Goal: Task Accomplishment & Management: Use online tool/utility

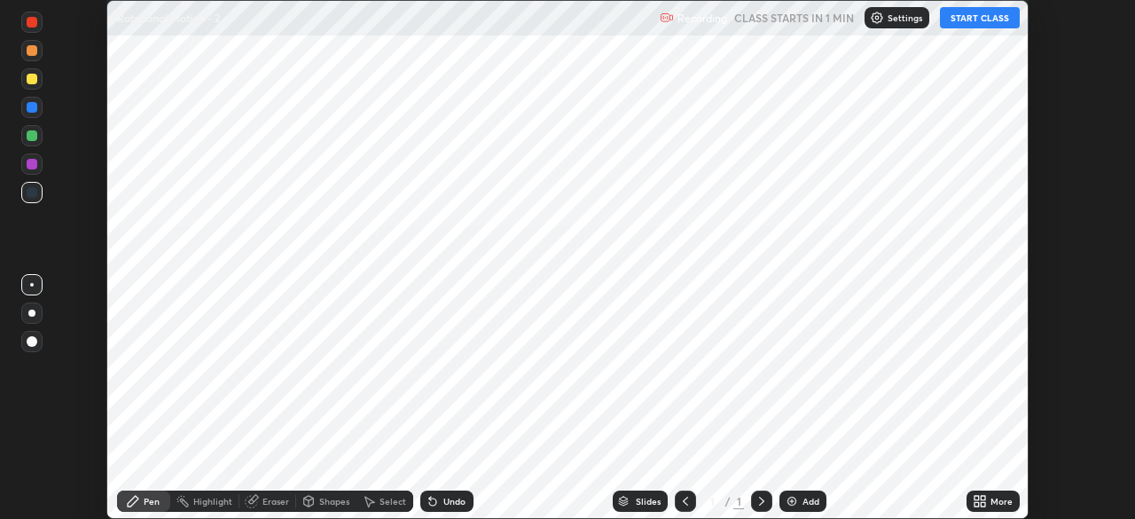
scroll to position [519, 1135]
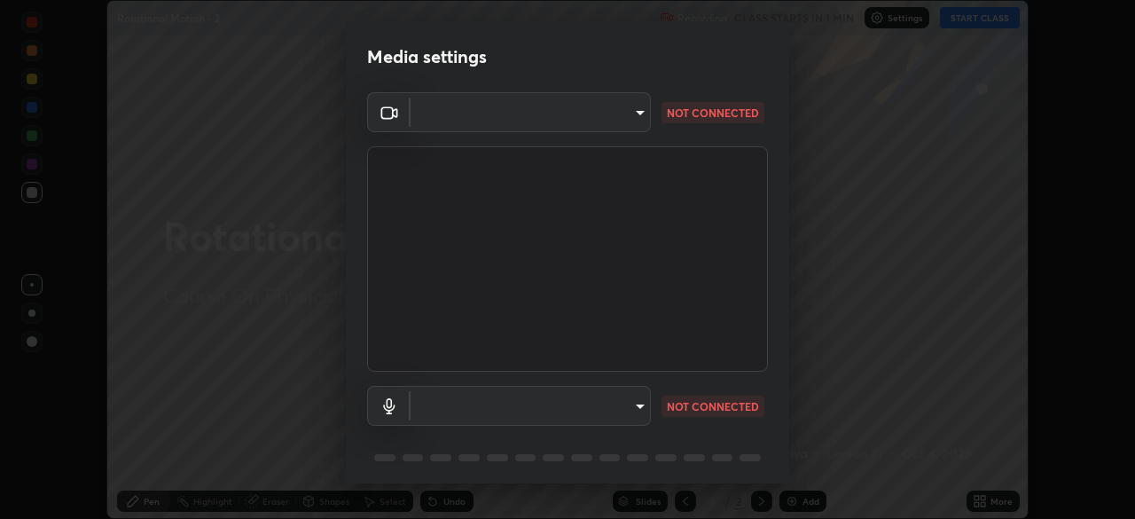
type input "e5f32b9a37d83756d2696e8423a1893a7de7eefef83412cf73fe4da3c4688103"
type input "f68c9ba91903ac9ba75504d23ca0c3c26111123a2a7878351e435c492be87537"
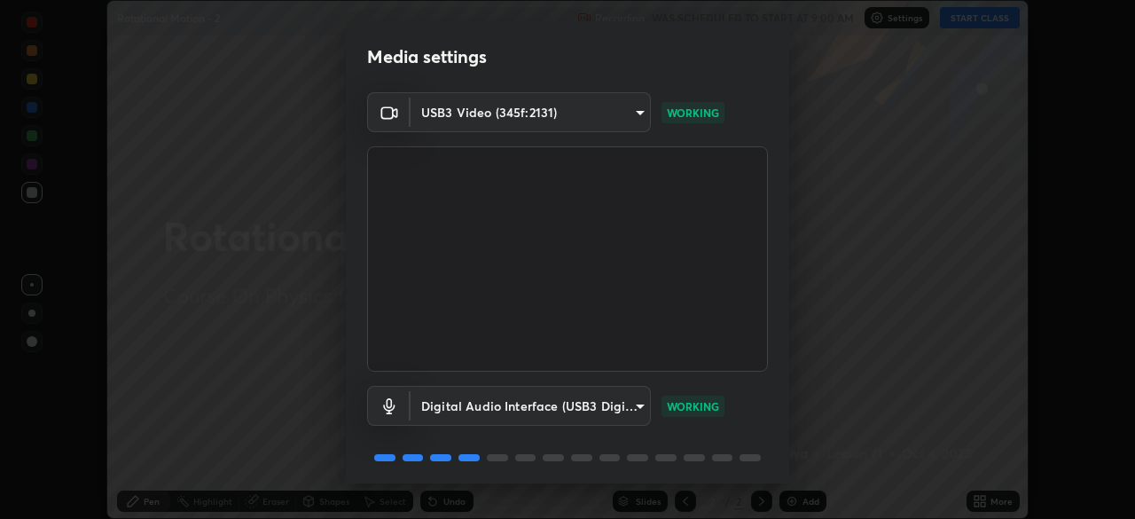
scroll to position [62, 0]
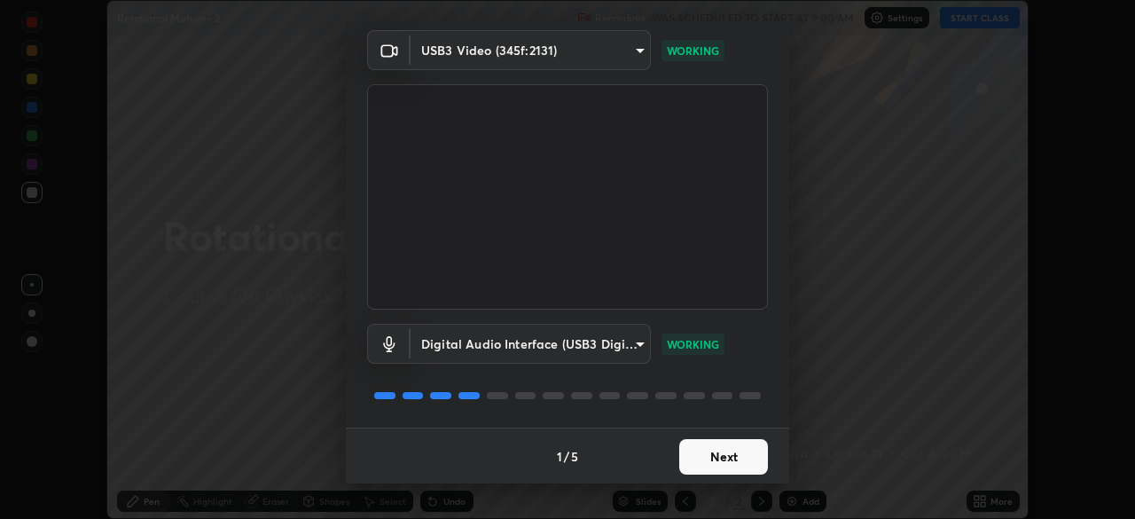
click at [725, 459] on button "Next" at bounding box center [723, 456] width 89 height 35
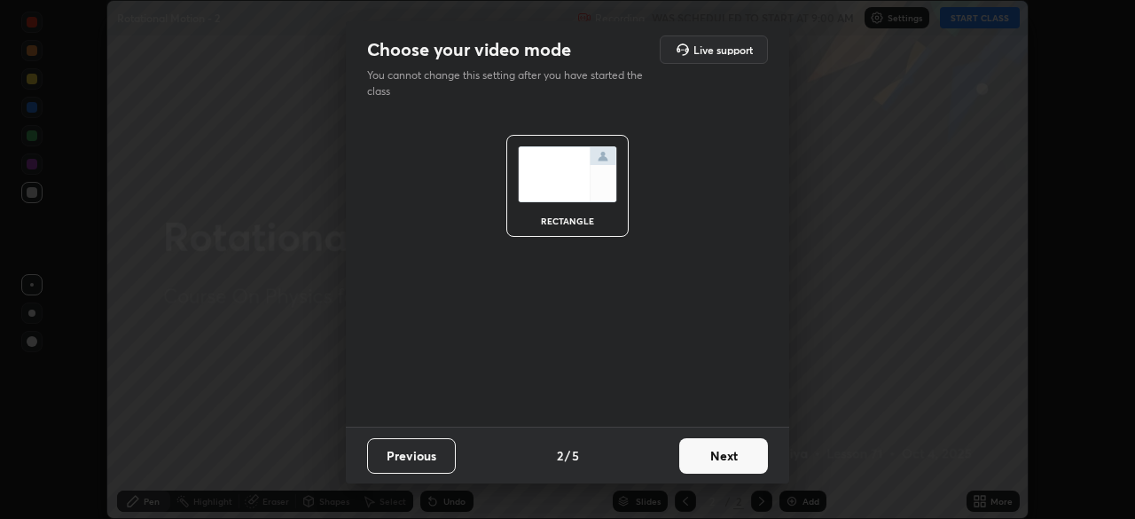
click at [728, 461] on button "Next" at bounding box center [723, 455] width 89 height 35
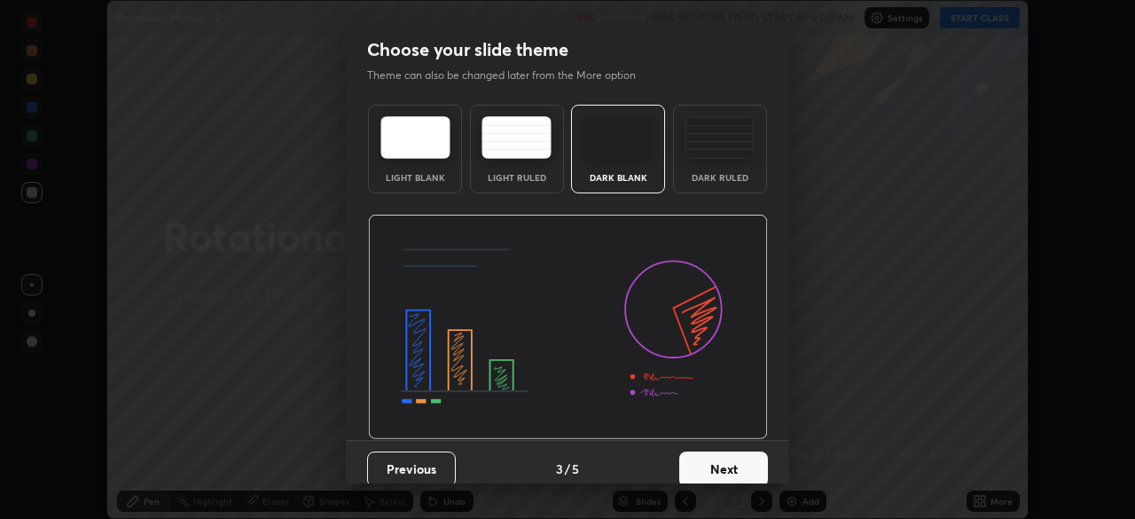
click at [732, 461] on button "Next" at bounding box center [723, 468] width 89 height 35
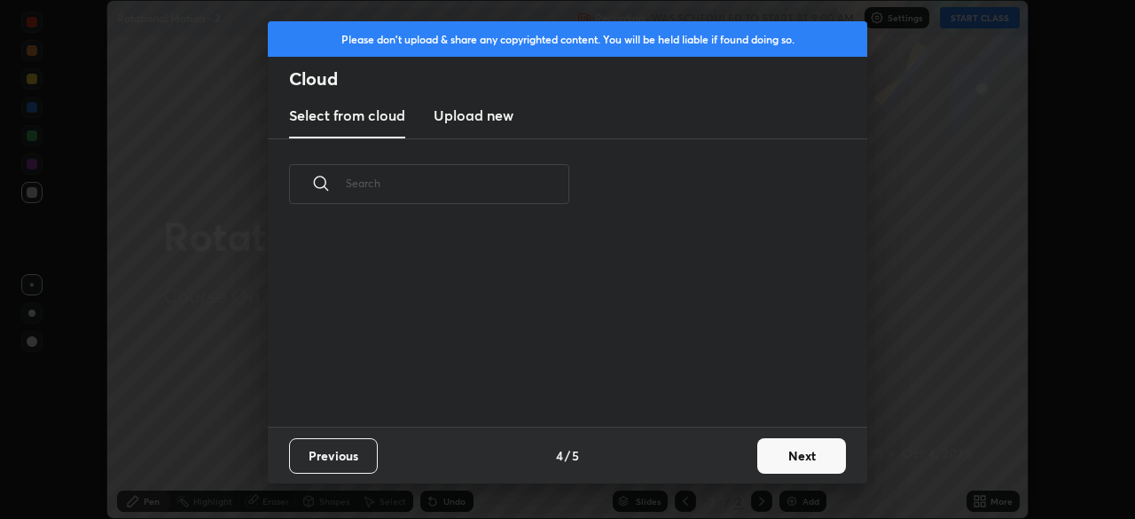
click at [793, 457] on button "Next" at bounding box center [801, 455] width 89 height 35
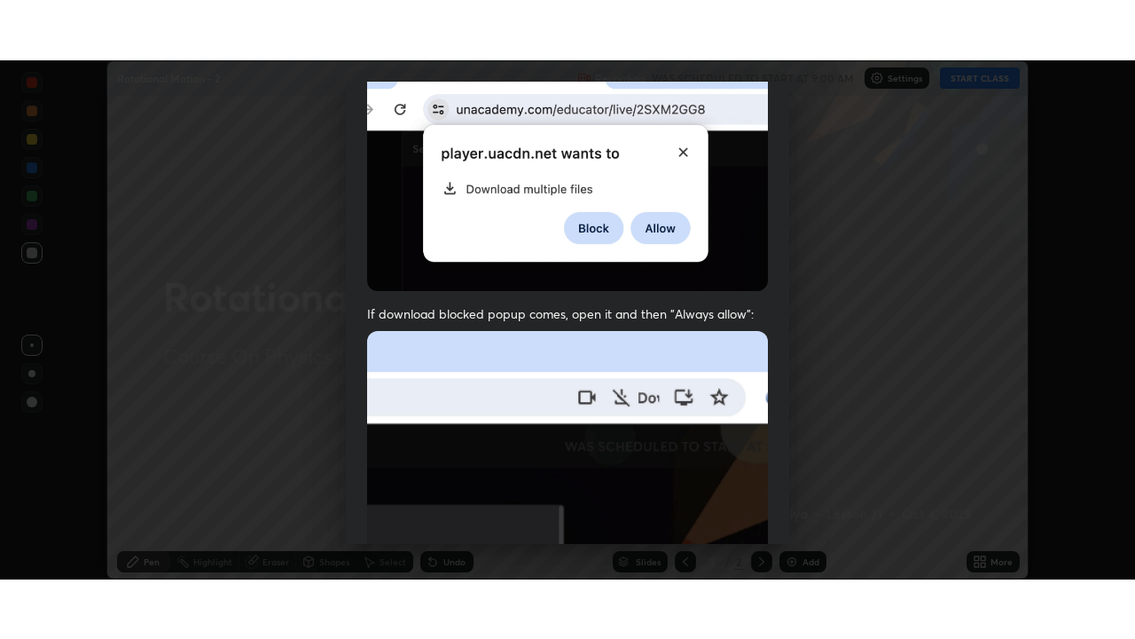
scroll to position [424, 0]
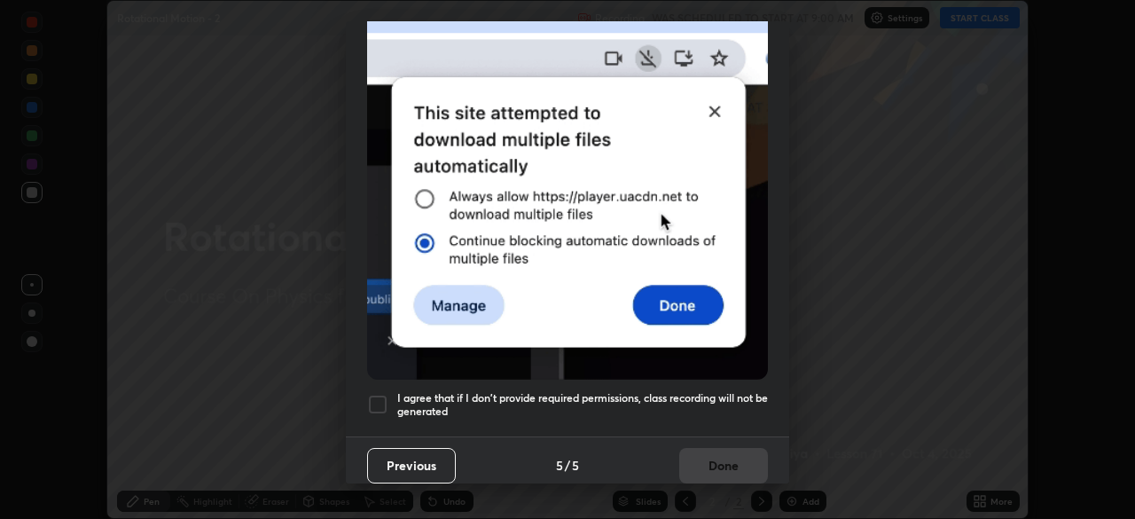
click at [526, 391] on h5 "I agree that if I don't provide required permissions, class recording will not …" at bounding box center [582, 404] width 371 height 27
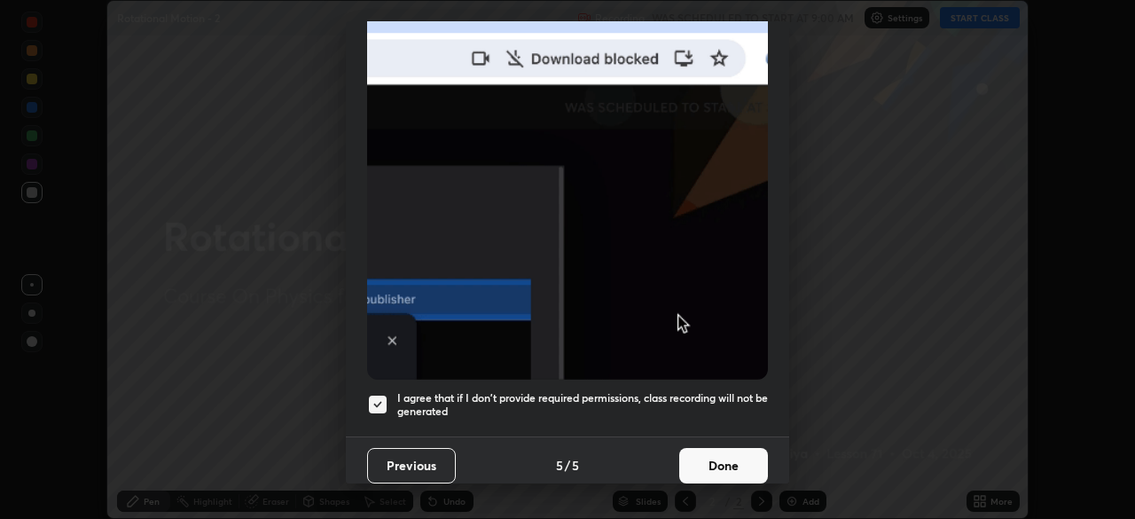
click at [741, 454] on button "Done" at bounding box center [723, 465] width 89 height 35
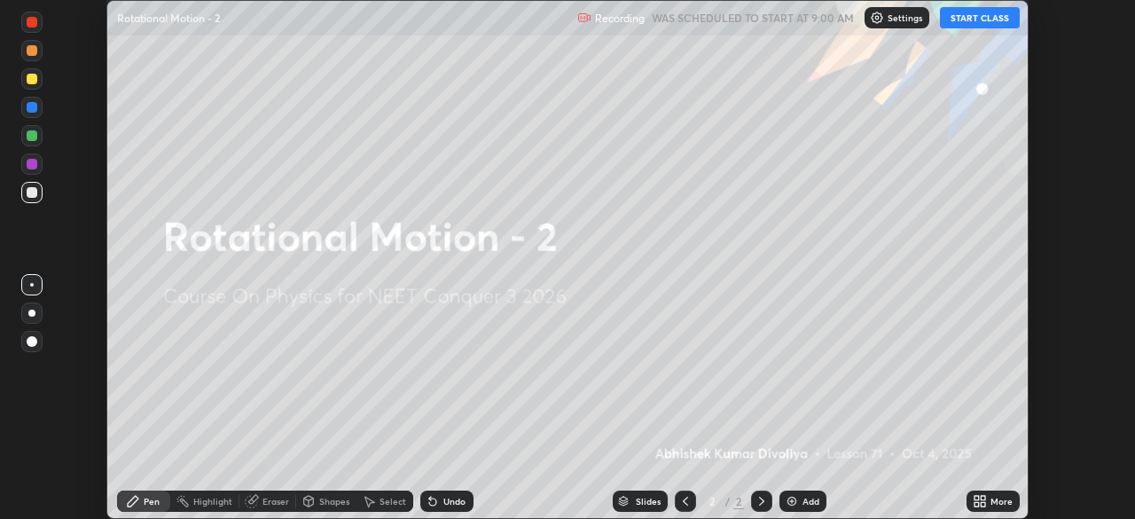
click at [976, 498] on icon at bounding box center [977, 498] width 4 height 4
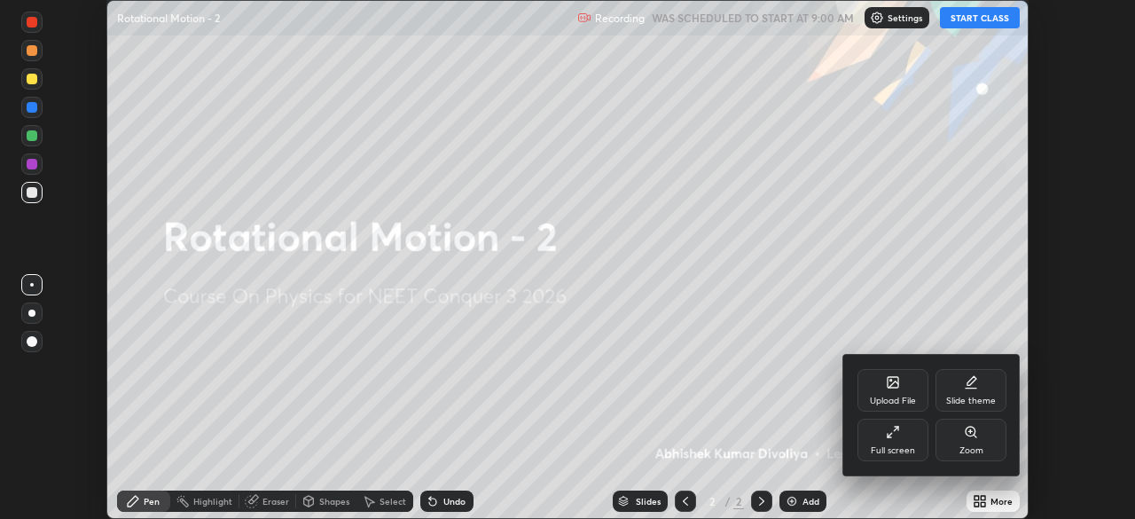
click at [897, 435] on icon at bounding box center [893, 432] width 14 height 14
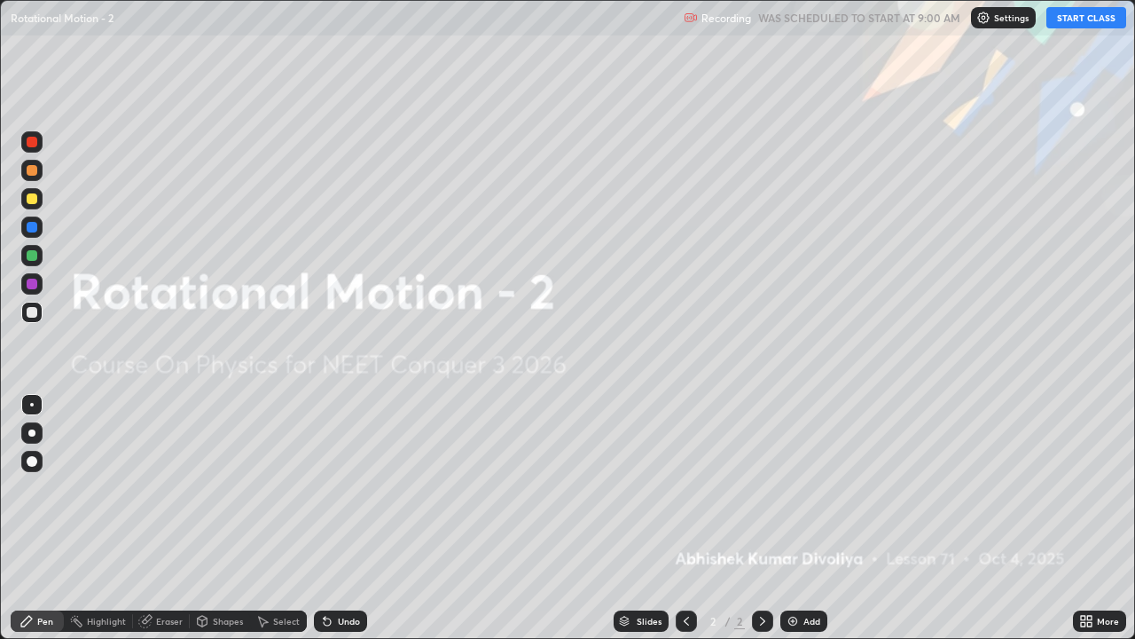
scroll to position [639, 1135]
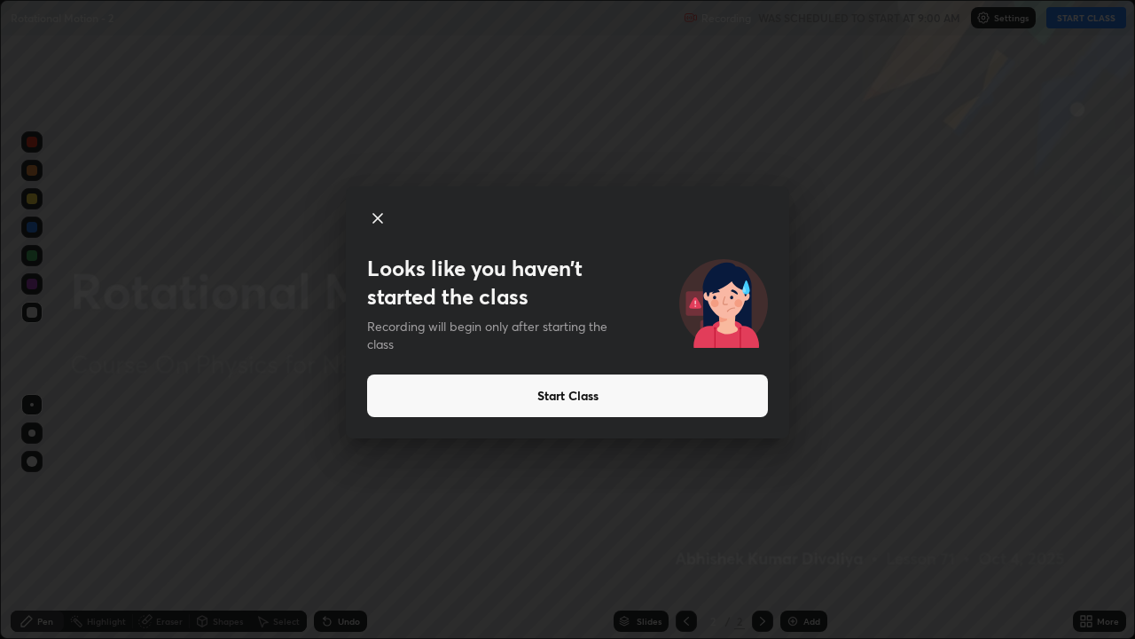
click at [596, 396] on button "Start Class" at bounding box center [567, 395] width 401 height 43
click at [606, 399] on button "Start Class" at bounding box center [567, 395] width 401 height 43
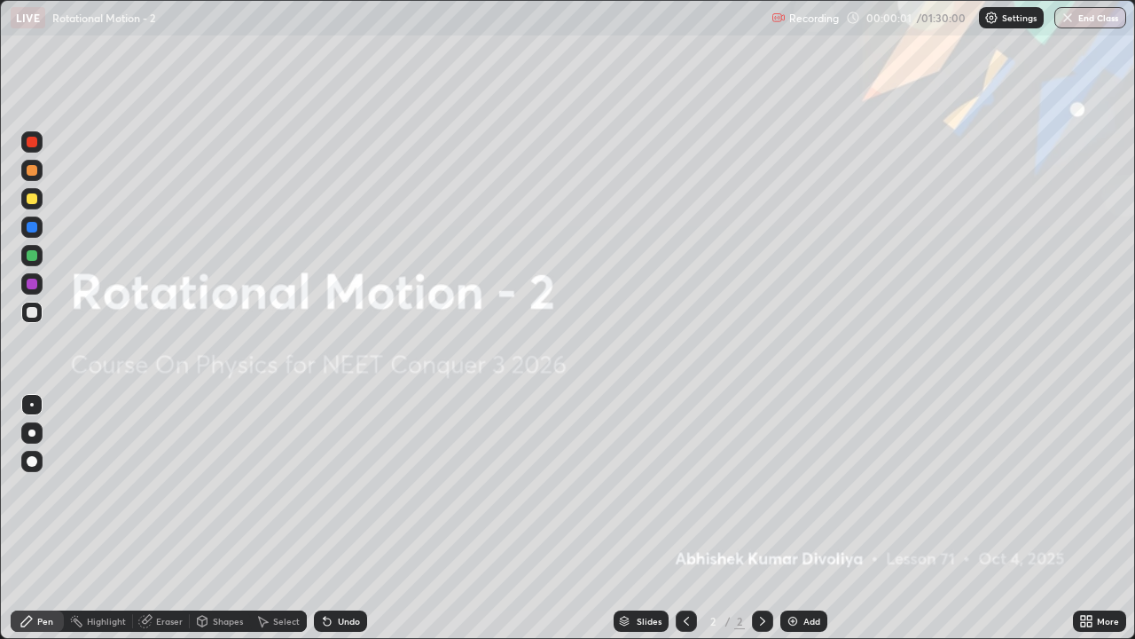
click at [787, 518] on img at bounding box center [793, 621] width 14 height 14
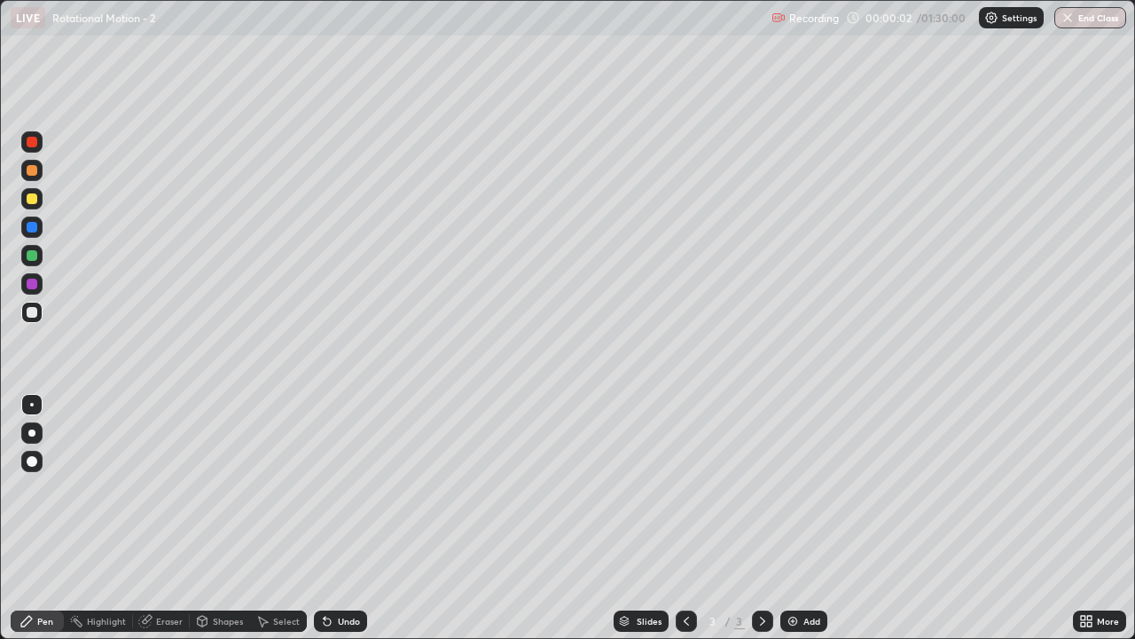
click at [34, 457] on div at bounding box center [32, 461] width 11 height 11
click at [32, 199] on div at bounding box center [32, 198] width 11 height 11
click at [223, 518] on div "Shapes" at bounding box center [228, 620] width 30 height 9
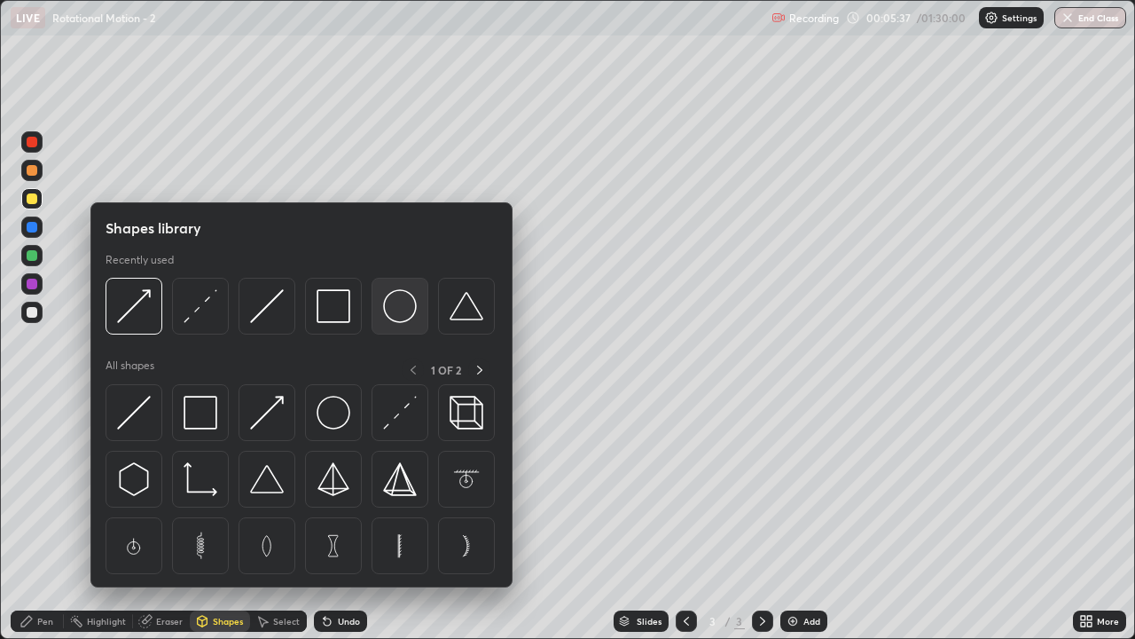
click at [396, 313] on img at bounding box center [400, 306] width 34 height 34
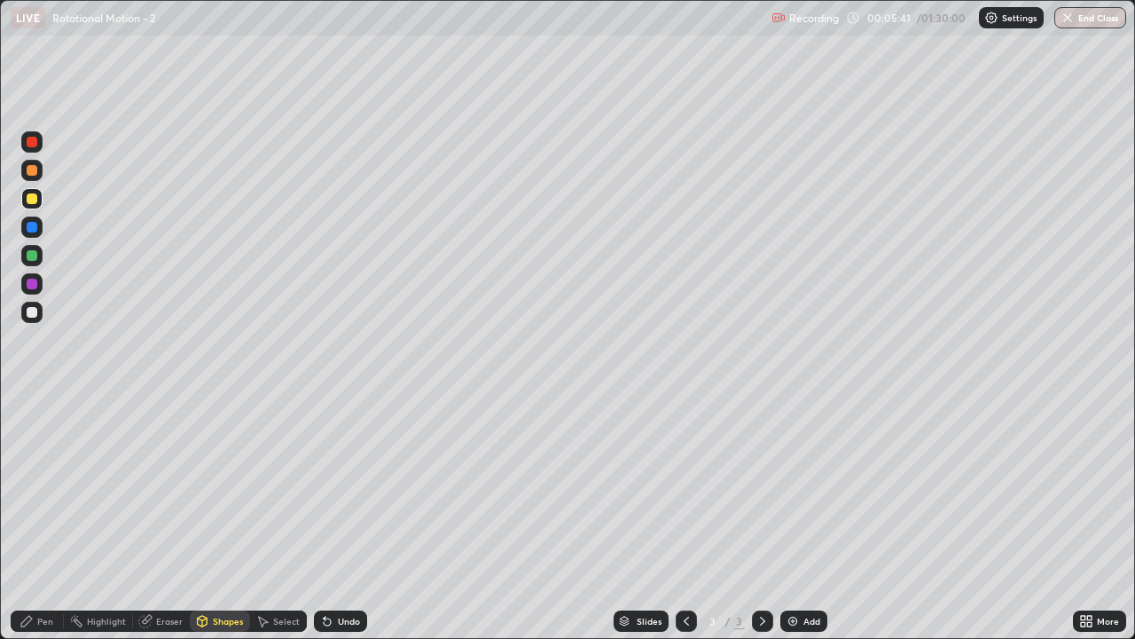
click at [228, 518] on div "Shapes" at bounding box center [228, 620] width 30 height 9
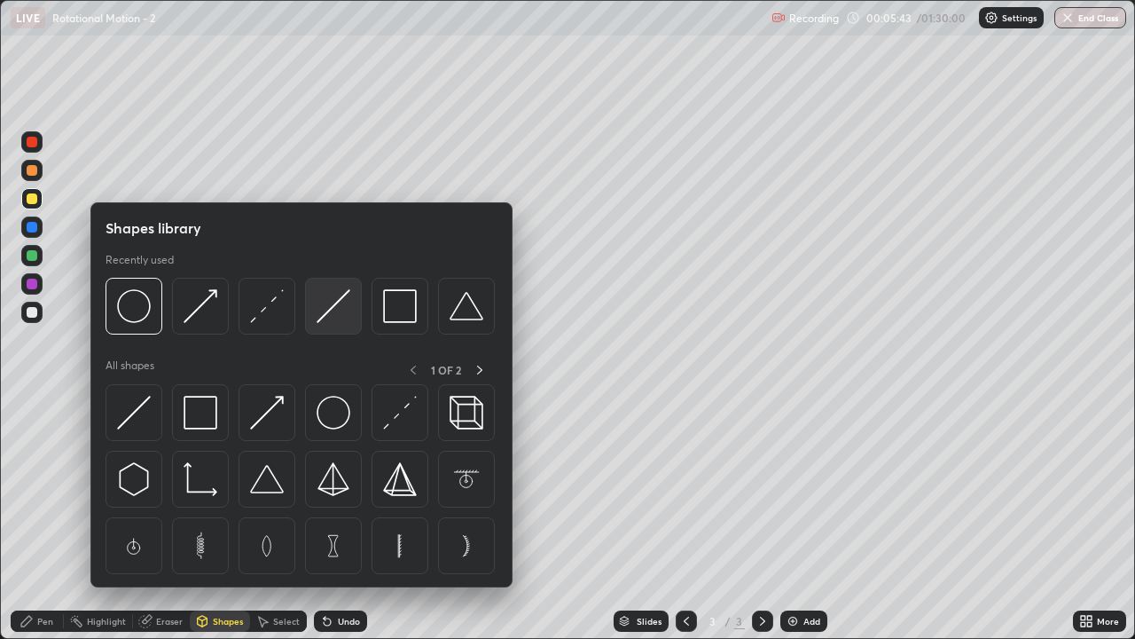
click at [338, 315] on img at bounding box center [334, 306] width 34 height 34
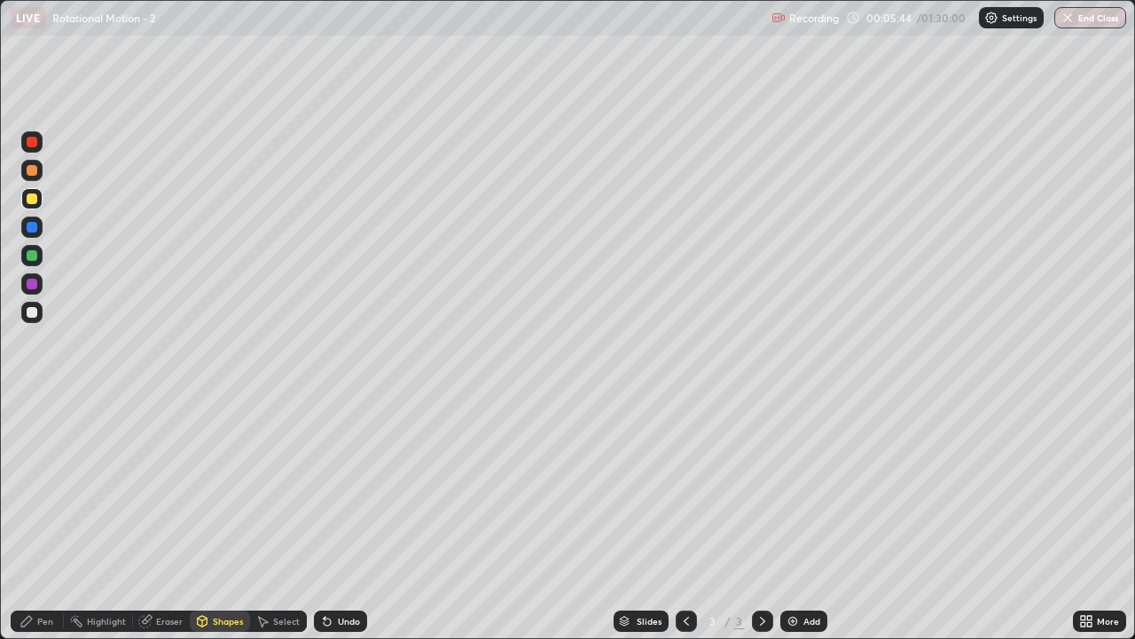
click at [35, 255] on div at bounding box center [32, 255] width 11 height 11
click at [42, 518] on div "Pen" at bounding box center [45, 620] width 16 height 9
click at [29, 314] on div at bounding box center [32, 312] width 11 height 11
click at [216, 518] on div "Shapes" at bounding box center [228, 620] width 30 height 9
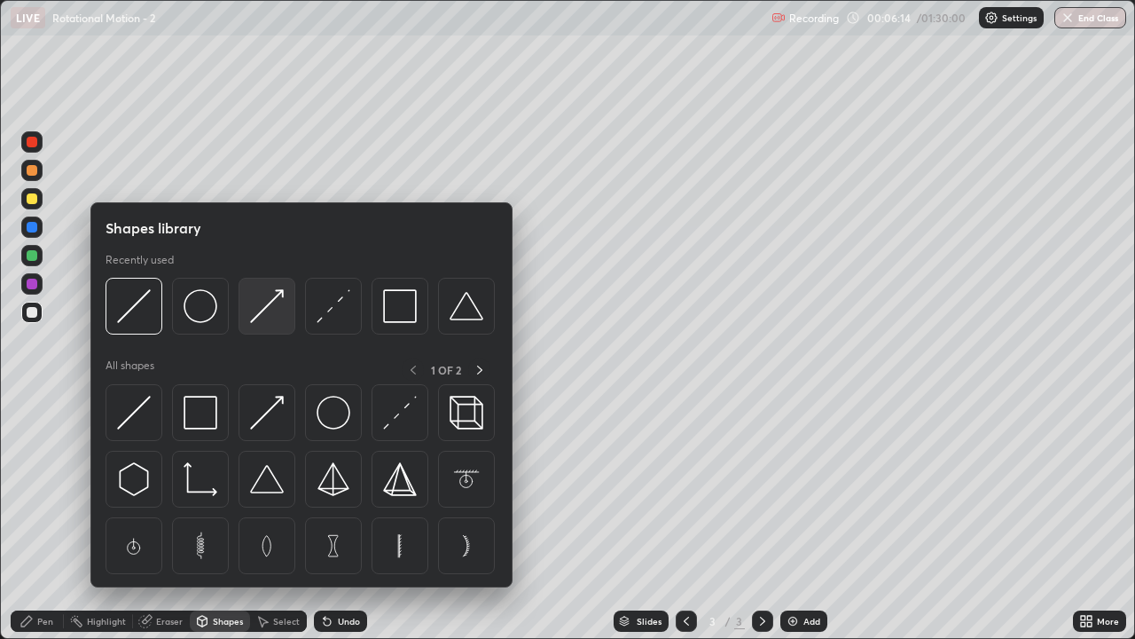
click at [262, 318] on img at bounding box center [267, 306] width 34 height 34
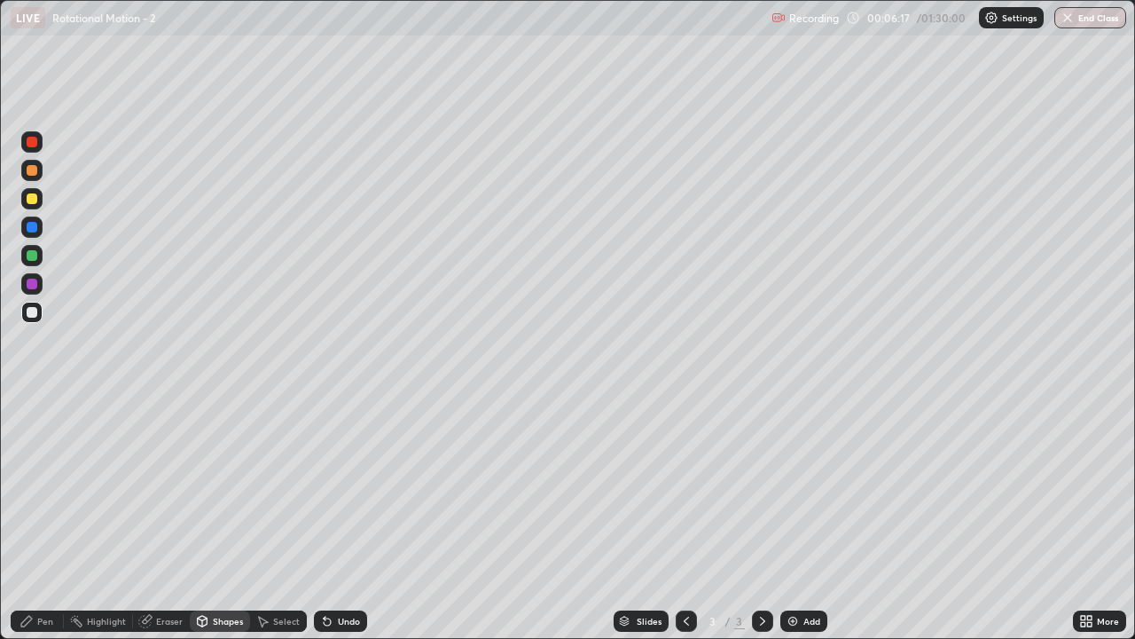
click at [37, 518] on div "Pen" at bounding box center [45, 620] width 16 height 9
click at [227, 518] on div "Shapes" at bounding box center [228, 620] width 30 height 9
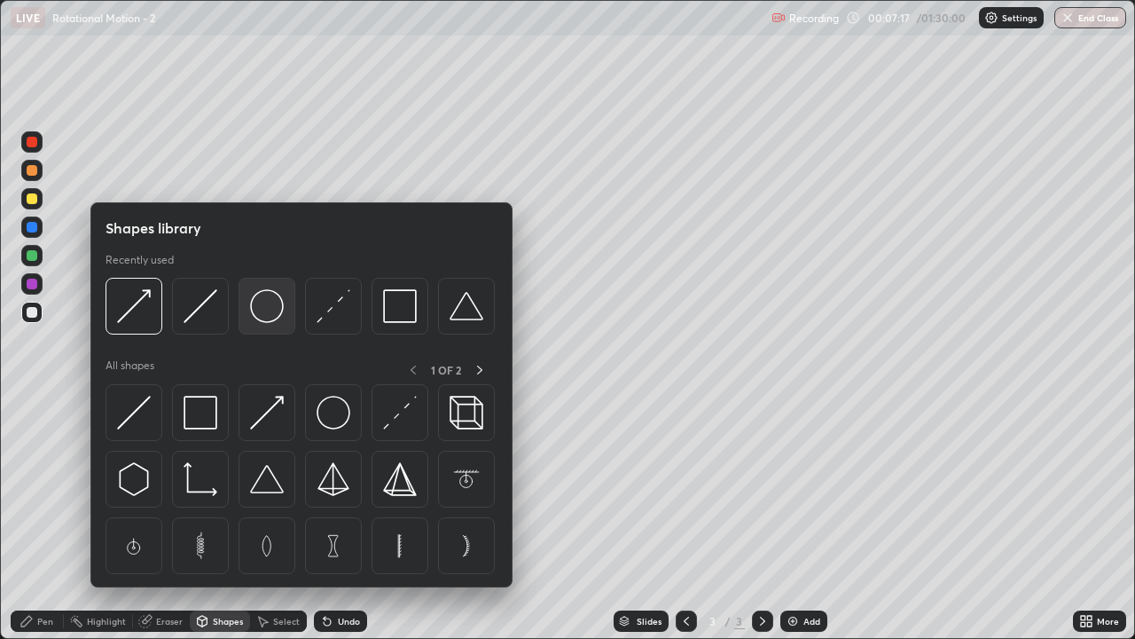
click at [282, 314] on img at bounding box center [267, 306] width 34 height 34
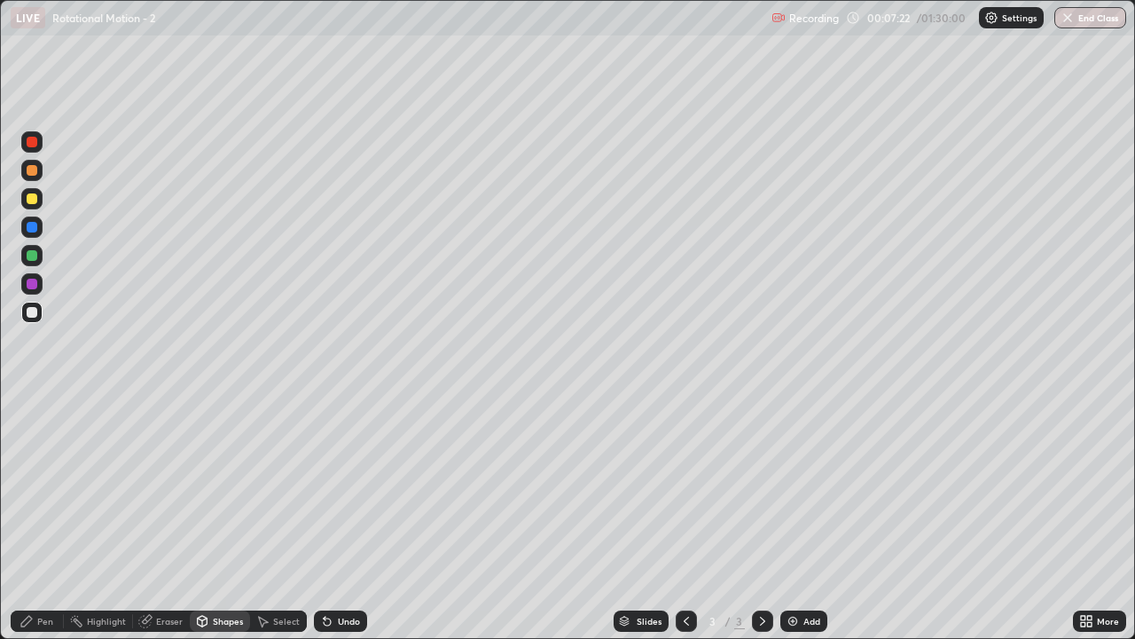
click at [222, 518] on div "Shapes" at bounding box center [220, 620] width 60 height 21
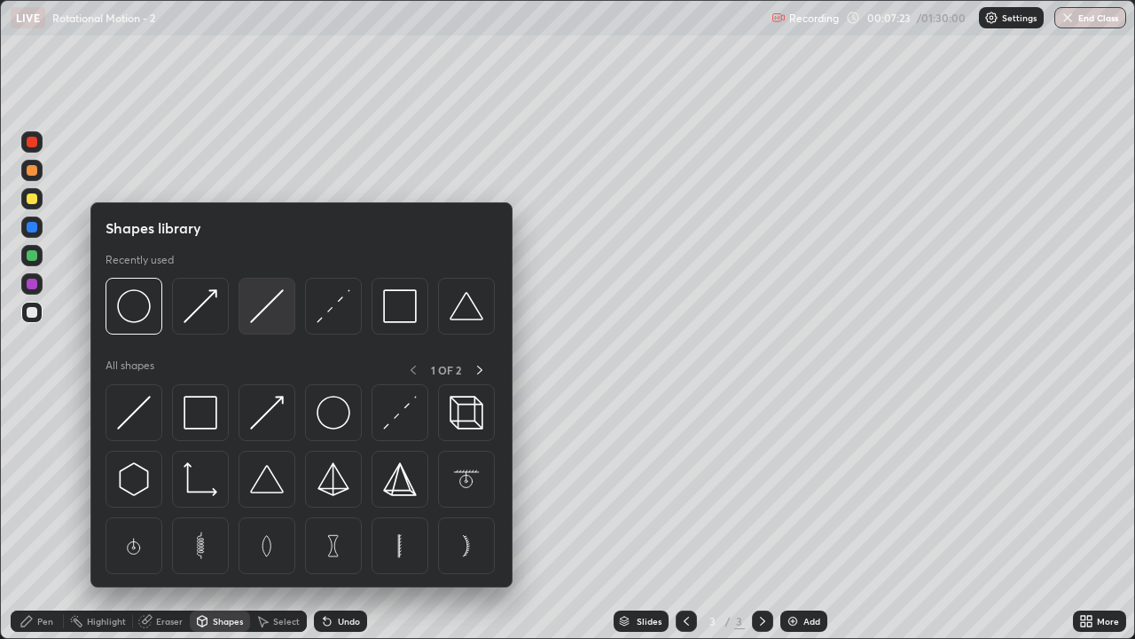
click at [262, 298] on img at bounding box center [267, 306] width 34 height 34
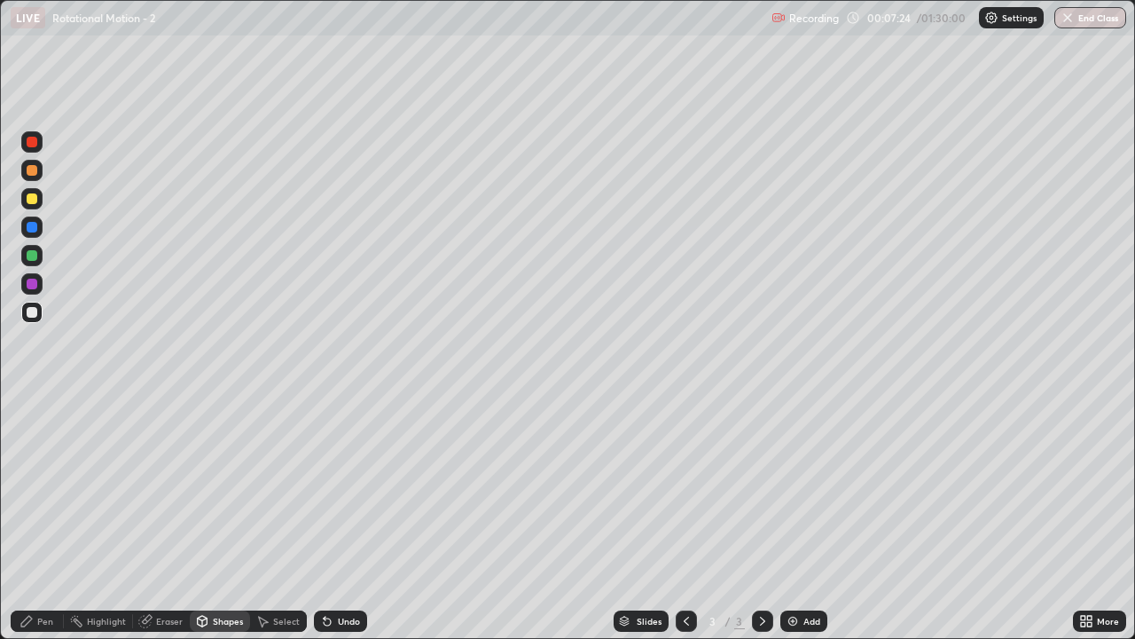
click at [27, 259] on div at bounding box center [32, 255] width 11 height 11
click at [50, 518] on div "Pen" at bounding box center [37, 620] width 53 height 21
click at [31, 311] on div at bounding box center [32, 312] width 11 height 11
click at [216, 518] on div "Shapes" at bounding box center [220, 620] width 60 height 21
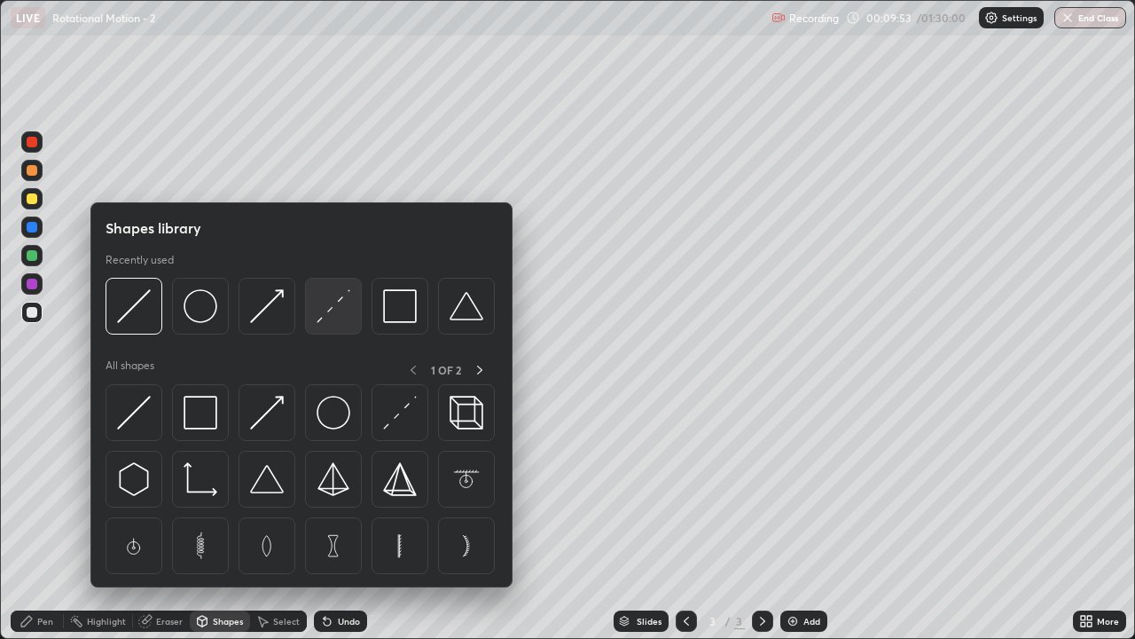
click at [330, 323] on div at bounding box center [333, 306] width 57 height 57
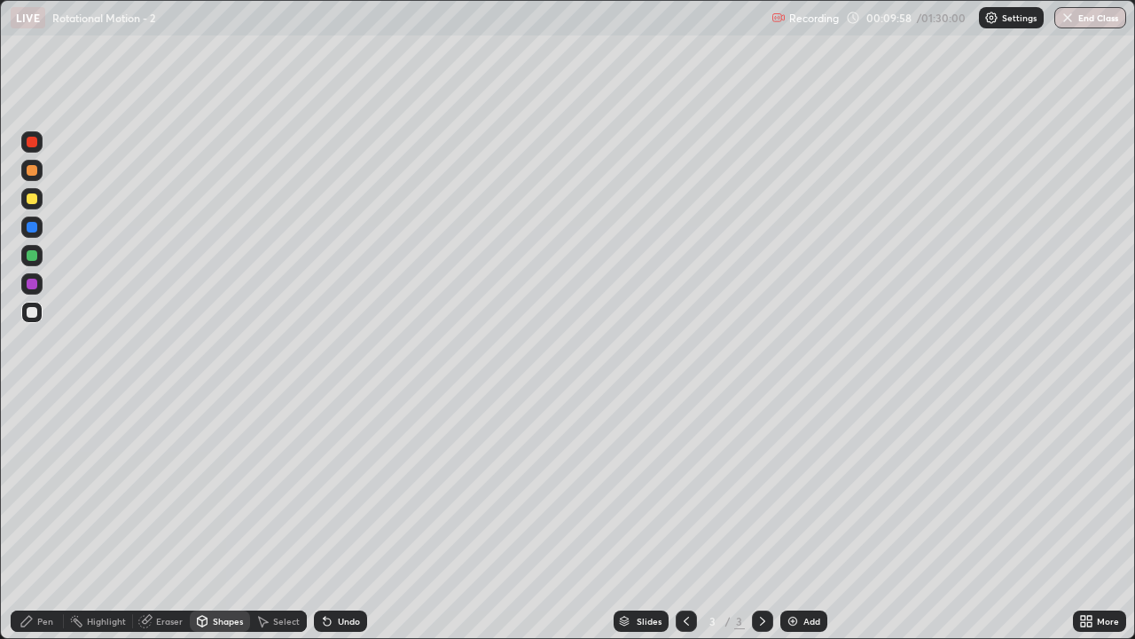
click at [48, 518] on div "Pen" at bounding box center [37, 620] width 53 height 21
click at [339, 518] on div "Undo" at bounding box center [340, 620] width 53 height 21
click at [224, 518] on div "Shapes" at bounding box center [228, 620] width 30 height 9
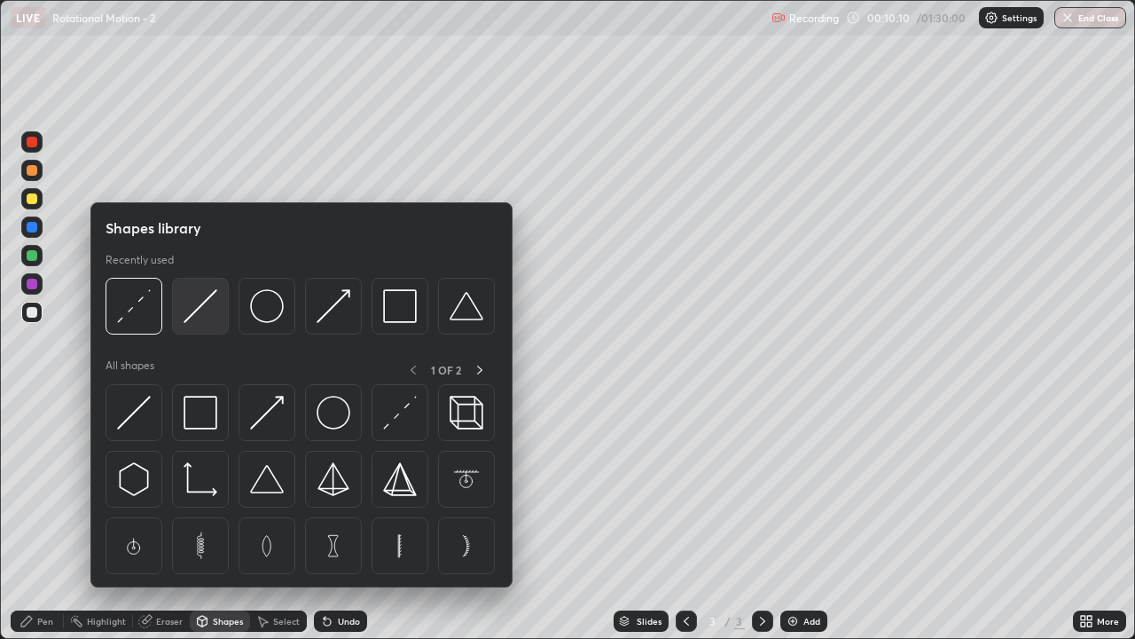
click at [205, 311] on img at bounding box center [201, 306] width 34 height 34
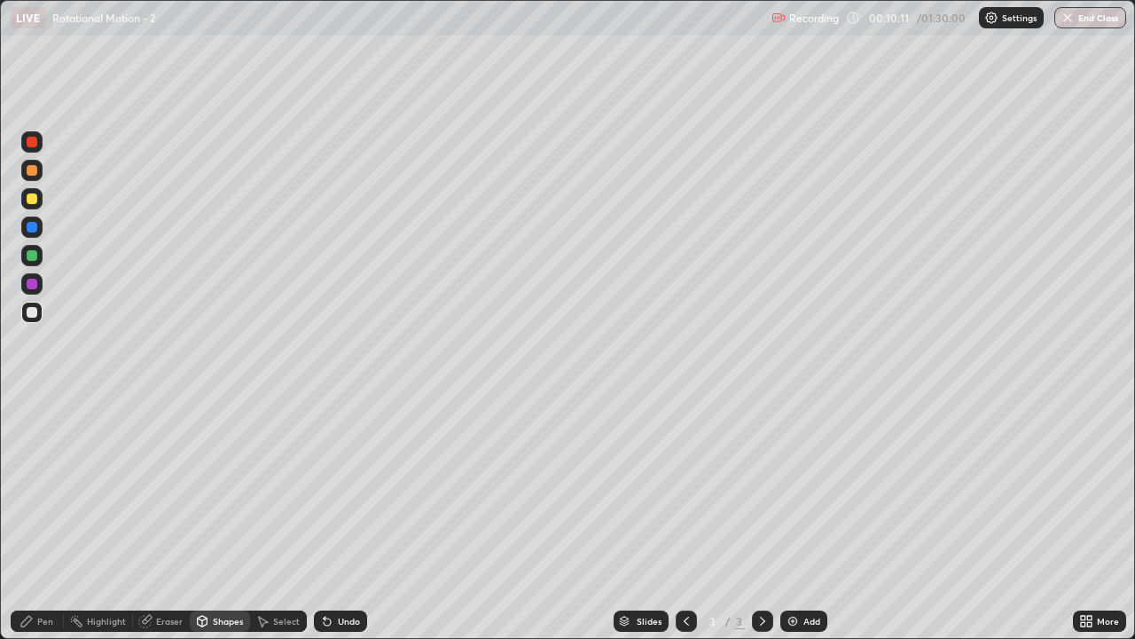
click at [27, 257] on div at bounding box center [32, 255] width 11 height 11
click at [46, 518] on div "Pen" at bounding box center [37, 620] width 53 height 21
click at [27, 282] on div at bounding box center [32, 283] width 11 height 11
click at [220, 518] on div "Shapes" at bounding box center [228, 620] width 30 height 9
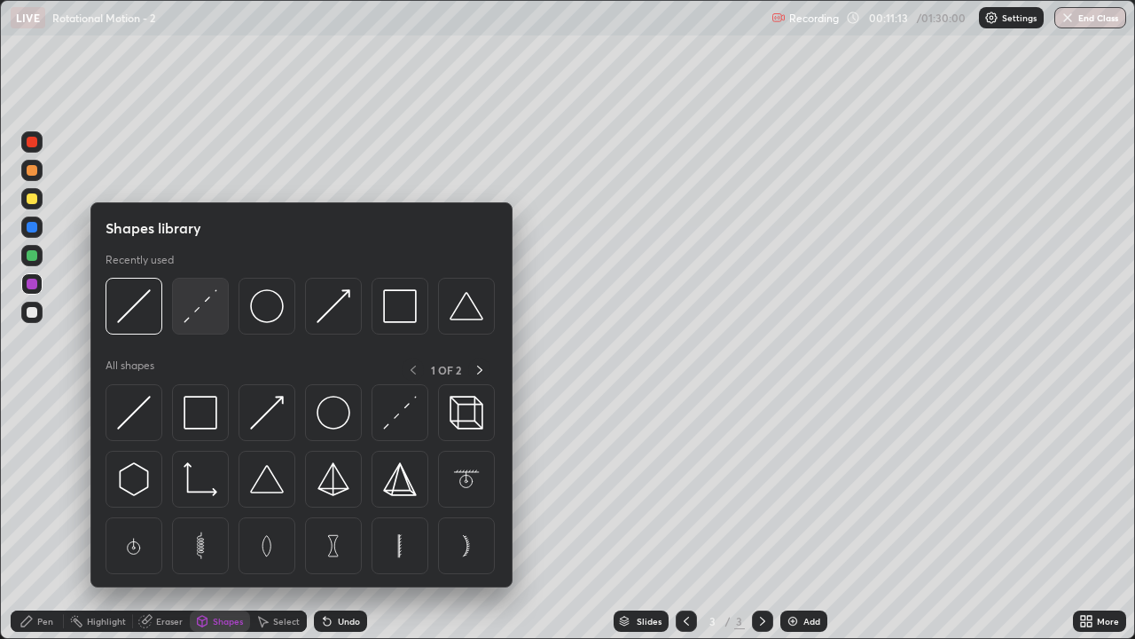
click at [192, 317] on img at bounding box center [201, 306] width 34 height 34
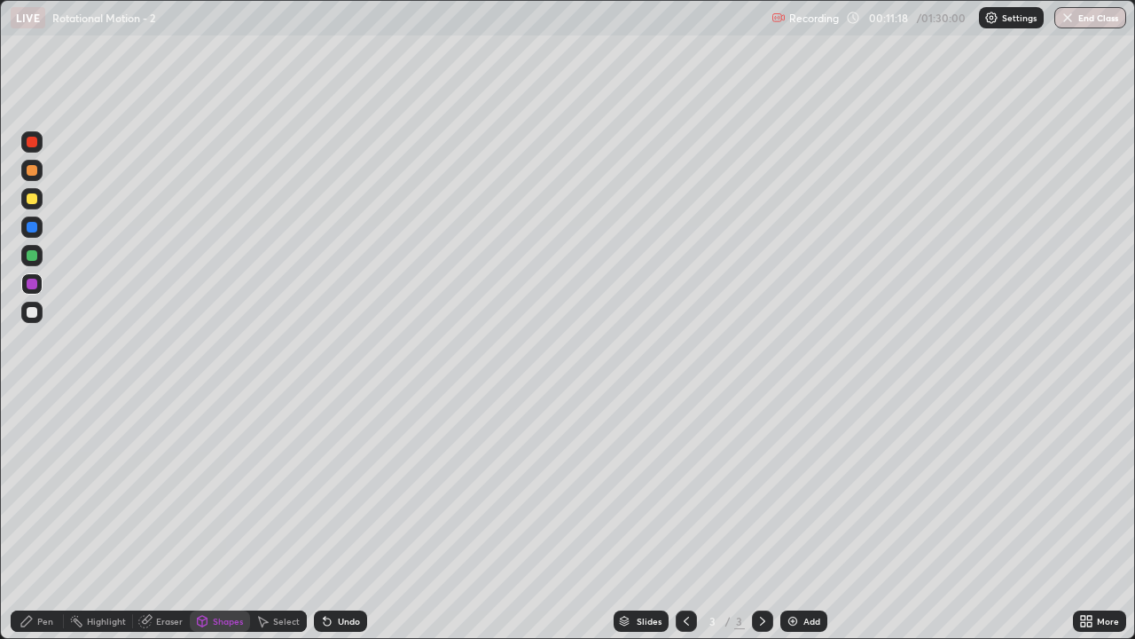
click at [51, 518] on div "Pen" at bounding box center [45, 620] width 16 height 9
click at [803, 518] on div "Add" at bounding box center [811, 620] width 17 height 9
click at [33, 197] on div at bounding box center [32, 198] width 11 height 11
click at [221, 518] on div "Shapes" at bounding box center [228, 620] width 30 height 9
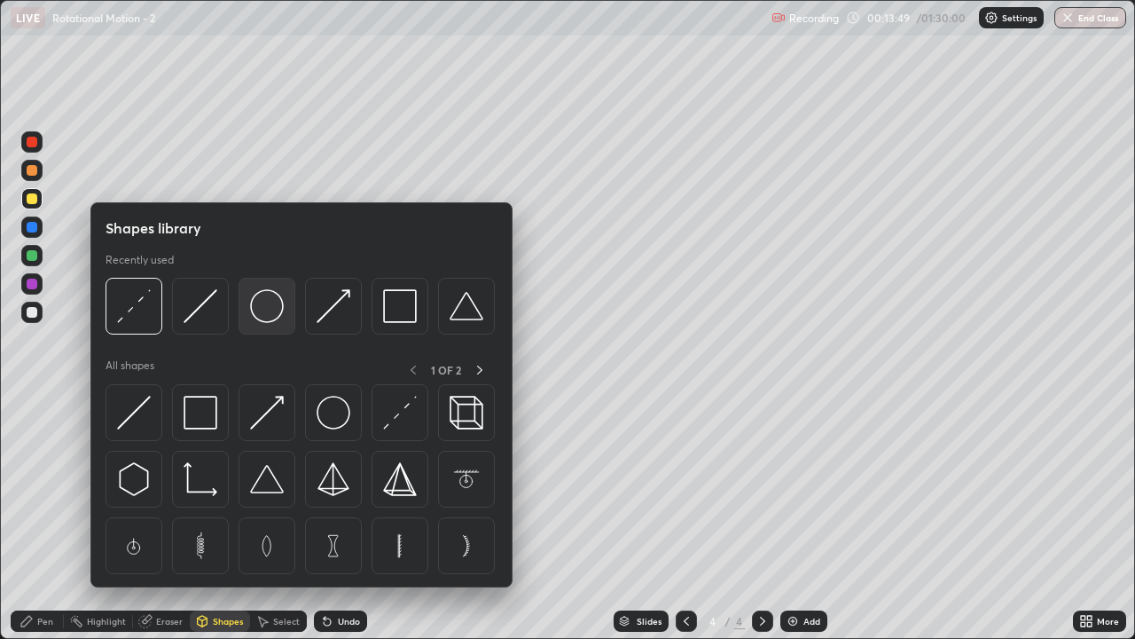
click at [274, 310] on img at bounding box center [267, 306] width 34 height 34
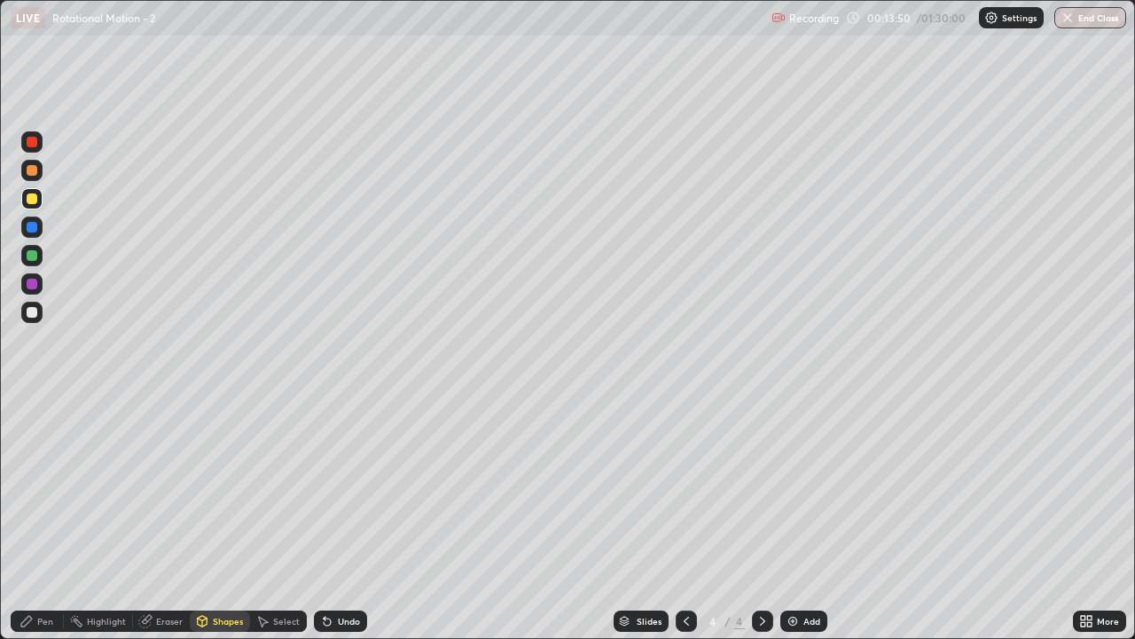
click at [30, 259] on div at bounding box center [32, 255] width 11 height 11
click at [221, 518] on div "Shapes" at bounding box center [228, 620] width 30 height 9
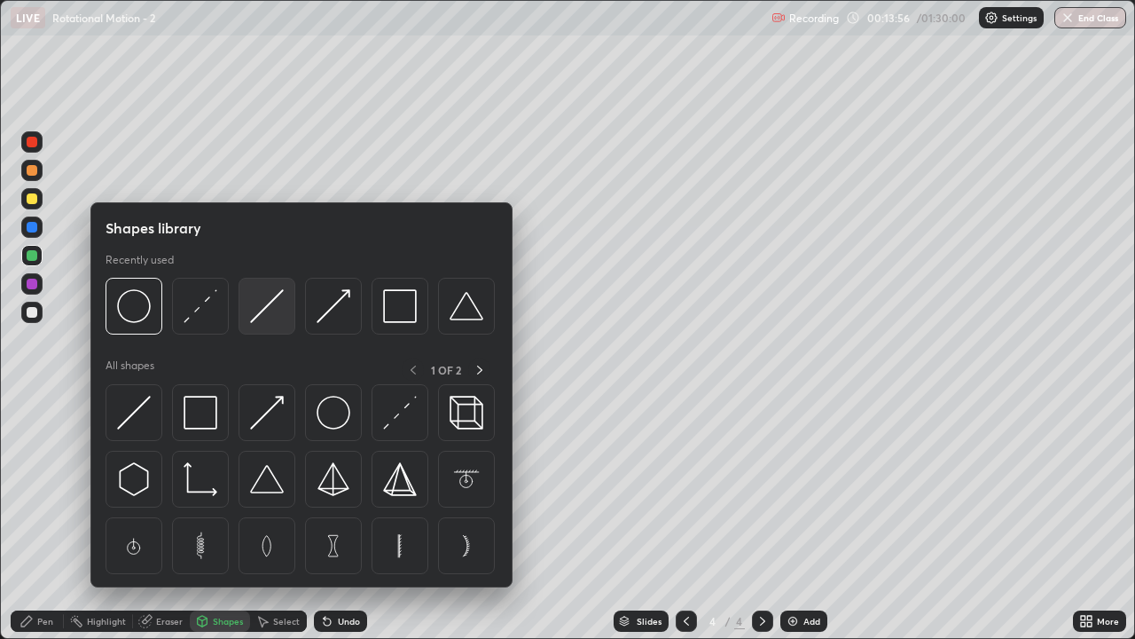
click at [275, 314] on img at bounding box center [267, 306] width 34 height 34
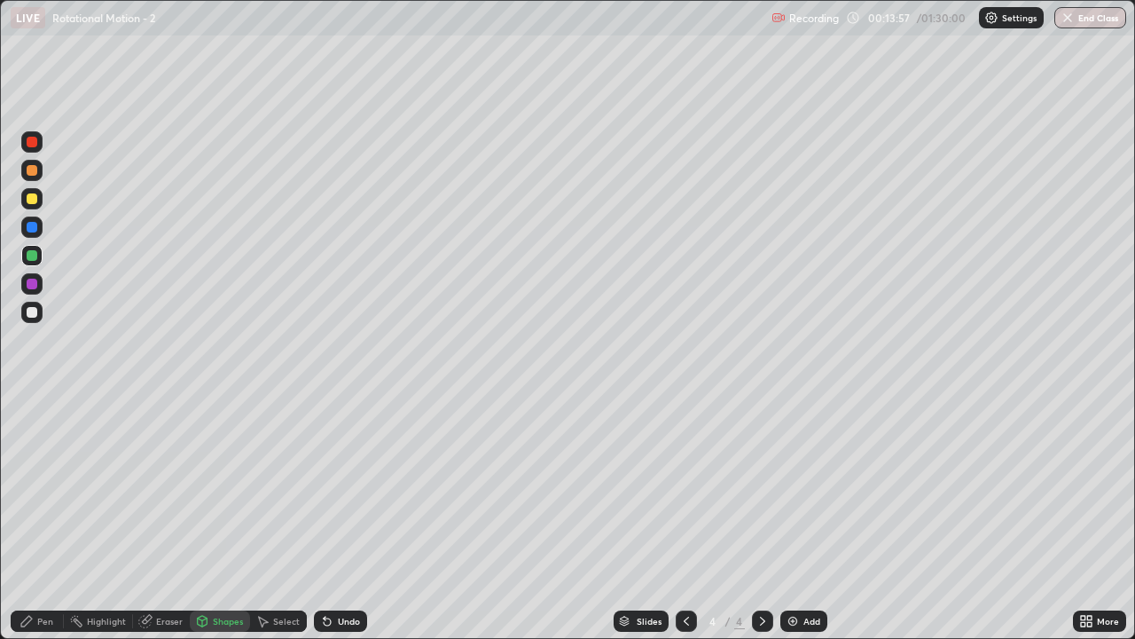
click at [30, 315] on div at bounding box center [32, 312] width 11 height 11
click at [32, 171] on div at bounding box center [32, 170] width 11 height 11
click at [37, 518] on div "Pen" at bounding box center [37, 620] width 53 height 21
click at [223, 518] on div "Shapes" at bounding box center [228, 620] width 30 height 9
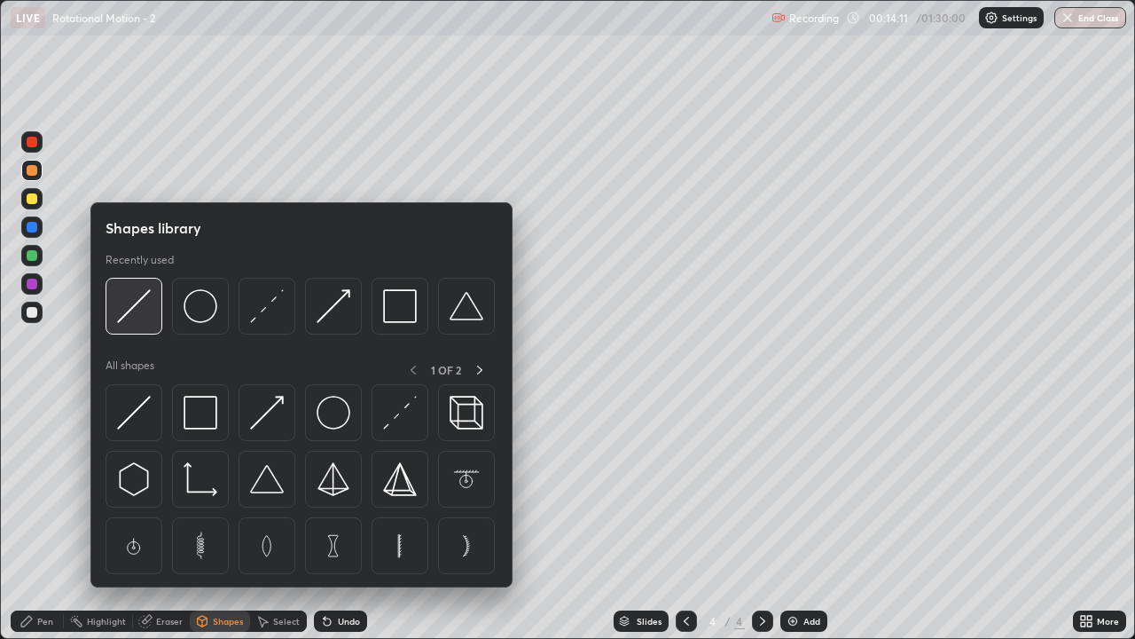
click at [143, 310] on img at bounding box center [134, 306] width 34 height 34
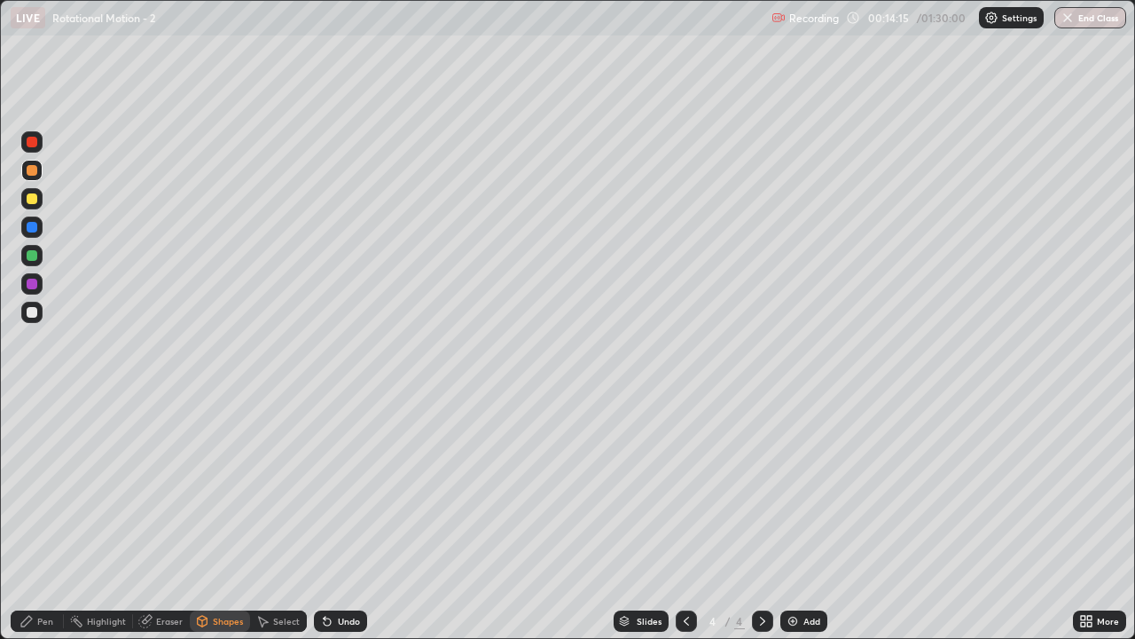
click at [41, 518] on div "Pen" at bounding box center [45, 620] width 16 height 9
click at [35, 255] on div at bounding box center [32, 255] width 11 height 11
click at [221, 518] on div "Shapes" at bounding box center [220, 620] width 60 height 21
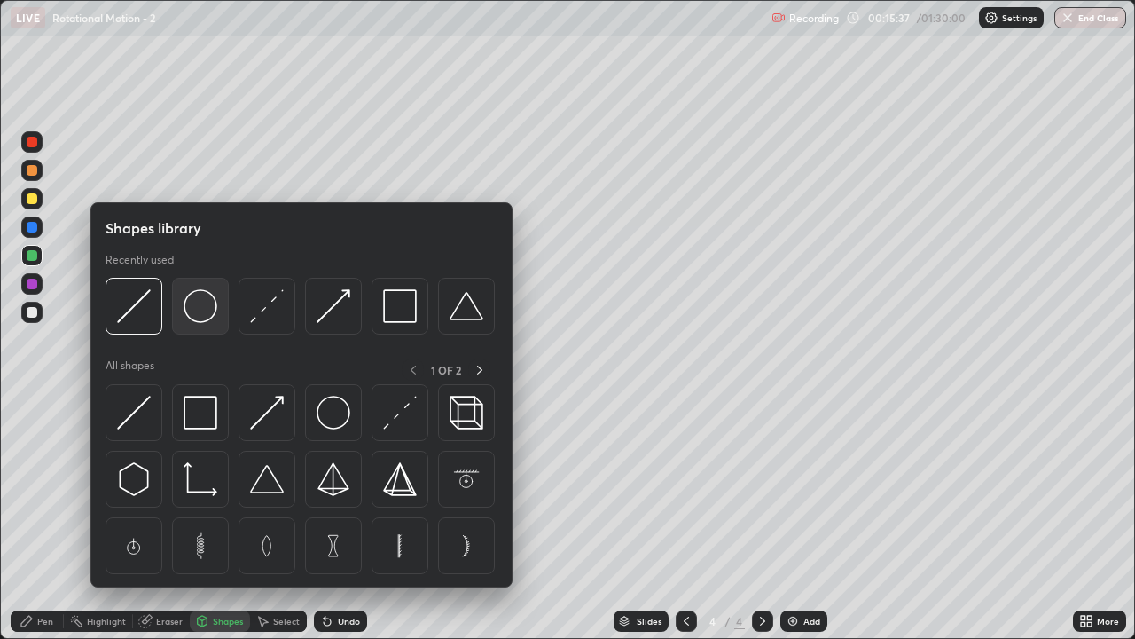
click at [202, 317] on img at bounding box center [201, 306] width 34 height 34
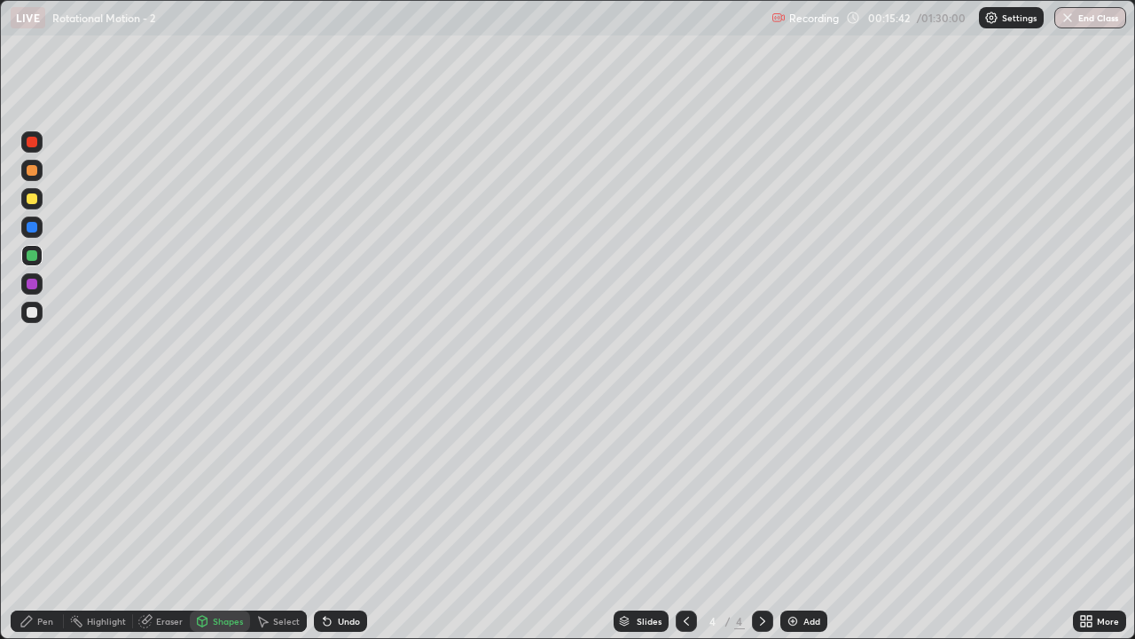
click at [229, 518] on div "Shapes" at bounding box center [220, 620] width 60 height 21
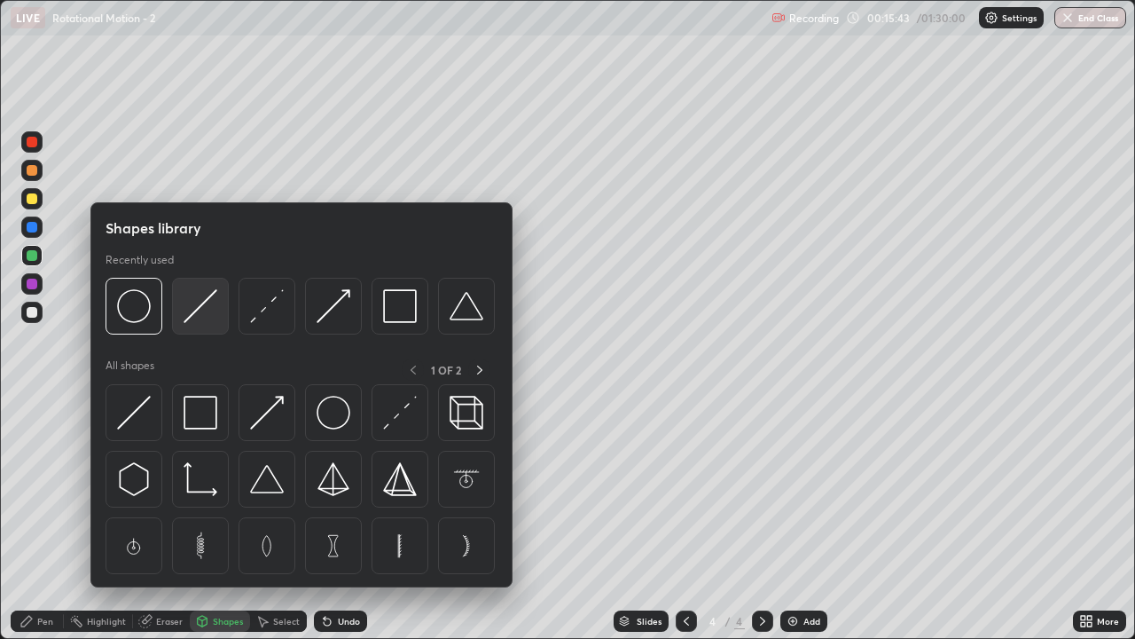
click at [204, 323] on div at bounding box center [200, 306] width 57 height 57
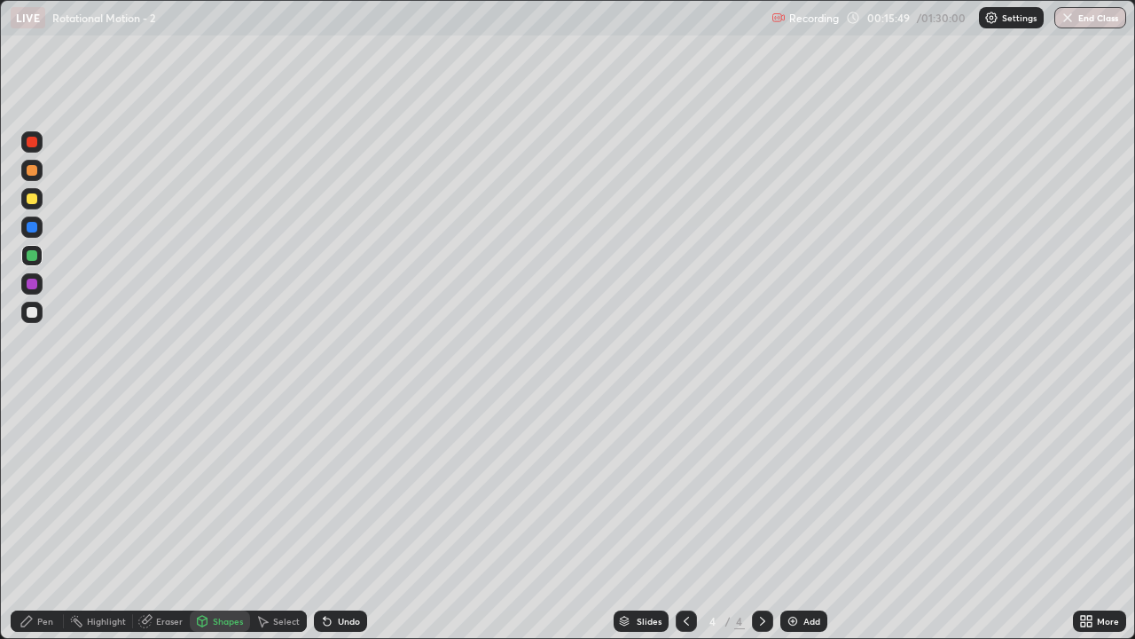
click at [46, 518] on div "Pen" at bounding box center [45, 620] width 16 height 9
click at [228, 518] on div "Shapes" at bounding box center [220, 620] width 60 height 21
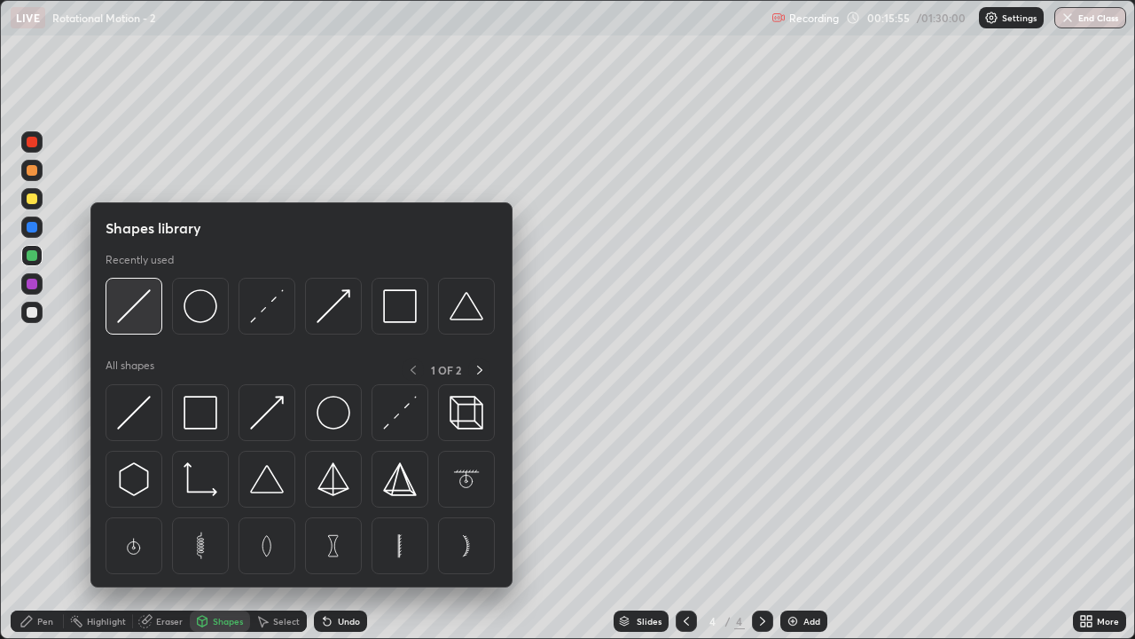
click at [149, 326] on div at bounding box center [134, 306] width 57 height 57
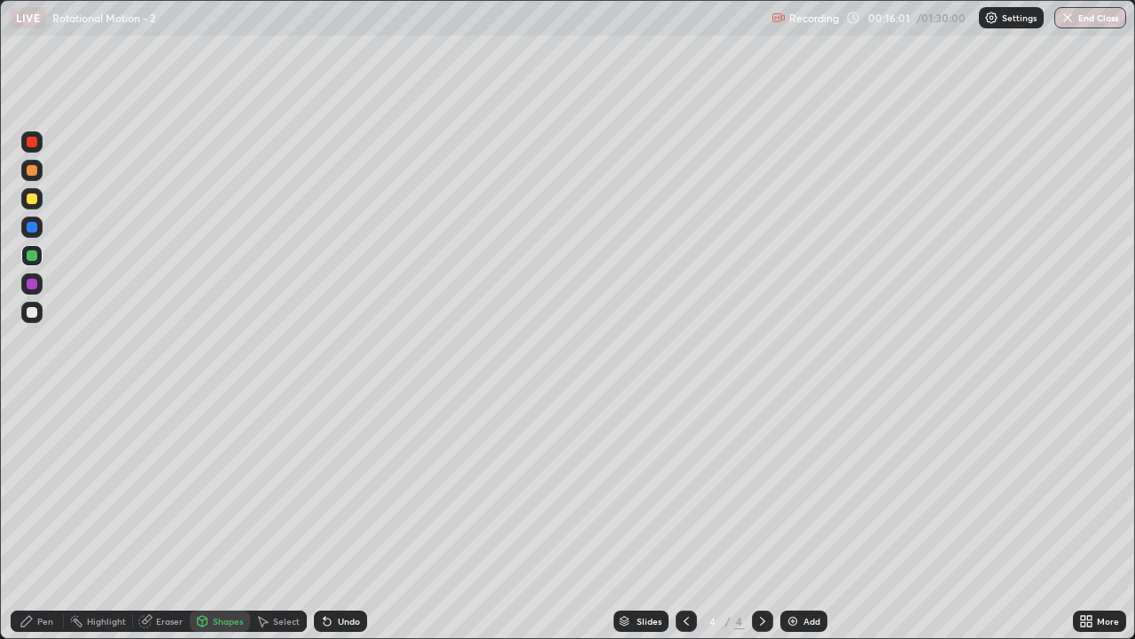
click at [52, 518] on div "Pen" at bounding box center [45, 620] width 16 height 9
click at [229, 518] on div "Shapes" at bounding box center [228, 620] width 30 height 9
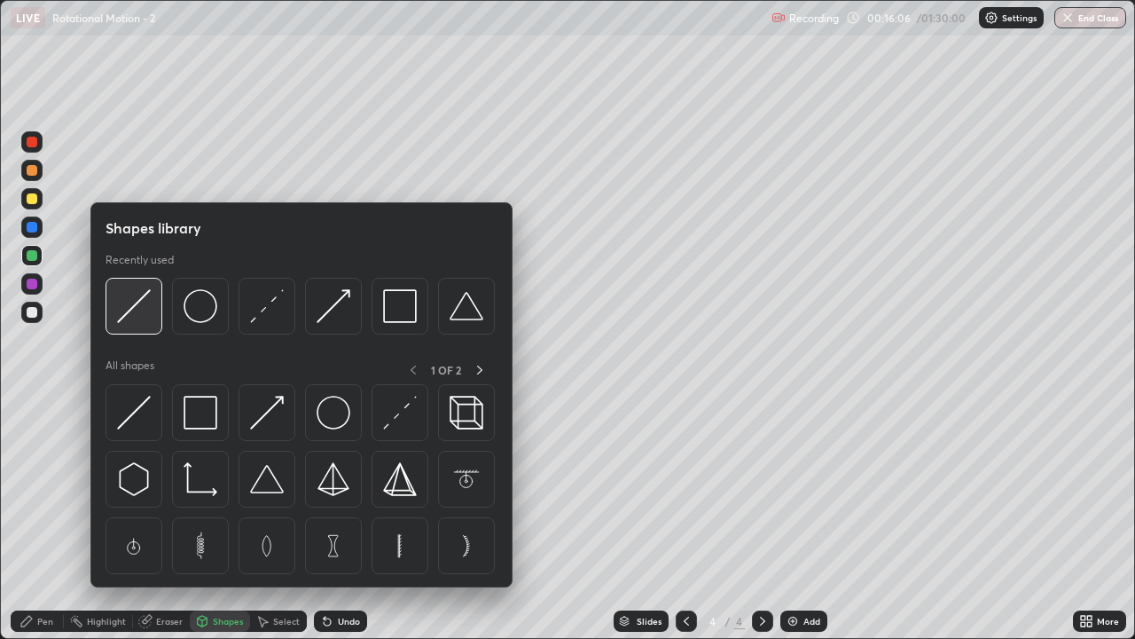
click at [145, 326] on div at bounding box center [134, 306] width 57 height 57
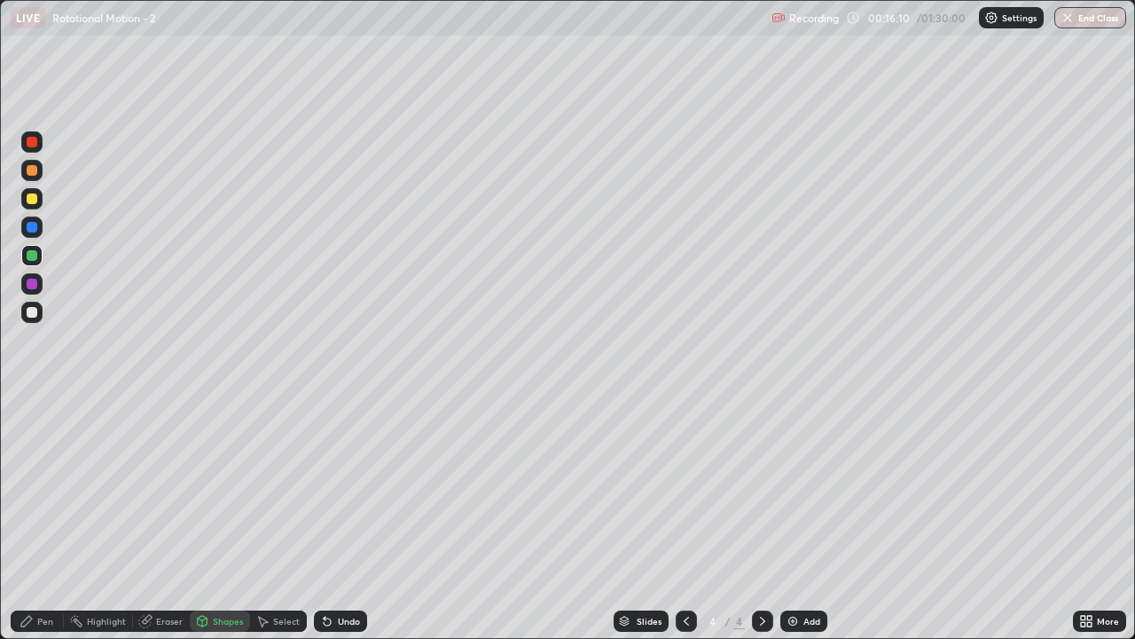
click at [224, 518] on div "Shapes" at bounding box center [228, 620] width 30 height 9
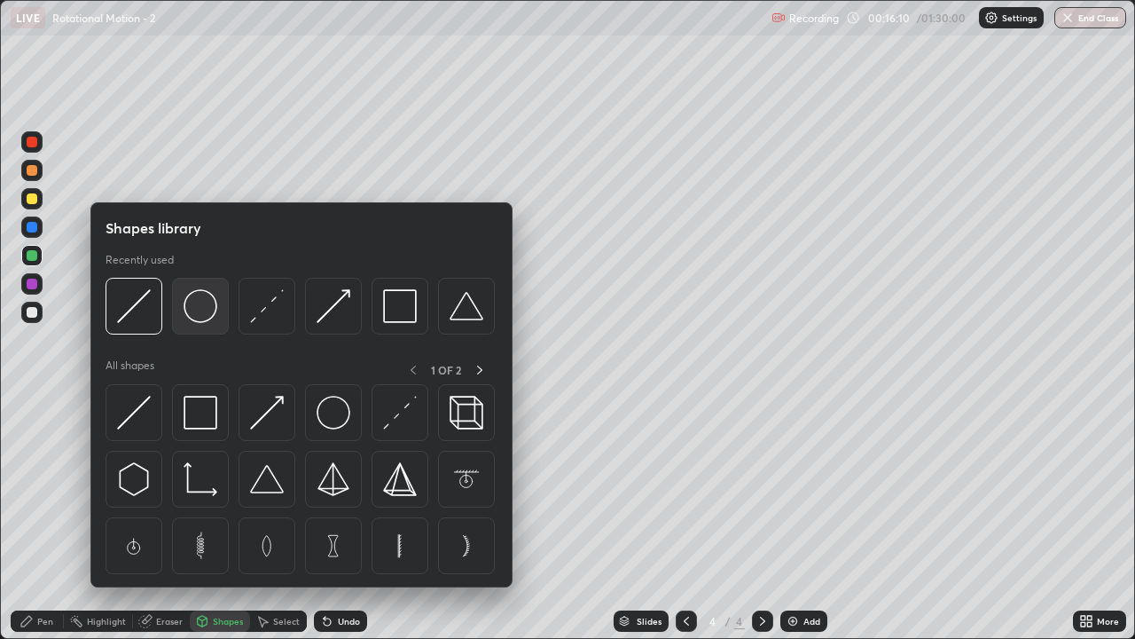
click at [208, 324] on div at bounding box center [200, 306] width 57 height 57
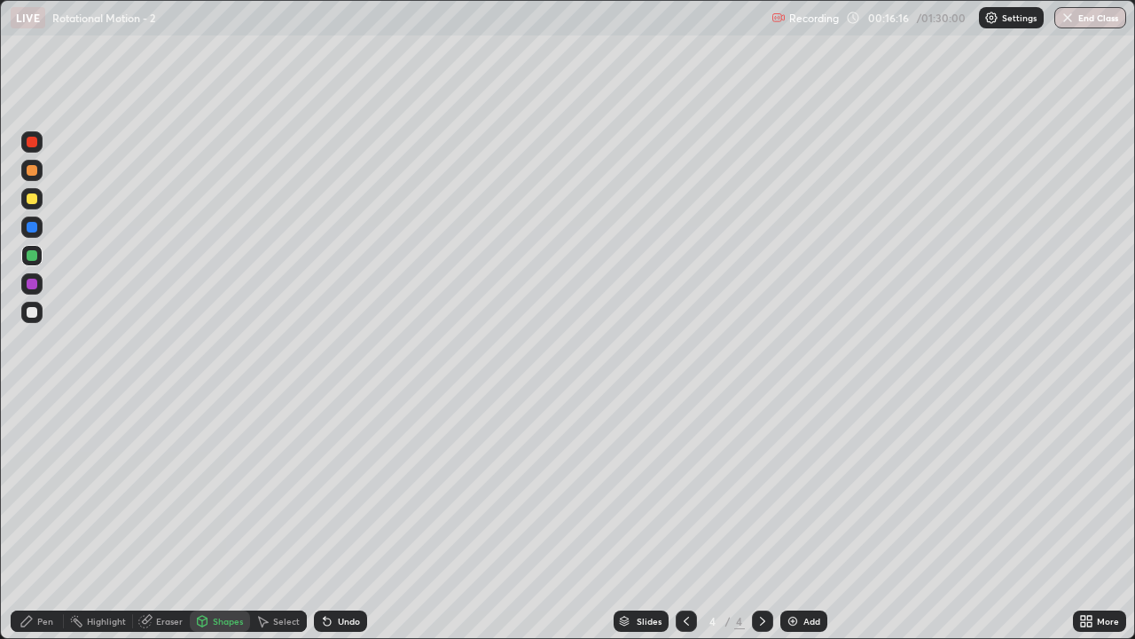
click at [227, 518] on div "Shapes" at bounding box center [228, 620] width 30 height 9
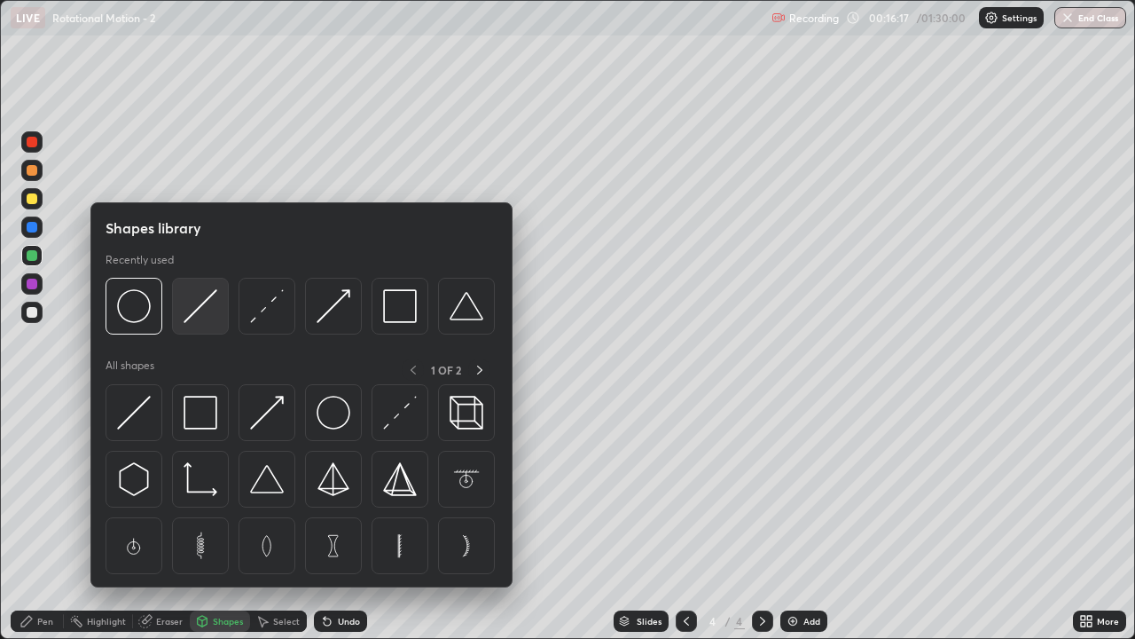
click at [192, 314] on img at bounding box center [201, 306] width 34 height 34
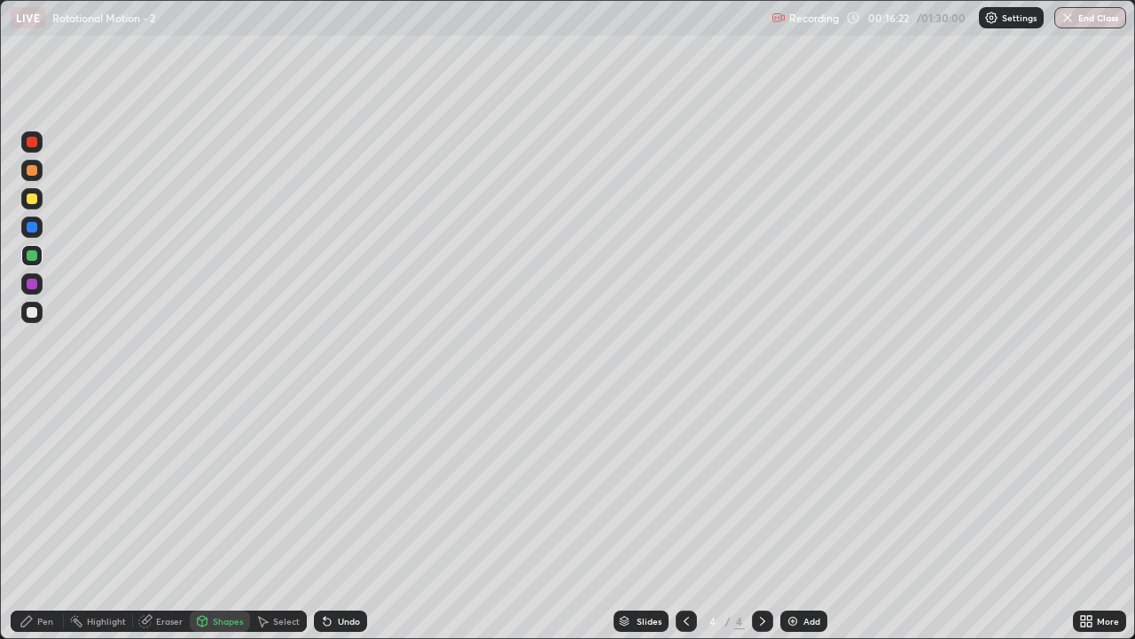
click at [223, 518] on div "Shapes" at bounding box center [228, 620] width 30 height 9
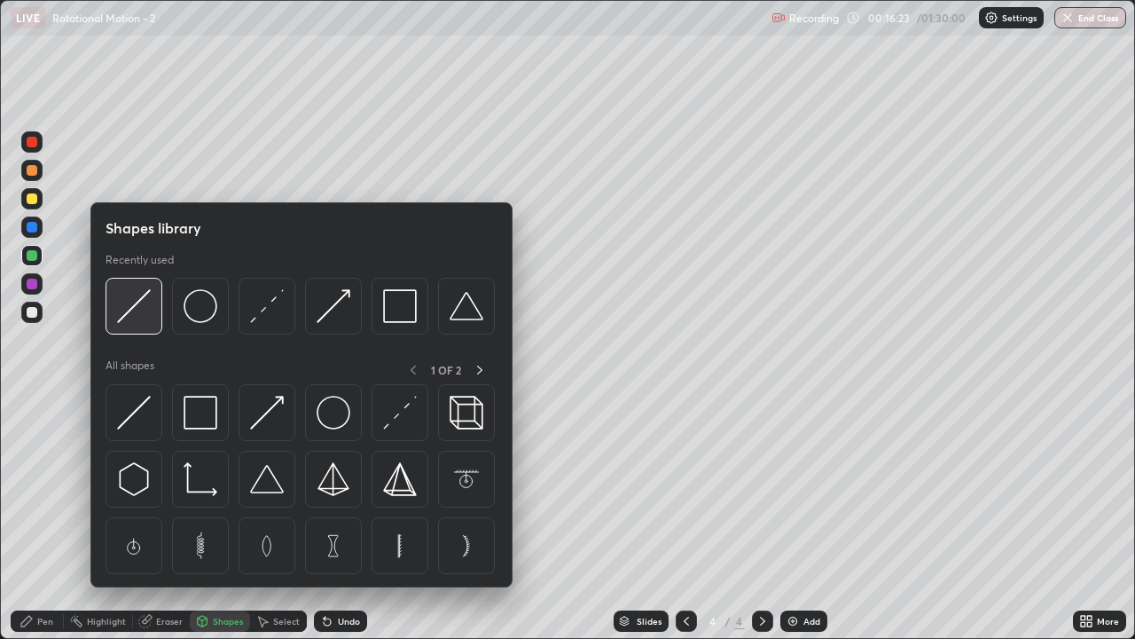
click at [147, 312] on img at bounding box center [134, 306] width 34 height 34
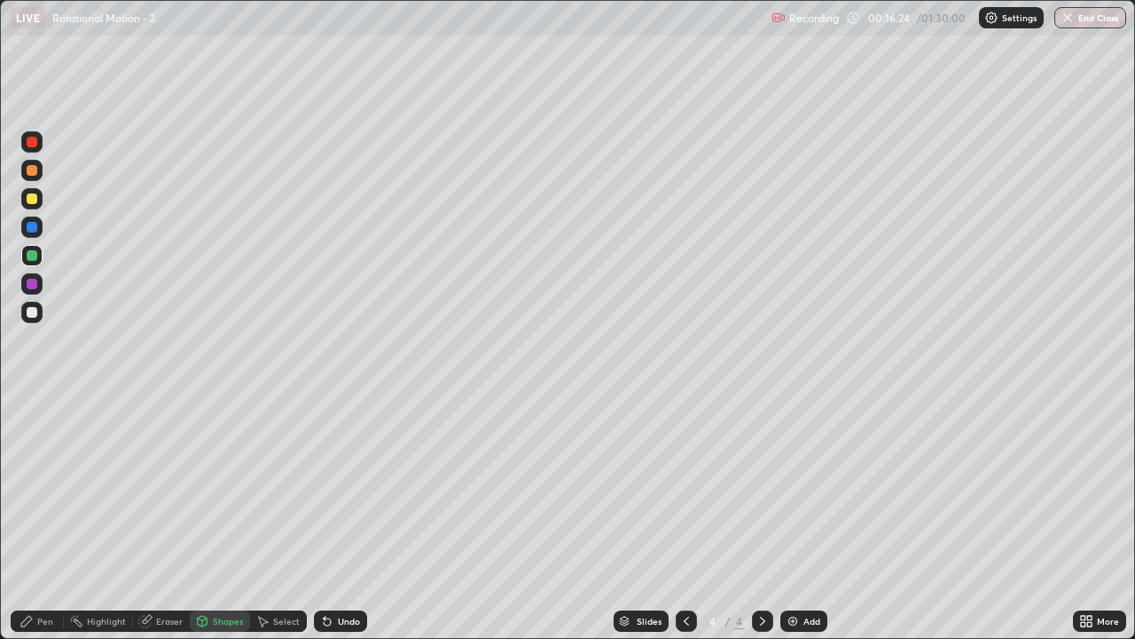
click at [36, 172] on div at bounding box center [32, 170] width 11 height 11
click at [224, 518] on div "Shapes" at bounding box center [228, 620] width 30 height 9
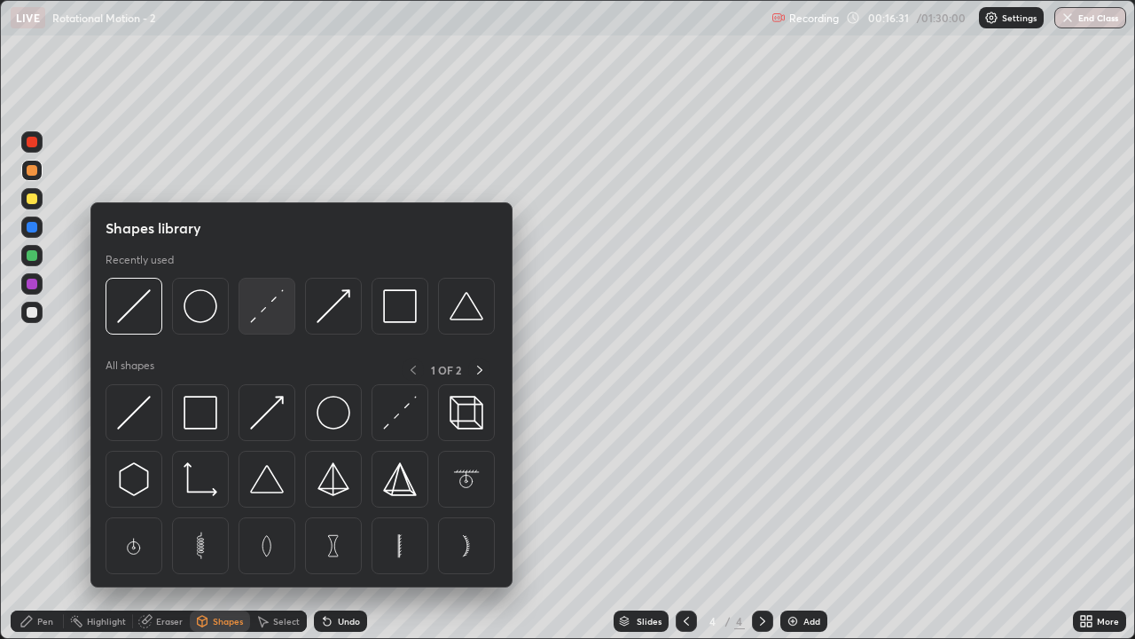
click at [268, 308] on img at bounding box center [267, 306] width 34 height 34
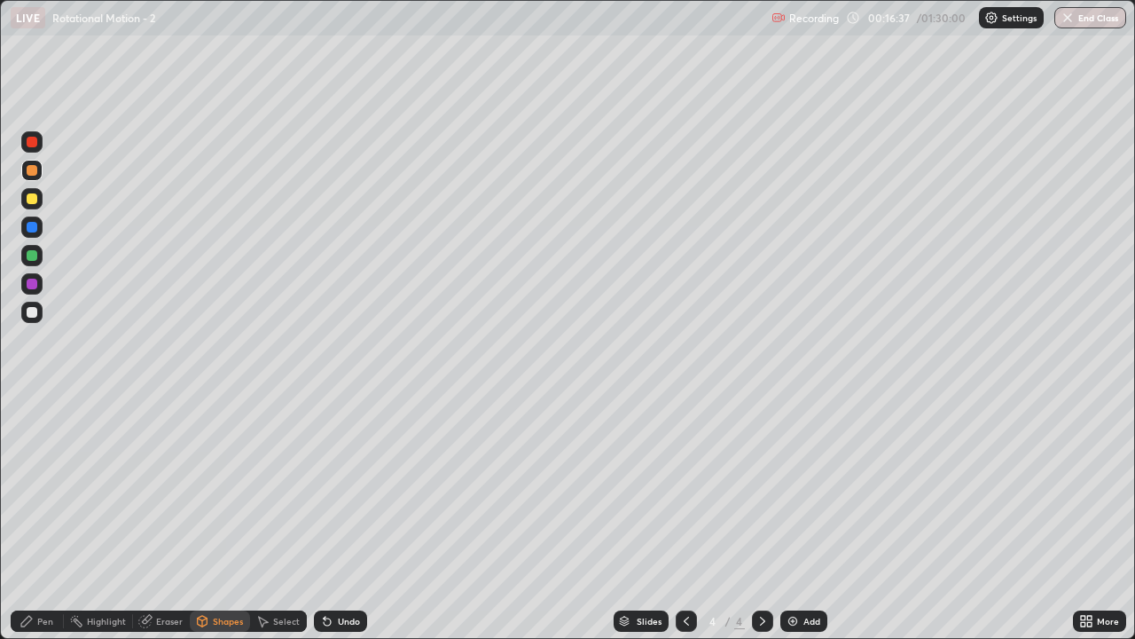
click at [344, 518] on div "Undo" at bounding box center [349, 620] width 22 height 9
click at [51, 518] on div "Pen" at bounding box center [45, 620] width 16 height 9
click at [229, 518] on div "Shapes" at bounding box center [228, 620] width 30 height 9
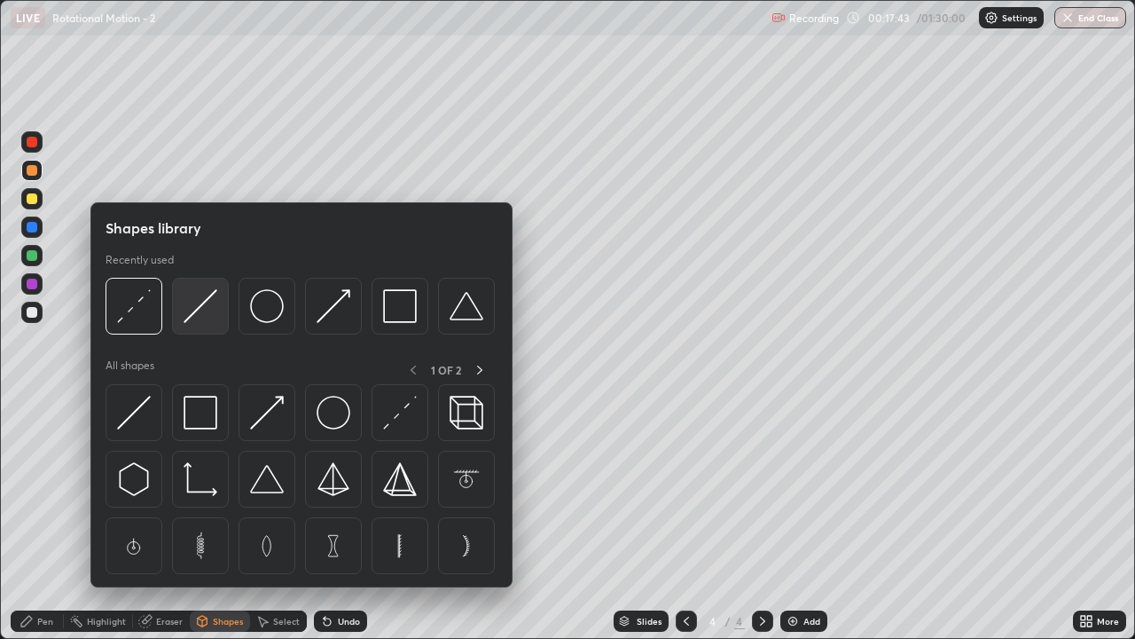
click at [213, 309] on img at bounding box center [201, 306] width 34 height 34
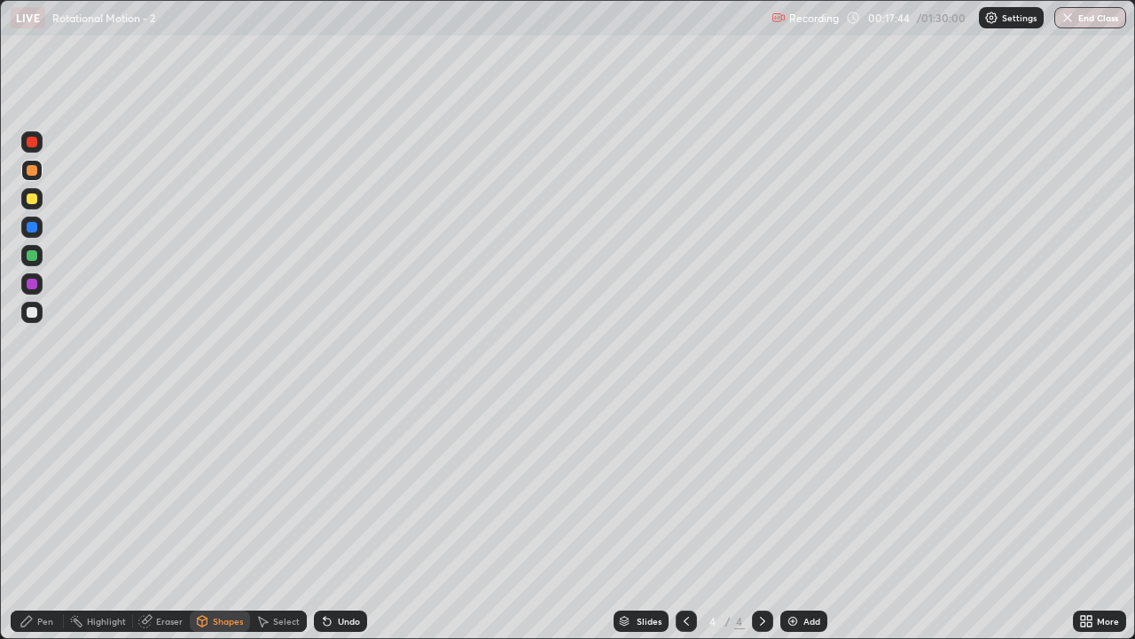
click at [30, 227] on div at bounding box center [32, 227] width 11 height 11
click at [44, 518] on div "Pen" at bounding box center [45, 620] width 16 height 9
click at [224, 518] on div "Shapes" at bounding box center [228, 620] width 30 height 9
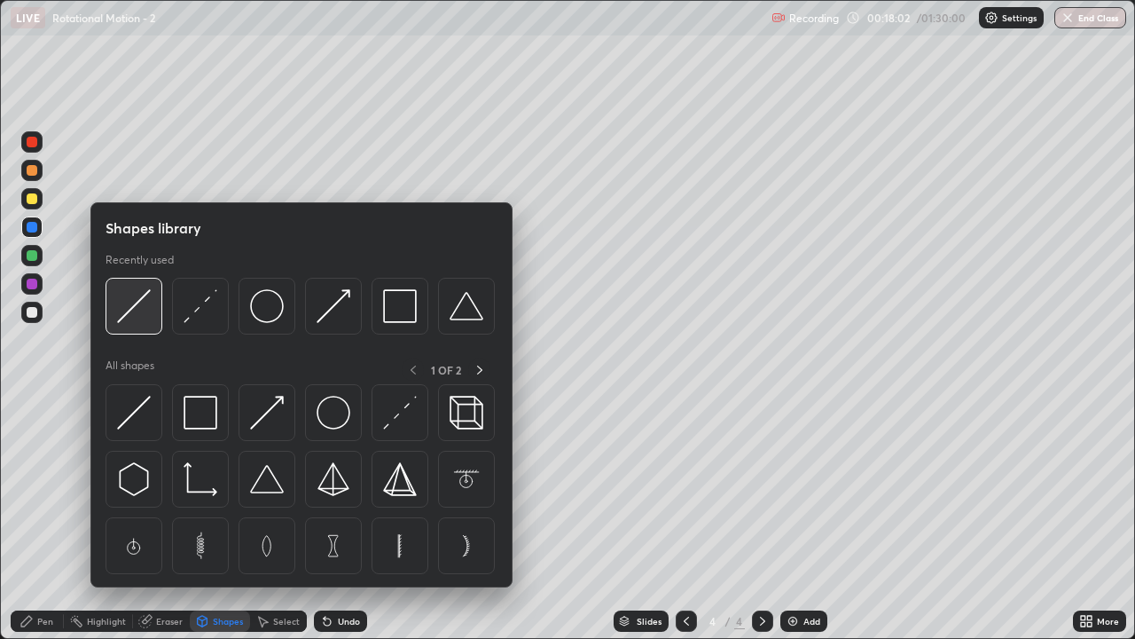
click at [135, 312] on img at bounding box center [134, 306] width 34 height 34
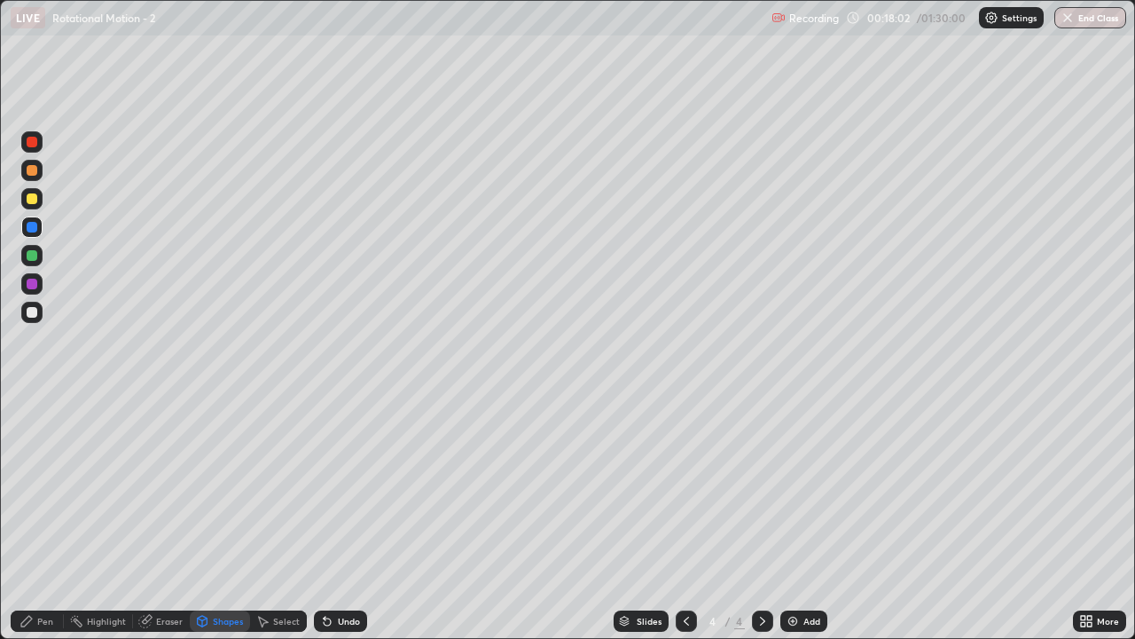
click at [25, 292] on div at bounding box center [31, 283] width 21 height 21
click at [41, 518] on div "Pen" at bounding box center [37, 620] width 53 height 21
click at [807, 518] on div "Add" at bounding box center [811, 620] width 17 height 9
click at [32, 206] on div at bounding box center [31, 198] width 21 height 21
click at [229, 518] on div "Shapes" at bounding box center [220, 620] width 60 height 21
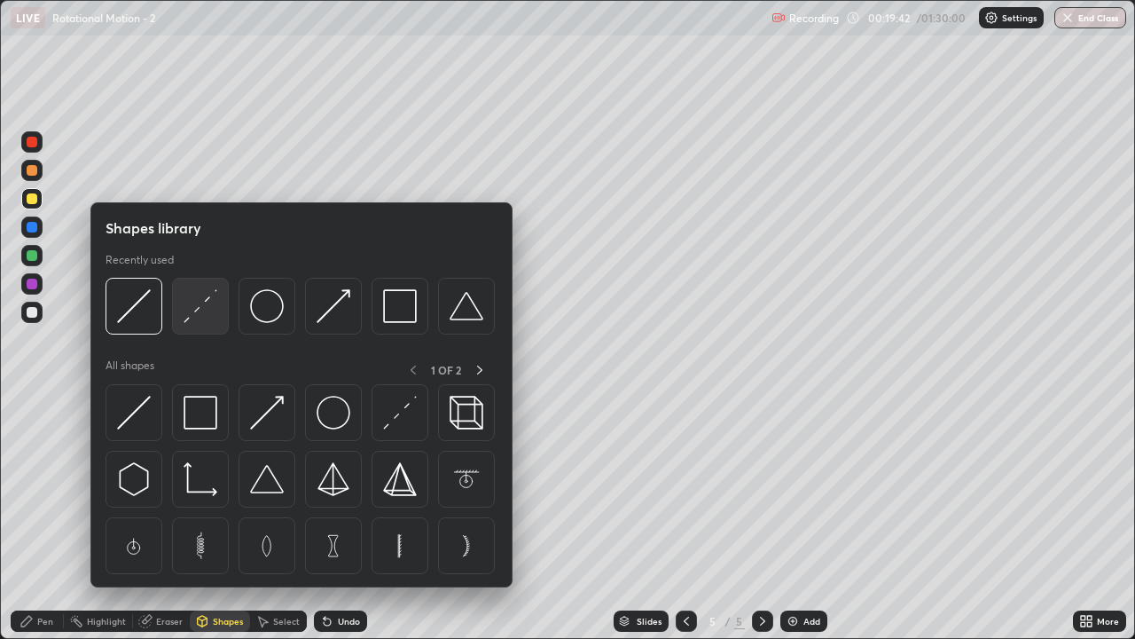
click at [208, 321] on img at bounding box center [201, 306] width 34 height 34
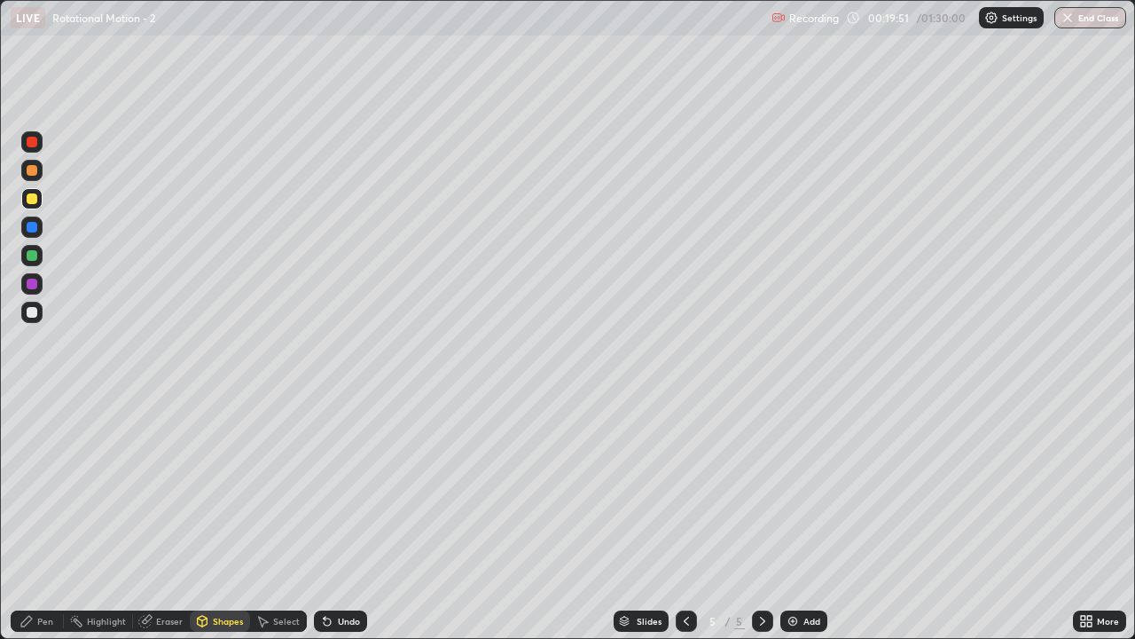
click at [220, 518] on div "Shapes" at bounding box center [228, 620] width 30 height 9
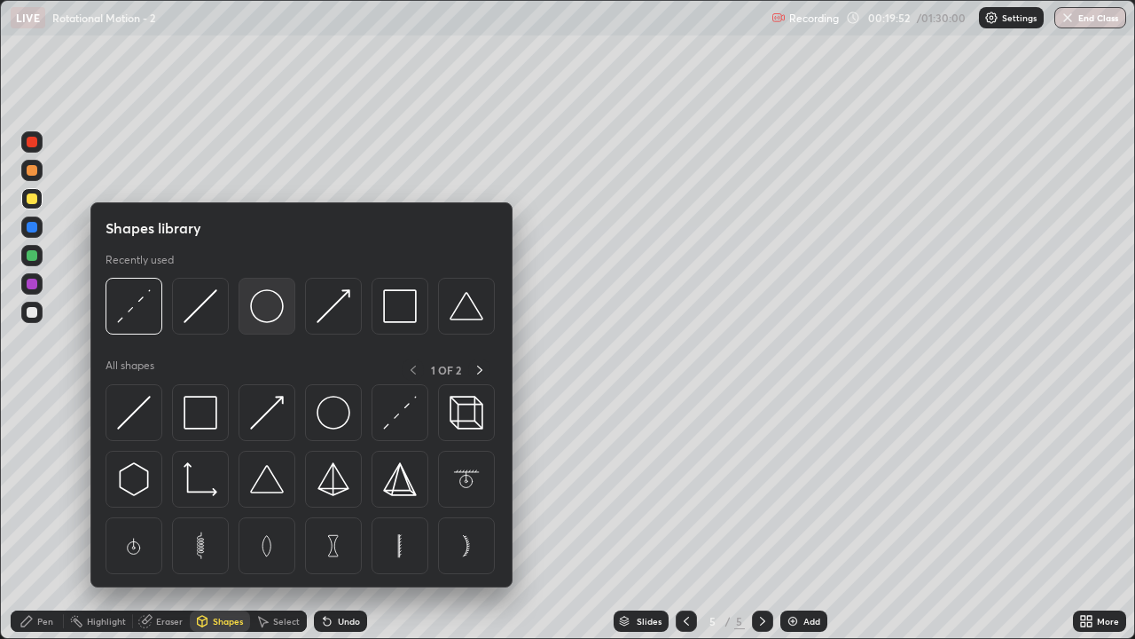
click at [256, 319] on img at bounding box center [267, 306] width 34 height 34
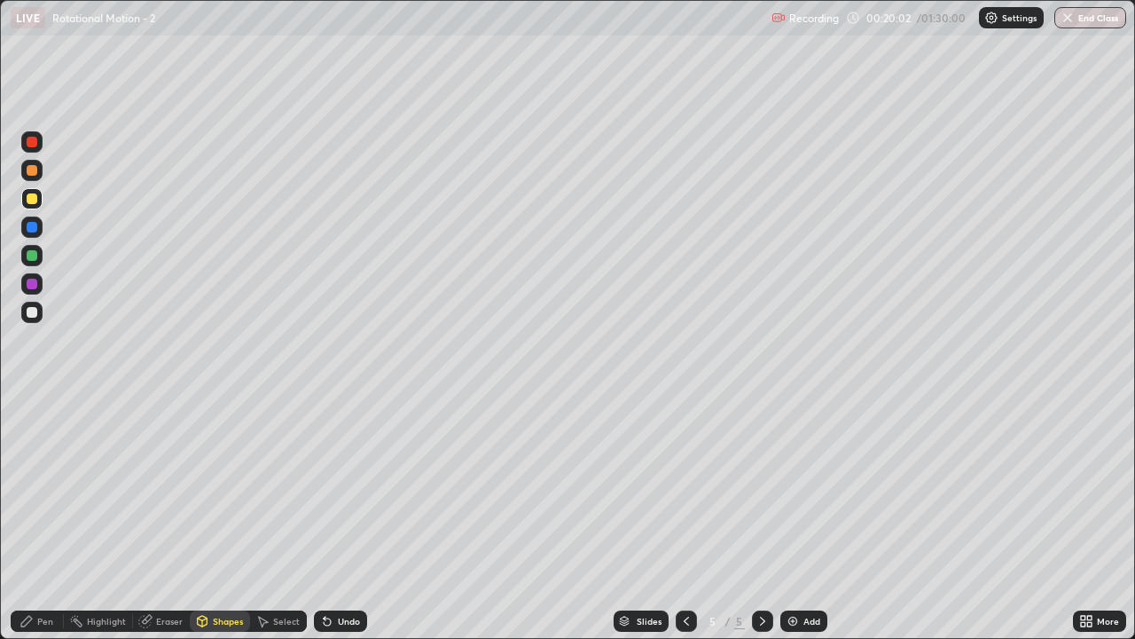
click at [220, 518] on div "Shapes" at bounding box center [228, 620] width 30 height 9
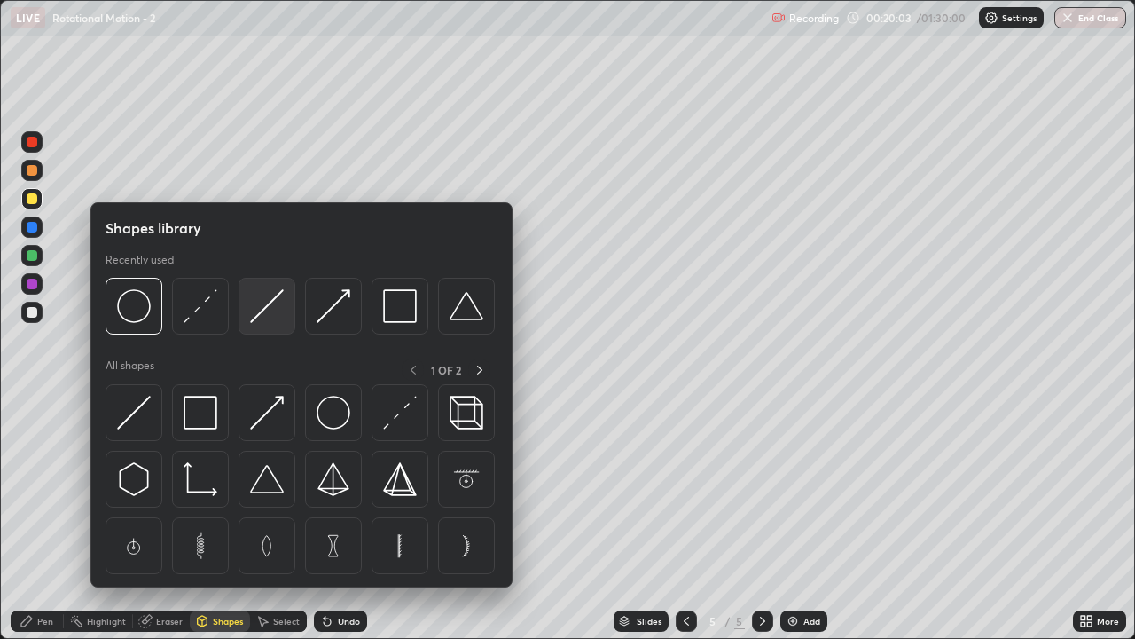
click at [255, 320] on img at bounding box center [267, 306] width 34 height 34
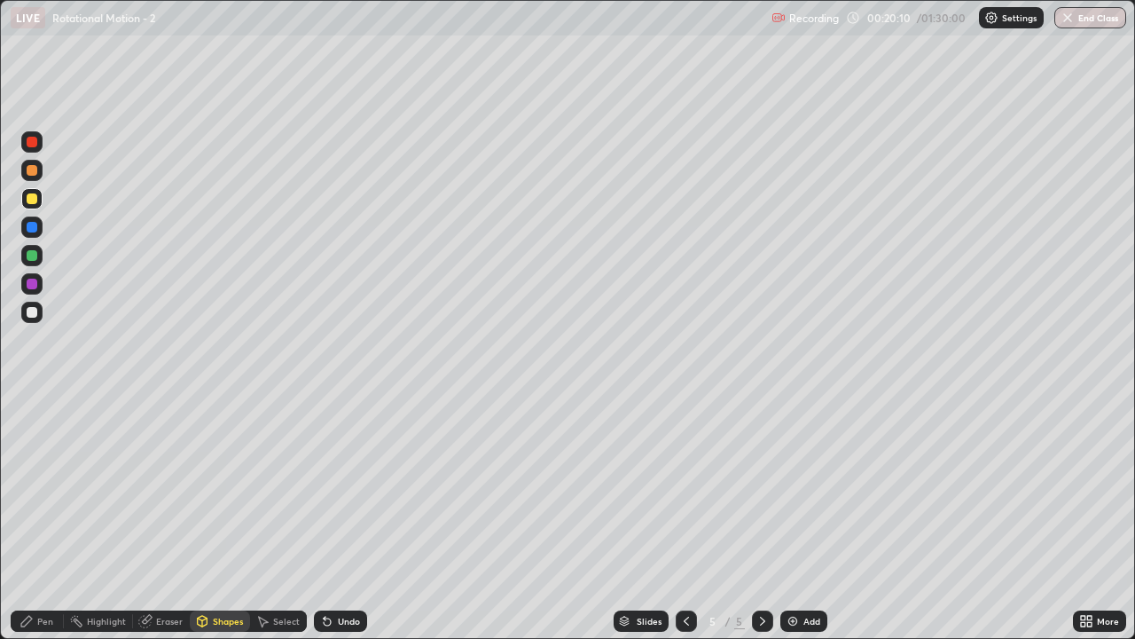
click at [209, 518] on div "Shapes" at bounding box center [220, 620] width 60 height 21
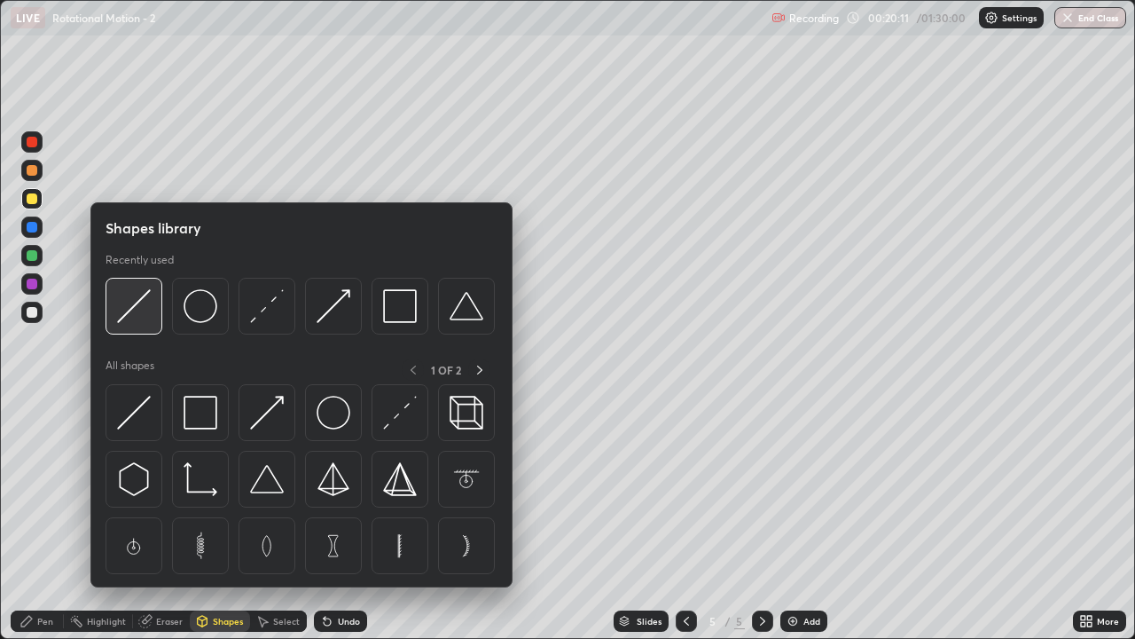
click at [135, 317] on img at bounding box center [134, 306] width 34 height 34
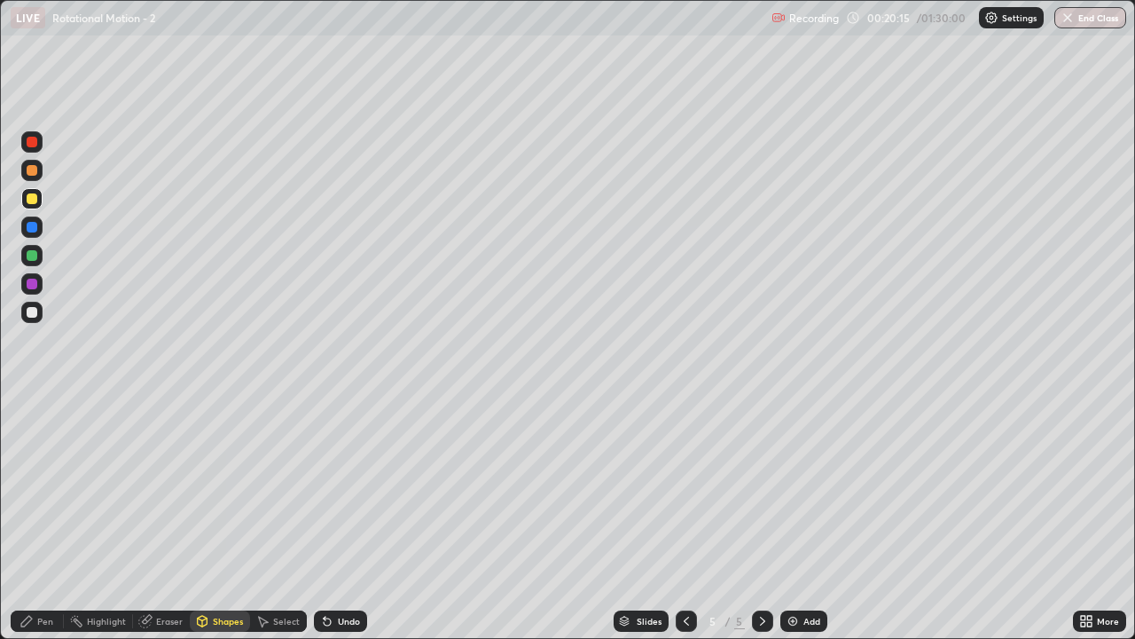
click at [39, 518] on div "Pen" at bounding box center [37, 620] width 53 height 21
click at [34, 290] on div at bounding box center [31, 283] width 21 height 21
click at [218, 518] on div "Shapes" at bounding box center [228, 620] width 30 height 9
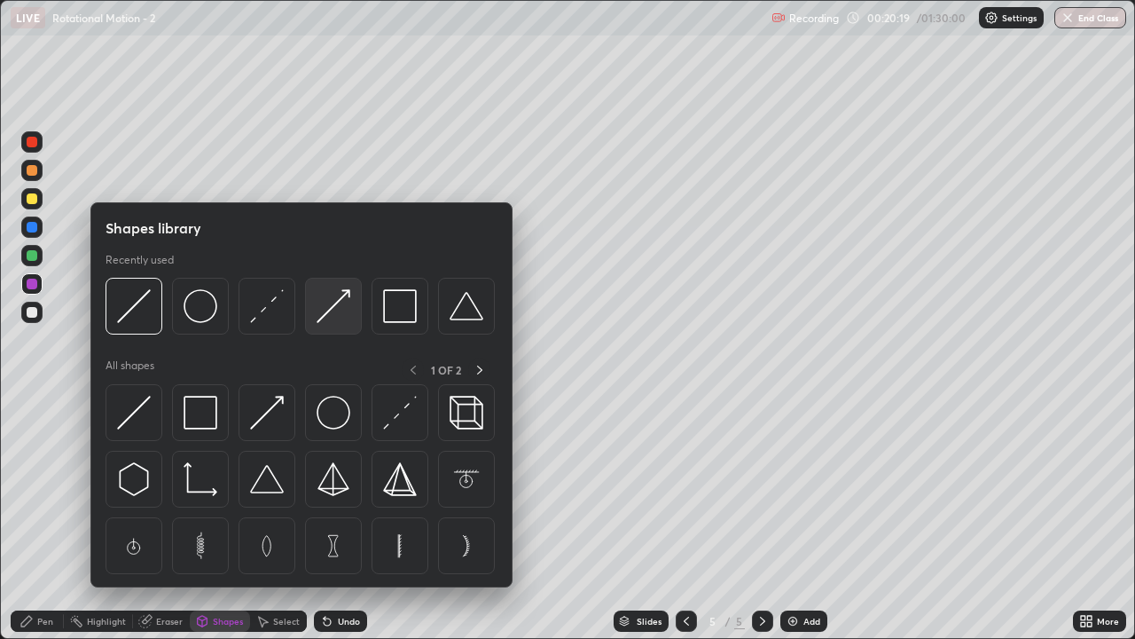
click at [326, 316] on img at bounding box center [334, 306] width 34 height 34
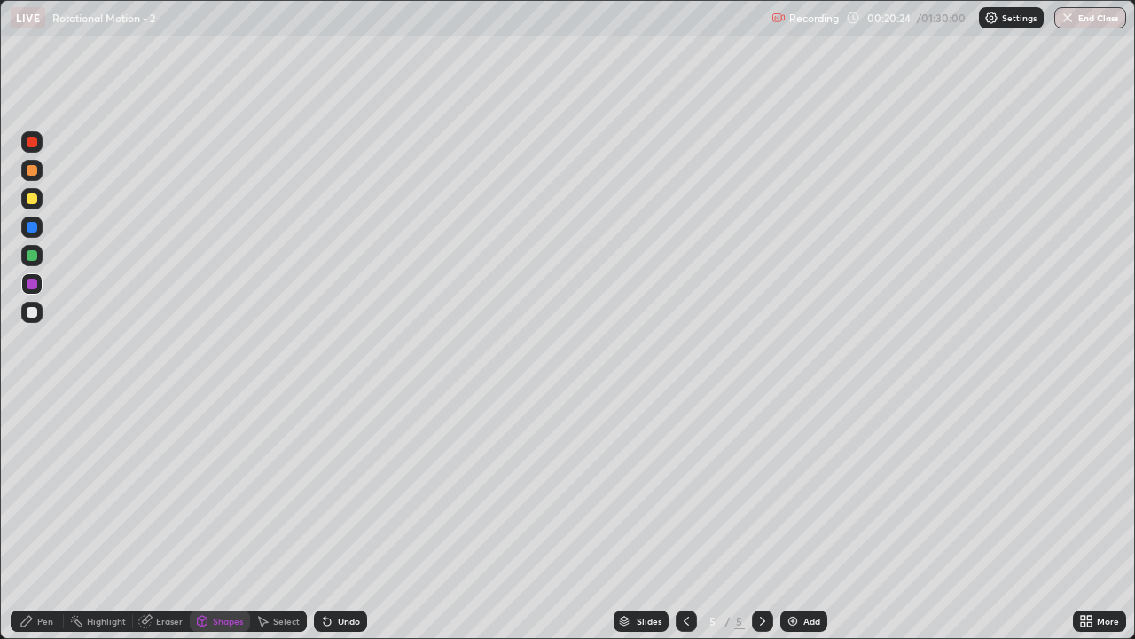
click at [41, 518] on div "Pen" at bounding box center [45, 620] width 16 height 9
click at [33, 316] on div at bounding box center [32, 312] width 11 height 11
click at [795, 518] on img at bounding box center [793, 621] width 14 height 14
click at [32, 200] on div at bounding box center [32, 198] width 11 height 11
click at [234, 518] on div "Shapes" at bounding box center [220, 620] width 60 height 21
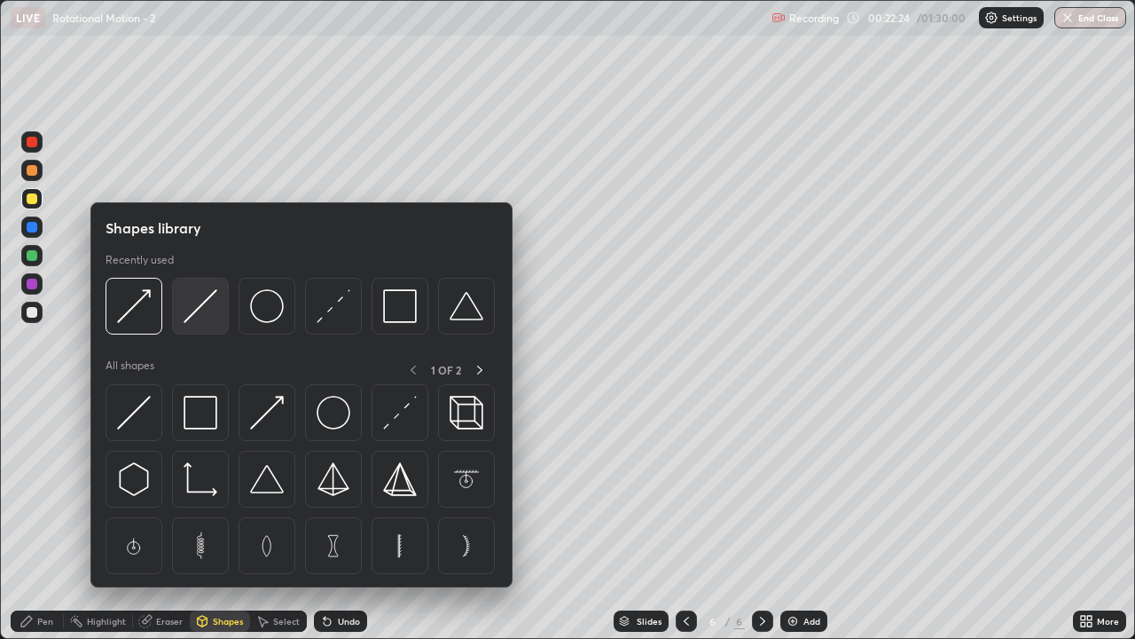
click at [208, 311] on img at bounding box center [201, 306] width 34 height 34
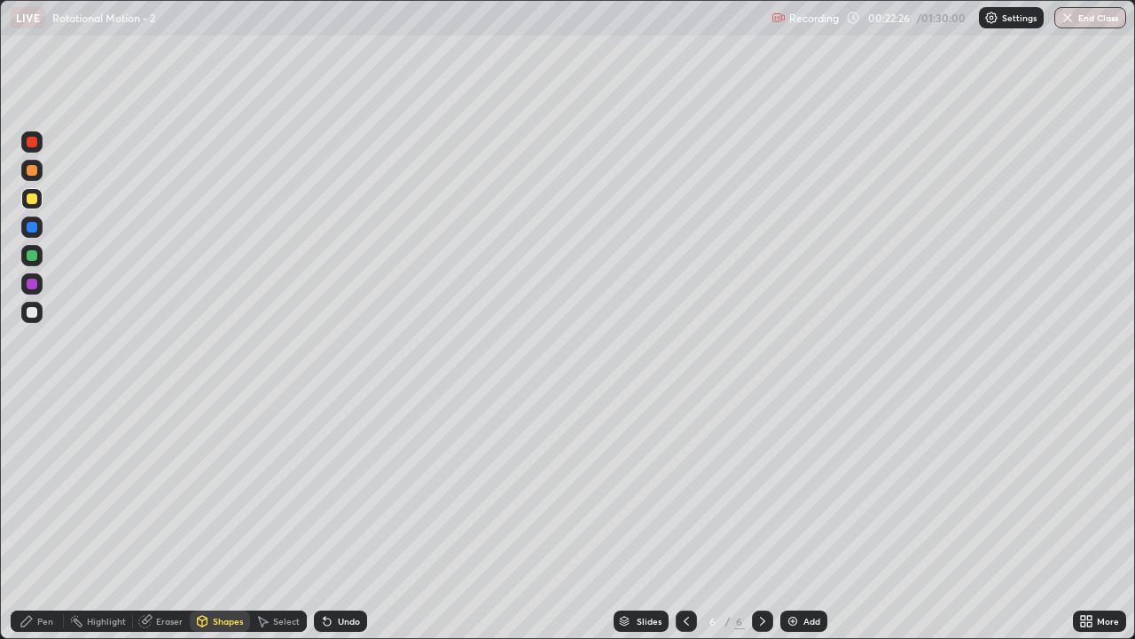
click at [225, 518] on div "Shapes" at bounding box center [228, 620] width 30 height 9
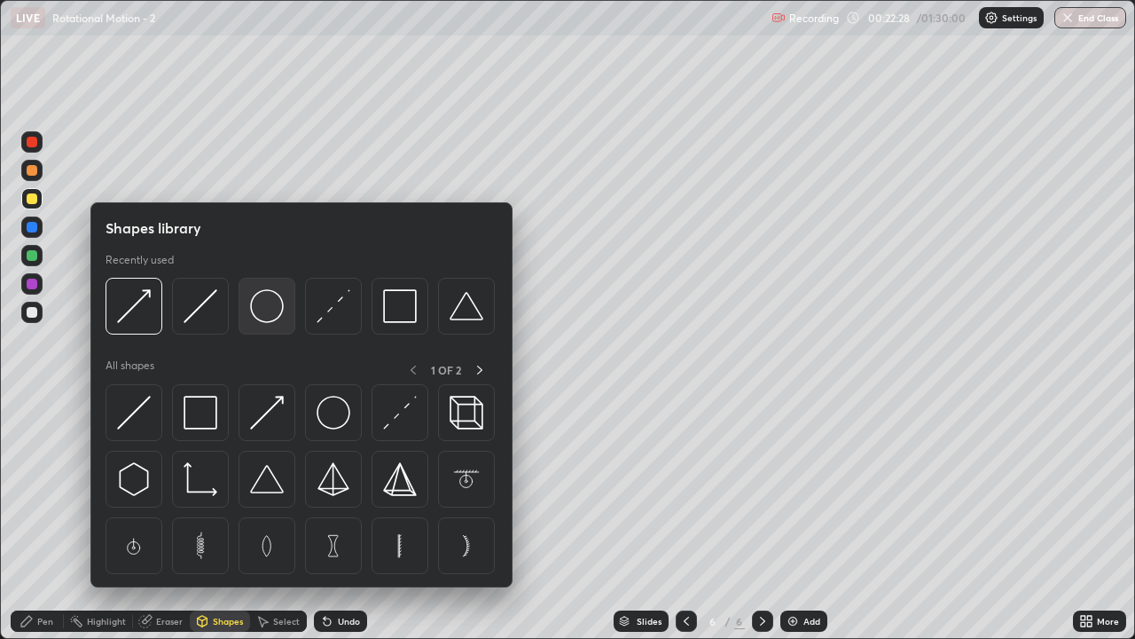
click at [270, 312] on img at bounding box center [267, 306] width 34 height 34
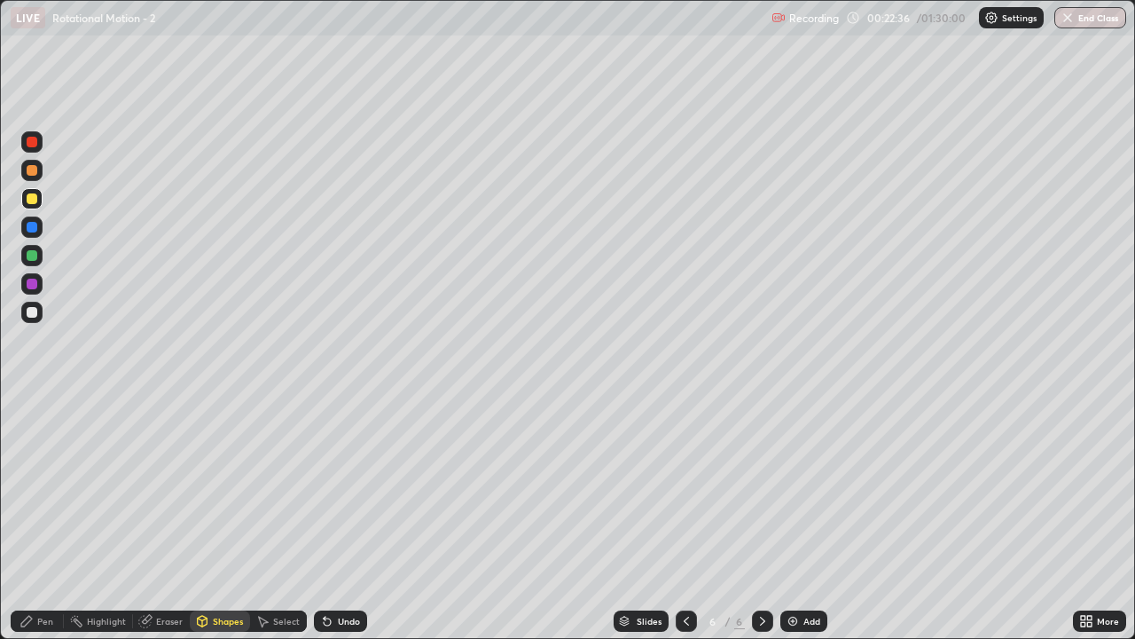
click at [220, 518] on div "Shapes" at bounding box center [228, 620] width 30 height 9
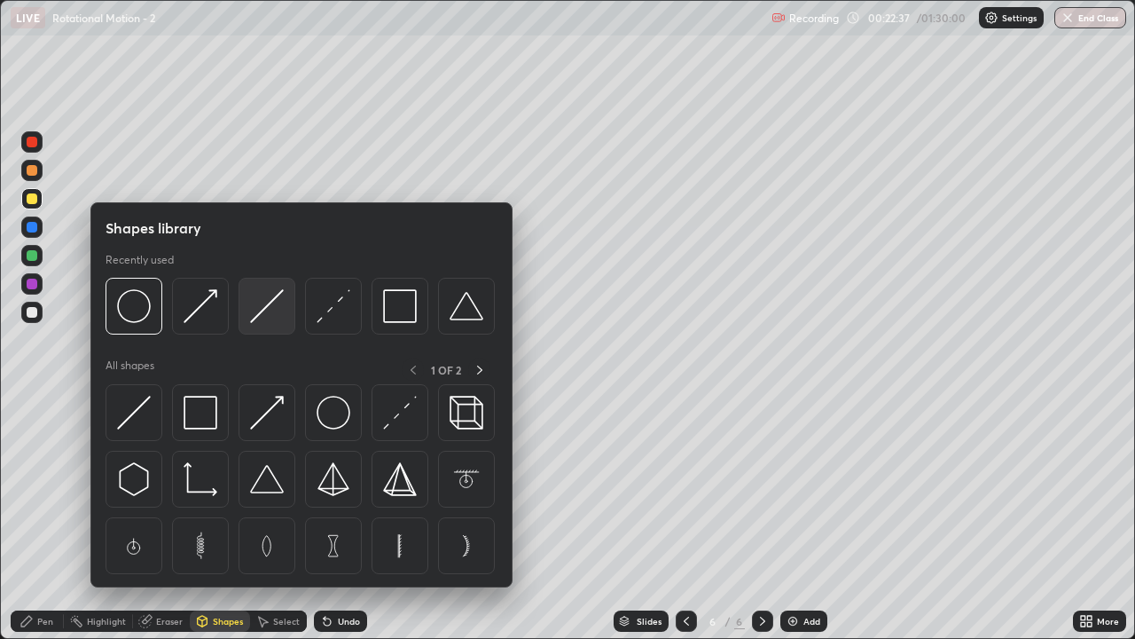
click at [273, 318] on img at bounding box center [267, 306] width 34 height 34
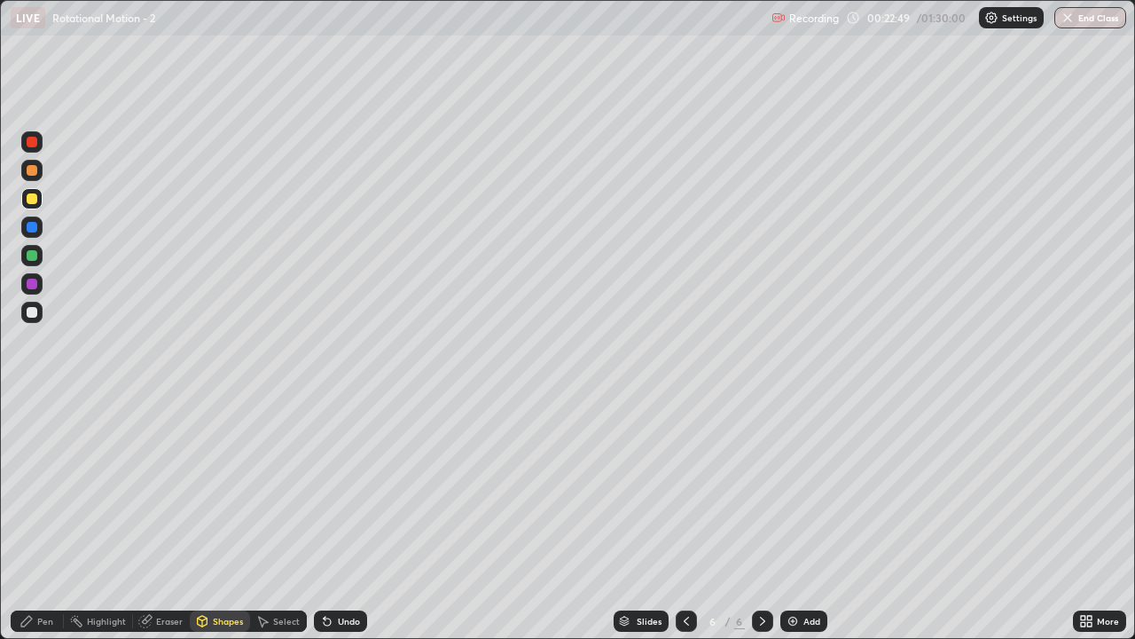
click at [220, 518] on div "Shapes" at bounding box center [228, 620] width 30 height 9
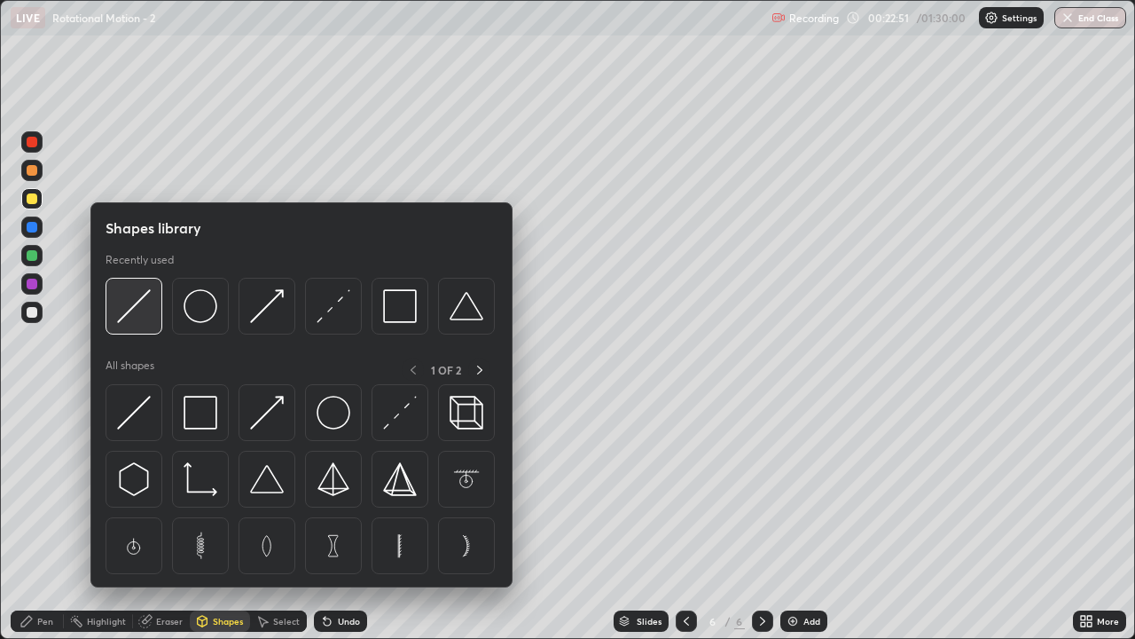
click at [144, 321] on img at bounding box center [134, 306] width 34 height 34
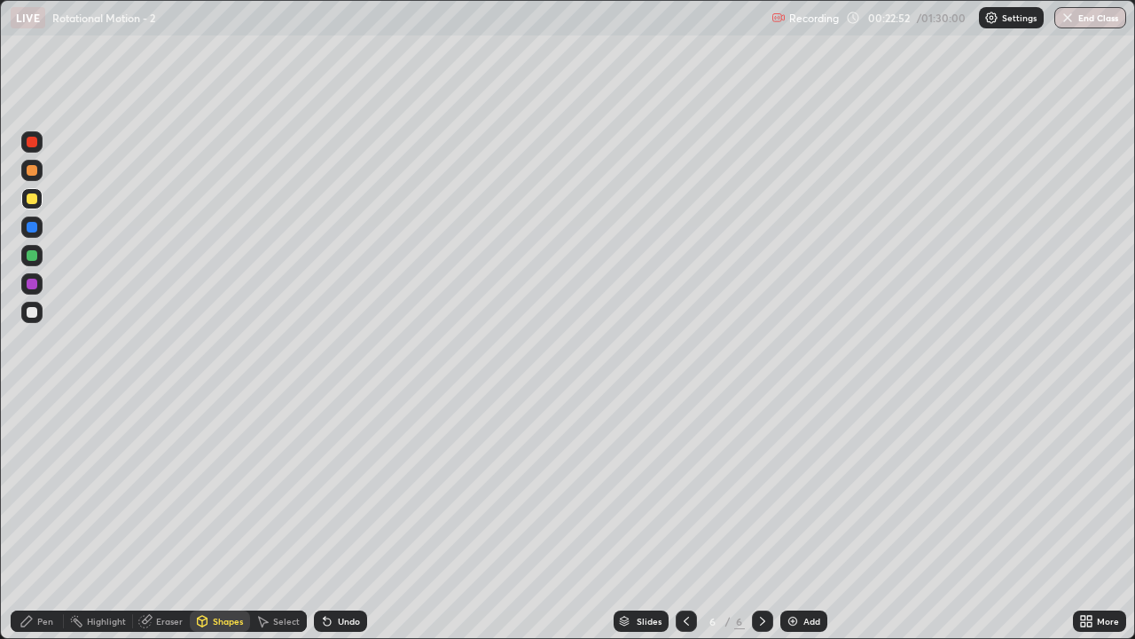
click at [30, 260] on div at bounding box center [32, 255] width 11 height 11
click at [38, 518] on div "Pen" at bounding box center [45, 620] width 16 height 9
click at [32, 312] on div at bounding box center [32, 312] width 11 height 11
click at [223, 518] on div "Shapes" at bounding box center [228, 620] width 30 height 9
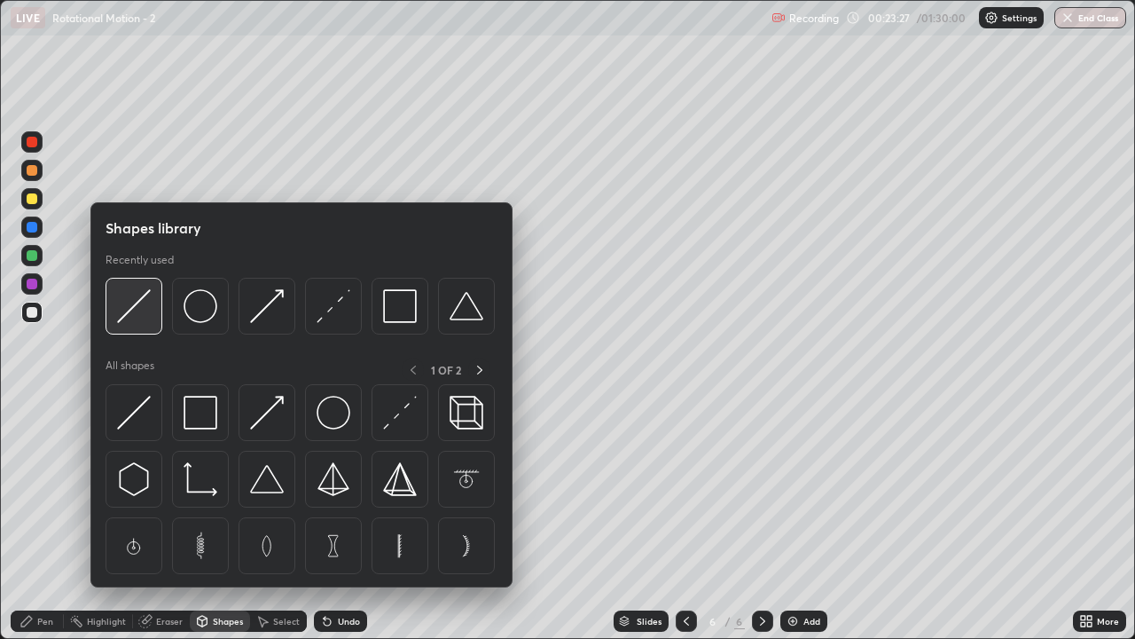
click at [141, 317] on img at bounding box center [134, 306] width 34 height 34
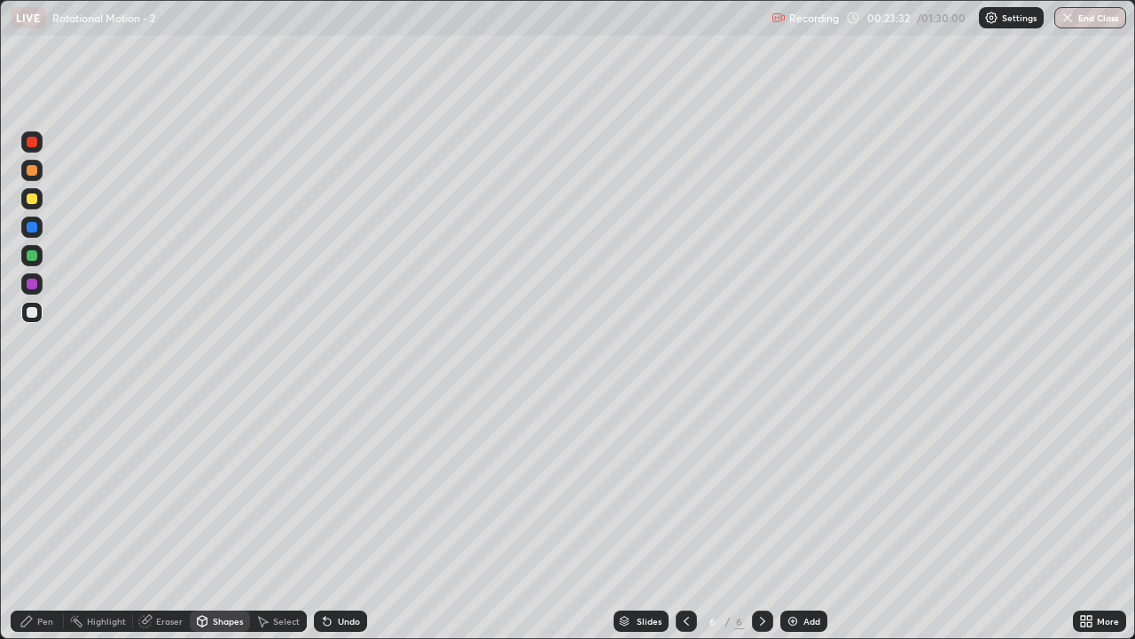
click at [39, 518] on div "Pen" at bounding box center [37, 620] width 53 height 21
click at [229, 518] on div "Shapes" at bounding box center [220, 620] width 60 height 21
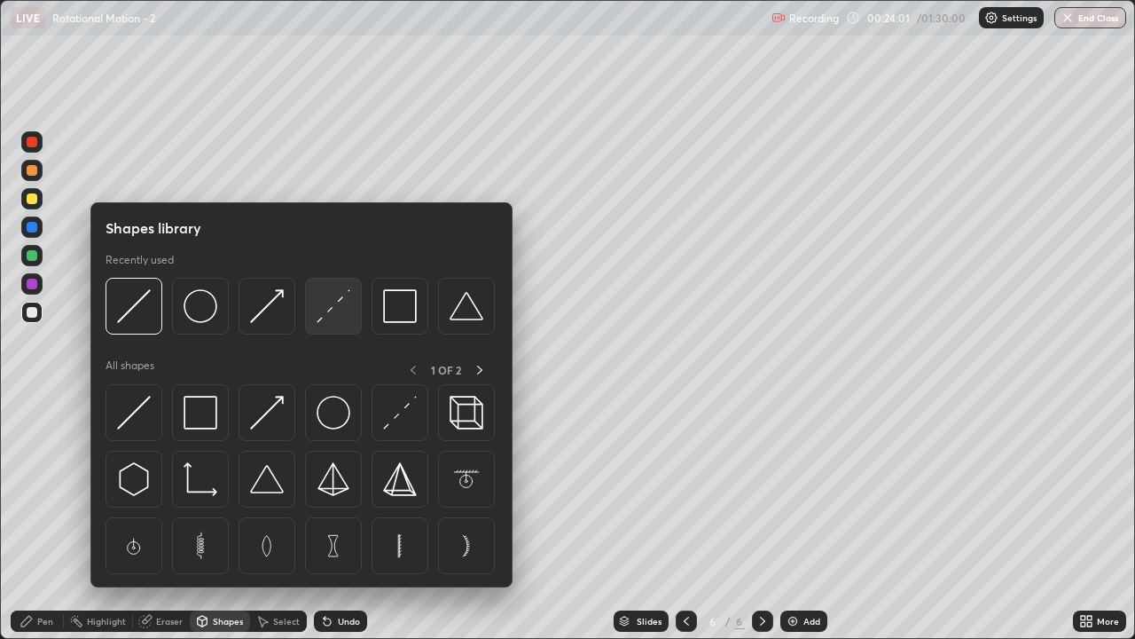
click at [332, 317] on img at bounding box center [334, 306] width 34 height 34
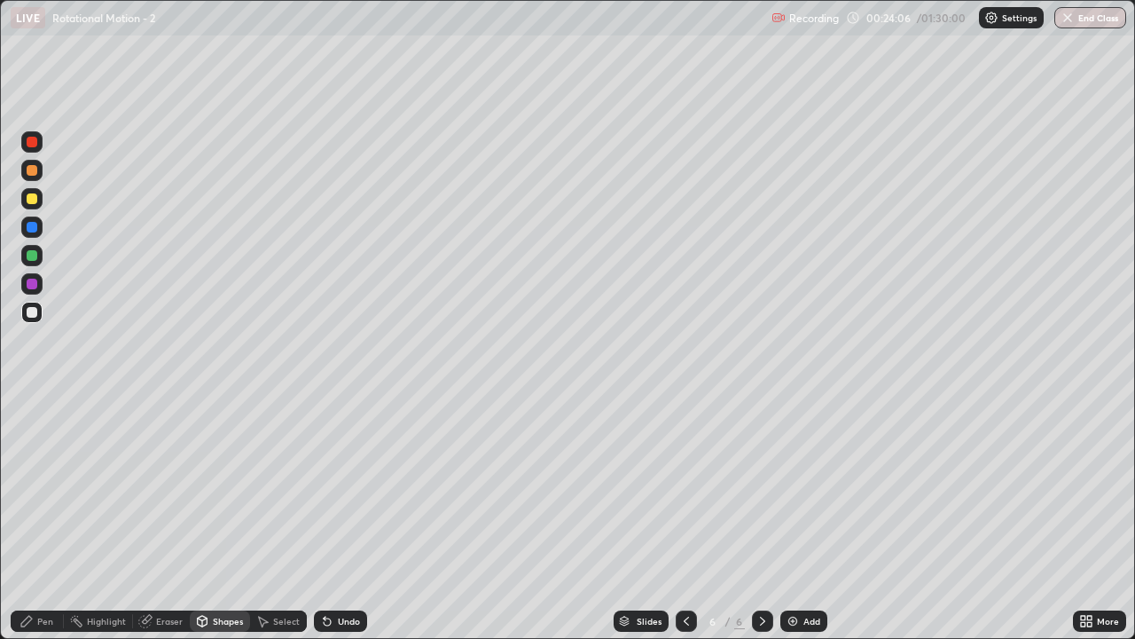
click at [46, 518] on div "Pen" at bounding box center [45, 620] width 16 height 9
click at [24, 172] on div at bounding box center [31, 170] width 21 height 21
click at [793, 518] on img at bounding box center [793, 621] width 14 height 14
click at [227, 518] on div "Shapes" at bounding box center [228, 620] width 30 height 9
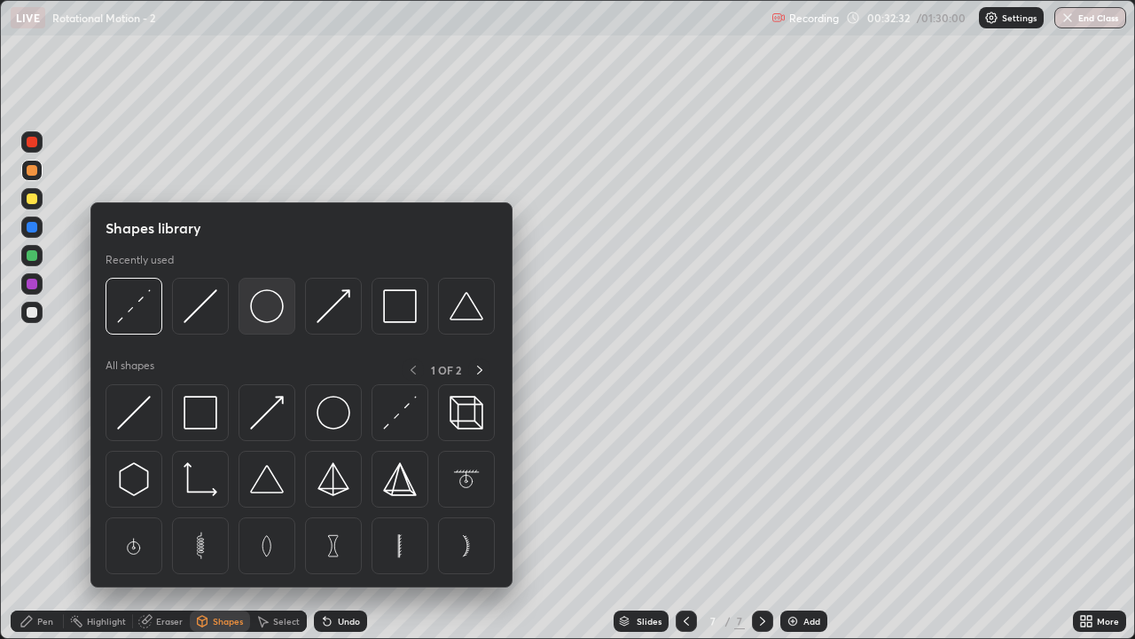
click at [271, 309] on img at bounding box center [267, 306] width 34 height 34
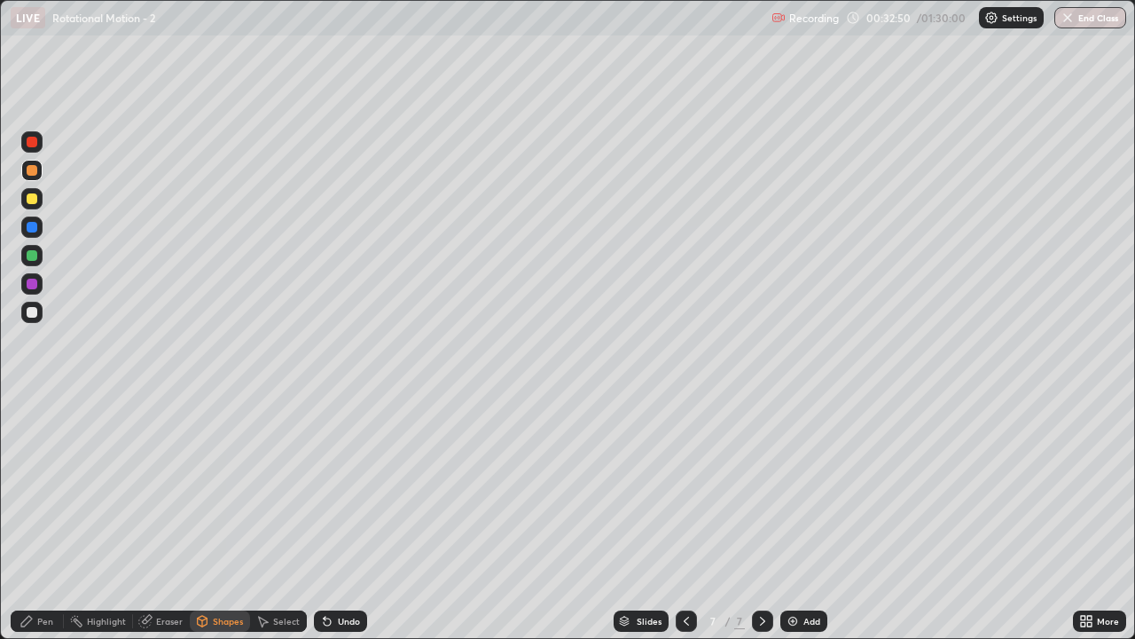
click at [217, 518] on div "Shapes" at bounding box center [228, 620] width 30 height 9
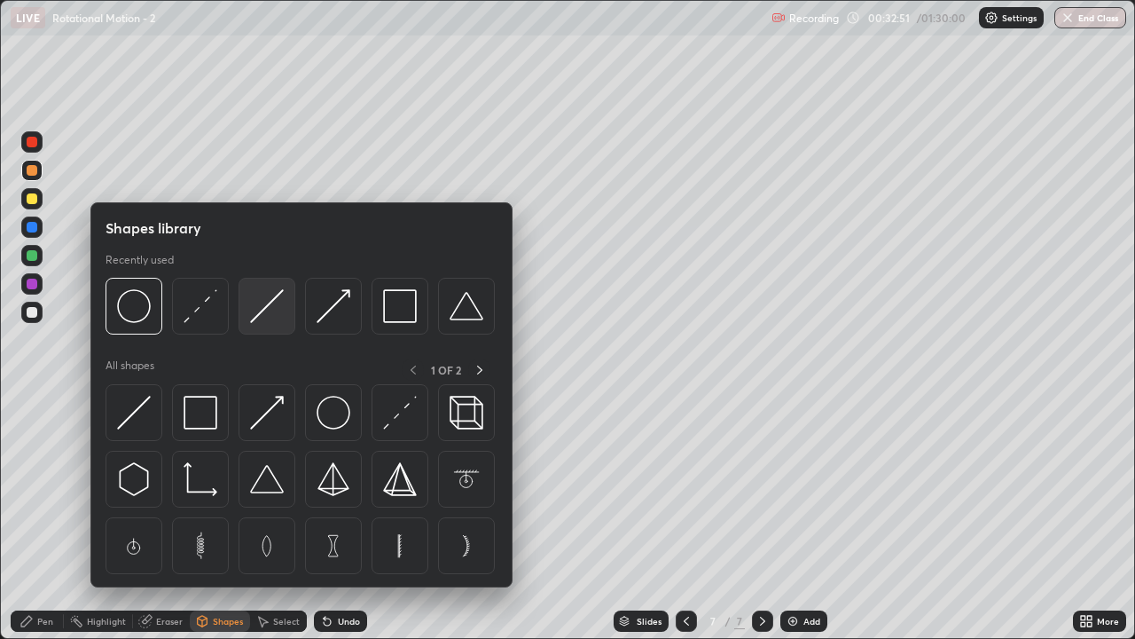
click at [275, 316] on img at bounding box center [267, 306] width 34 height 34
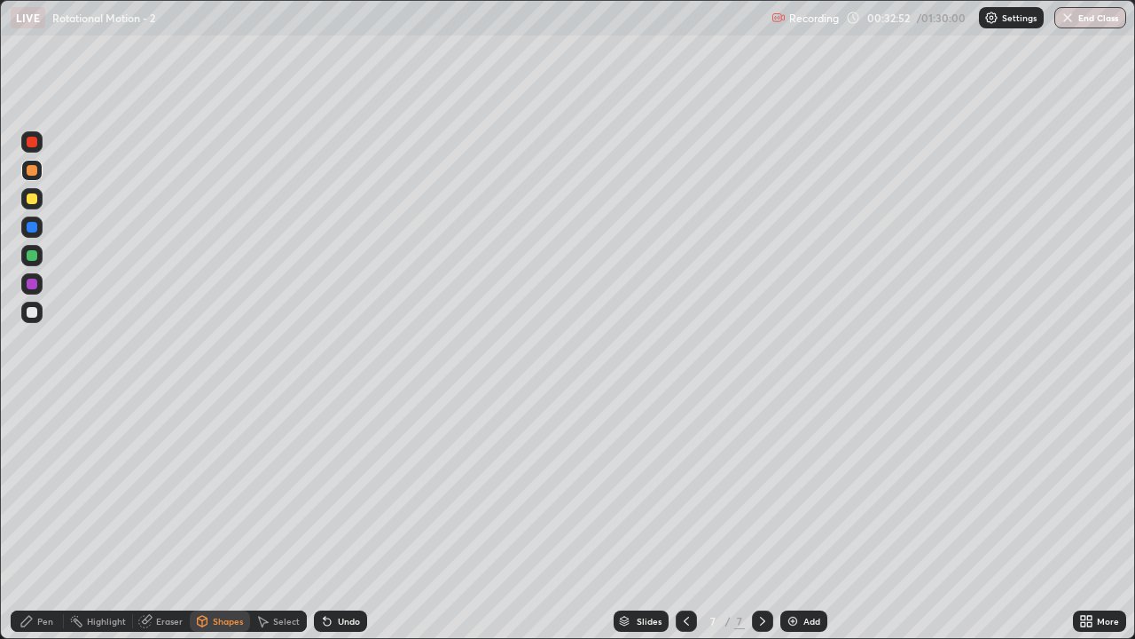
click at [30, 316] on div at bounding box center [32, 312] width 11 height 11
click at [30, 256] on div at bounding box center [32, 255] width 11 height 11
click at [41, 518] on div "Pen" at bounding box center [45, 620] width 16 height 9
click at [207, 518] on icon at bounding box center [202, 621] width 14 height 14
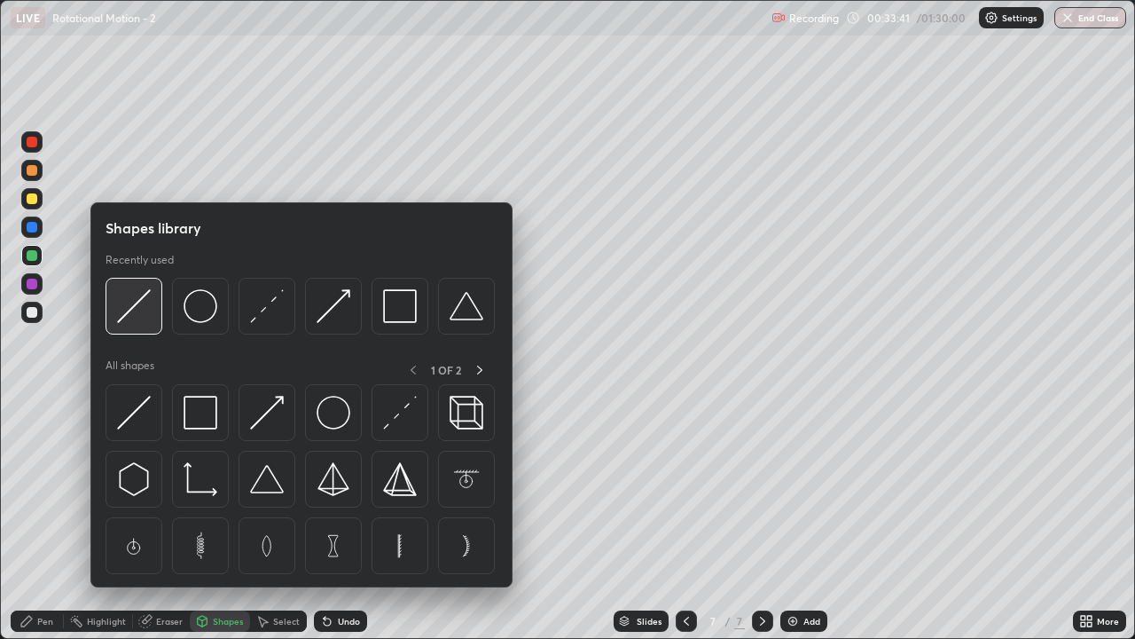
click at [147, 311] on img at bounding box center [134, 306] width 34 height 34
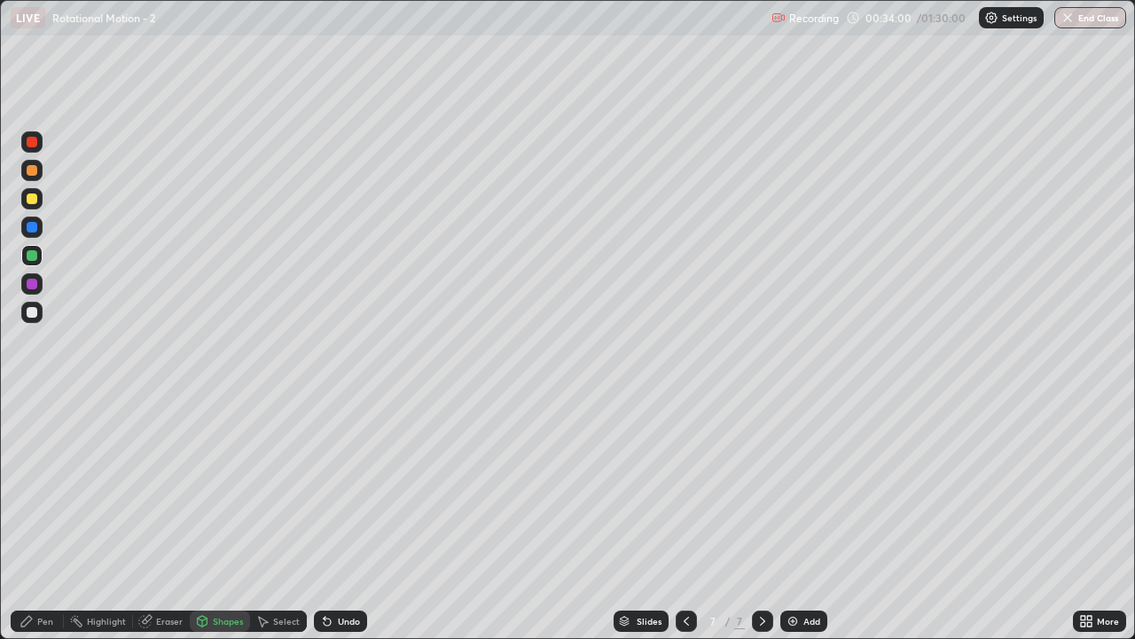
click at [32, 312] on div at bounding box center [32, 312] width 11 height 11
click at [39, 518] on div "Pen" at bounding box center [37, 620] width 53 height 21
click at [35, 200] on div at bounding box center [32, 198] width 11 height 11
click at [224, 518] on div "Shapes" at bounding box center [228, 620] width 30 height 9
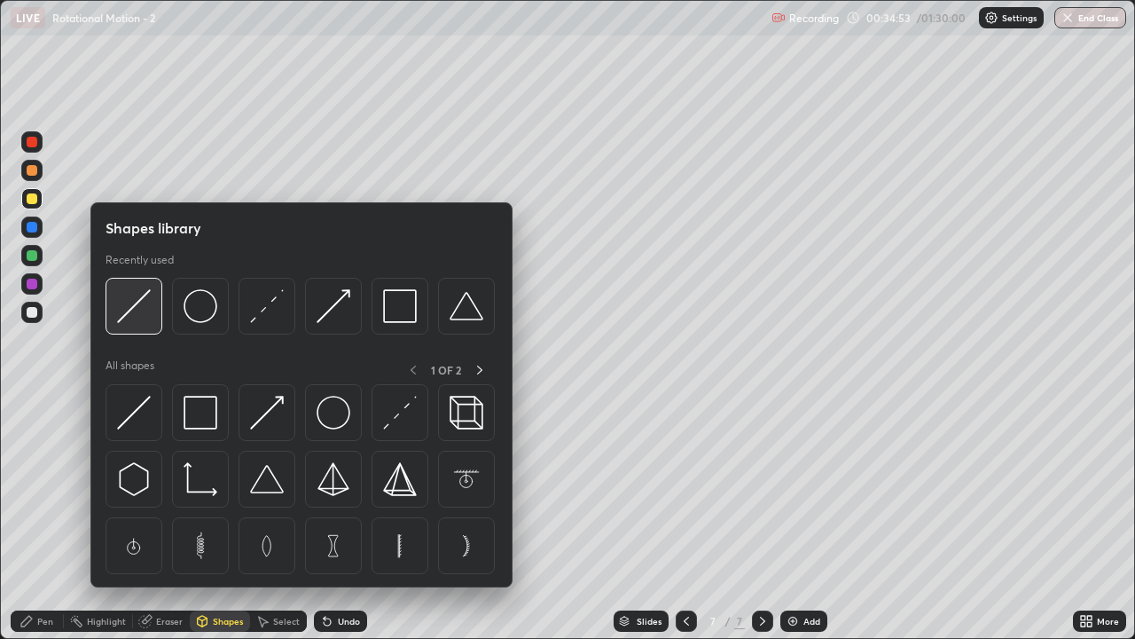
click at [154, 319] on div at bounding box center [134, 306] width 57 height 57
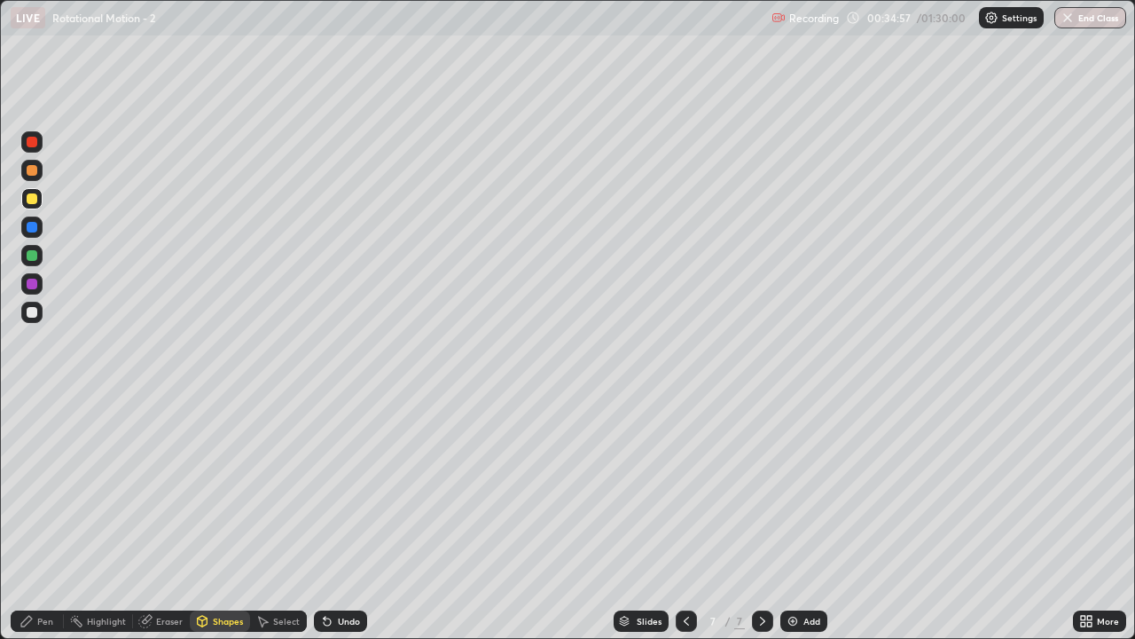
click at [44, 518] on div "Pen" at bounding box center [45, 620] width 16 height 9
click at [218, 518] on div "Shapes" at bounding box center [220, 620] width 60 height 21
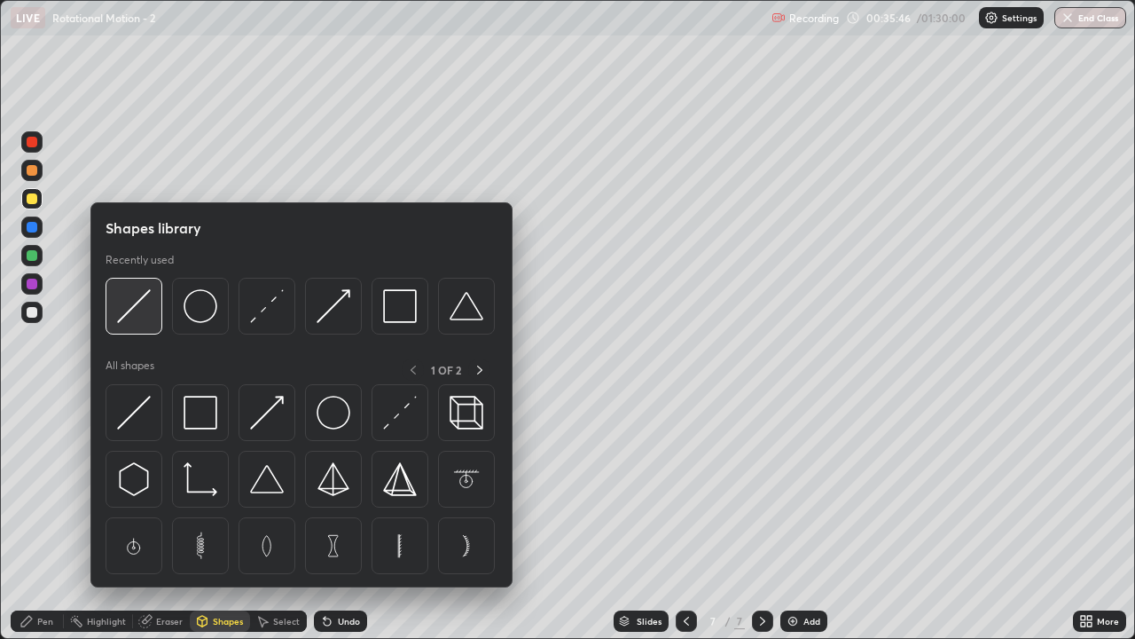
click at [139, 329] on div at bounding box center [134, 306] width 57 height 57
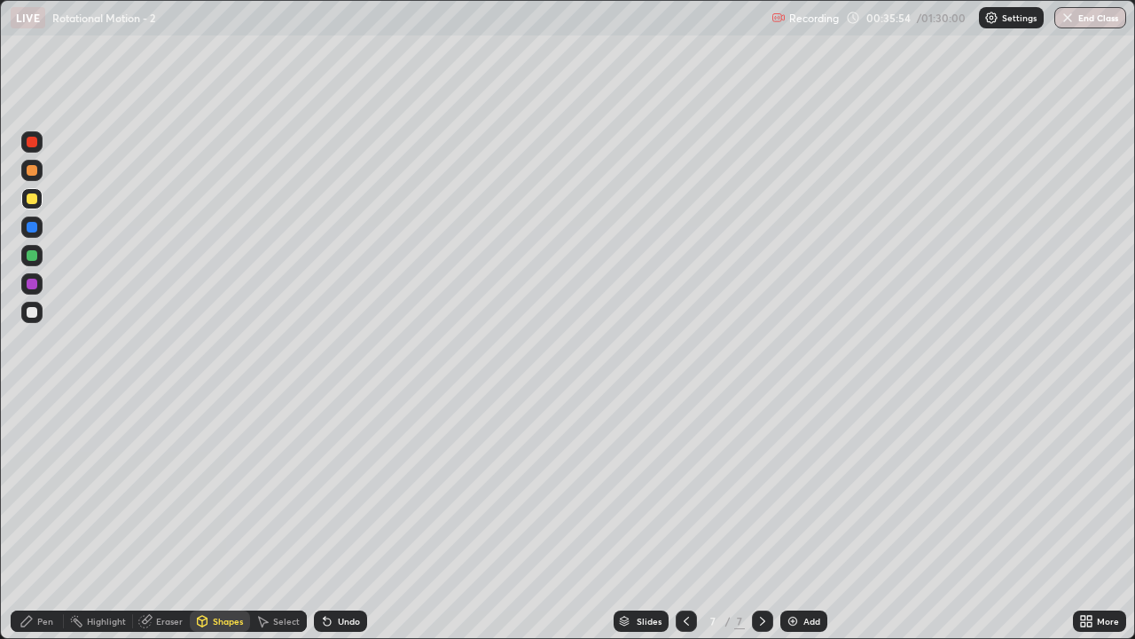
click at [41, 518] on div "Pen" at bounding box center [45, 620] width 16 height 9
click at [787, 518] on img at bounding box center [793, 621] width 14 height 14
click at [222, 518] on div "Shapes" at bounding box center [228, 620] width 30 height 9
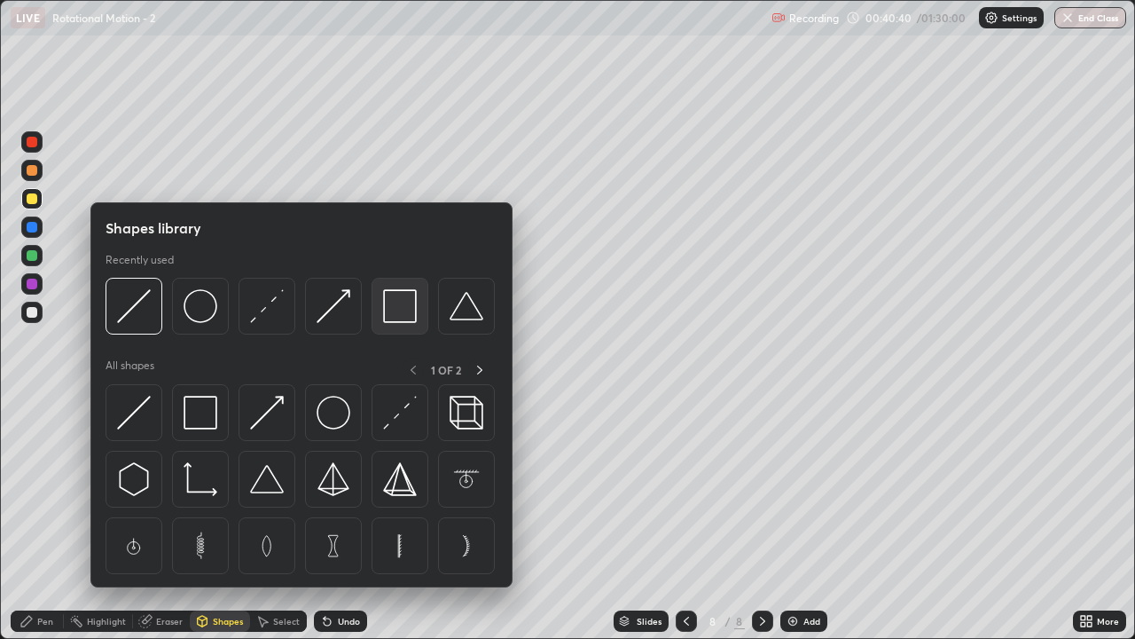
click at [403, 313] on img at bounding box center [400, 306] width 34 height 34
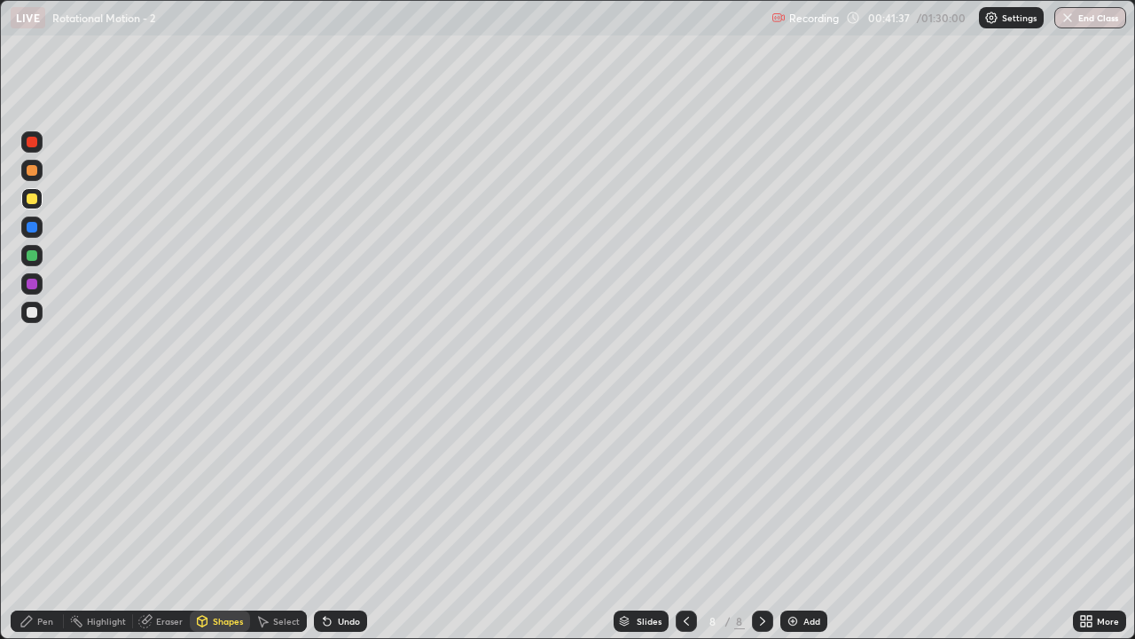
click at [225, 518] on div "Shapes" at bounding box center [228, 620] width 30 height 9
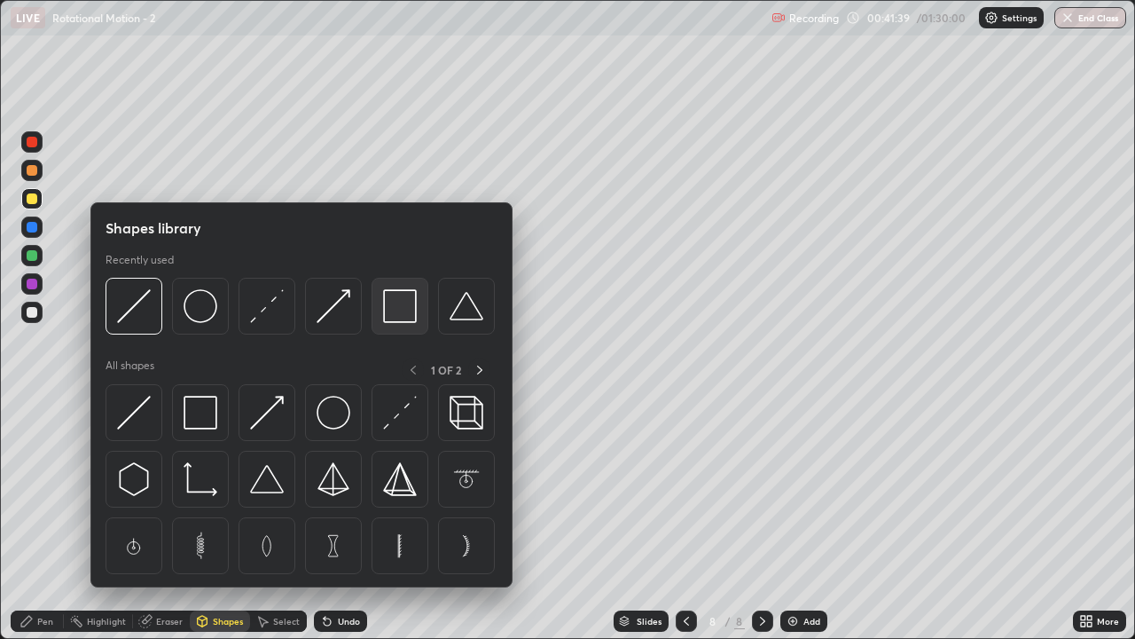
click at [401, 311] on img at bounding box center [400, 306] width 34 height 34
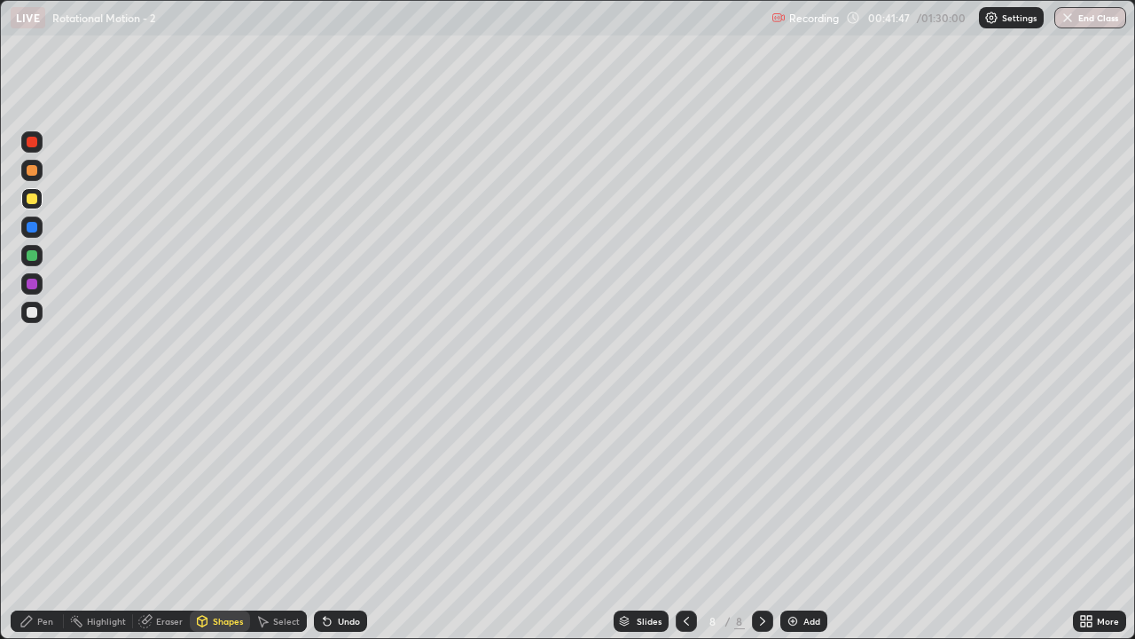
click at [224, 518] on div "Shapes" at bounding box center [228, 620] width 30 height 9
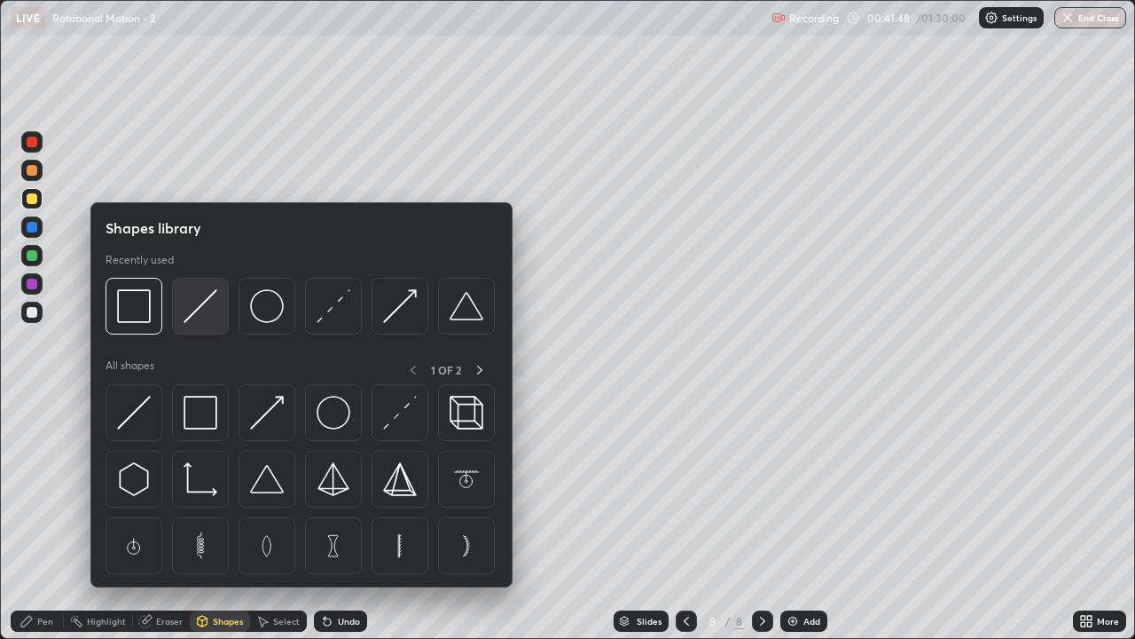
click at [201, 324] on div at bounding box center [200, 306] width 57 height 57
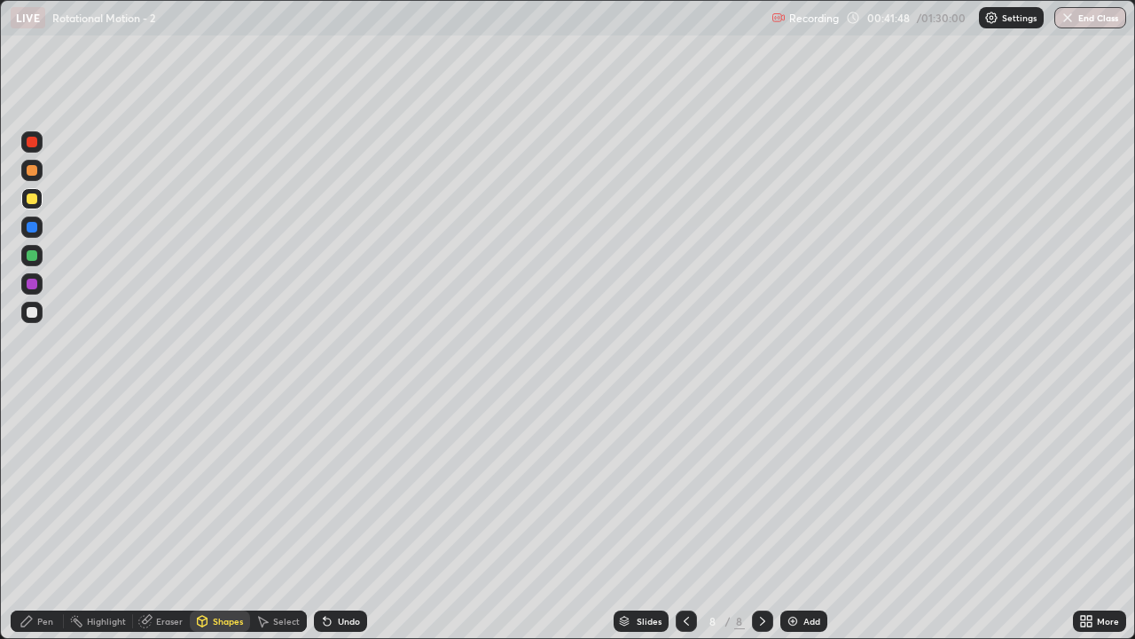
click at [27, 260] on div at bounding box center [31, 255] width 21 height 21
click at [32, 518] on icon at bounding box center [27, 621] width 14 height 14
click at [238, 518] on div "Shapes" at bounding box center [228, 620] width 30 height 9
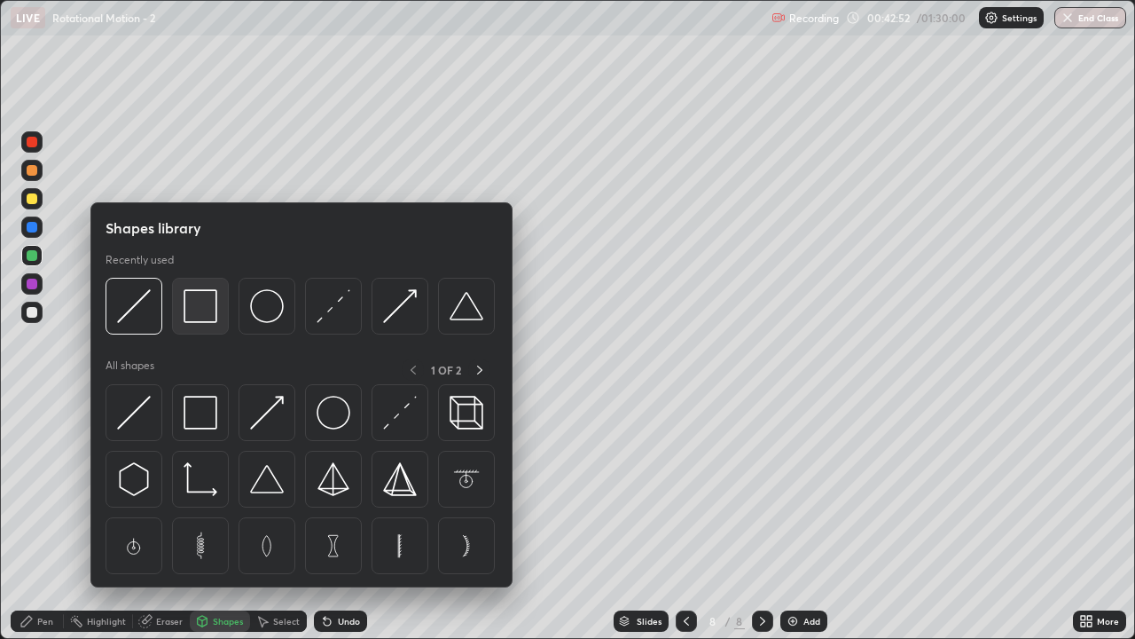
click at [202, 307] on img at bounding box center [201, 306] width 34 height 34
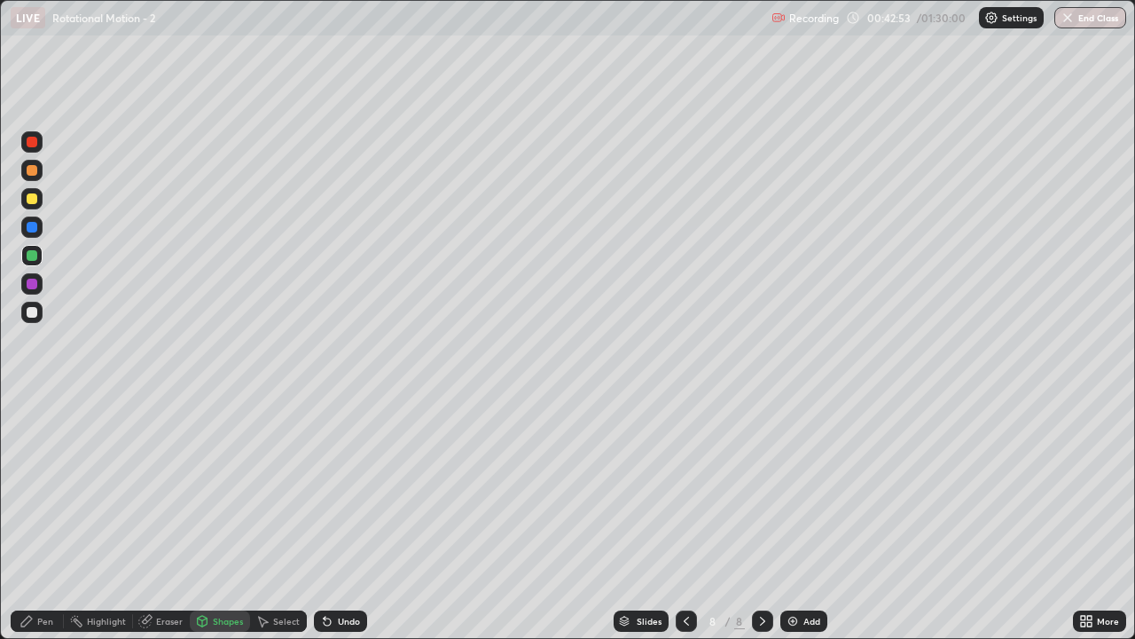
click at [32, 171] on div at bounding box center [32, 170] width 11 height 11
click at [216, 518] on div "Shapes" at bounding box center [220, 620] width 60 height 21
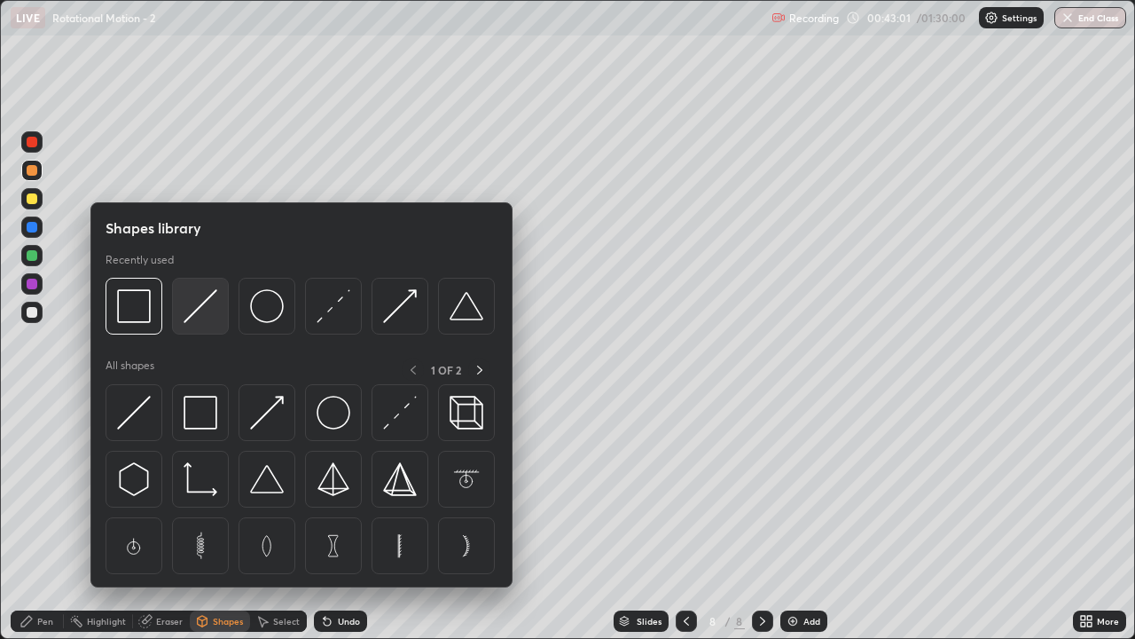
click at [193, 325] on div at bounding box center [200, 306] width 57 height 57
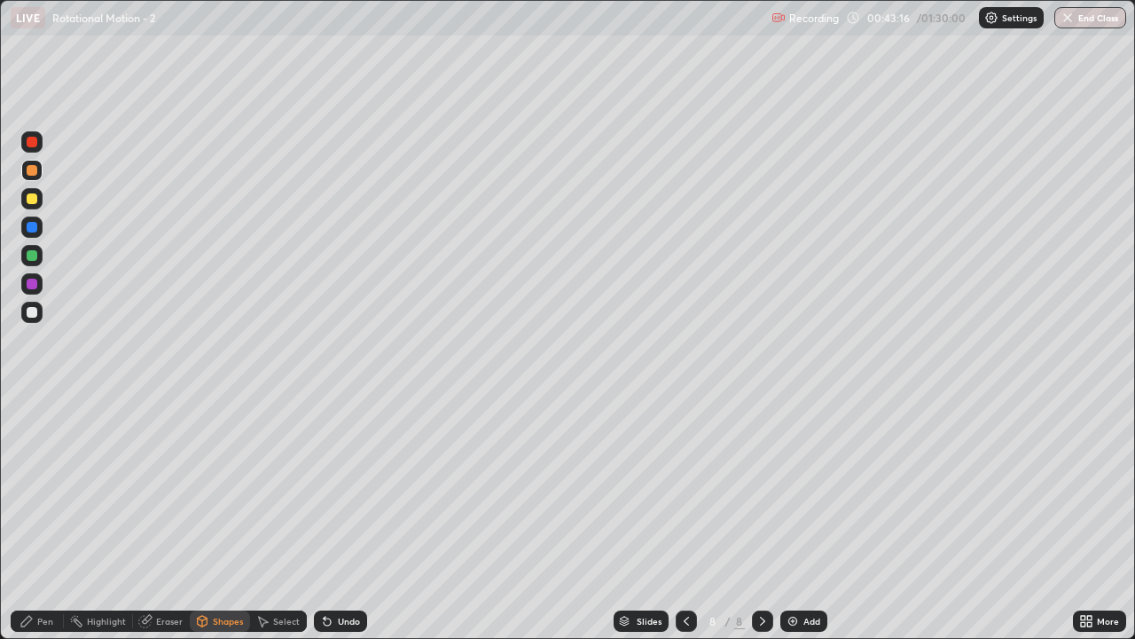
click at [168, 518] on div "Eraser" at bounding box center [161, 620] width 57 height 21
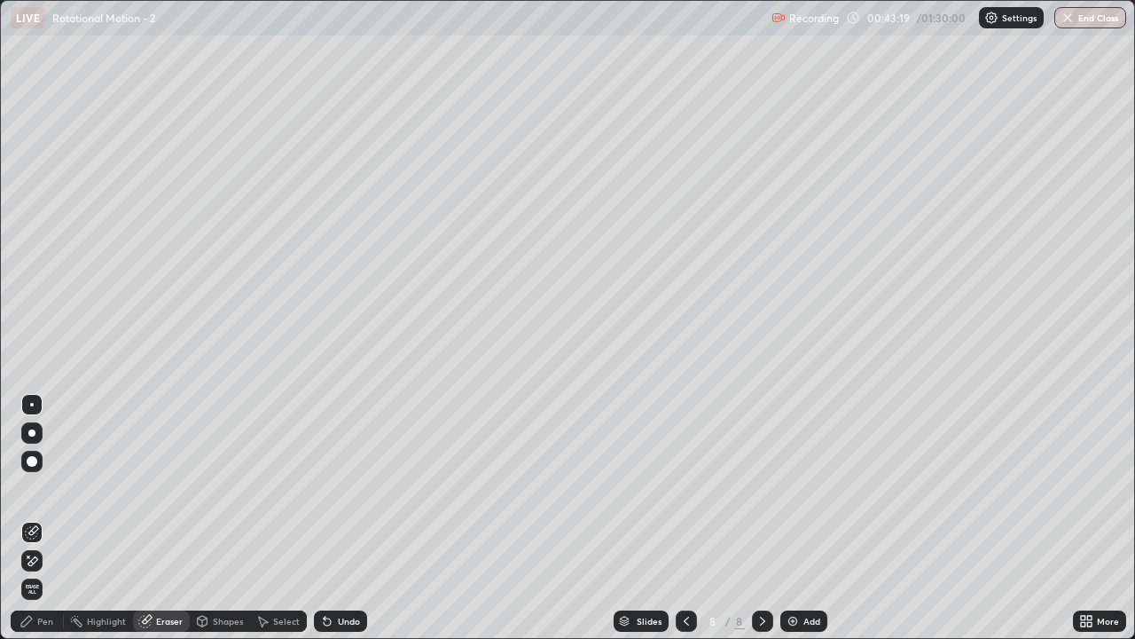
click at [225, 518] on div "Shapes" at bounding box center [228, 620] width 30 height 9
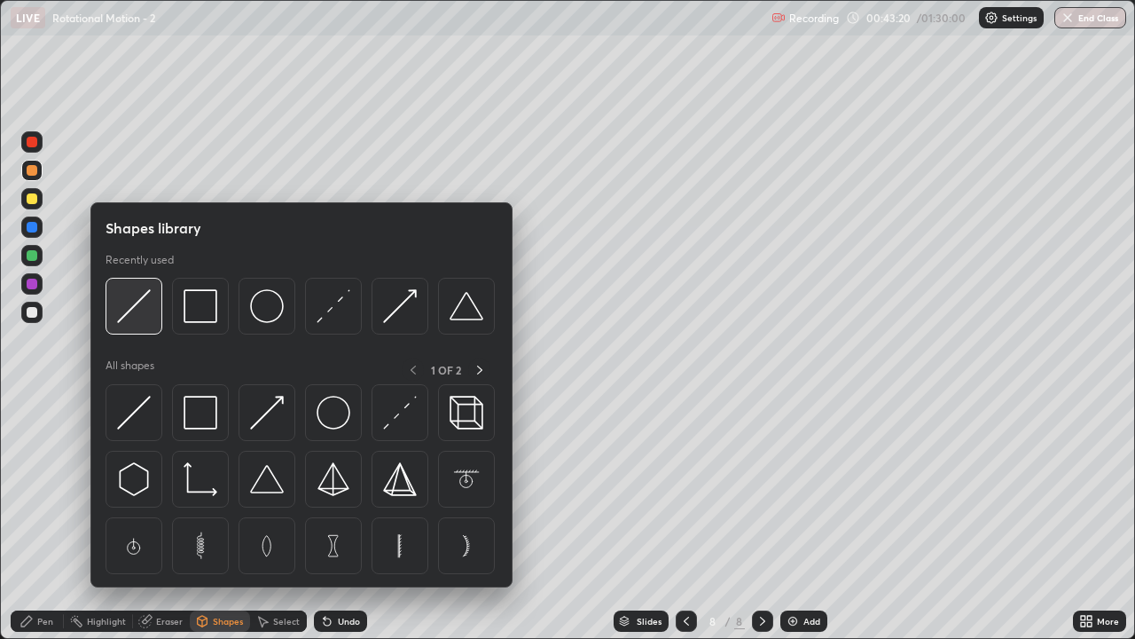
click at [152, 324] on div at bounding box center [134, 306] width 57 height 57
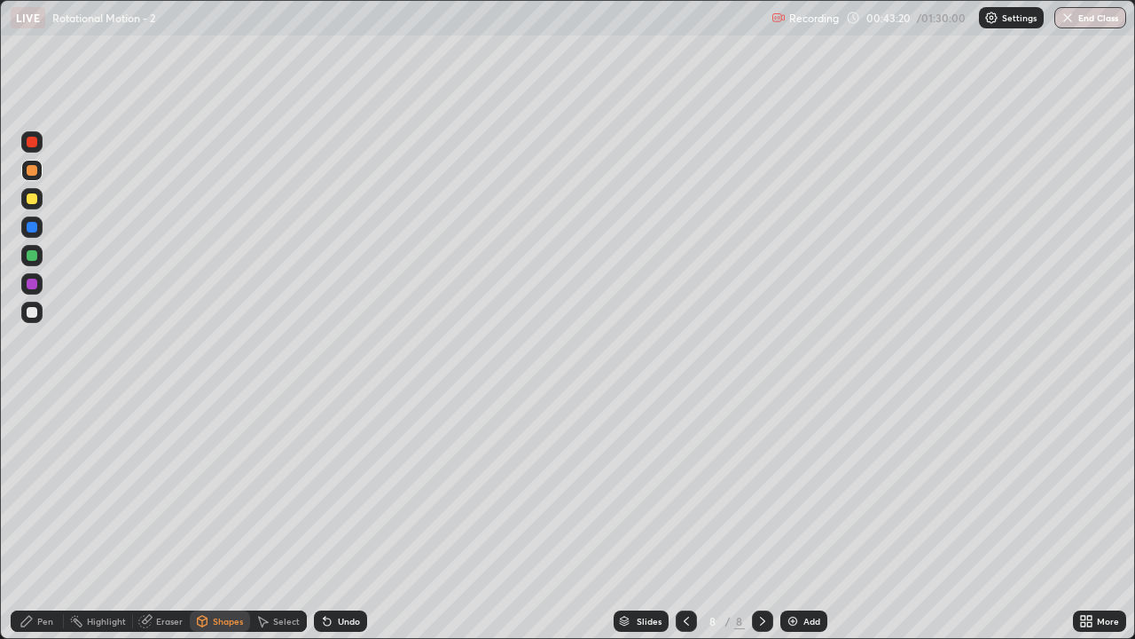
click at [35, 314] on div at bounding box center [32, 312] width 11 height 11
click at [32, 175] on div at bounding box center [32, 170] width 11 height 11
click at [50, 518] on div "Pen" at bounding box center [37, 620] width 53 height 21
click at [34, 257] on div at bounding box center [32, 255] width 11 height 11
click at [218, 518] on div "Shapes" at bounding box center [228, 620] width 30 height 9
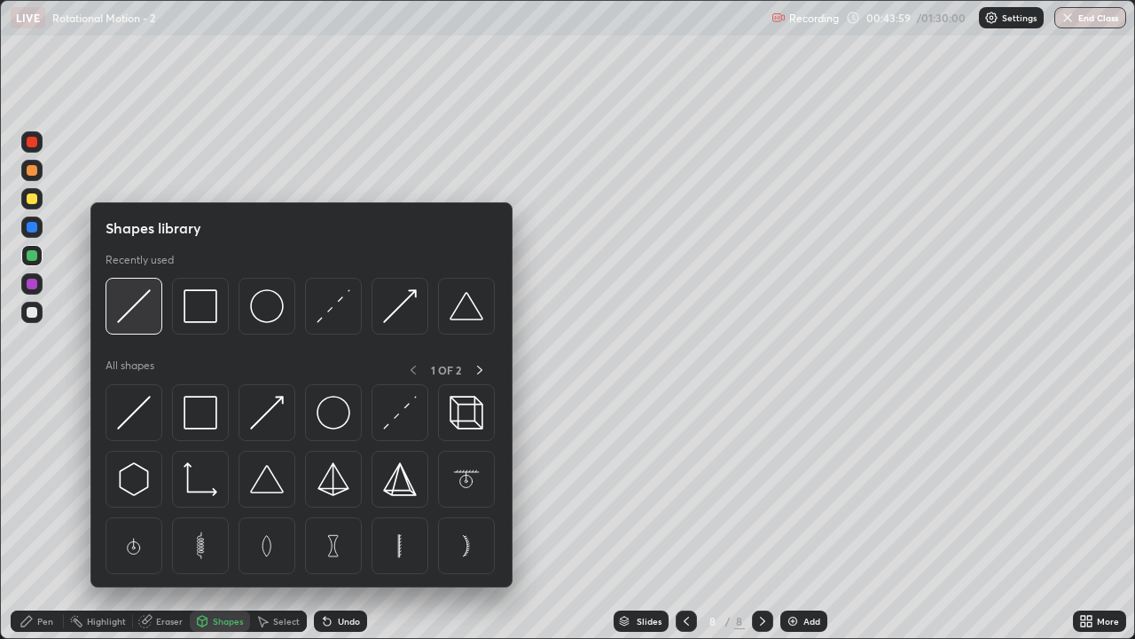
click at [147, 321] on img at bounding box center [134, 306] width 34 height 34
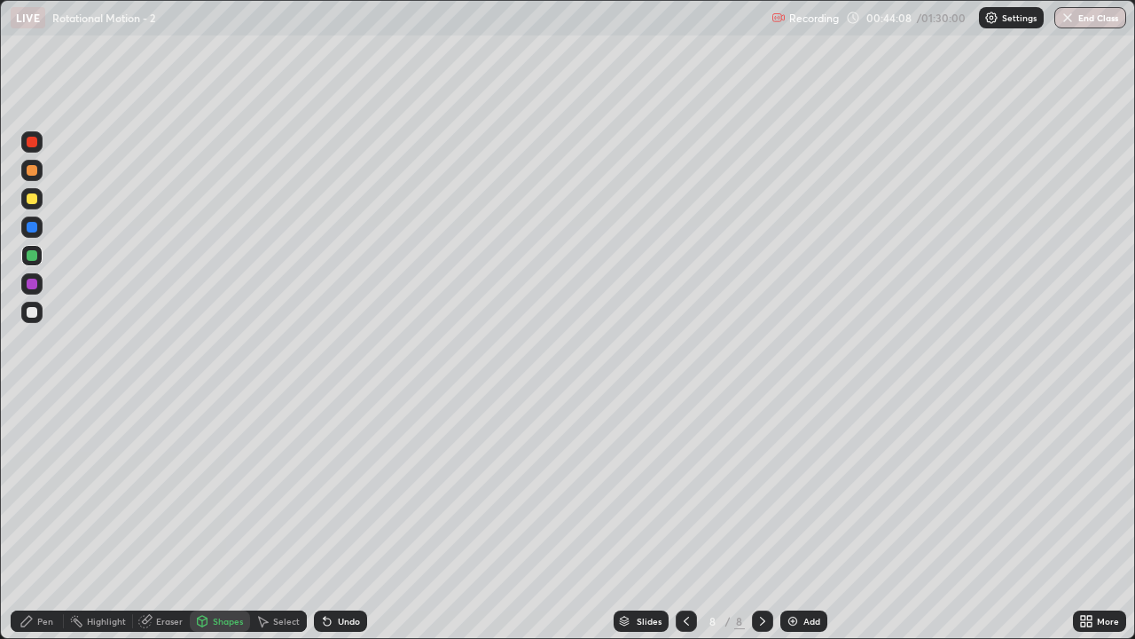
click at [53, 518] on div "Pen" at bounding box center [37, 620] width 53 height 21
click at [221, 518] on div "Shapes" at bounding box center [220, 620] width 60 height 21
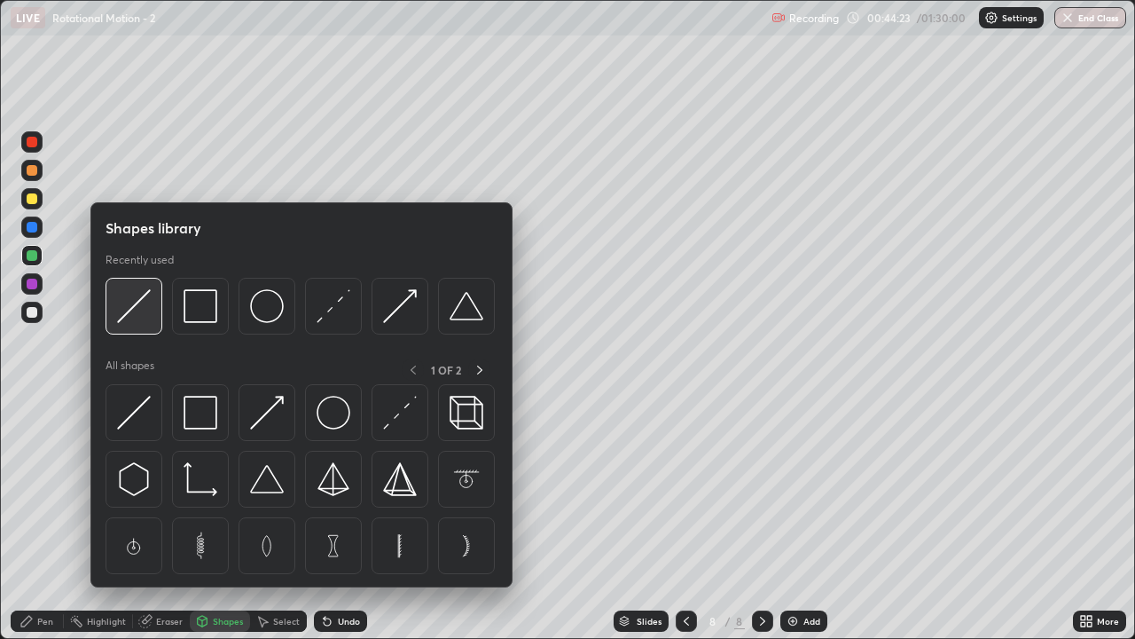
click at [145, 326] on div at bounding box center [134, 306] width 57 height 57
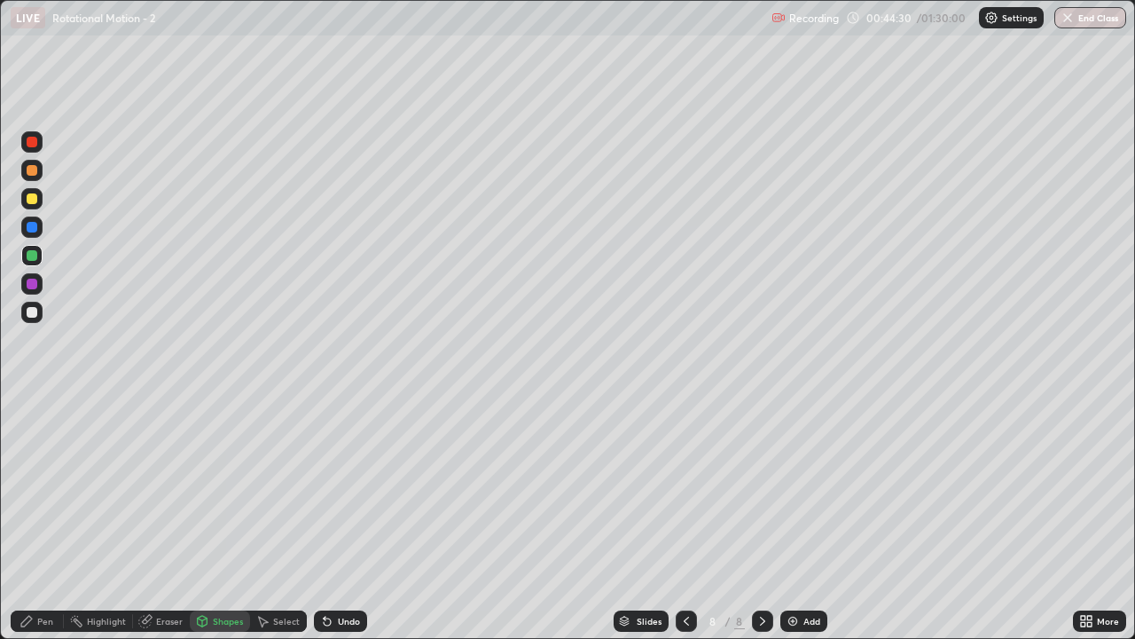
click at [31, 518] on icon at bounding box center [27, 621] width 14 height 14
click at [30, 316] on div at bounding box center [32, 312] width 11 height 11
click at [218, 518] on div "Shapes" at bounding box center [228, 620] width 30 height 9
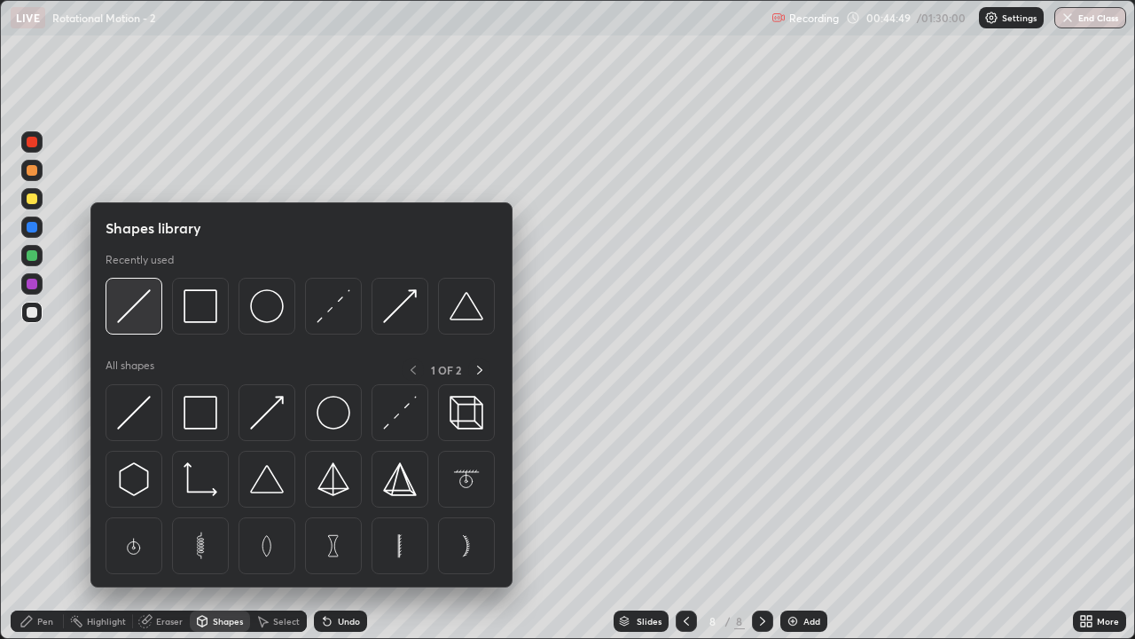
click at [140, 311] on img at bounding box center [134, 306] width 34 height 34
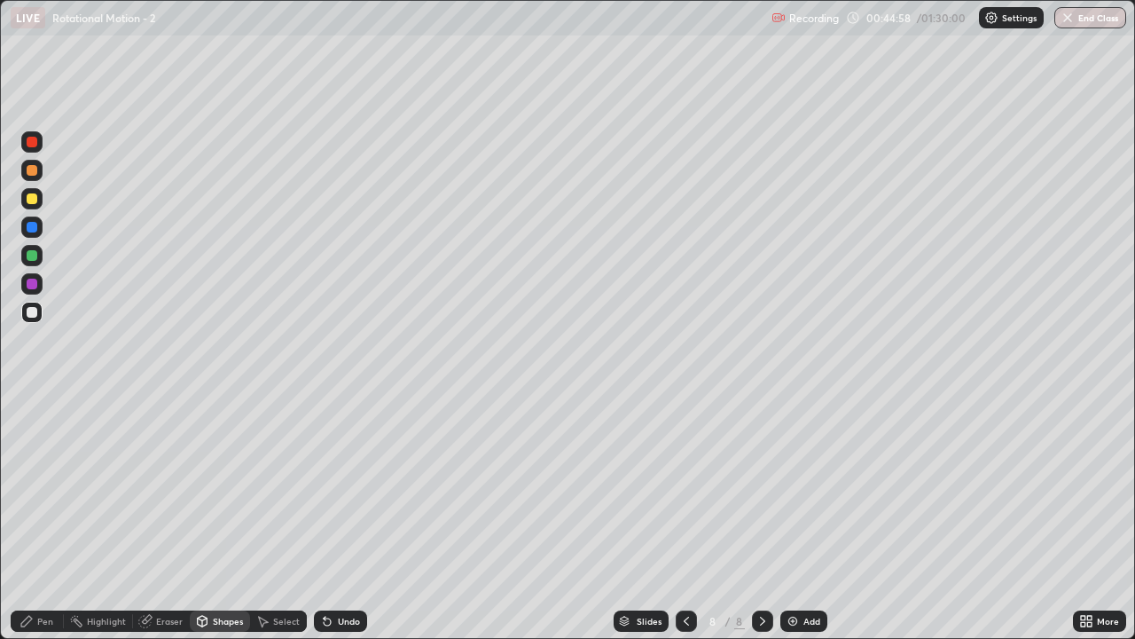
click at [43, 518] on div "Pen" at bounding box center [45, 620] width 16 height 9
click at [787, 518] on img at bounding box center [793, 621] width 14 height 14
click at [227, 518] on div "Shapes" at bounding box center [228, 620] width 30 height 9
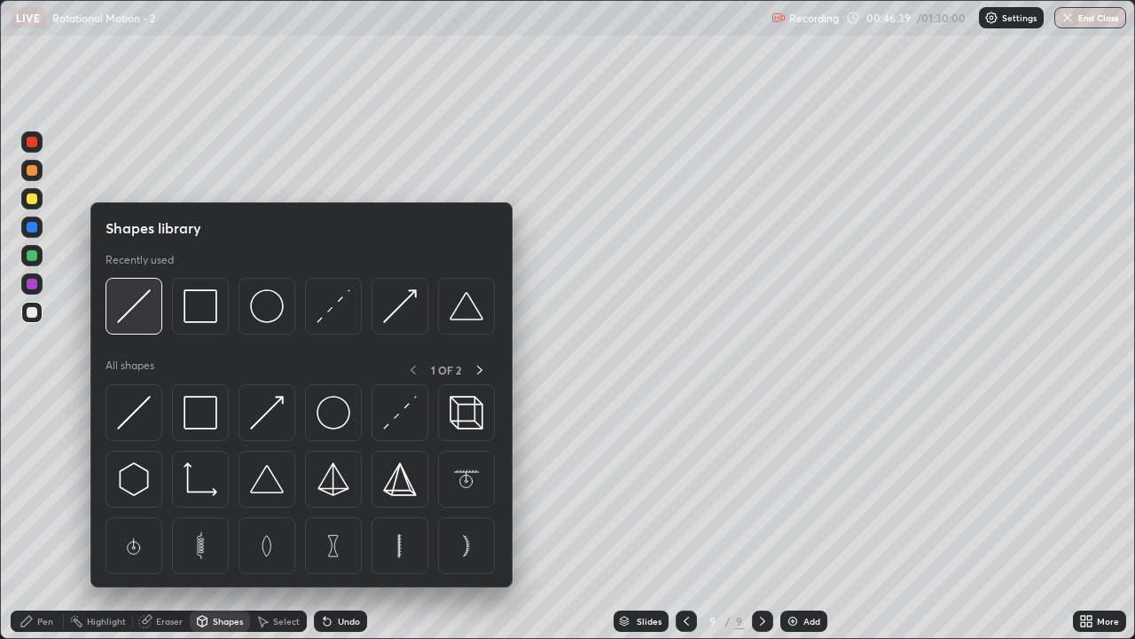
click at [140, 316] on img at bounding box center [134, 306] width 34 height 34
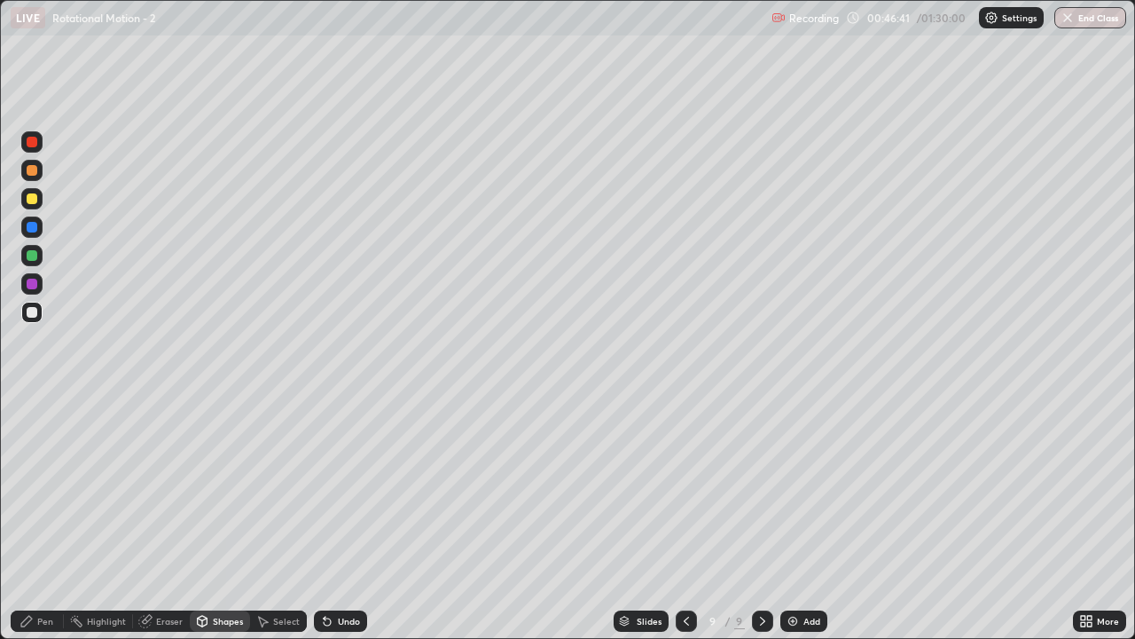
click at [32, 170] on div at bounding box center [32, 170] width 11 height 11
click at [27, 314] on div at bounding box center [32, 312] width 11 height 11
click at [220, 518] on div "Shapes" at bounding box center [228, 620] width 30 height 9
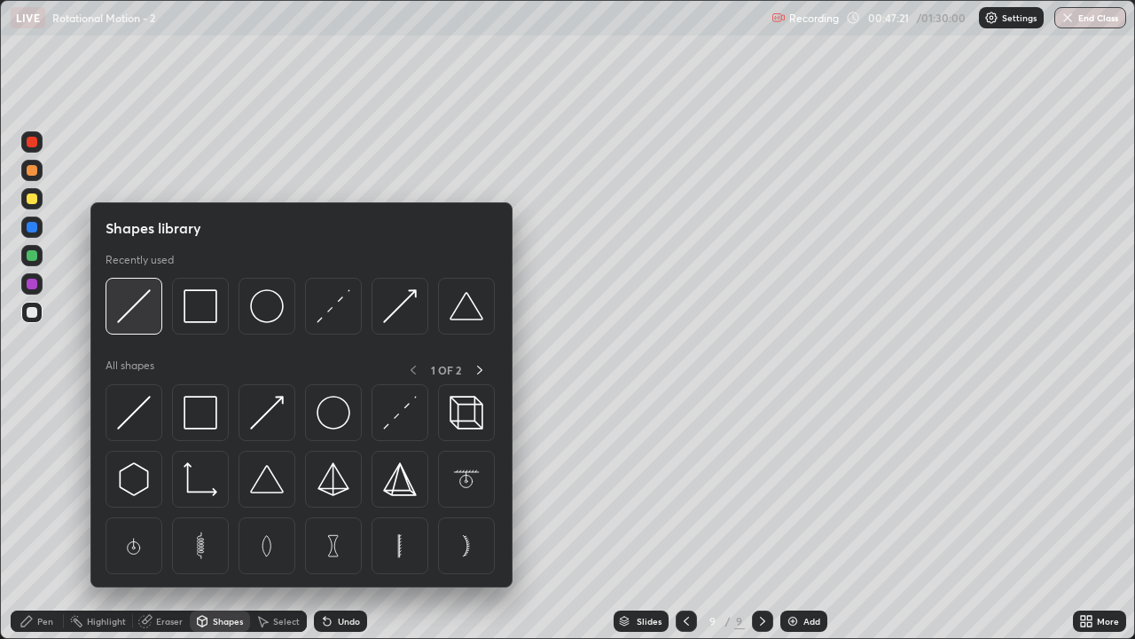
click at [137, 303] on img at bounding box center [134, 306] width 34 height 34
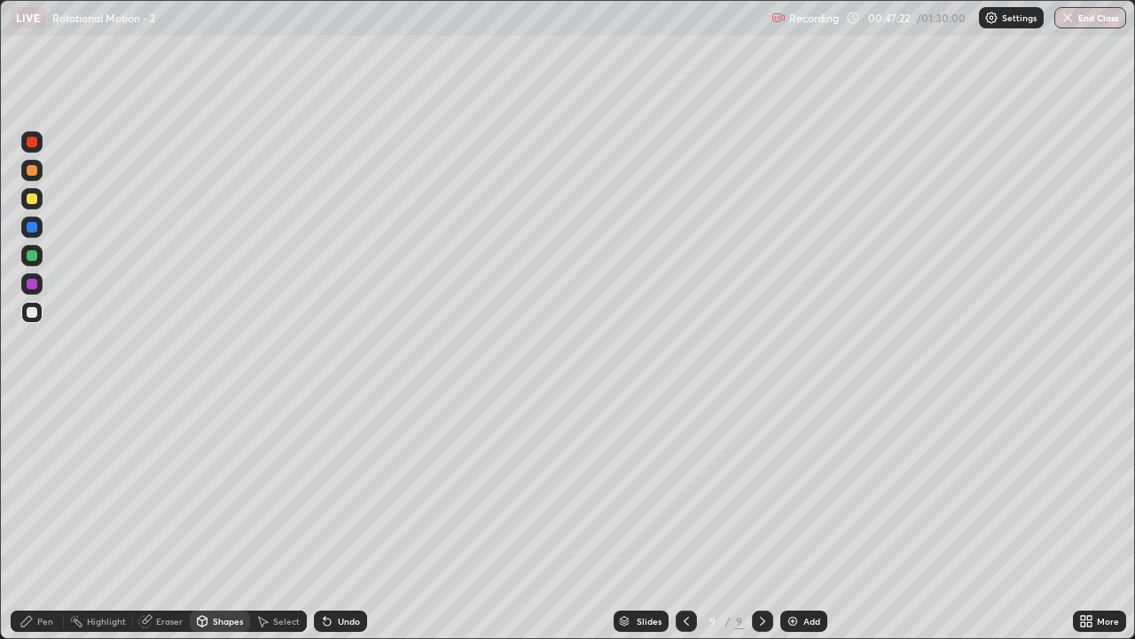
click at [32, 265] on div at bounding box center [31, 255] width 21 height 21
click at [38, 518] on div "Pen" at bounding box center [37, 620] width 53 height 21
click at [227, 518] on div "Shapes" at bounding box center [220, 620] width 60 height 21
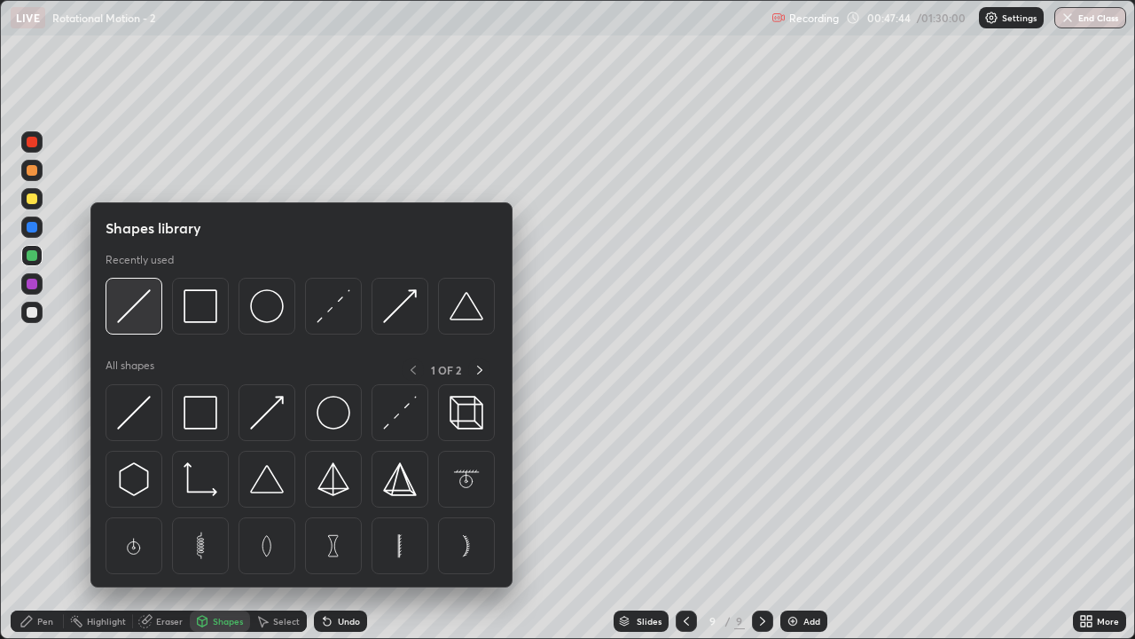
click at [140, 324] on div at bounding box center [134, 306] width 57 height 57
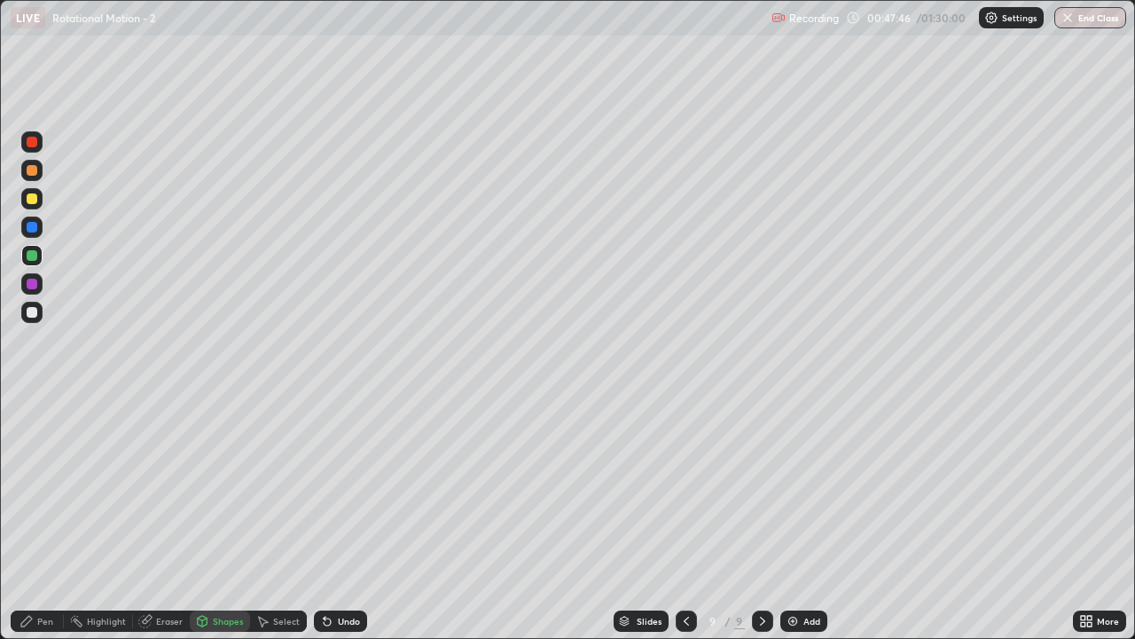
click at [25, 176] on div at bounding box center [31, 170] width 21 height 21
click at [51, 518] on div "Pen" at bounding box center [45, 620] width 16 height 9
click at [229, 518] on div "Shapes" at bounding box center [220, 620] width 60 height 21
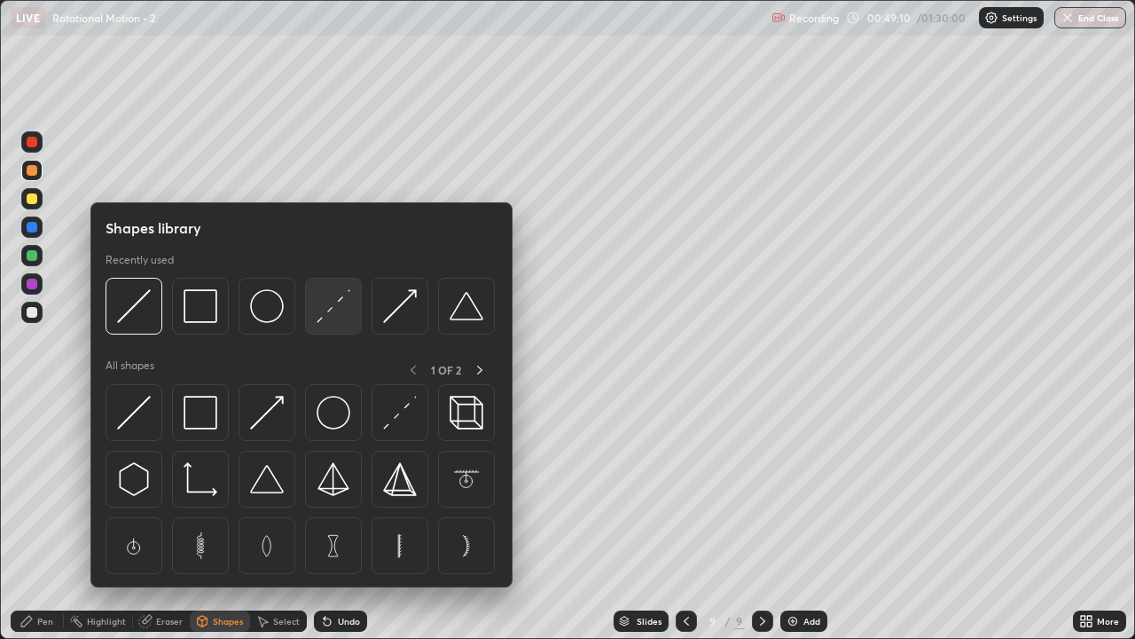
click at [328, 317] on img at bounding box center [334, 306] width 34 height 34
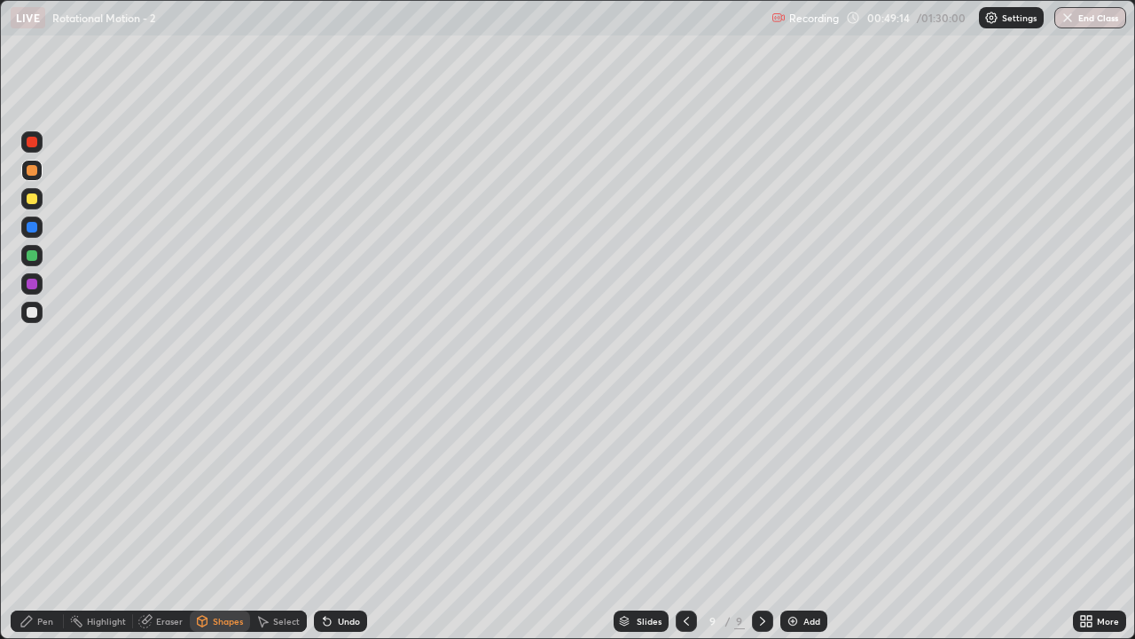
click at [220, 518] on div "Shapes" at bounding box center [228, 620] width 30 height 9
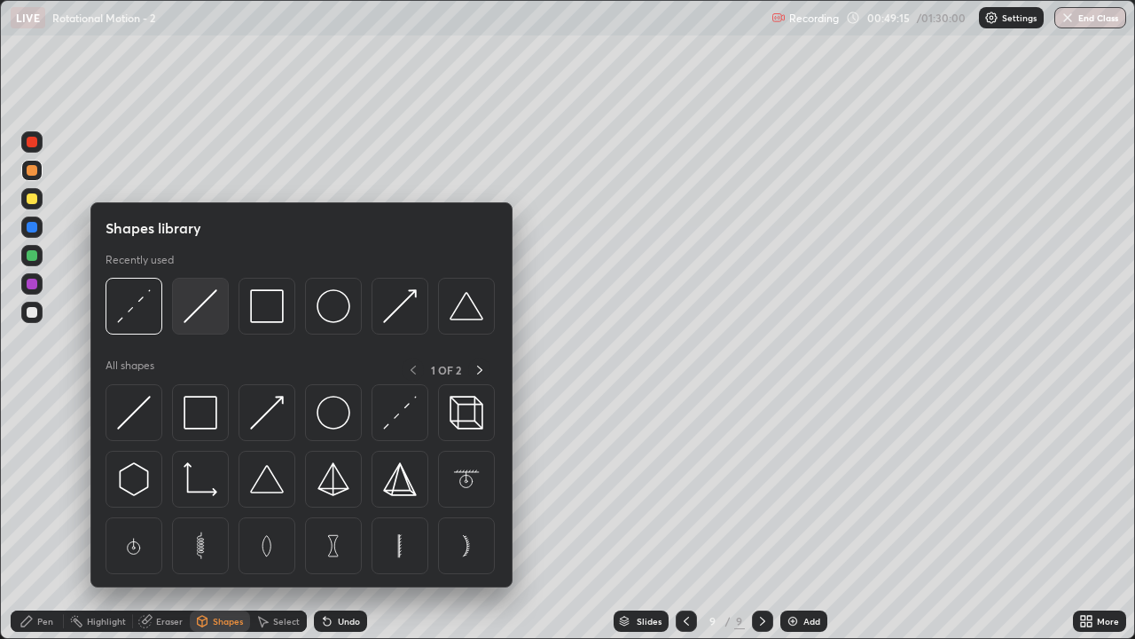
click at [212, 323] on div at bounding box center [200, 306] width 57 height 57
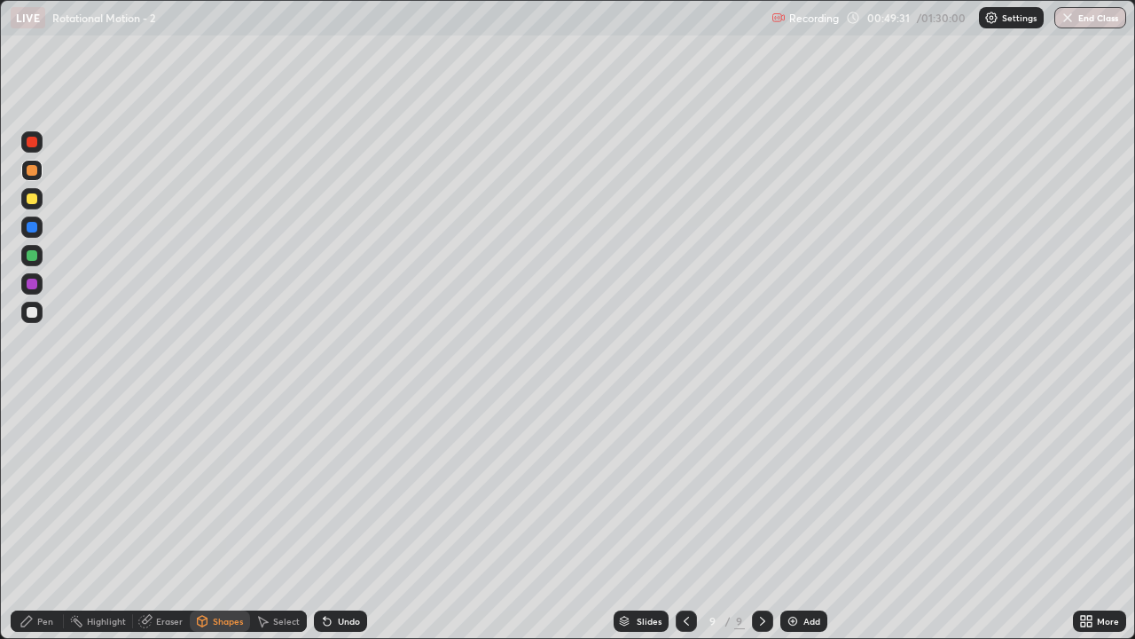
click at [42, 518] on div "Pen" at bounding box center [45, 620] width 16 height 9
click at [24, 257] on div at bounding box center [31, 255] width 21 height 21
click at [226, 518] on div "Shapes" at bounding box center [228, 620] width 30 height 9
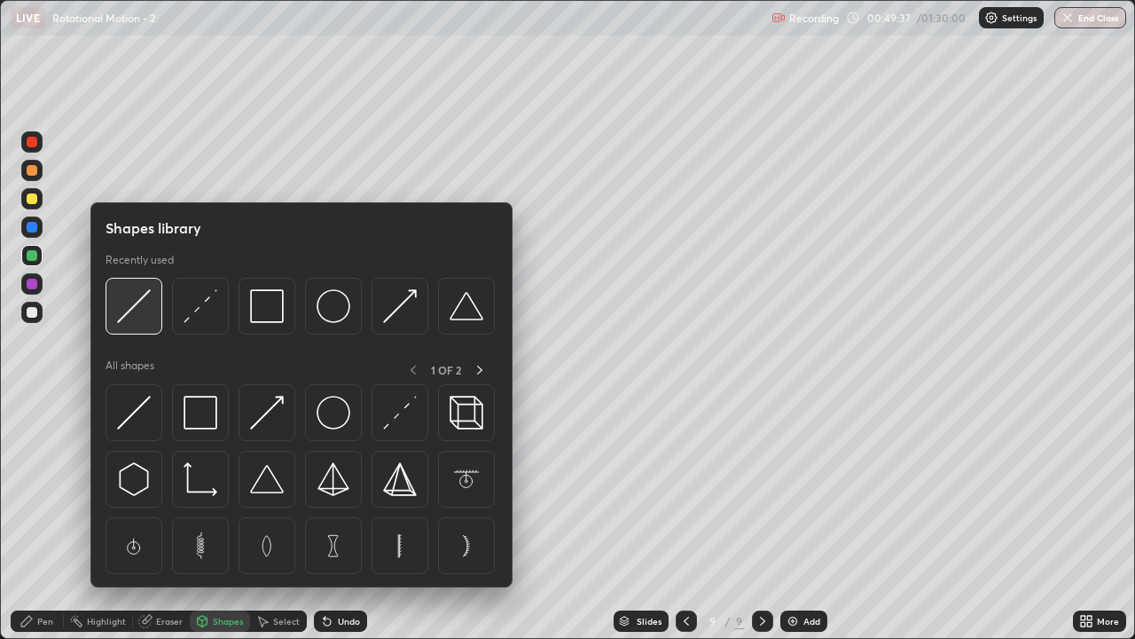
click at [144, 313] on img at bounding box center [134, 306] width 34 height 34
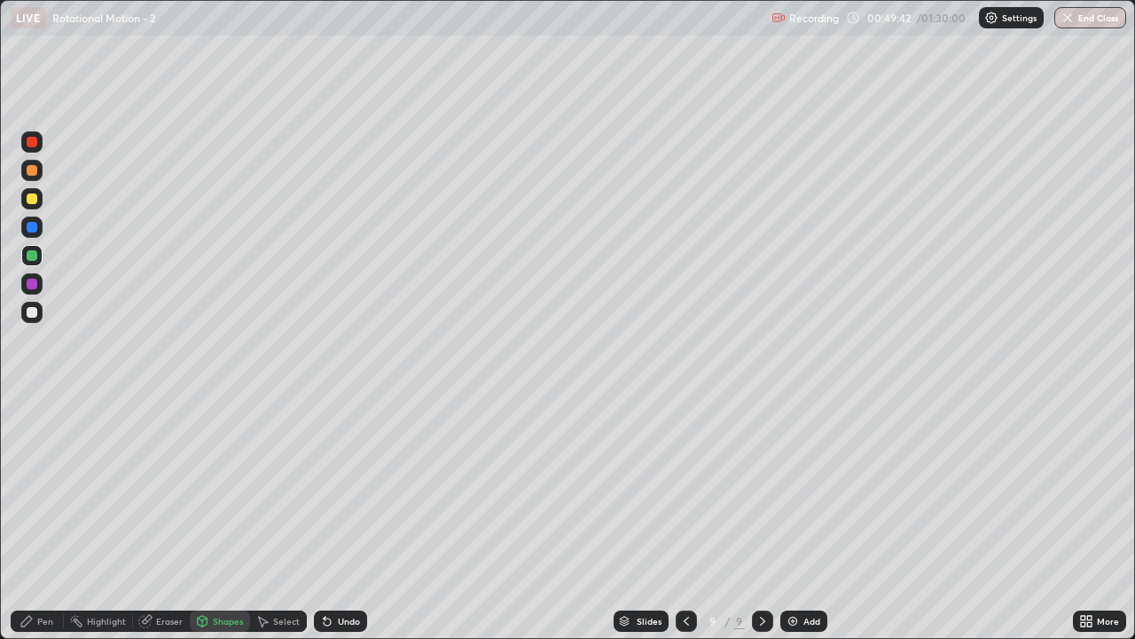
click at [43, 518] on div "Pen" at bounding box center [37, 620] width 53 height 21
click at [802, 518] on div "Add" at bounding box center [803, 620] width 47 height 21
click at [36, 203] on div at bounding box center [31, 198] width 21 height 21
click at [229, 518] on div "Shapes" at bounding box center [220, 620] width 60 height 21
click at [49, 518] on div "Pen" at bounding box center [37, 620] width 53 height 21
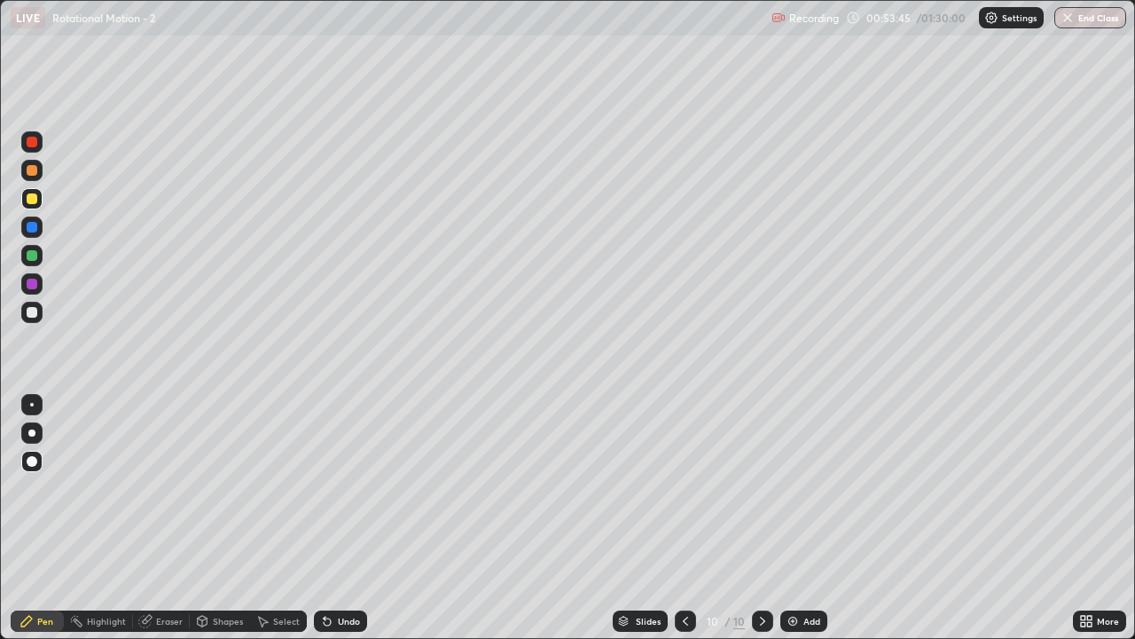
click at [32, 312] on div at bounding box center [32, 312] width 11 height 11
click at [33, 195] on div at bounding box center [32, 198] width 11 height 11
click at [225, 518] on div "Shapes" at bounding box center [228, 620] width 30 height 9
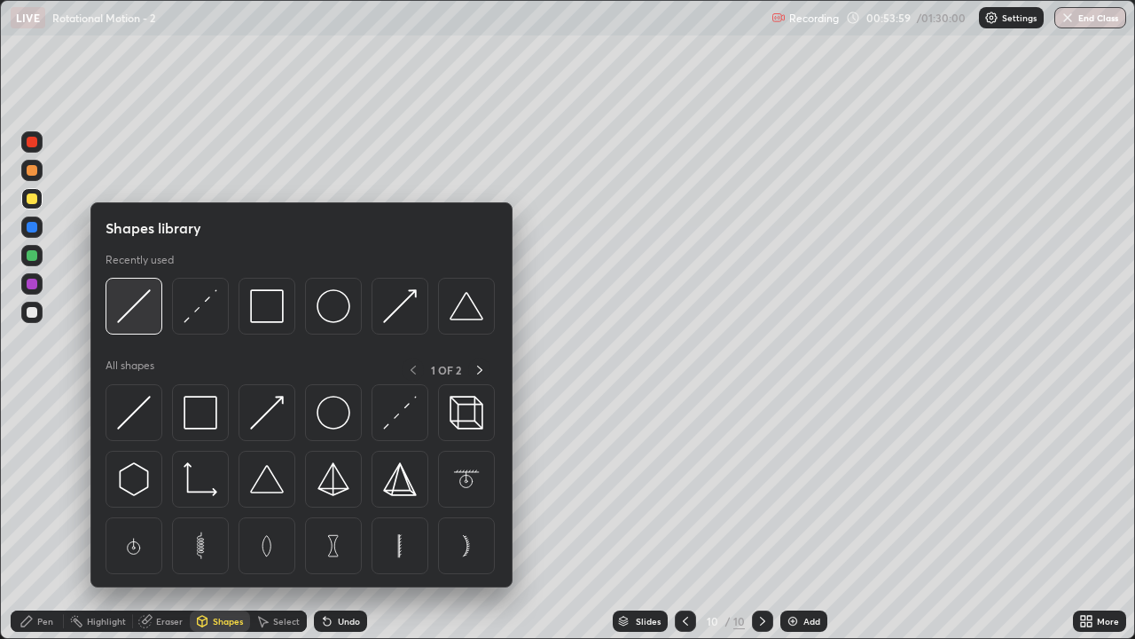
click at [135, 310] on img at bounding box center [134, 306] width 34 height 34
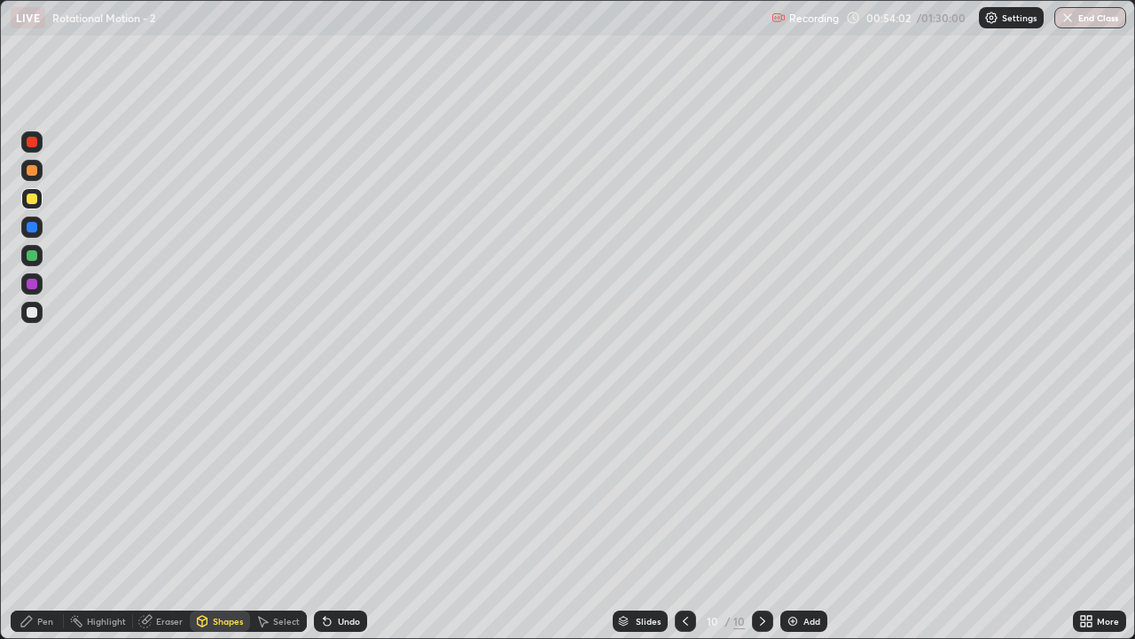
click at [39, 518] on div "Pen" at bounding box center [45, 620] width 16 height 9
click at [30, 255] on div at bounding box center [32, 255] width 11 height 11
click at [223, 518] on div "Shapes" at bounding box center [228, 620] width 30 height 9
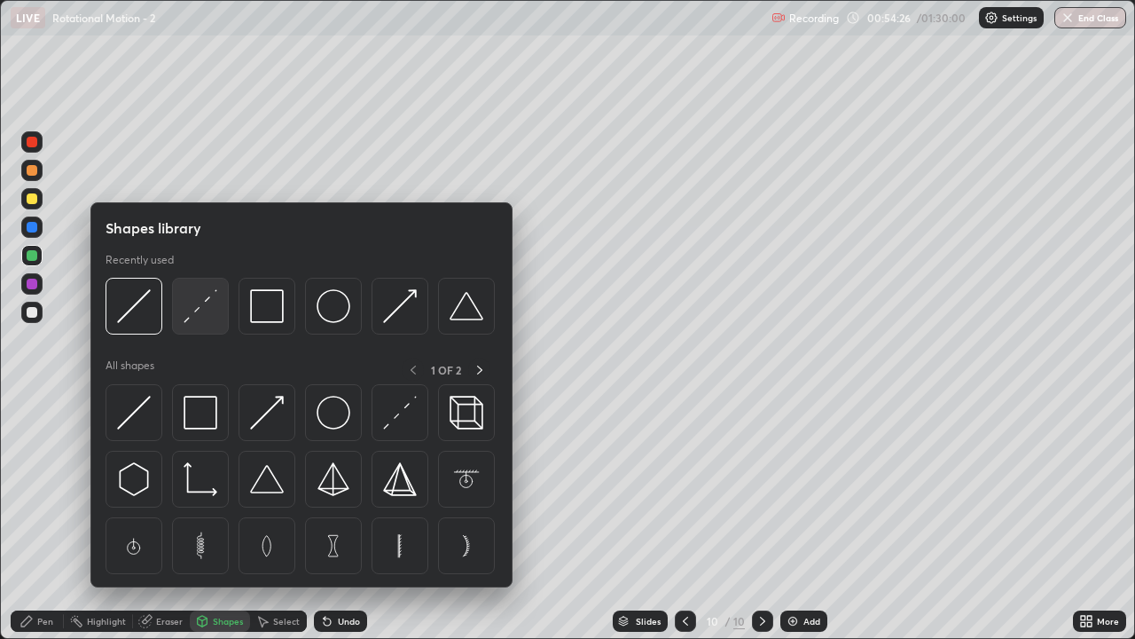
click at [200, 316] on img at bounding box center [201, 306] width 34 height 34
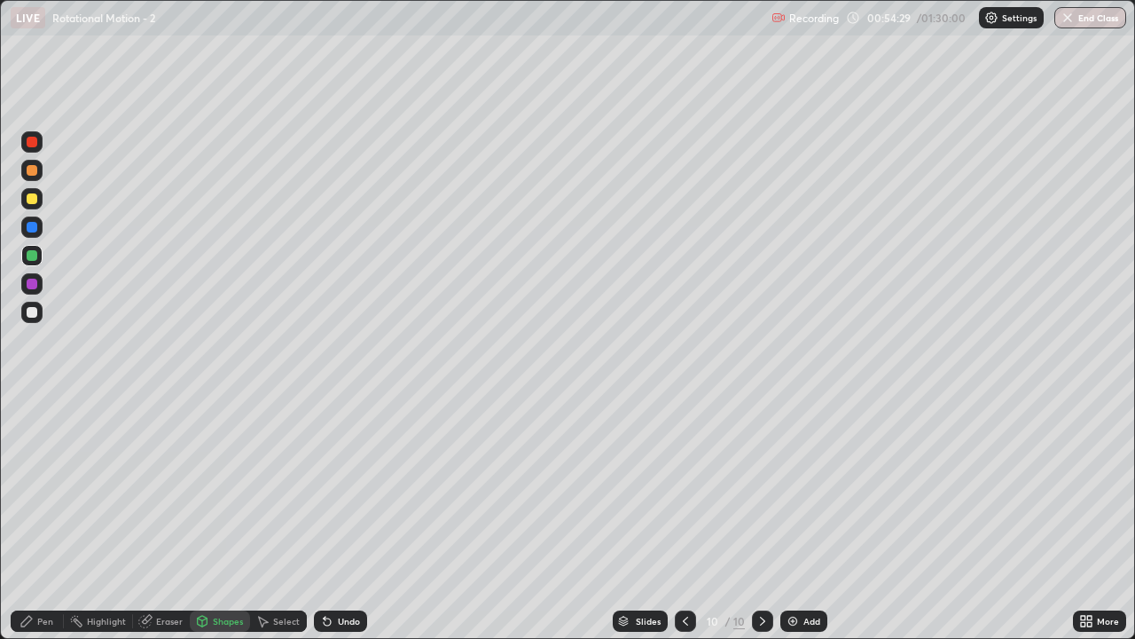
click at [49, 518] on div "Pen" at bounding box center [37, 620] width 53 height 21
click at [34, 168] on div at bounding box center [32, 170] width 11 height 11
click at [232, 518] on div "Shapes" at bounding box center [228, 620] width 30 height 9
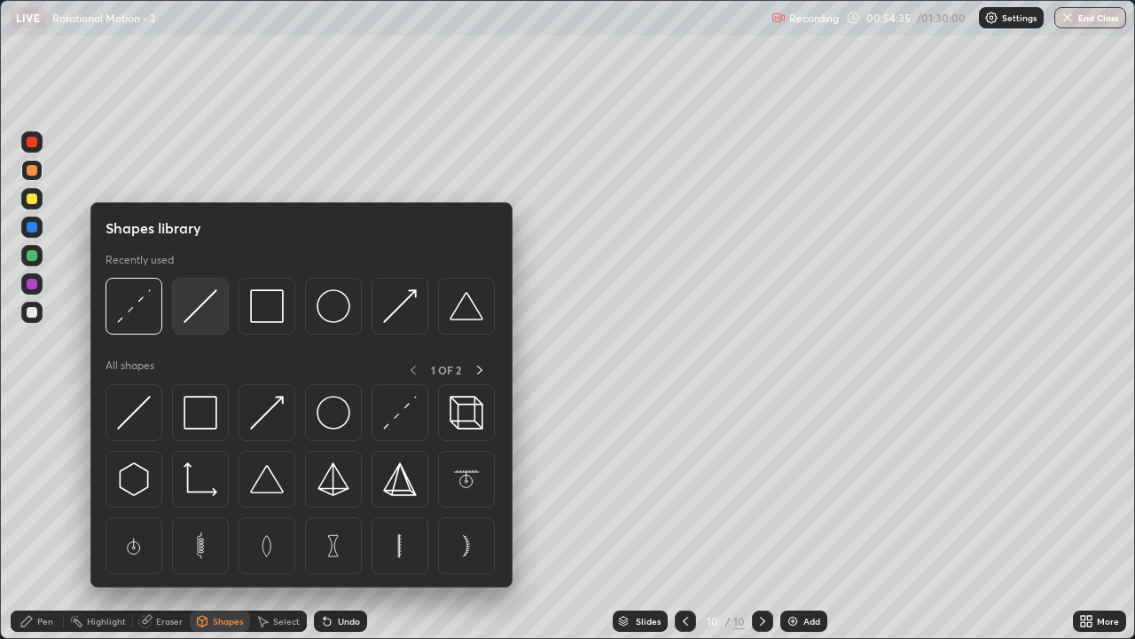
click at [193, 328] on div at bounding box center [200, 306] width 57 height 57
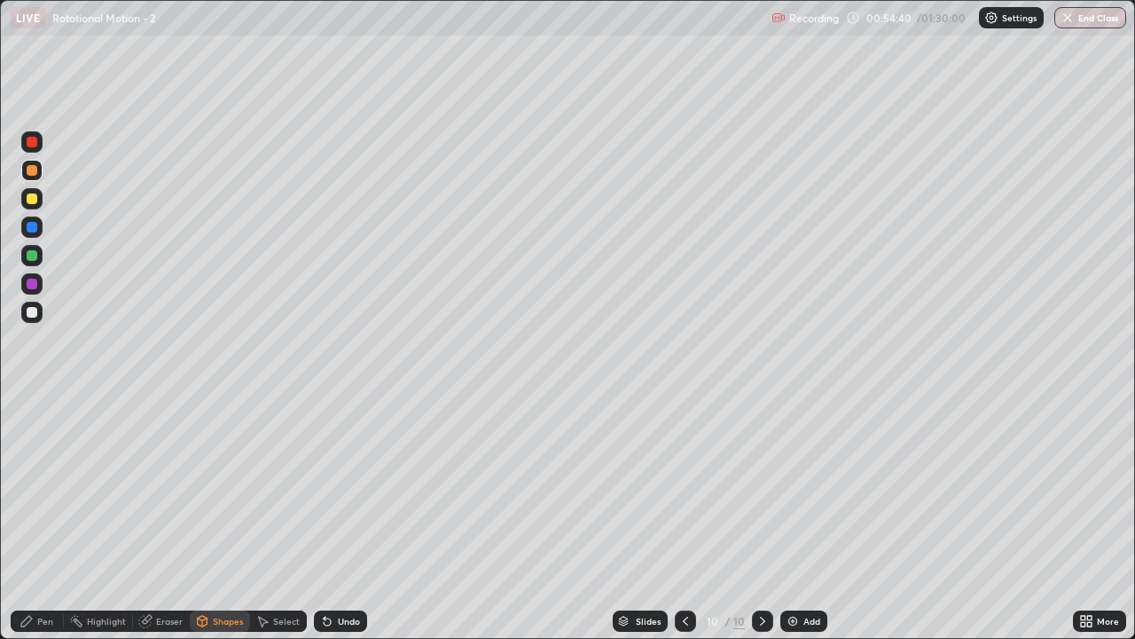
click at [35, 518] on div "Pen" at bounding box center [37, 620] width 53 height 21
click at [345, 518] on div "Undo" at bounding box center [349, 620] width 22 height 9
click at [328, 518] on icon at bounding box center [327, 621] width 14 height 14
click at [339, 518] on div "Undo" at bounding box center [349, 620] width 22 height 9
click at [340, 518] on div "Undo" at bounding box center [349, 620] width 22 height 9
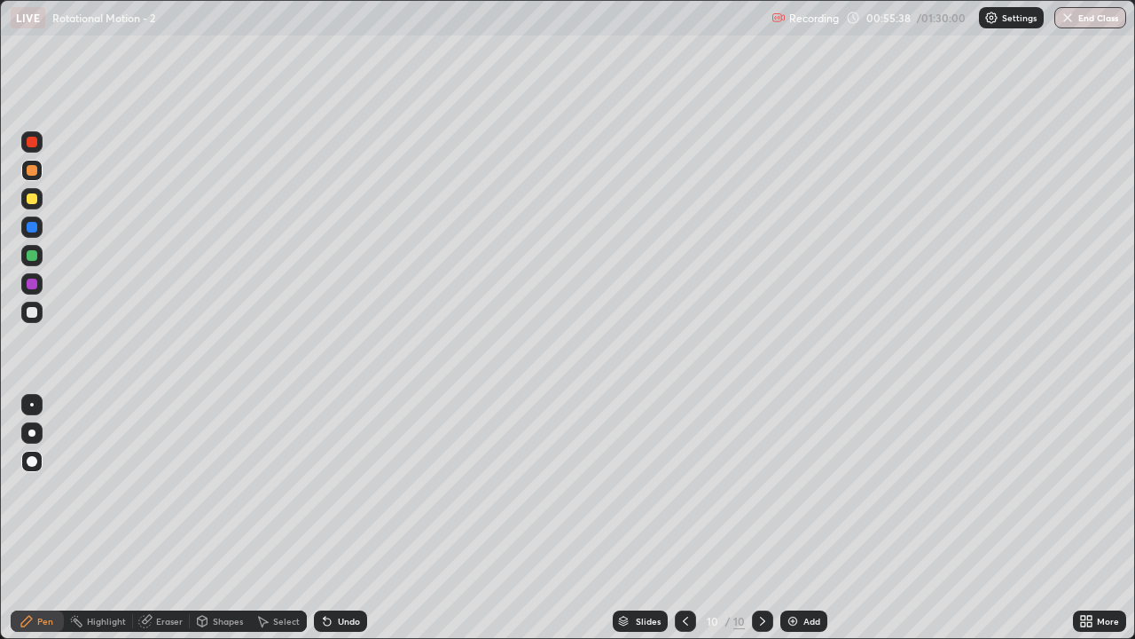
click at [340, 518] on div "Undo" at bounding box center [349, 620] width 22 height 9
click at [345, 518] on div "Undo" at bounding box center [349, 620] width 22 height 9
click at [32, 310] on div at bounding box center [32, 312] width 11 height 11
click at [758, 518] on icon at bounding box center [763, 621] width 14 height 14
click at [796, 518] on img at bounding box center [793, 621] width 14 height 14
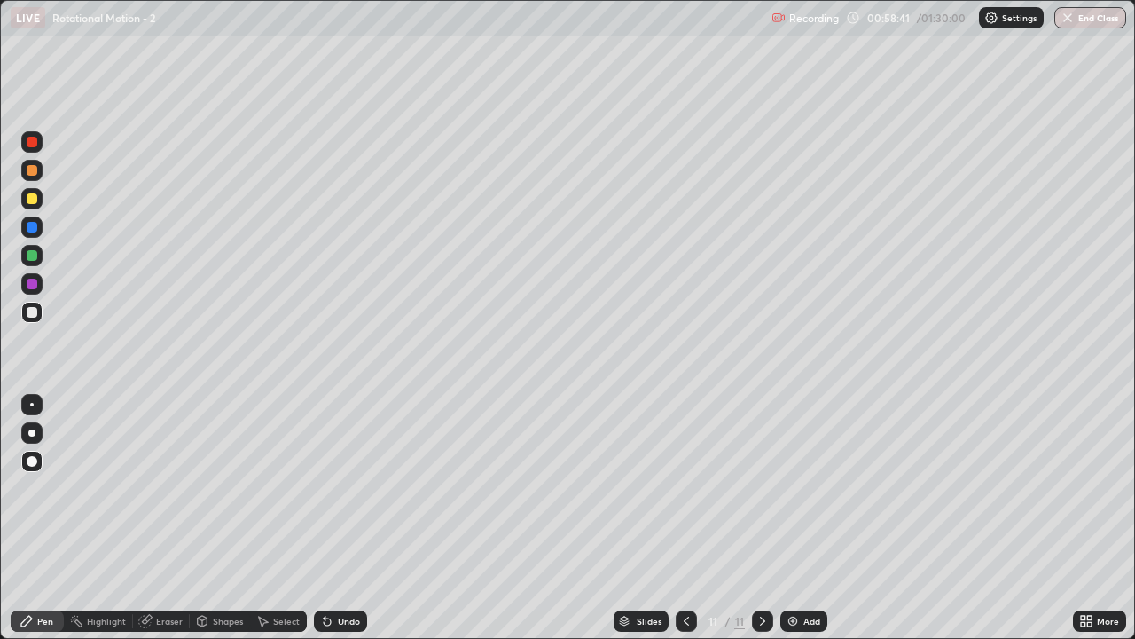
click at [684, 518] on icon at bounding box center [686, 620] width 5 height 9
click at [761, 518] on icon at bounding box center [763, 621] width 14 height 14
click at [686, 518] on icon at bounding box center [686, 621] width 14 height 14
click at [230, 518] on div "Shapes" at bounding box center [220, 620] width 60 height 21
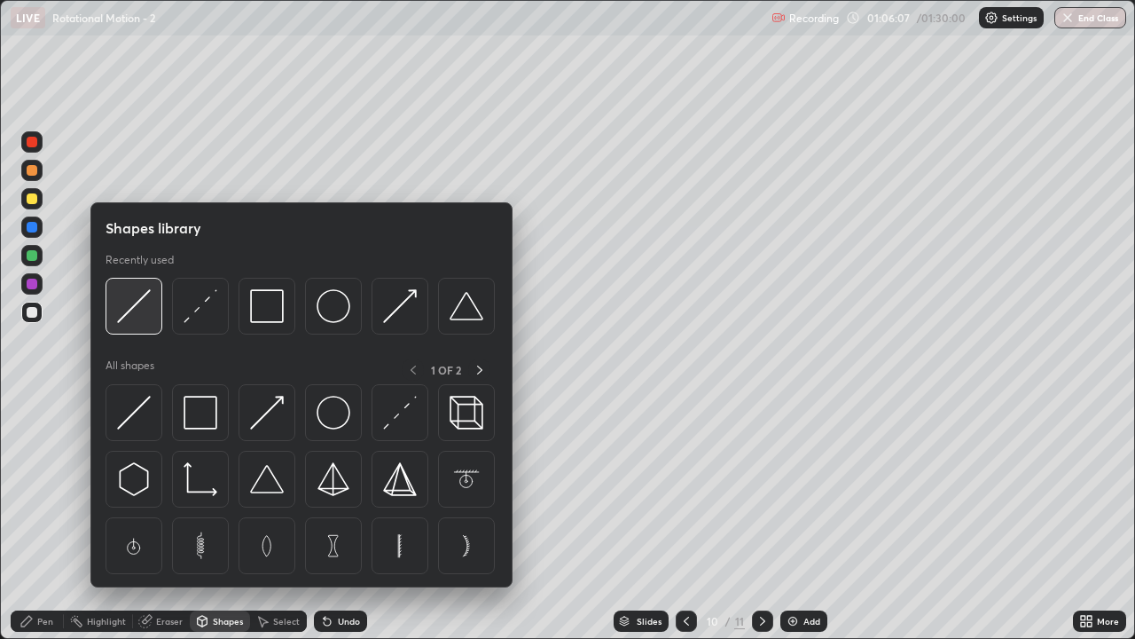
click at [153, 309] on div at bounding box center [134, 306] width 57 height 57
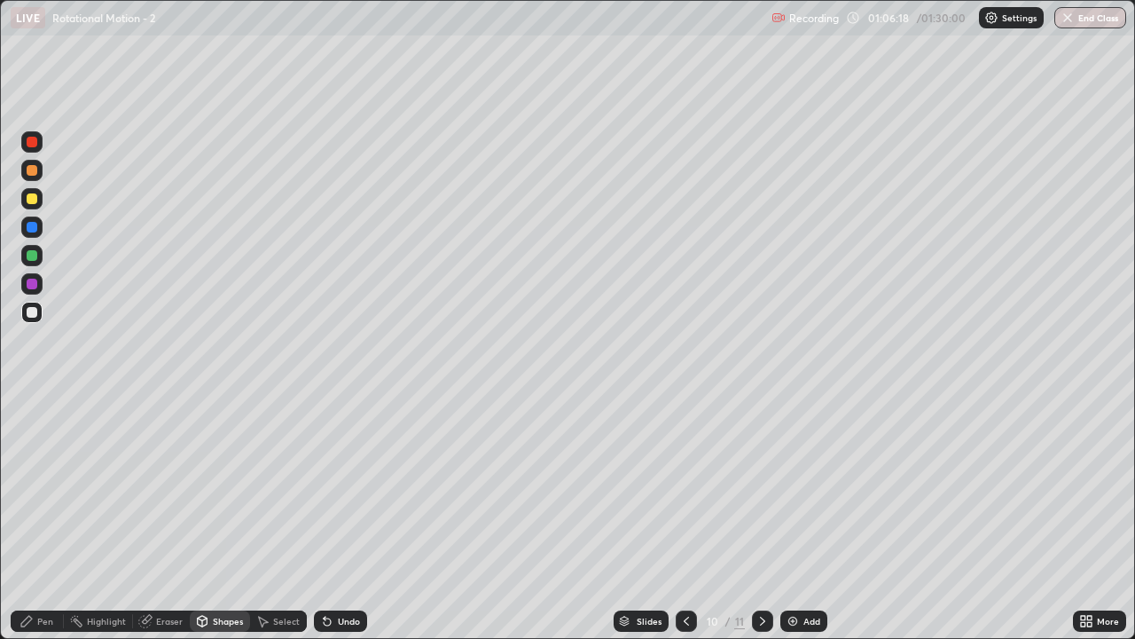
click at [32, 256] on div at bounding box center [32, 255] width 11 height 11
click at [50, 518] on div "Pen" at bounding box center [37, 620] width 53 height 21
click at [25, 320] on div at bounding box center [31, 312] width 21 height 21
click at [33, 197] on div at bounding box center [32, 198] width 11 height 11
click at [803, 518] on div "Add" at bounding box center [811, 620] width 17 height 9
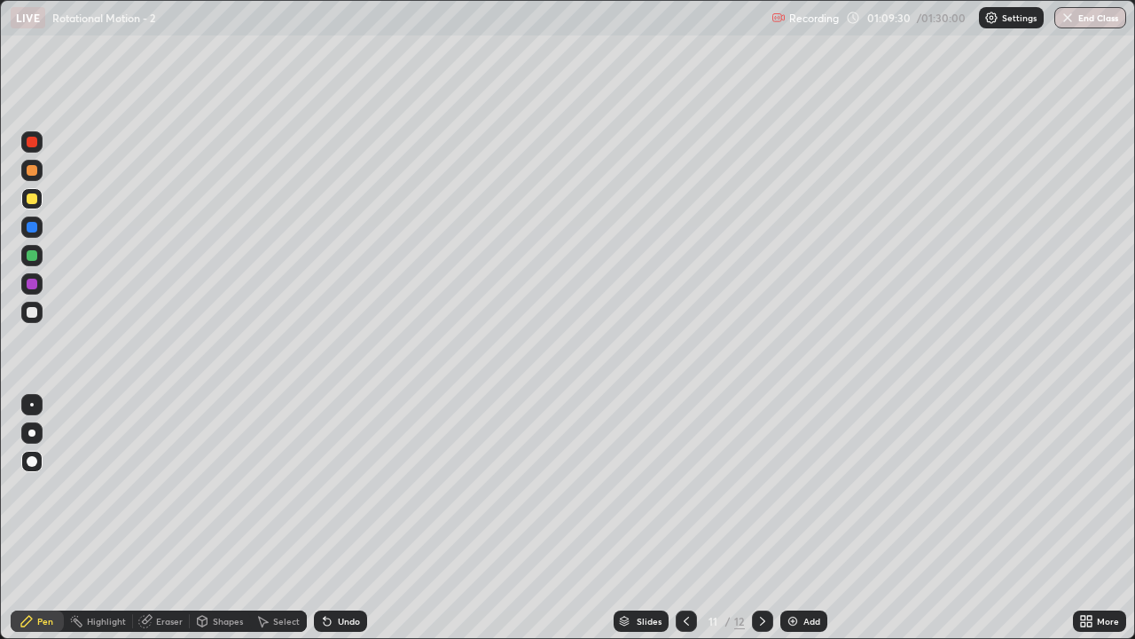
click at [686, 518] on icon at bounding box center [686, 621] width 14 height 14
click at [761, 518] on icon at bounding box center [763, 621] width 14 height 14
click at [227, 518] on div "Shapes" at bounding box center [228, 620] width 30 height 9
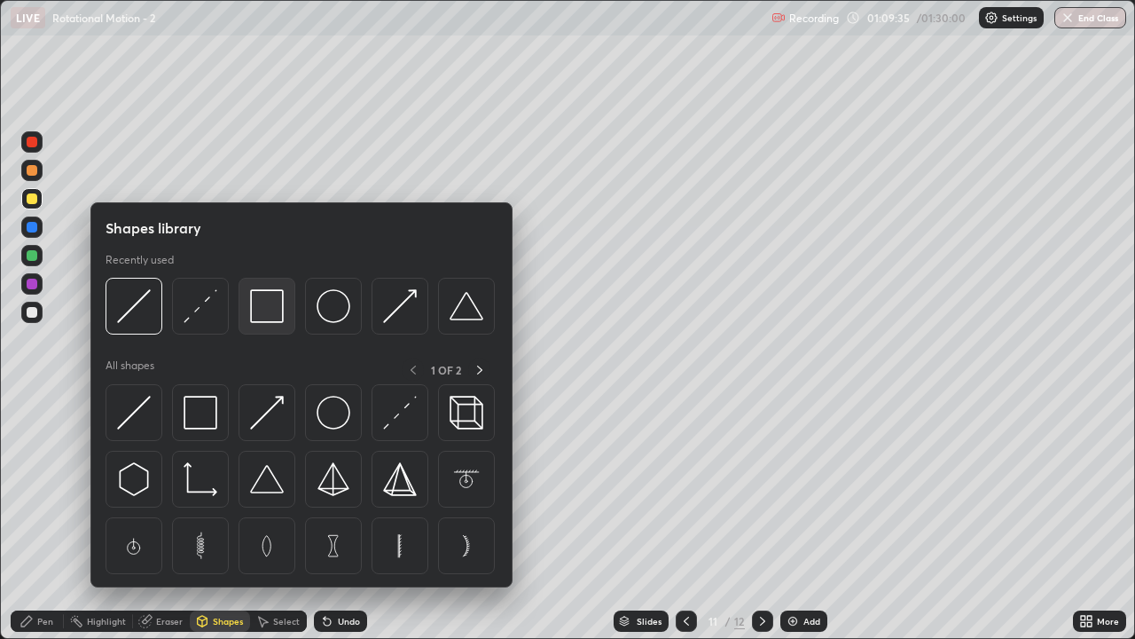
click at [269, 312] on img at bounding box center [267, 306] width 34 height 34
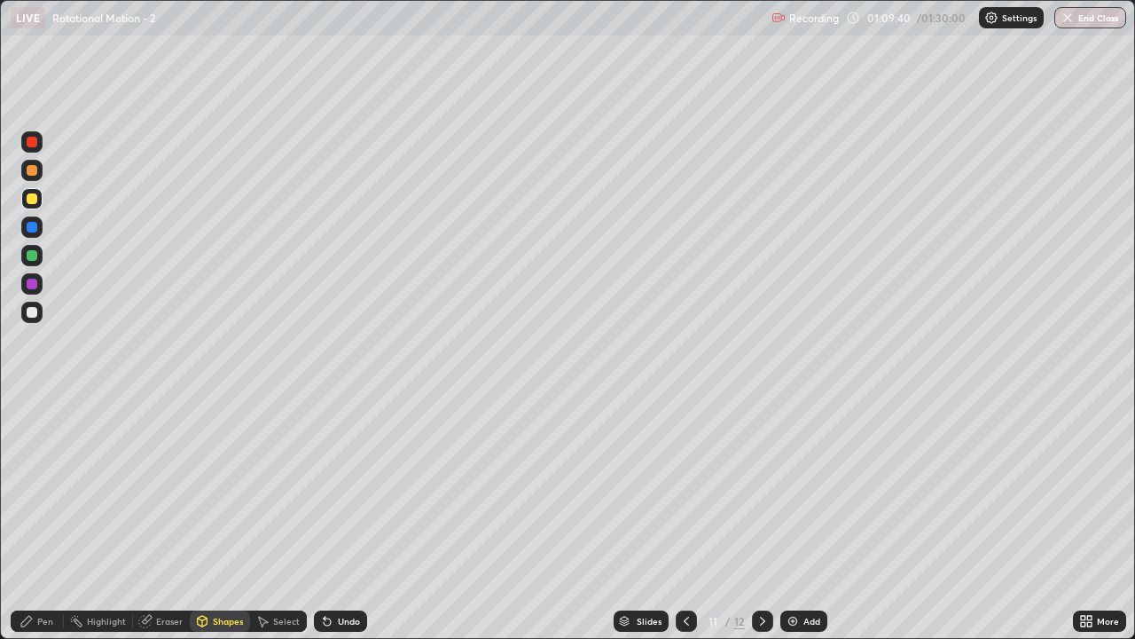
click at [32, 256] on div at bounding box center [32, 255] width 11 height 11
click at [43, 518] on div "Pen" at bounding box center [37, 620] width 53 height 21
click at [216, 518] on div "Shapes" at bounding box center [228, 620] width 30 height 9
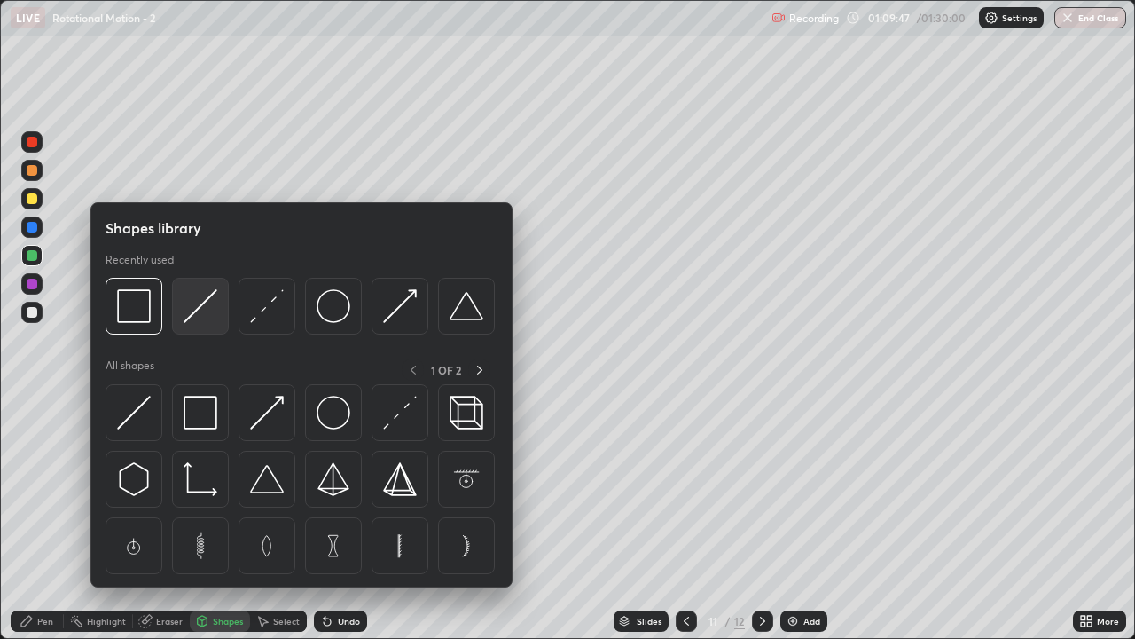
click at [190, 319] on img at bounding box center [201, 306] width 34 height 34
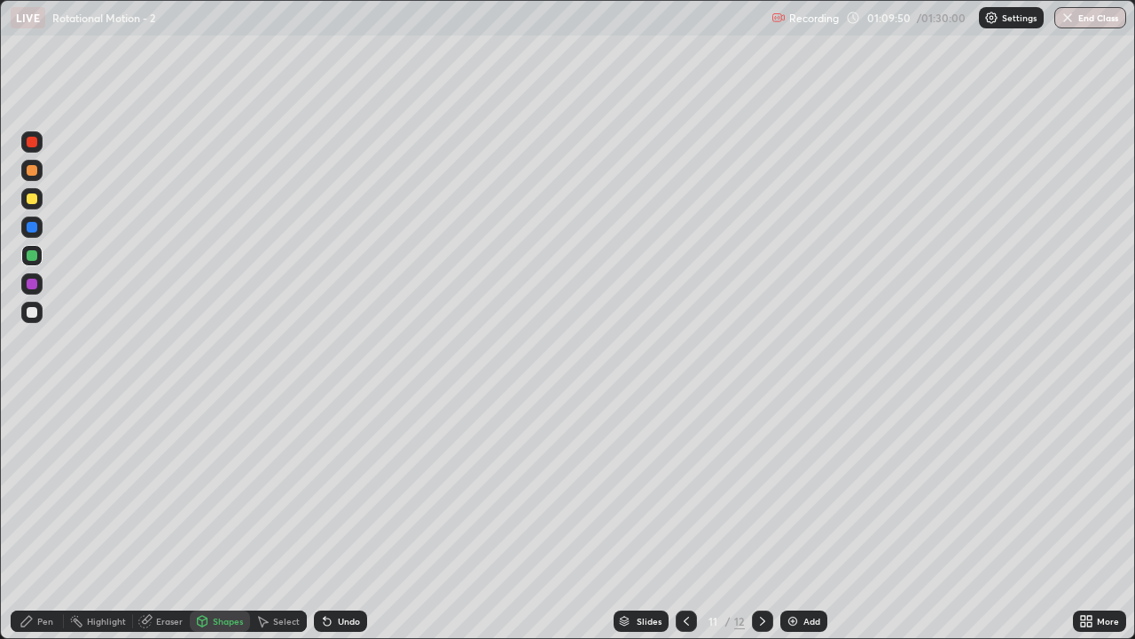
click at [34, 518] on div "Pen" at bounding box center [37, 620] width 53 height 21
click at [226, 518] on div "Shapes" at bounding box center [228, 620] width 30 height 9
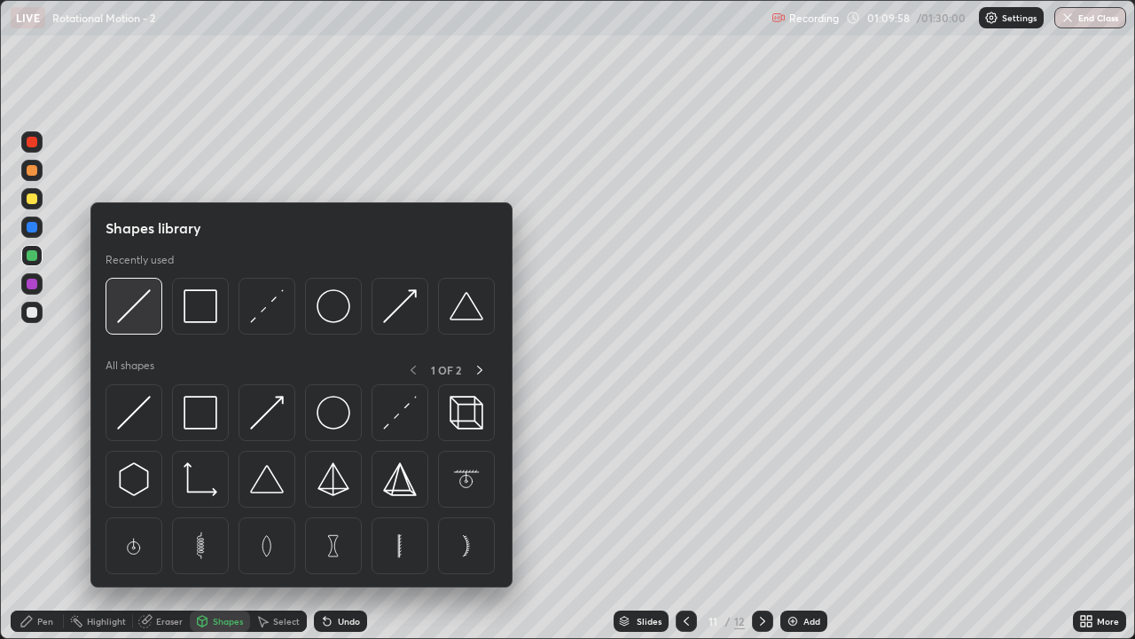
click at [151, 306] on img at bounding box center [134, 306] width 34 height 34
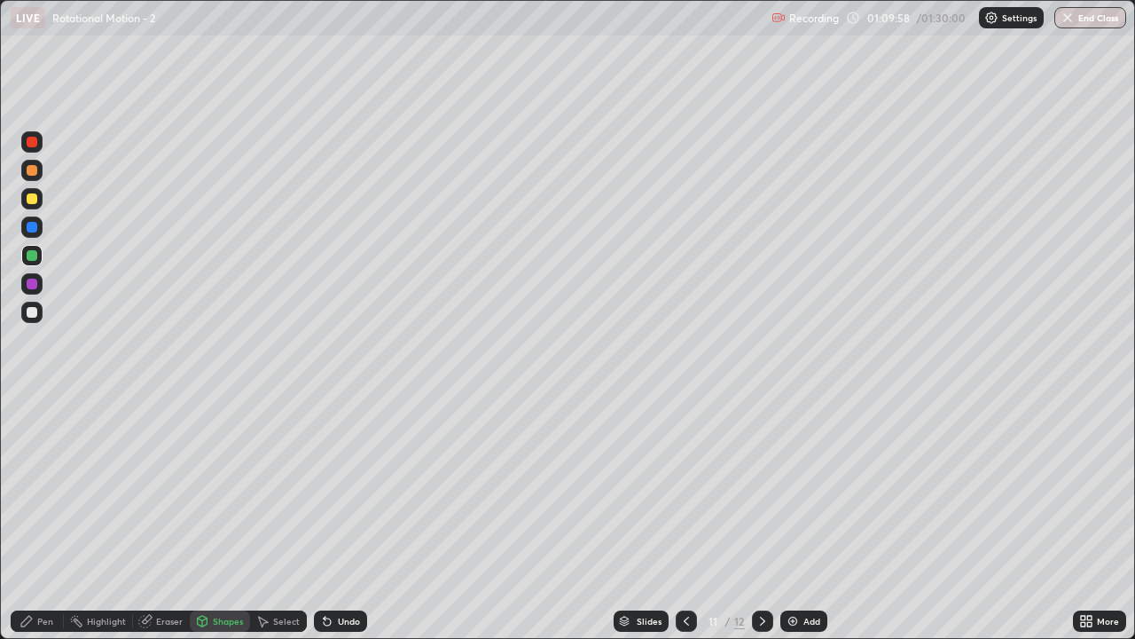
click at [32, 317] on div at bounding box center [32, 312] width 11 height 11
click at [40, 518] on div "Pen" at bounding box center [37, 620] width 53 height 21
click at [220, 518] on div "Shapes" at bounding box center [228, 620] width 30 height 9
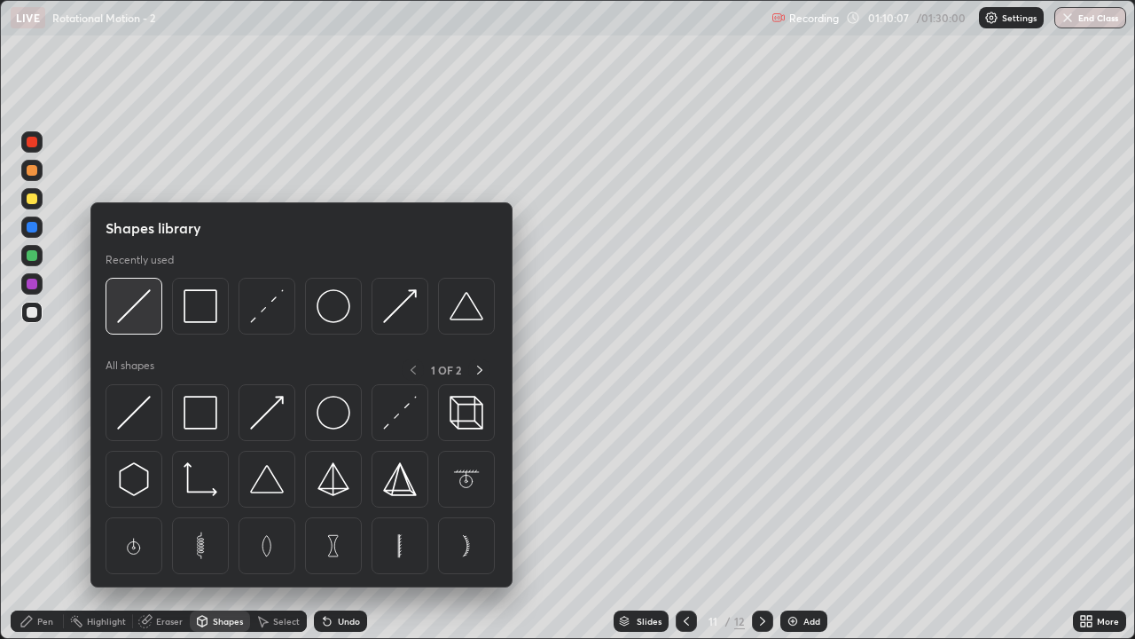
click at [149, 321] on img at bounding box center [134, 306] width 34 height 34
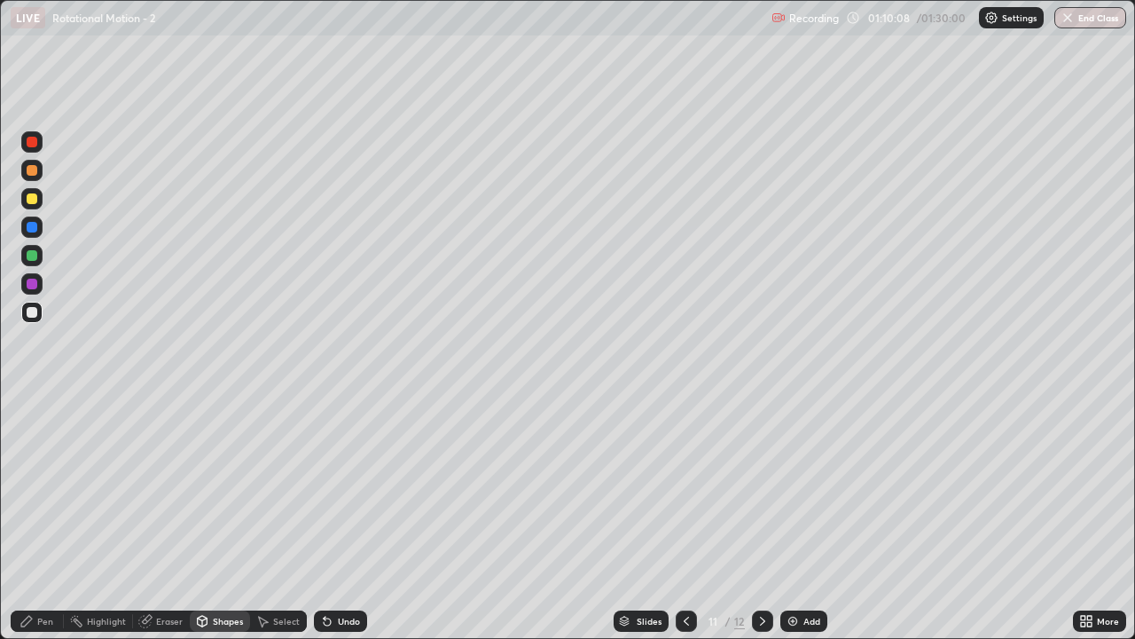
click at [32, 178] on div at bounding box center [31, 170] width 21 height 21
click at [43, 518] on div "Pen" at bounding box center [45, 620] width 16 height 9
click at [215, 518] on div "Shapes" at bounding box center [228, 620] width 30 height 9
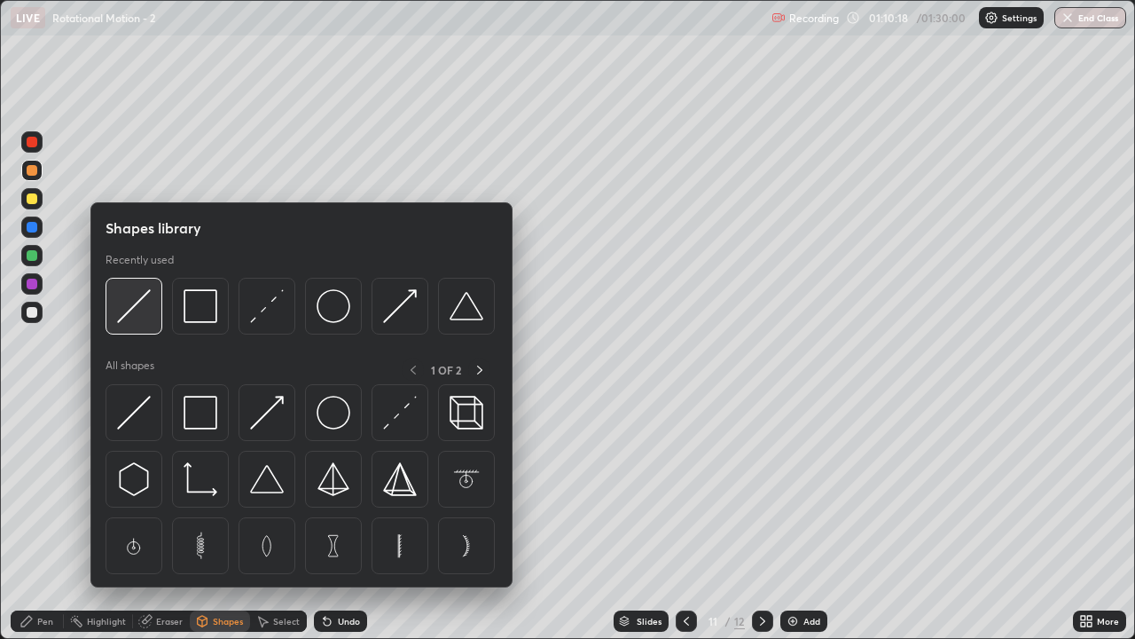
click at [153, 313] on div at bounding box center [134, 306] width 57 height 57
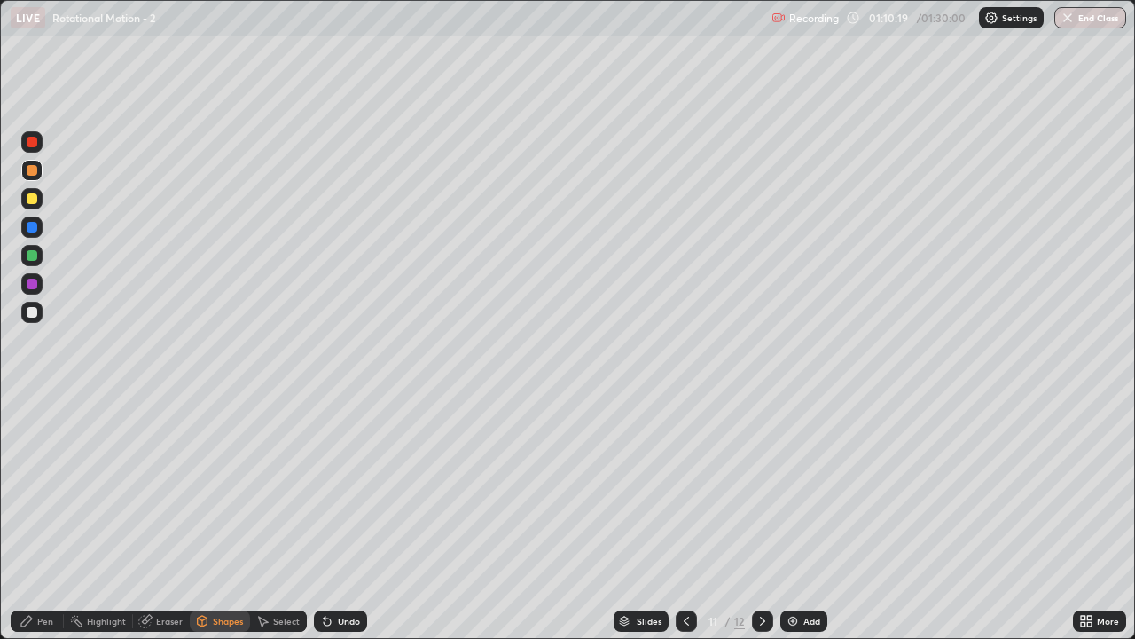
click at [32, 228] on div at bounding box center [32, 227] width 11 height 11
click at [226, 518] on div "Shapes" at bounding box center [220, 620] width 60 height 21
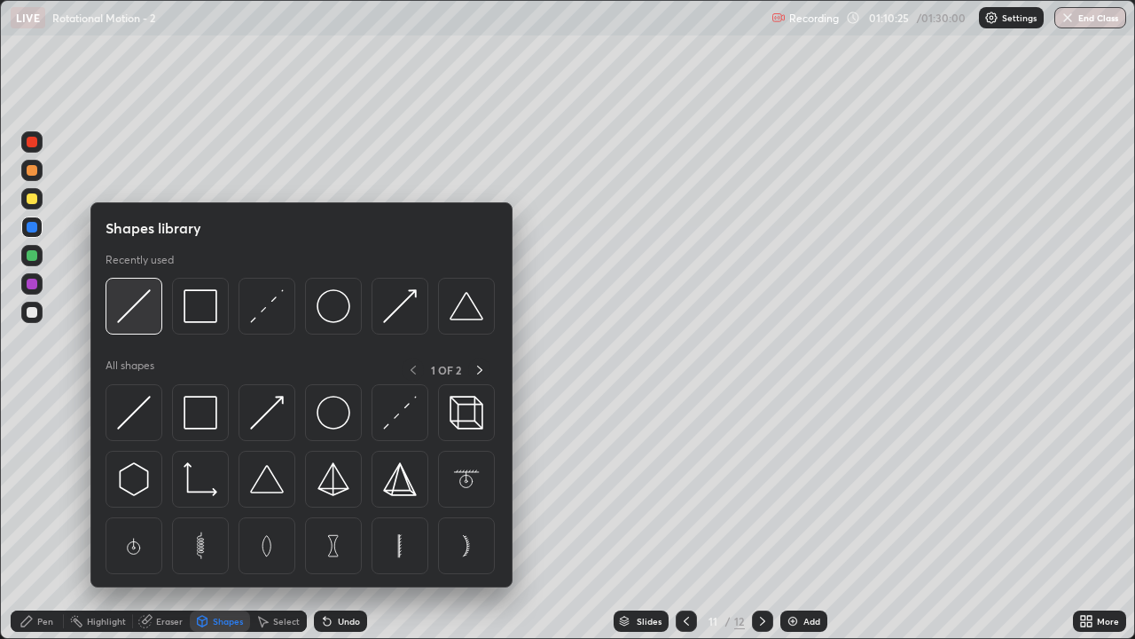
click at [142, 325] on div at bounding box center [134, 306] width 57 height 57
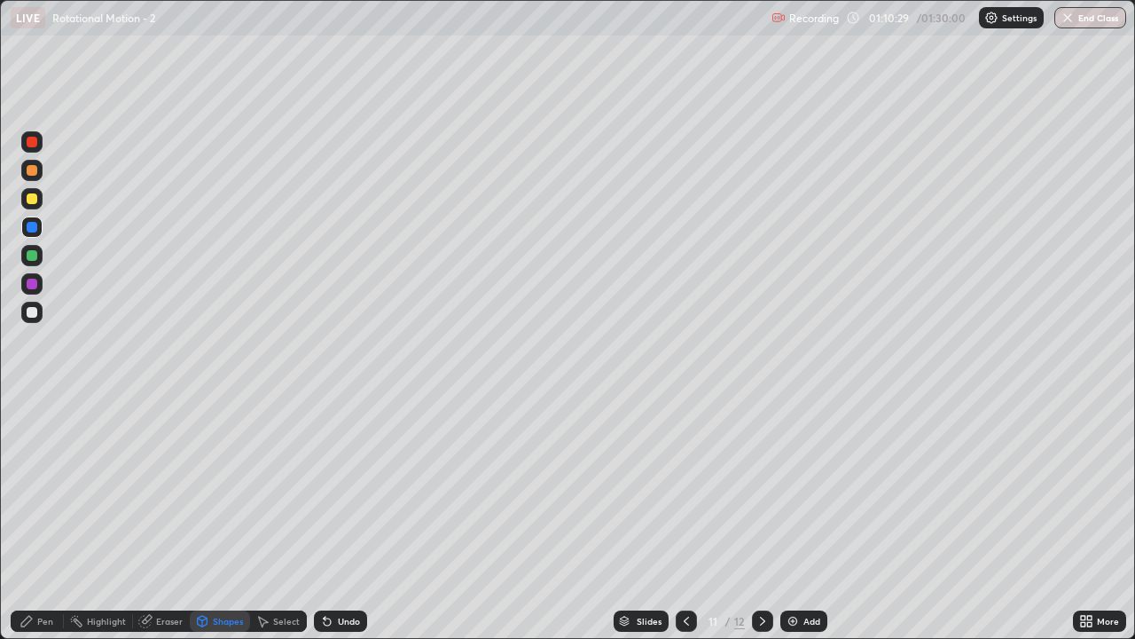
click at [41, 518] on div "Pen" at bounding box center [45, 620] width 16 height 9
click at [32, 314] on div at bounding box center [32, 312] width 11 height 11
click at [28, 254] on div at bounding box center [32, 255] width 11 height 11
click at [230, 518] on div "Shapes" at bounding box center [220, 620] width 60 height 21
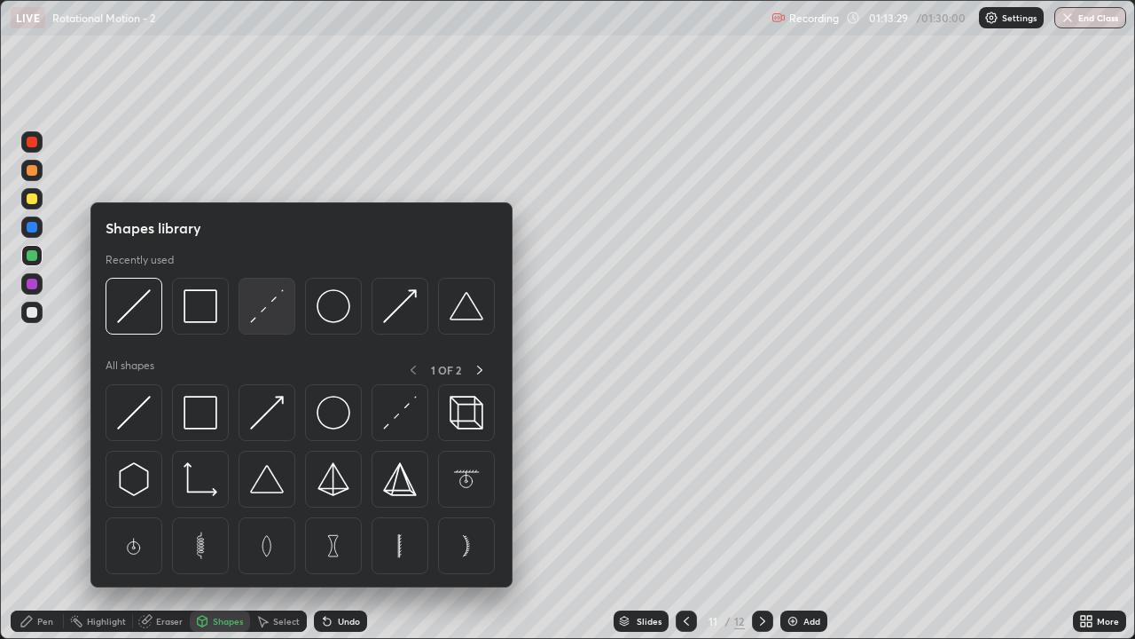
click at [270, 312] on img at bounding box center [267, 306] width 34 height 34
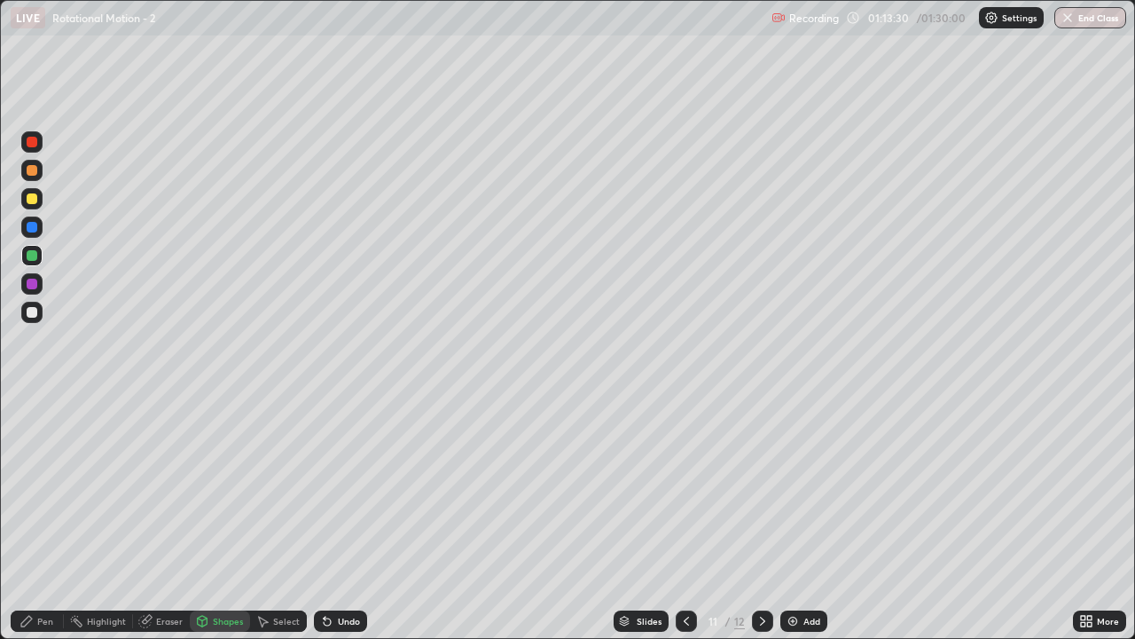
click at [37, 235] on div at bounding box center [31, 226] width 21 height 21
click at [225, 518] on div "Shapes" at bounding box center [220, 620] width 60 height 21
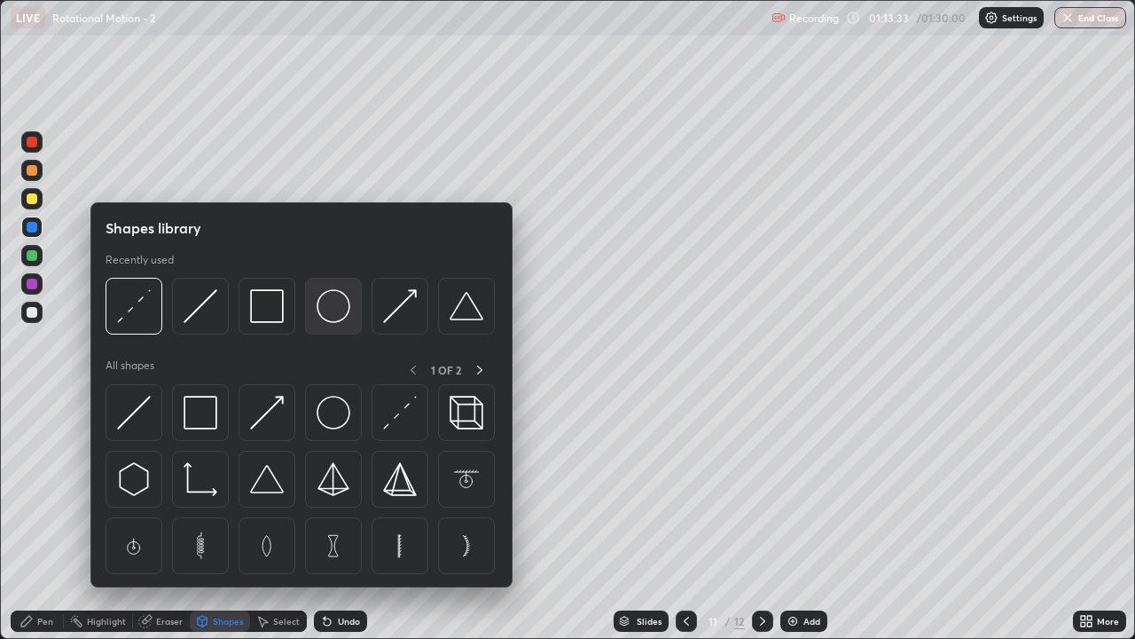
click at [337, 306] on img at bounding box center [334, 306] width 34 height 34
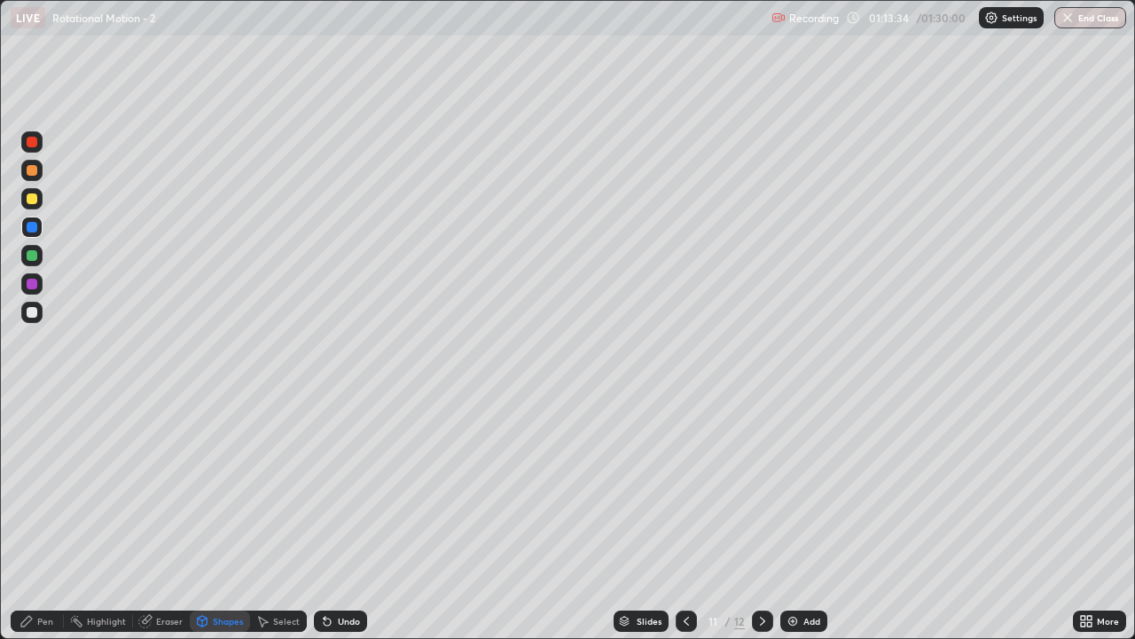
click at [32, 316] on div at bounding box center [32, 312] width 11 height 11
click at [42, 518] on div "Pen" at bounding box center [45, 620] width 16 height 9
click at [226, 518] on div "Shapes" at bounding box center [228, 620] width 30 height 9
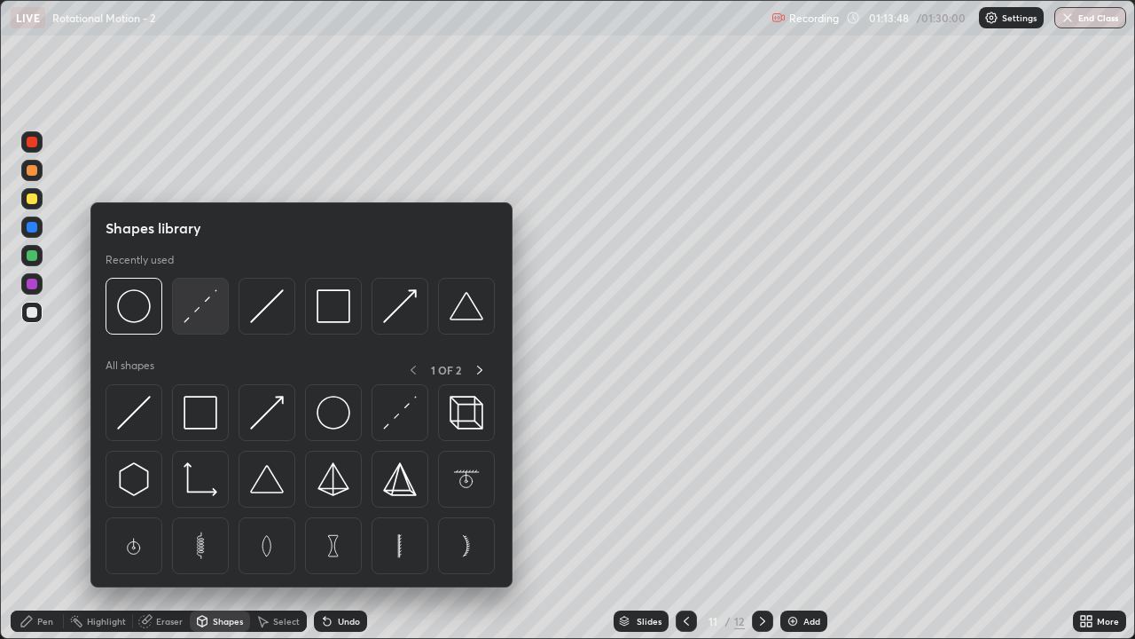
click at [197, 308] on img at bounding box center [201, 306] width 34 height 34
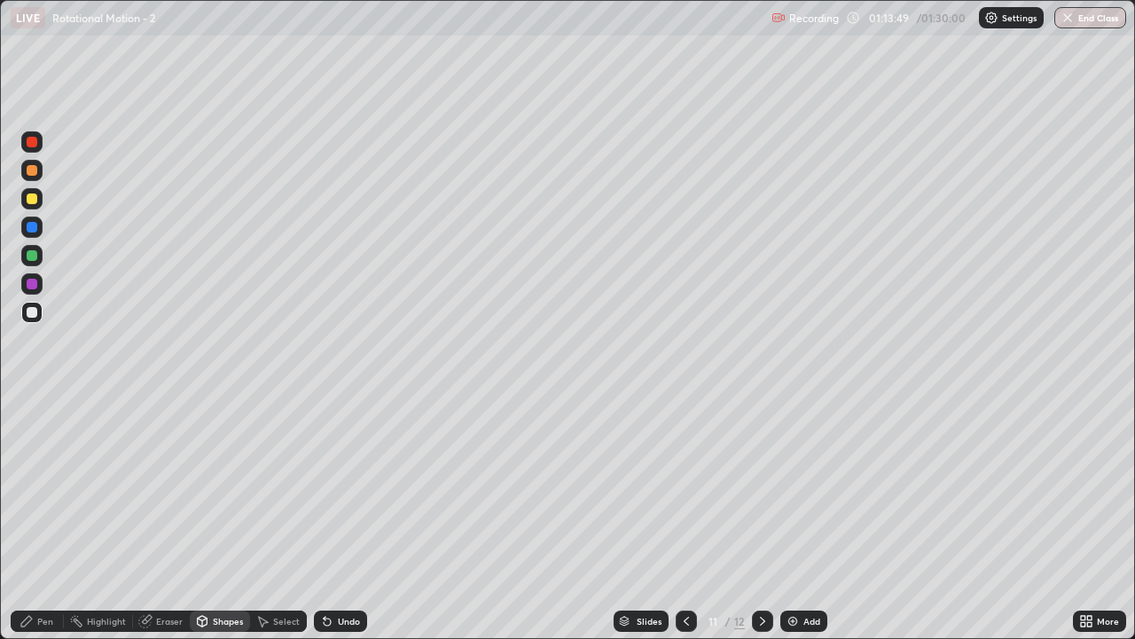
click at [35, 257] on div at bounding box center [32, 255] width 11 height 11
click at [44, 518] on div "Pen" at bounding box center [45, 620] width 16 height 9
click at [223, 518] on div "Shapes" at bounding box center [228, 620] width 30 height 9
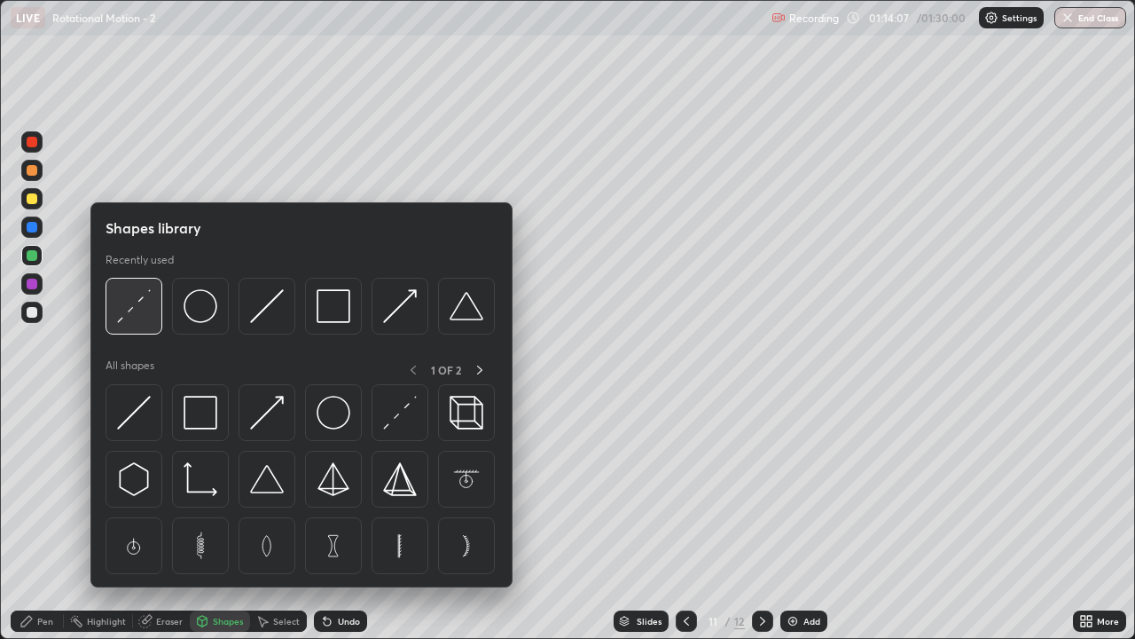
click at [153, 321] on div at bounding box center [134, 306] width 57 height 57
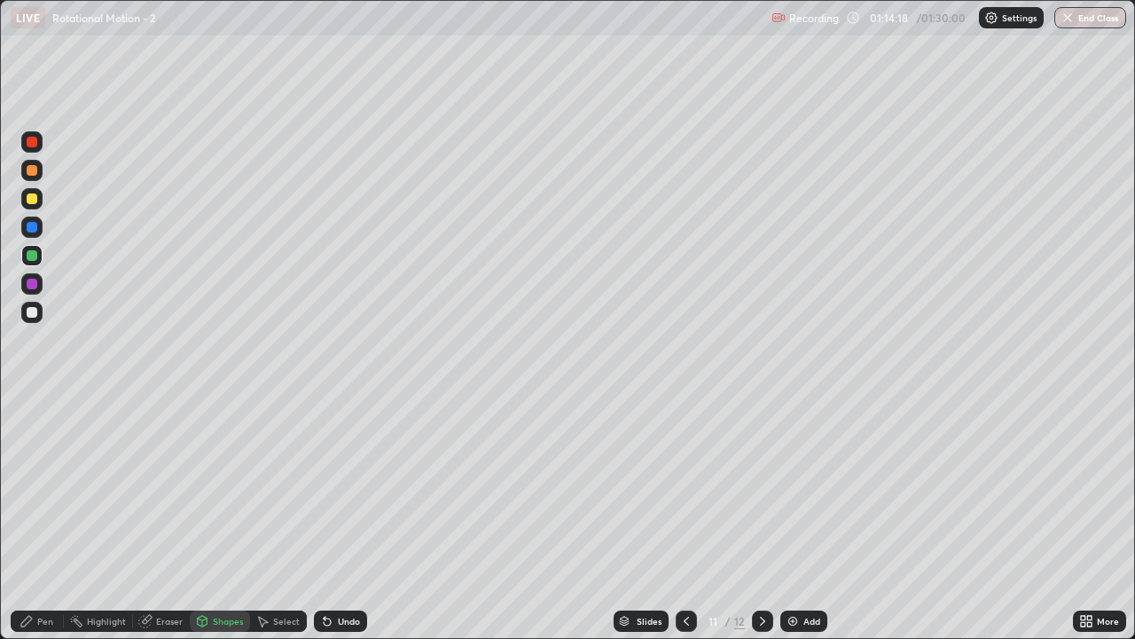
click at [48, 518] on div "Pen" at bounding box center [45, 620] width 16 height 9
click at [222, 518] on div "Shapes" at bounding box center [228, 620] width 30 height 9
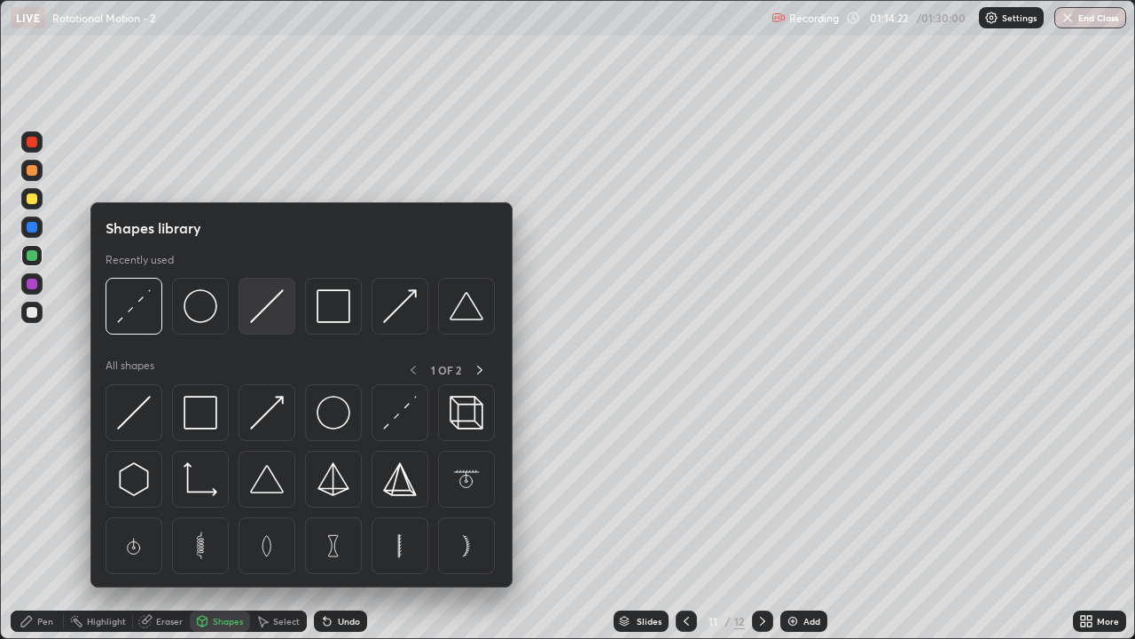
click at [279, 309] on img at bounding box center [267, 306] width 34 height 34
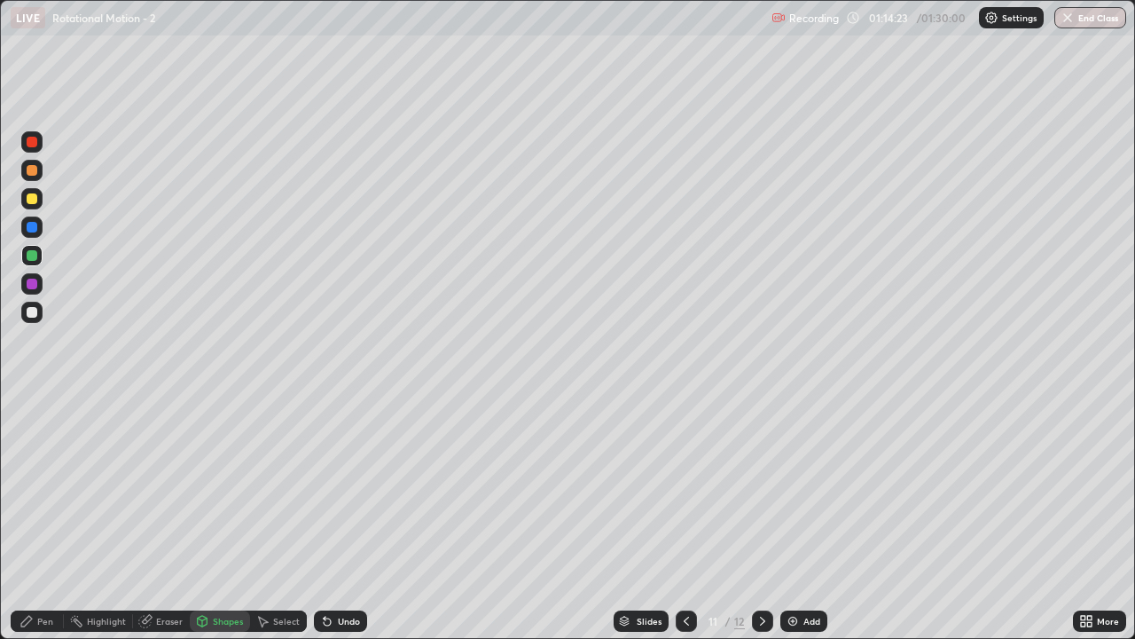
click at [39, 227] on div at bounding box center [31, 226] width 21 height 21
click at [51, 518] on div "Pen" at bounding box center [45, 620] width 16 height 9
click at [30, 312] on div at bounding box center [32, 312] width 11 height 11
click at [343, 518] on div "Undo" at bounding box center [349, 620] width 22 height 9
click at [872, 518] on div "Slides 11 / 12 Add" at bounding box center [720, 620] width 706 height 35
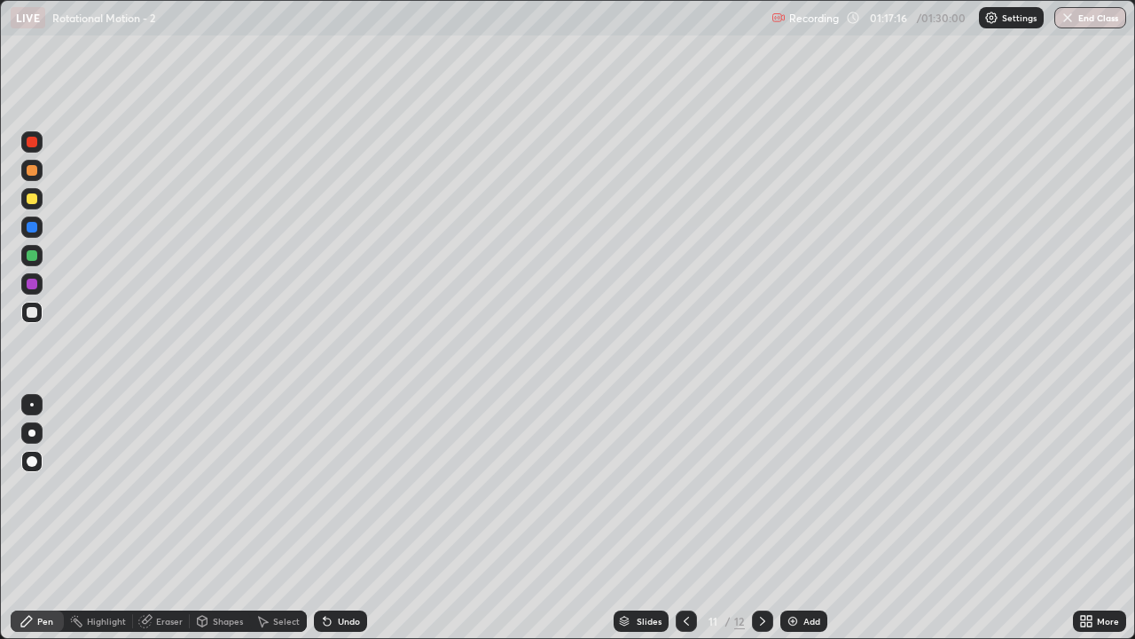
click at [760, 518] on icon at bounding box center [763, 621] width 14 height 14
click at [35, 203] on div at bounding box center [32, 198] width 11 height 11
click at [349, 518] on div "Undo" at bounding box center [349, 620] width 22 height 9
click at [348, 518] on div "Undo" at bounding box center [349, 620] width 22 height 9
click at [217, 518] on div "Shapes" at bounding box center [228, 620] width 30 height 9
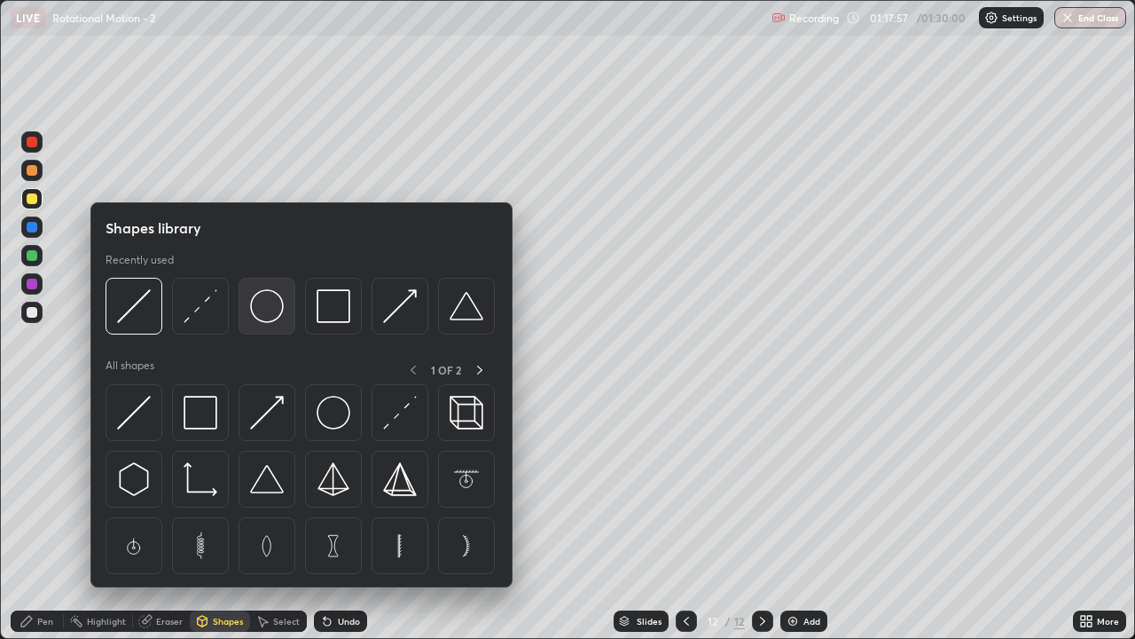
click at [262, 316] on img at bounding box center [267, 306] width 34 height 34
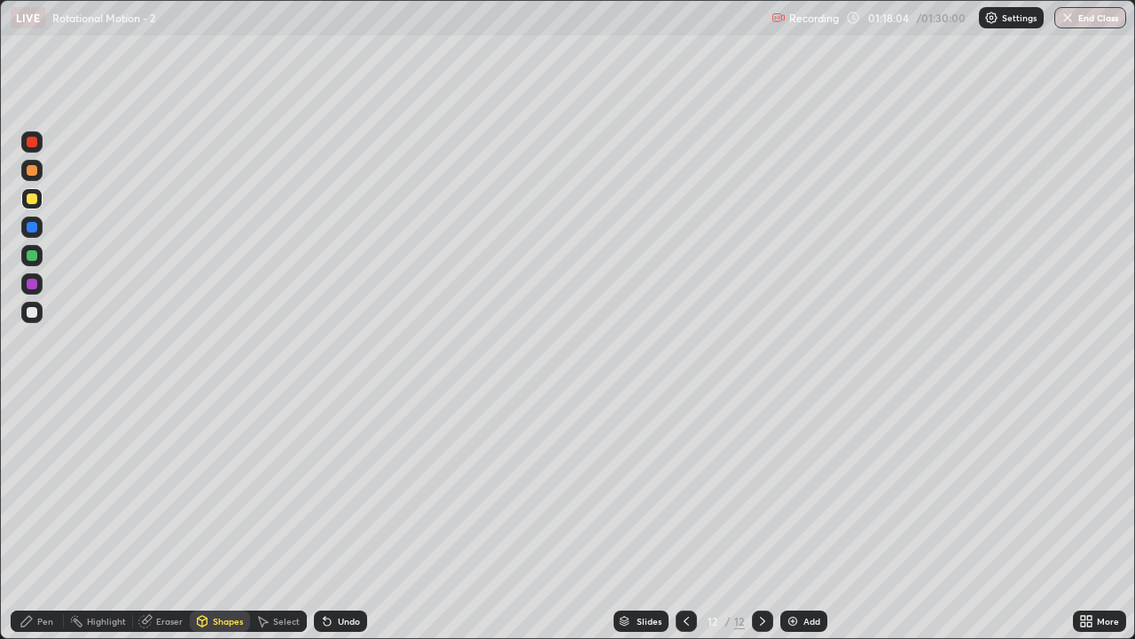
click at [227, 518] on div "Shapes" at bounding box center [228, 620] width 30 height 9
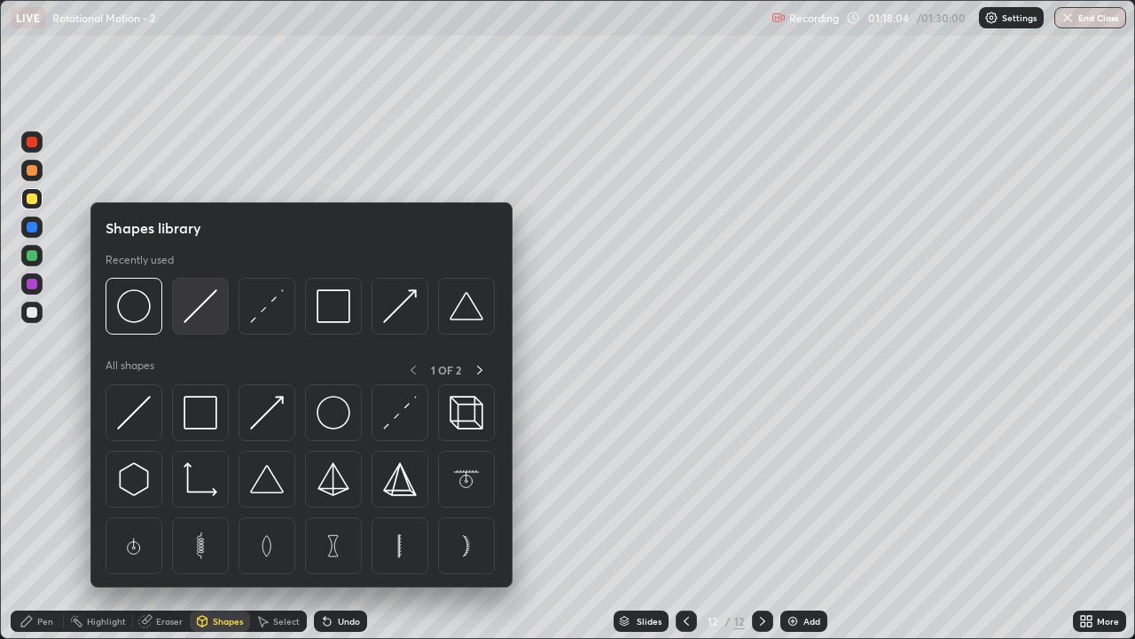
click at [206, 322] on img at bounding box center [201, 306] width 34 height 34
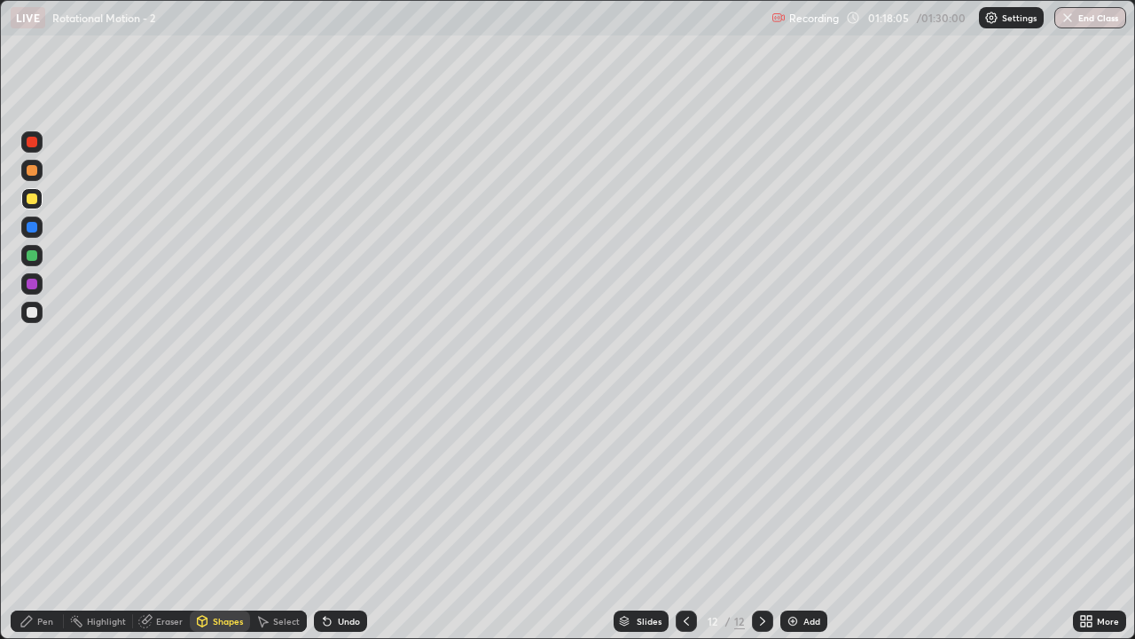
click at [34, 319] on div at bounding box center [31, 312] width 21 height 21
click at [232, 518] on div "Shapes" at bounding box center [228, 620] width 30 height 9
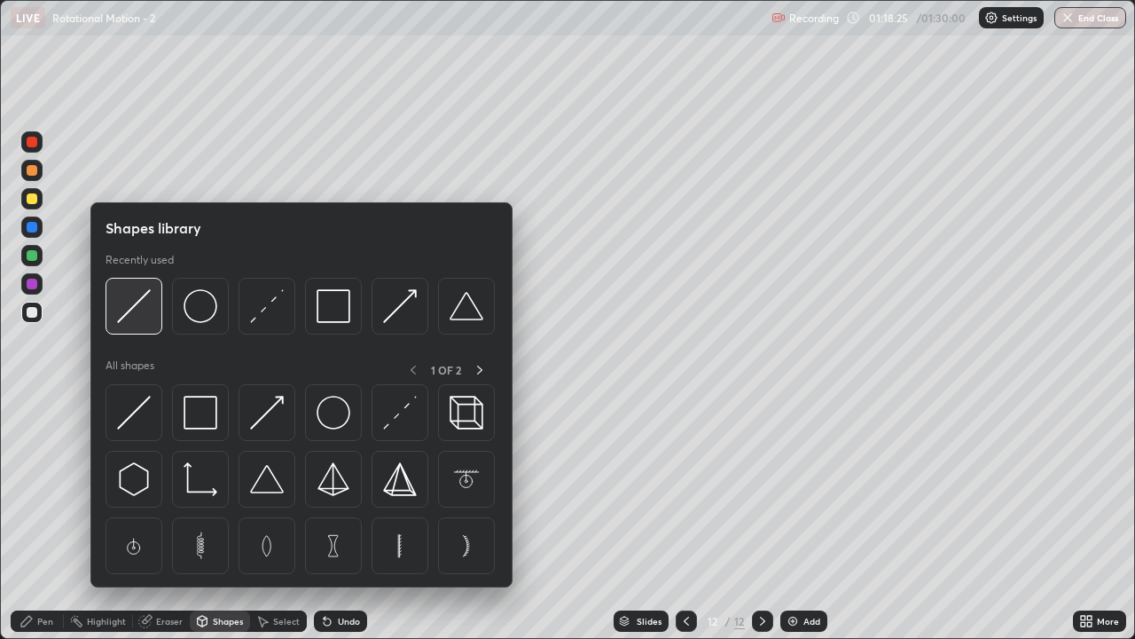
click at [145, 319] on img at bounding box center [134, 306] width 34 height 34
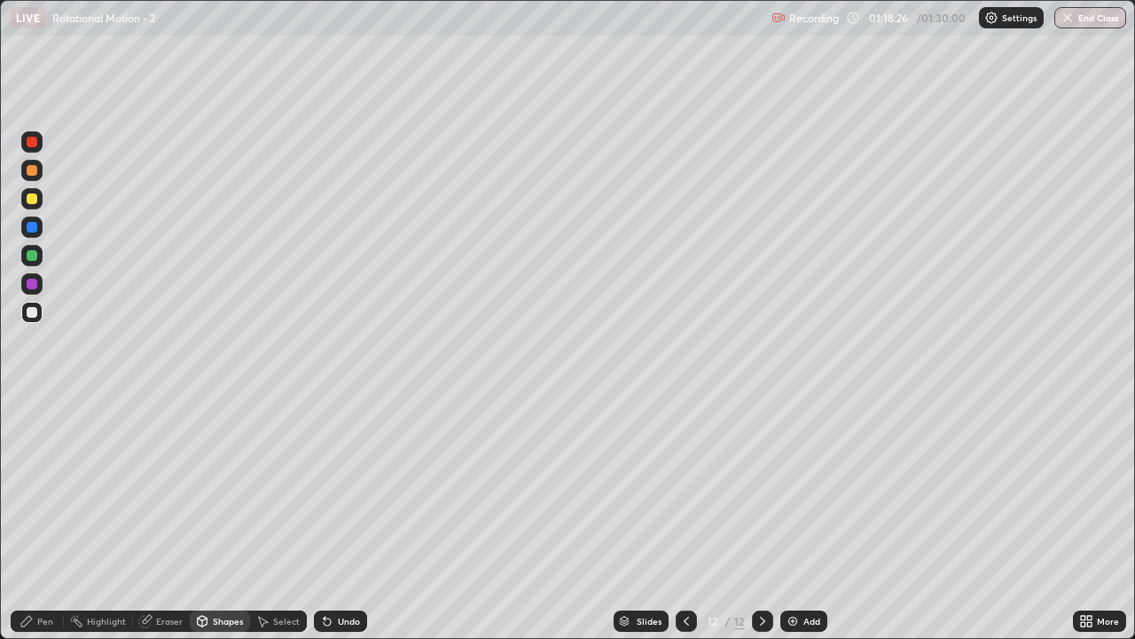
click at [32, 319] on div at bounding box center [31, 312] width 21 height 21
click at [28, 259] on div at bounding box center [32, 255] width 11 height 11
click at [50, 518] on div "Pen" at bounding box center [45, 620] width 16 height 9
click at [223, 518] on div "Shapes" at bounding box center [220, 620] width 60 height 21
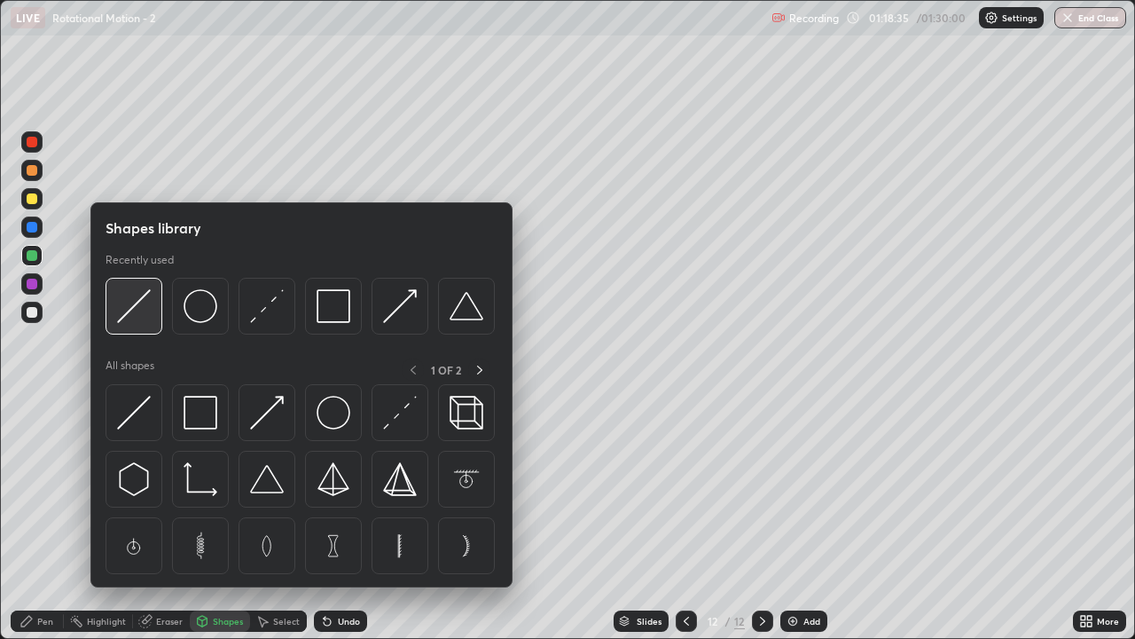
click at [140, 325] on div at bounding box center [134, 306] width 57 height 57
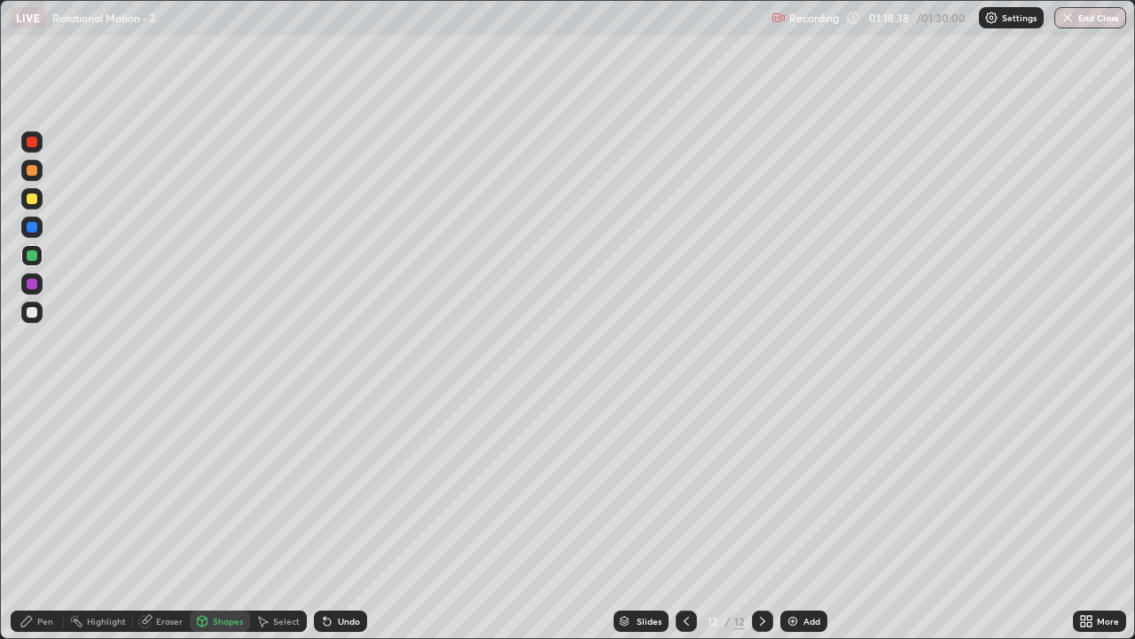
click at [38, 518] on div "Pen" at bounding box center [45, 620] width 16 height 9
click at [32, 316] on div at bounding box center [32, 312] width 11 height 11
click at [210, 518] on div "Shapes" at bounding box center [220, 620] width 60 height 21
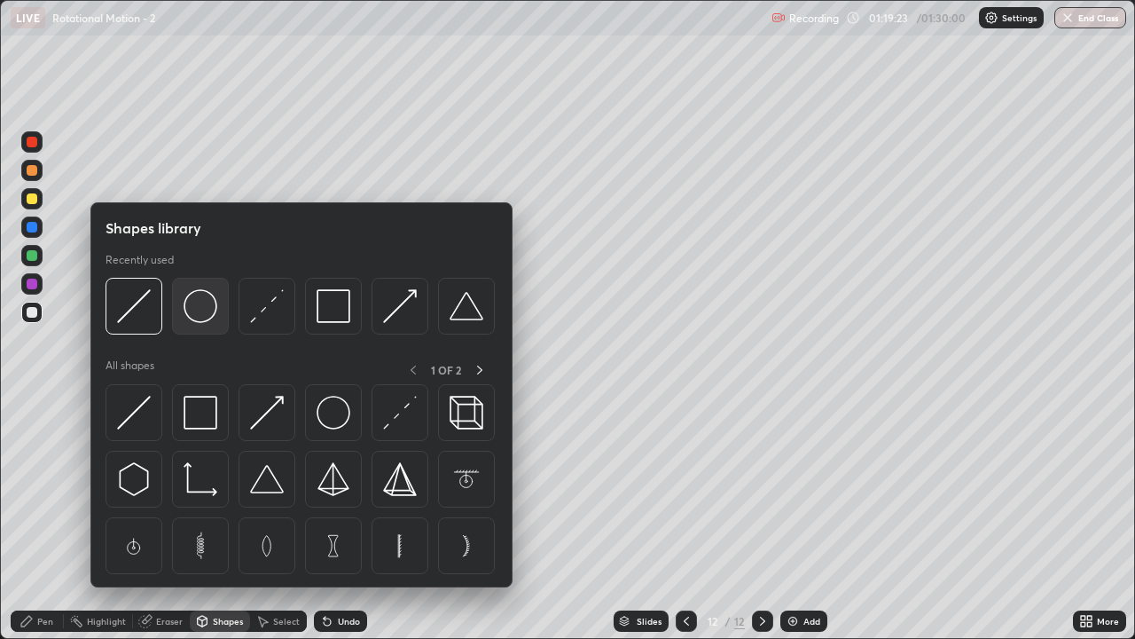
click at [196, 312] on img at bounding box center [201, 306] width 34 height 34
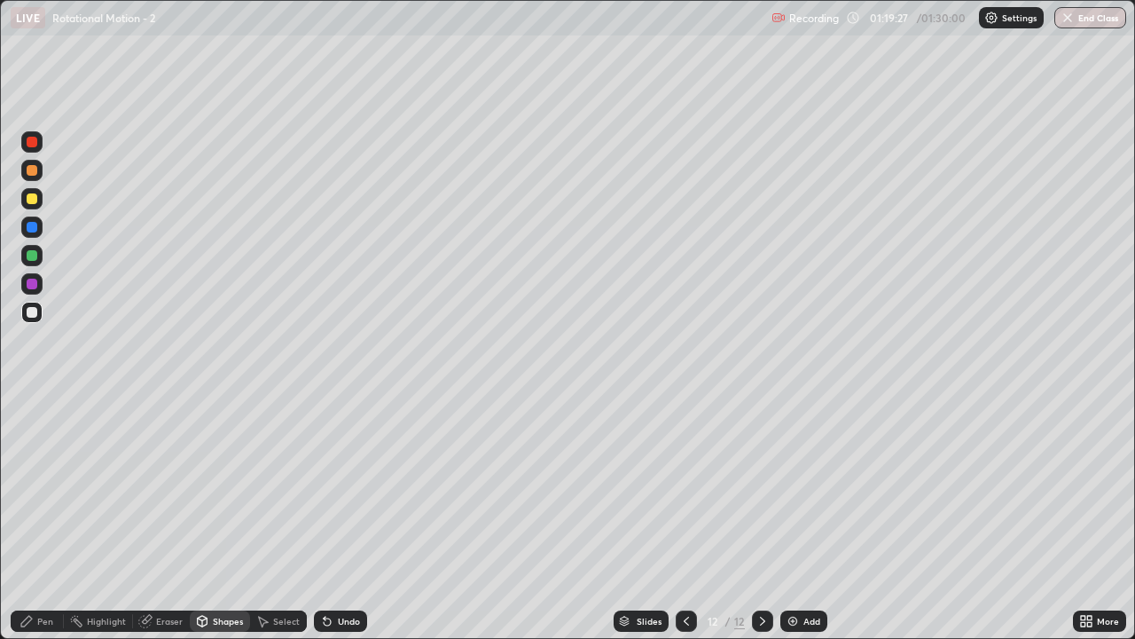
click at [220, 518] on div "Shapes" at bounding box center [228, 620] width 30 height 9
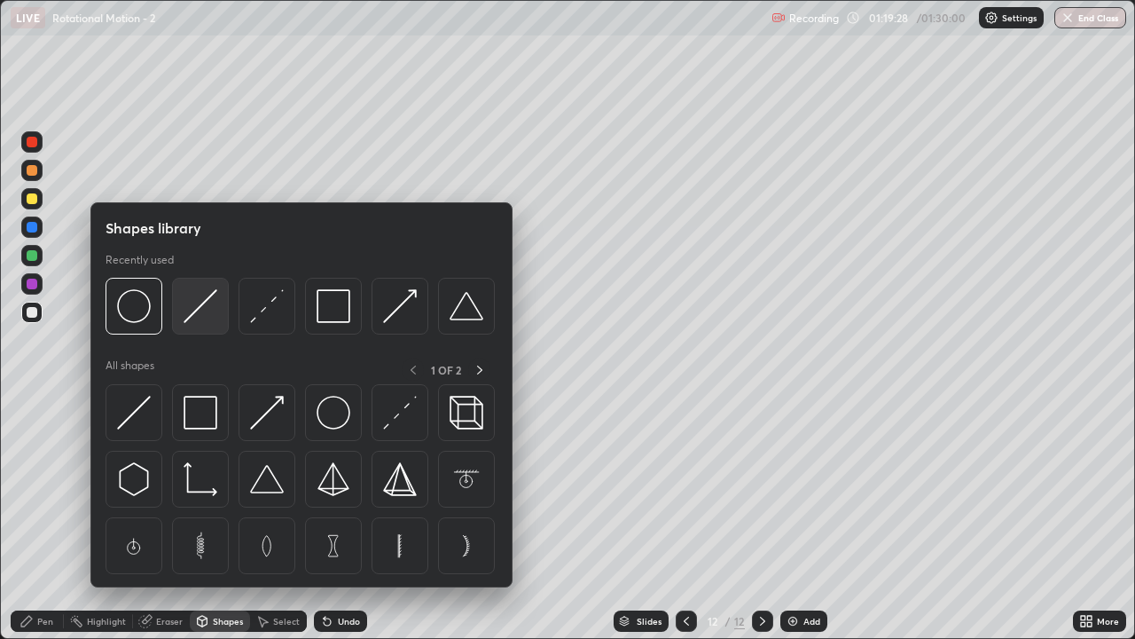
click at [201, 320] on img at bounding box center [201, 306] width 34 height 34
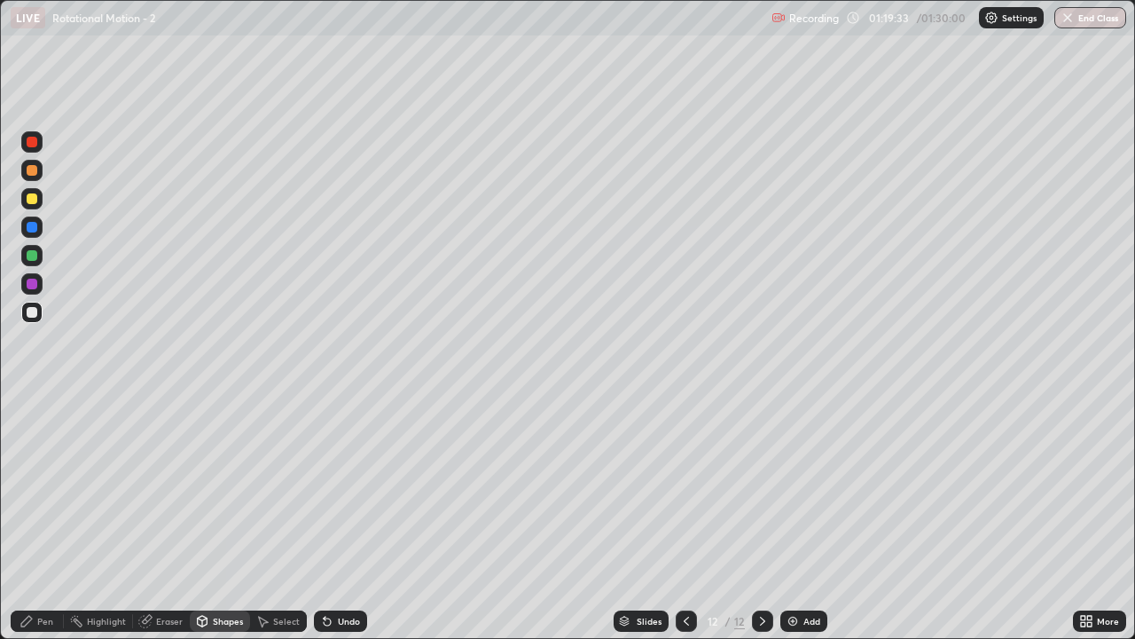
click at [30, 169] on div at bounding box center [32, 170] width 11 height 11
click at [215, 518] on div "Shapes" at bounding box center [228, 620] width 30 height 9
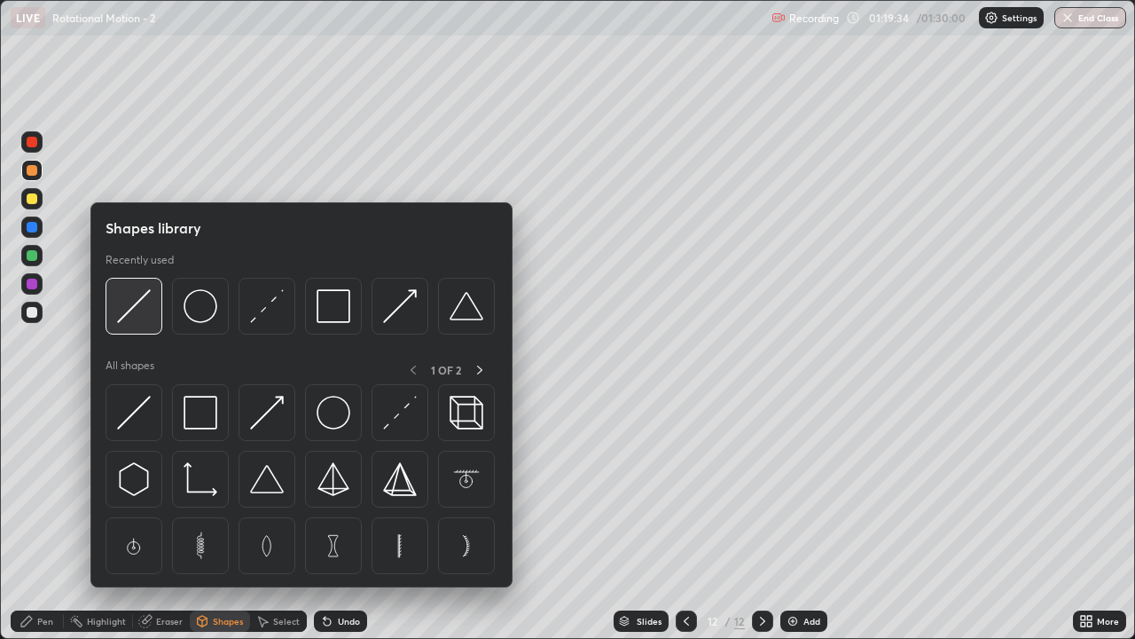
click at [135, 317] on img at bounding box center [134, 306] width 34 height 34
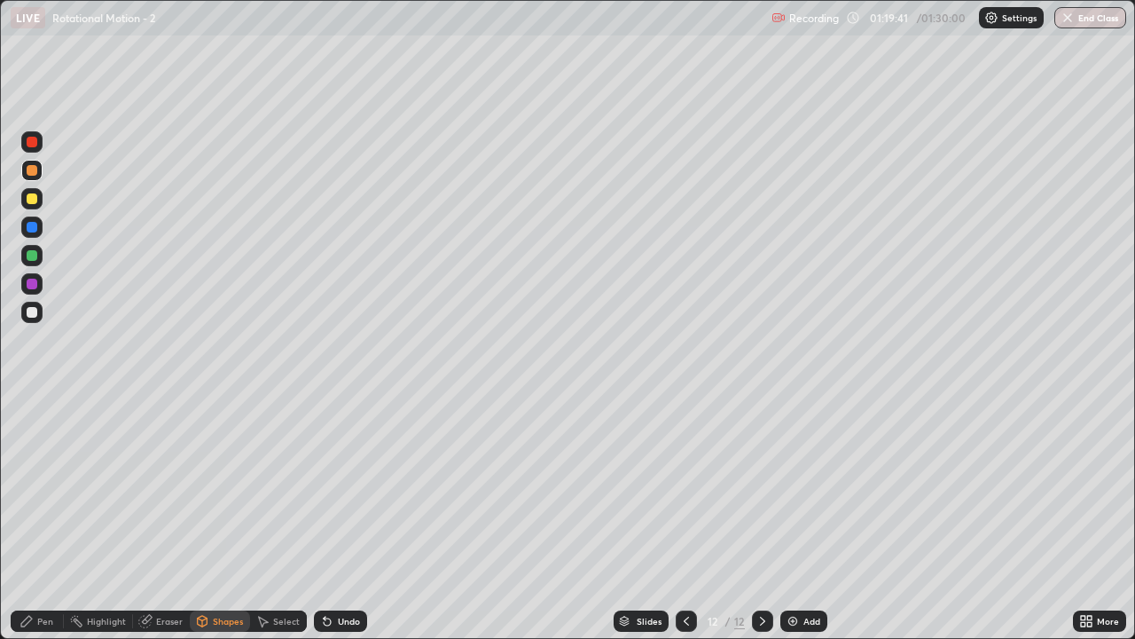
click at [44, 518] on div "Pen" at bounding box center [45, 620] width 16 height 9
click at [28, 229] on div at bounding box center [32, 227] width 11 height 11
click at [209, 518] on div "Shapes" at bounding box center [220, 620] width 60 height 21
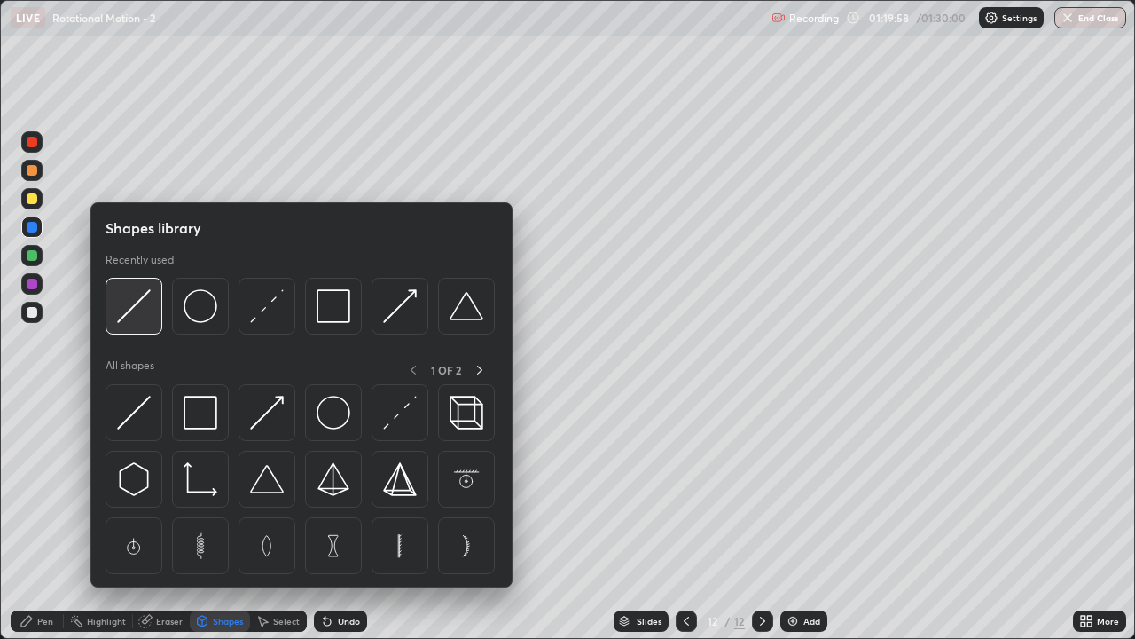
click at [127, 326] on div at bounding box center [134, 306] width 57 height 57
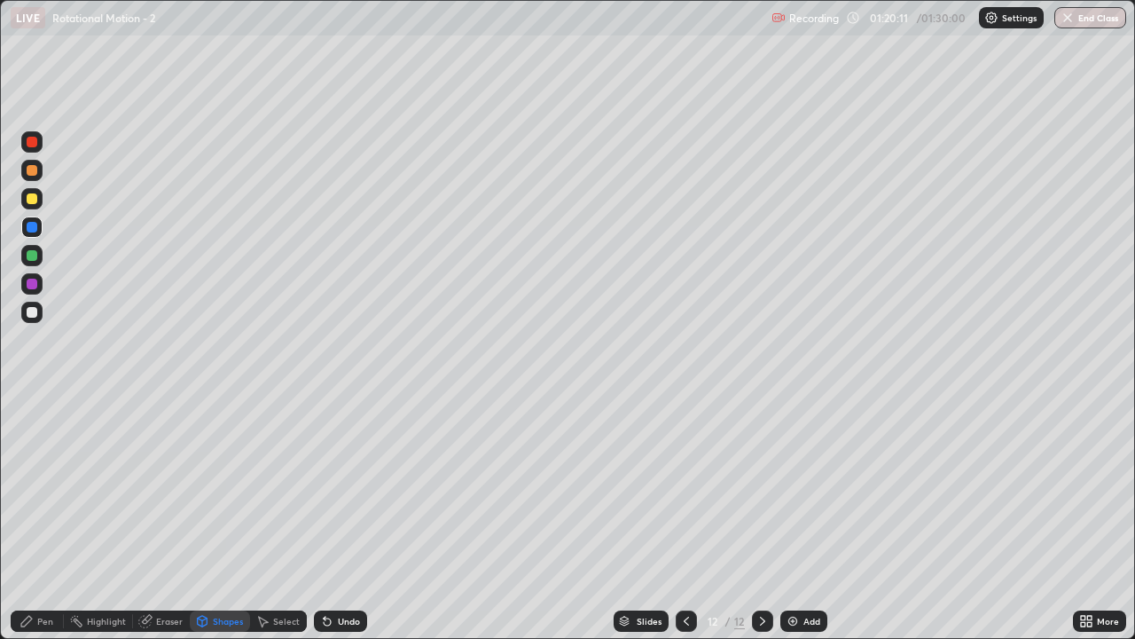
click at [220, 518] on div "Shapes" at bounding box center [228, 620] width 30 height 9
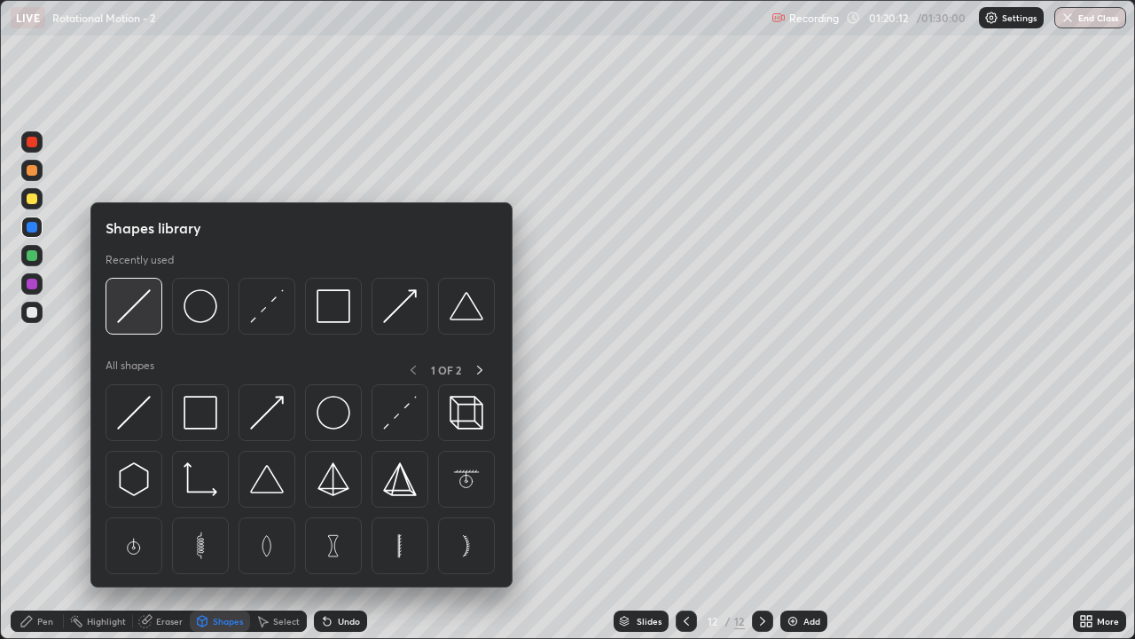
click at [150, 307] on img at bounding box center [134, 306] width 34 height 34
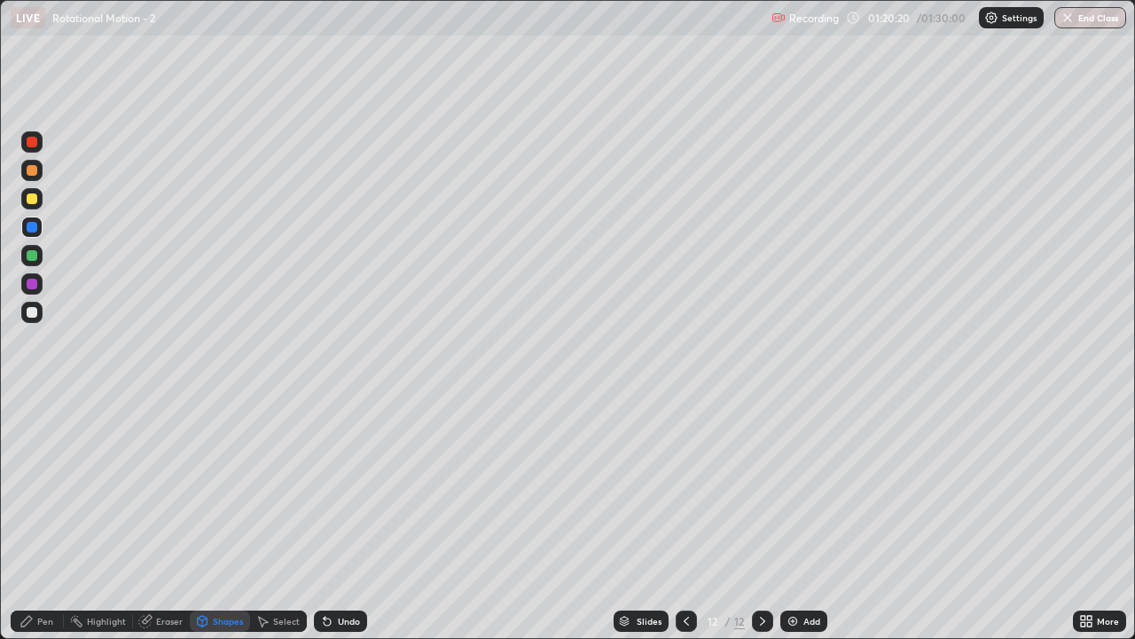
click at [33, 518] on icon at bounding box center [27, 621] width 14 height 14
click at [29, 260] on div at bounding box center [32, 255] width 11 height 11
click at [215, 518] on div "Shapes" at bounding box center [228, 620] width 30 height 9
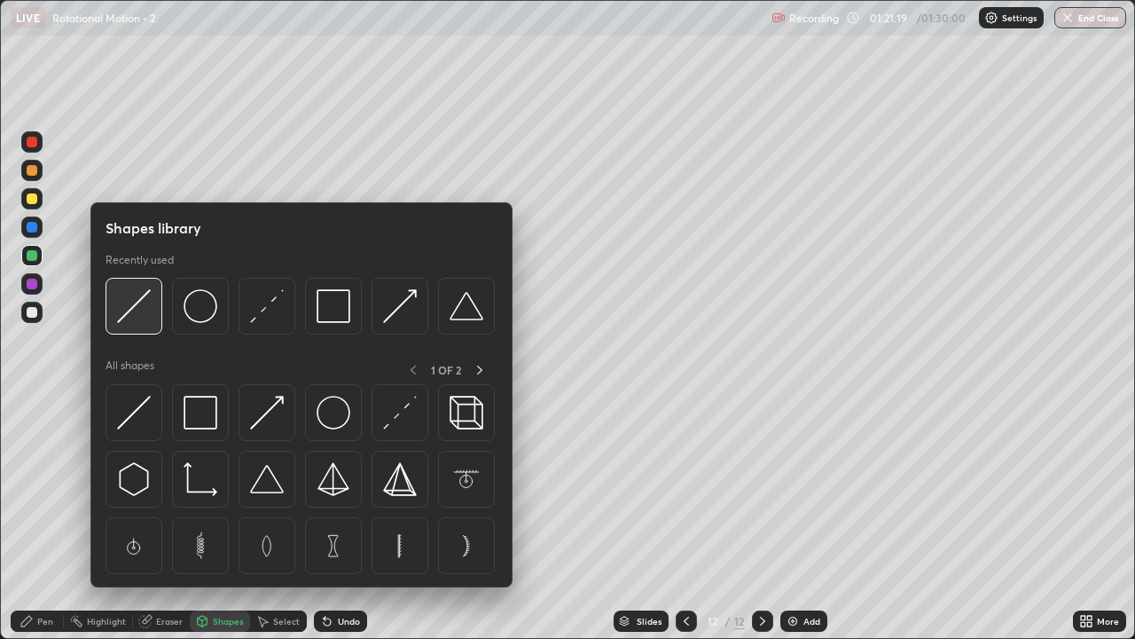
click at [121, 310] on img at bounding box center [134, 306] width 34 height 34
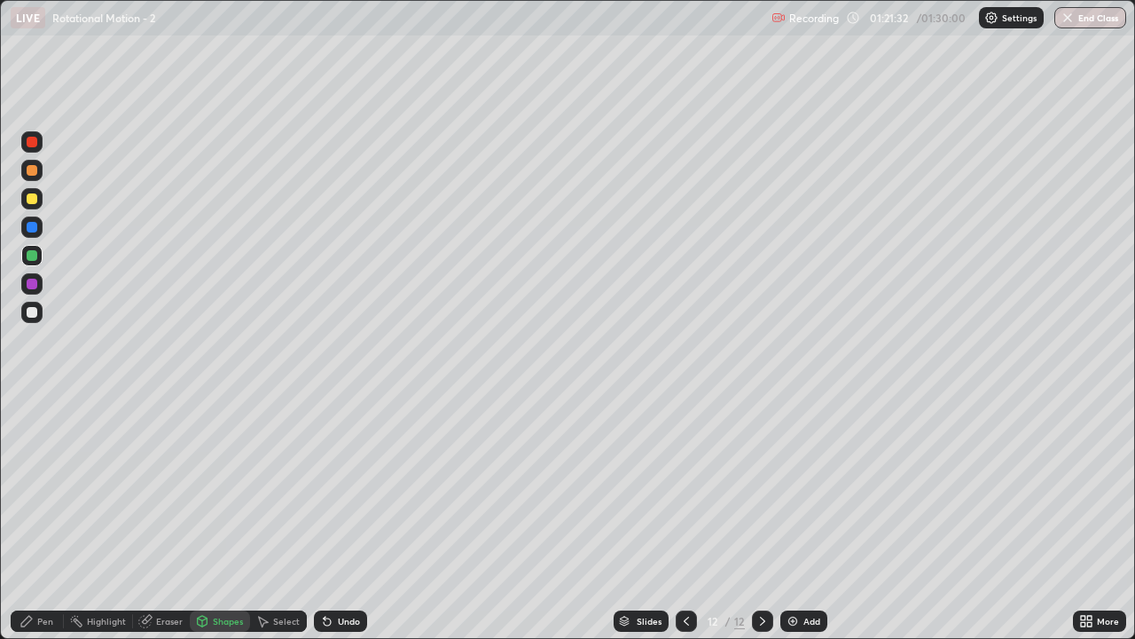
click at [41, 518] on div "Pen" at bounding box center [45, 620] width 16 height 9
click at [30, 311] on div at bounding box center [32, 312] width 11 height 11
click at [796, 518] on img at bounding box center [793, 621] width 14 height 14
click at [231, 518] on div "Shapes" at bounding box center [228, 620] width 30 height 9
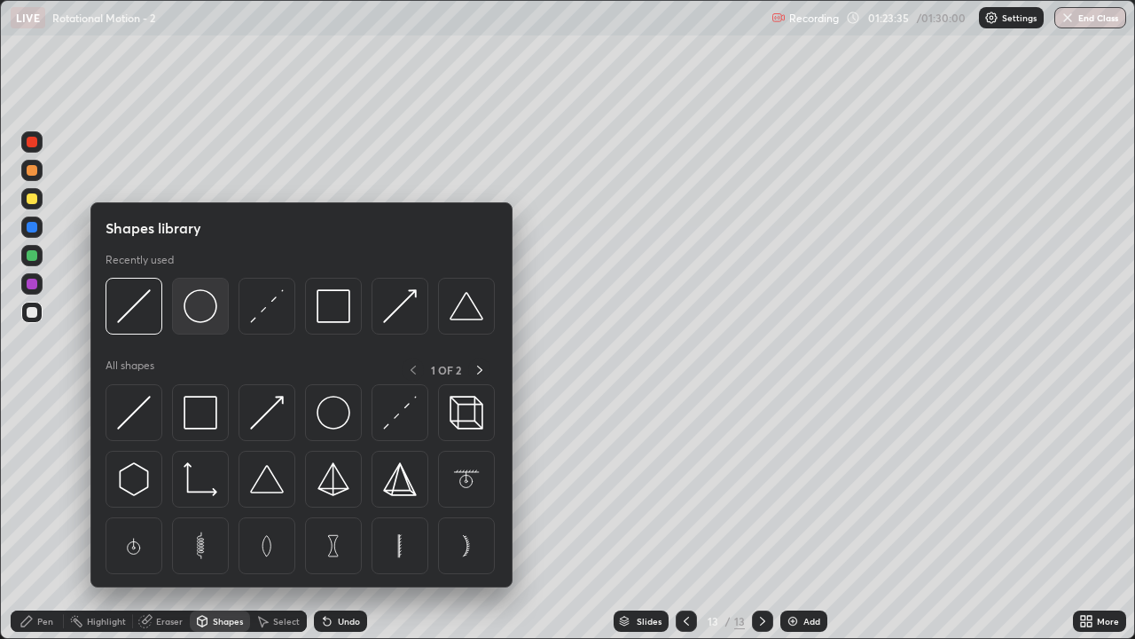
click at [212, 320] on img at bounding box center [201, 306] width 34 height 34
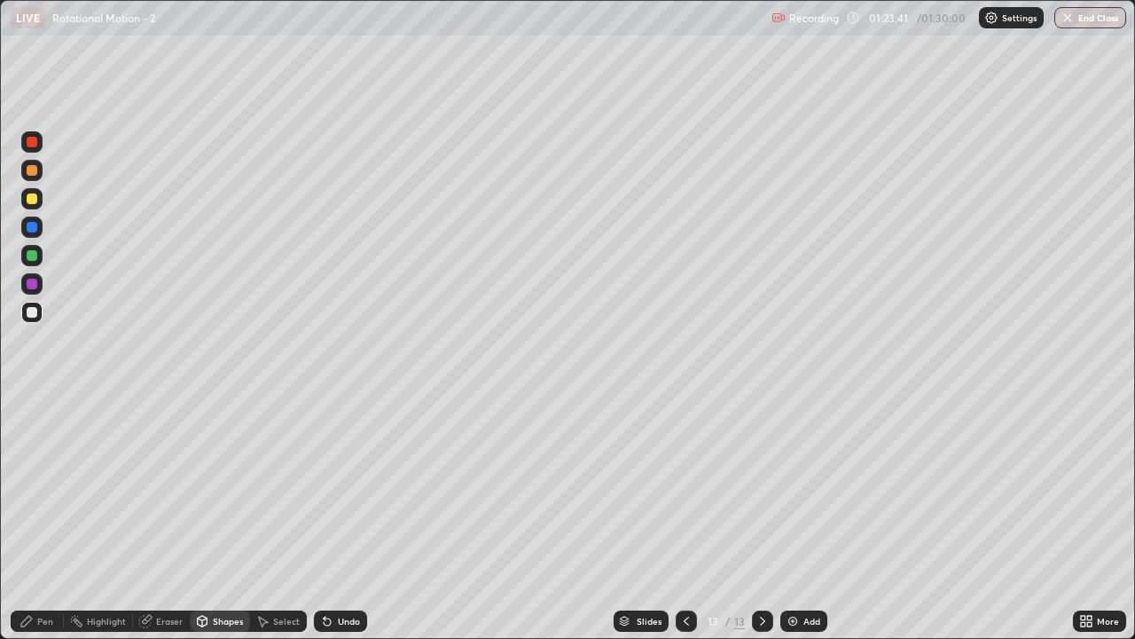
click at [35, 254] on div at bounding box center [32, 255] width 11 height 11
click at [232, 518] on div "Shapes" at bounding box center [228, 620] width 30 height 9
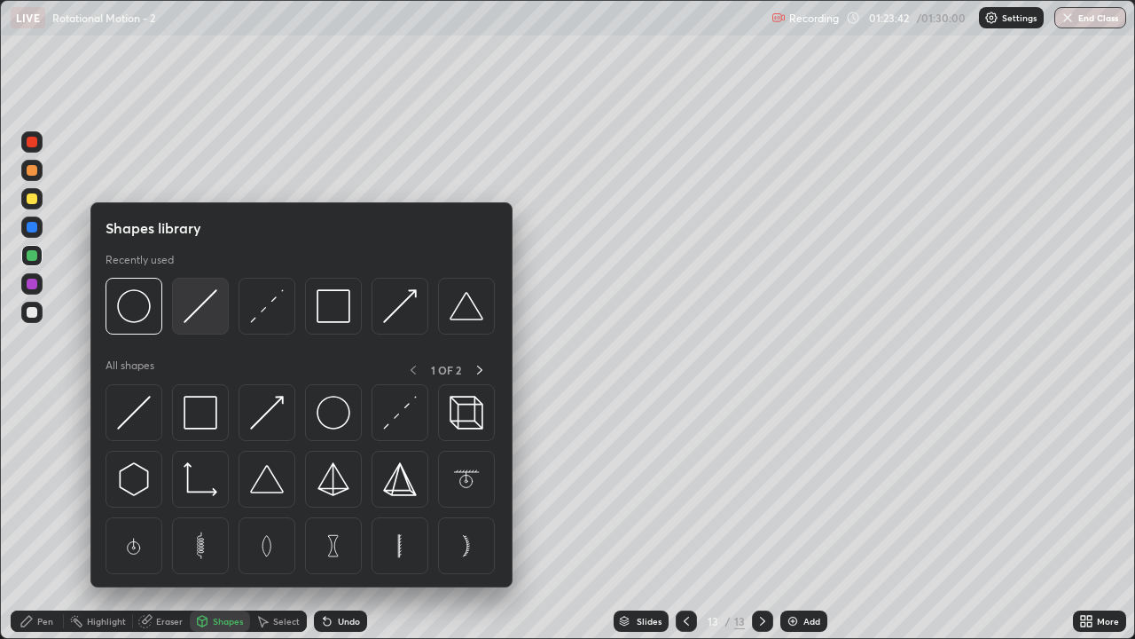
click at [192, 307] on img at bounding box center [201, 306] width 34 height 34
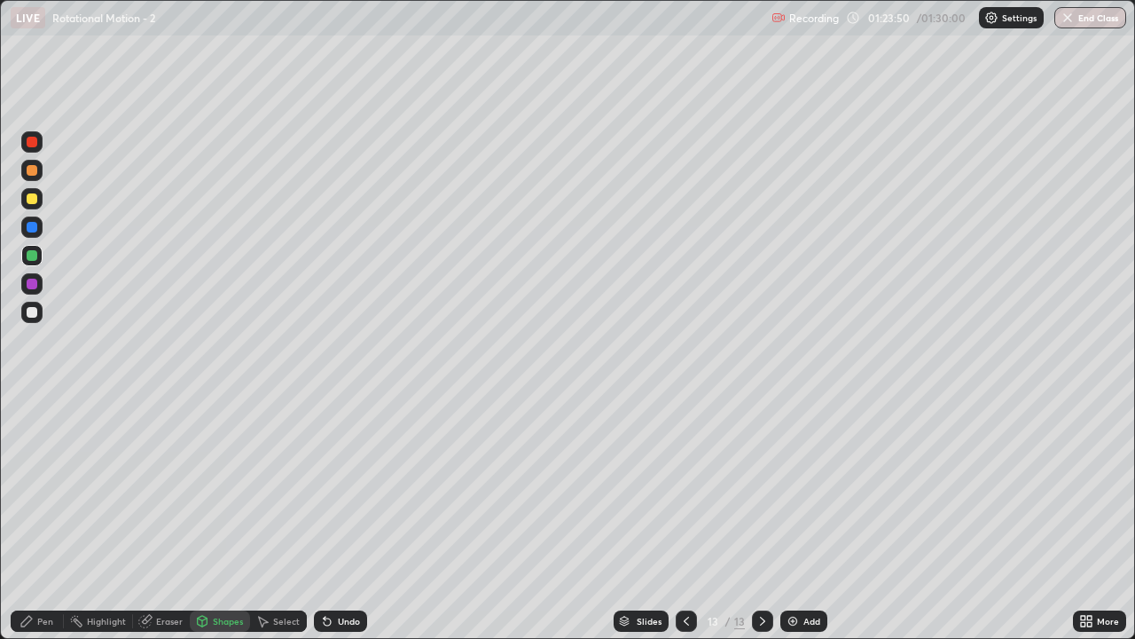
click at [32, 174] on div at bounding box center [32, 170] width 11 height 11
click at [223, 518] on div "Shapes" at bounding box center [228, 620] width 30 height 9
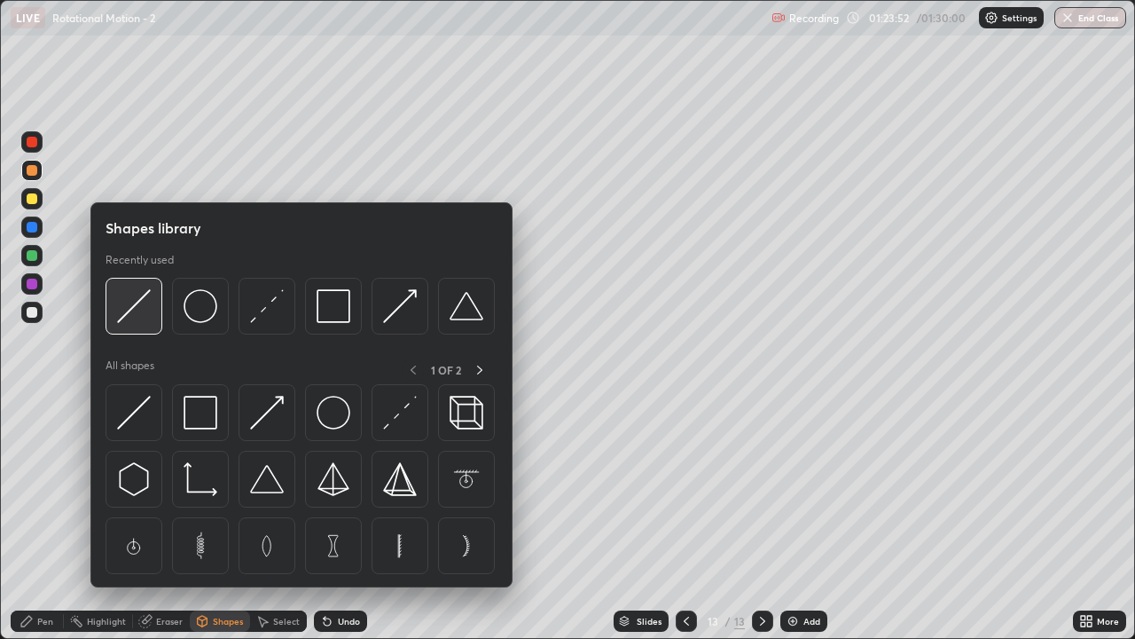
click at [137, 325] on div at bounding box center [134, 306] width 57 height 57
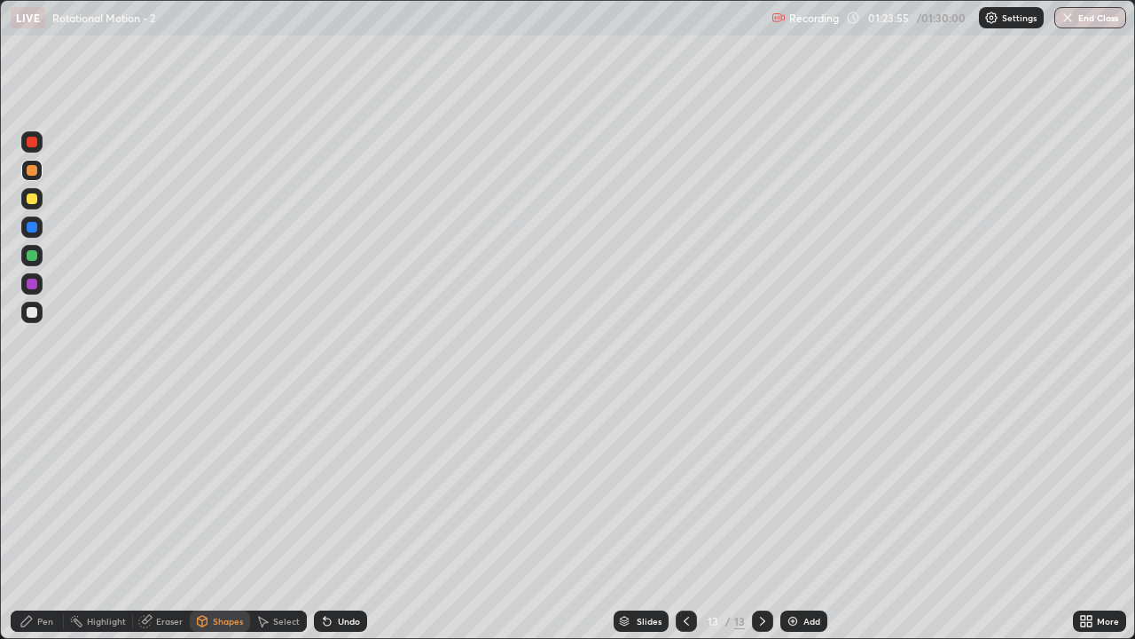
click at [44, 518] on div "Pen" at bounding box center [45, 620] width 16 height 9
click at [33, 230] on div at bounding box center [32, 227] width 11 height 11
click at [223, 518] on div "Shapes" at bounding box center [228, 620] width 30 height 9
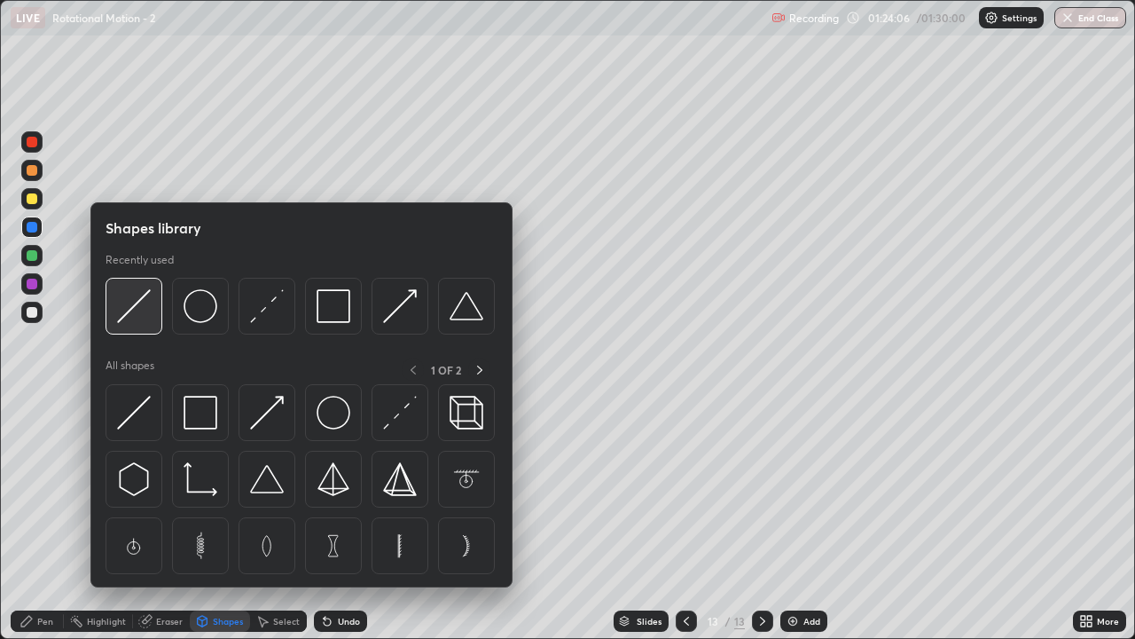
click at [134, 325] on div at bounding box center [134, 306] width 57 height 57
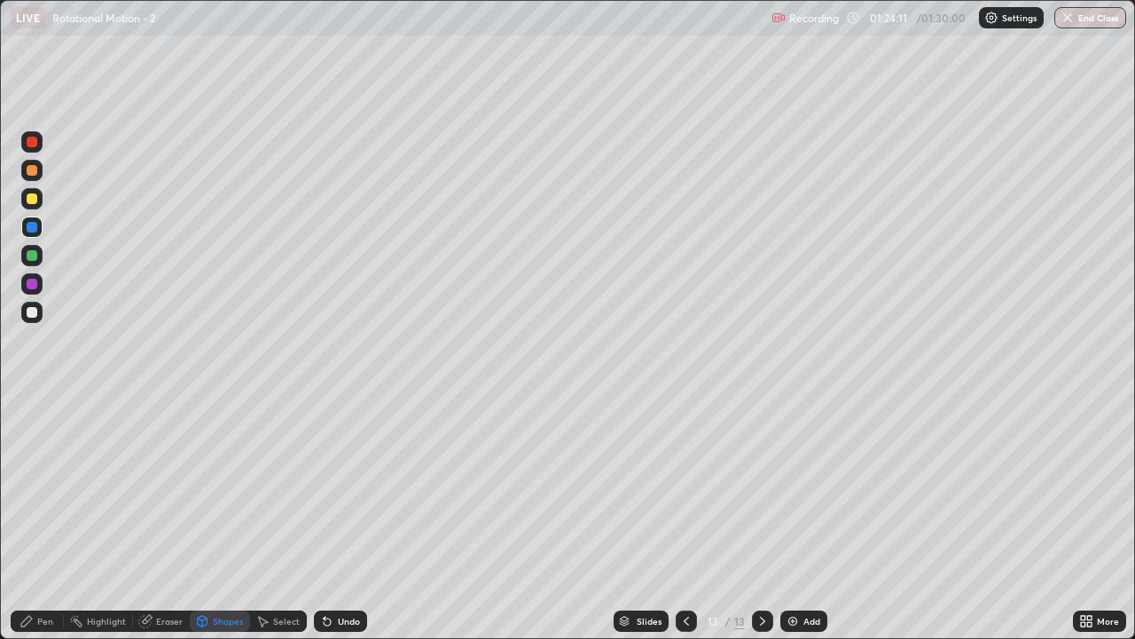
click at [35, 518] on div "Pen" at bounding box center [37, 620] width 53 height 21
click at [218, 518] on div "Shapes" at bounding box center [228, 620] width 30 height 9
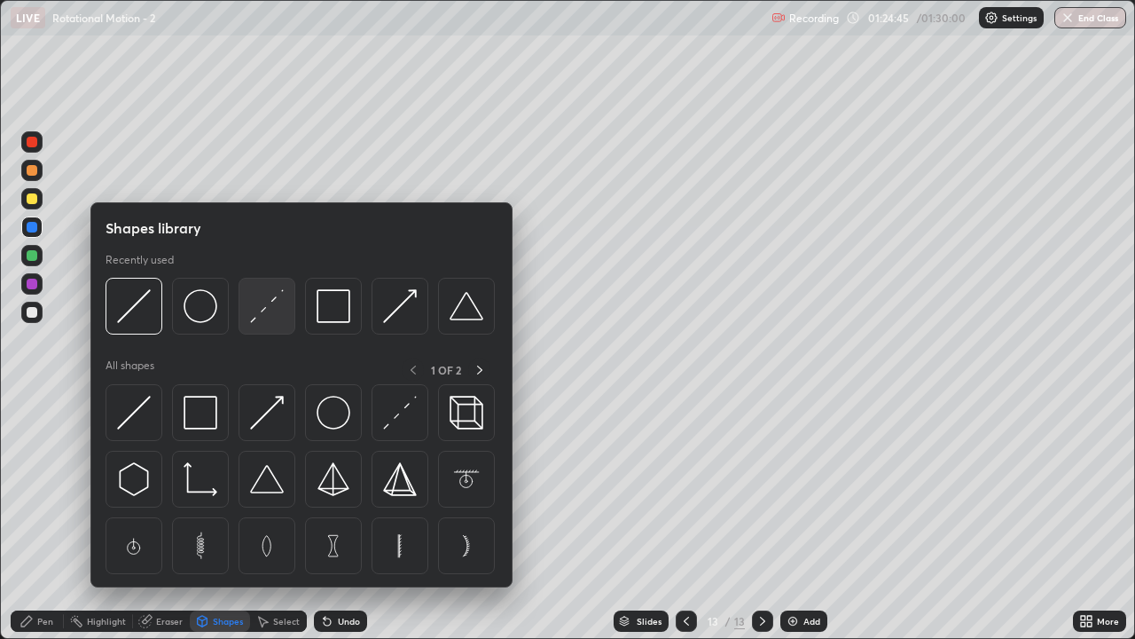
click at [268, 317] on img at bounding box center [267, 306] width 34 height 34
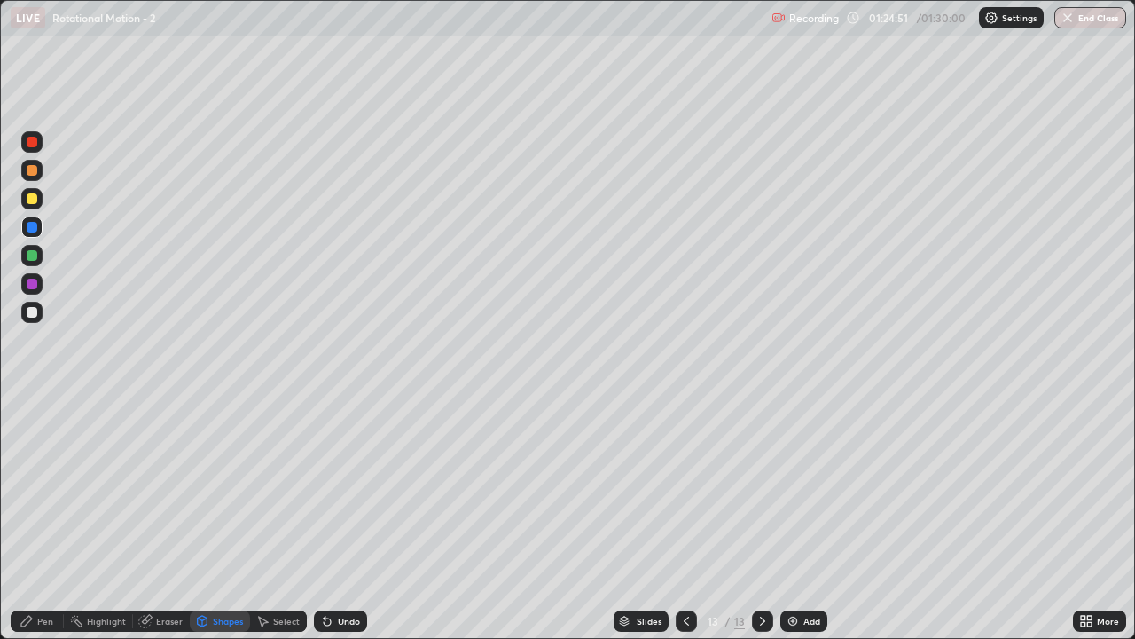
click at [29, 145] on div at bounding box center [32, 142] width 11 height 11
click at [217, 518] on div "Shapes" at bounding box center [228, 620] width 30 height 9
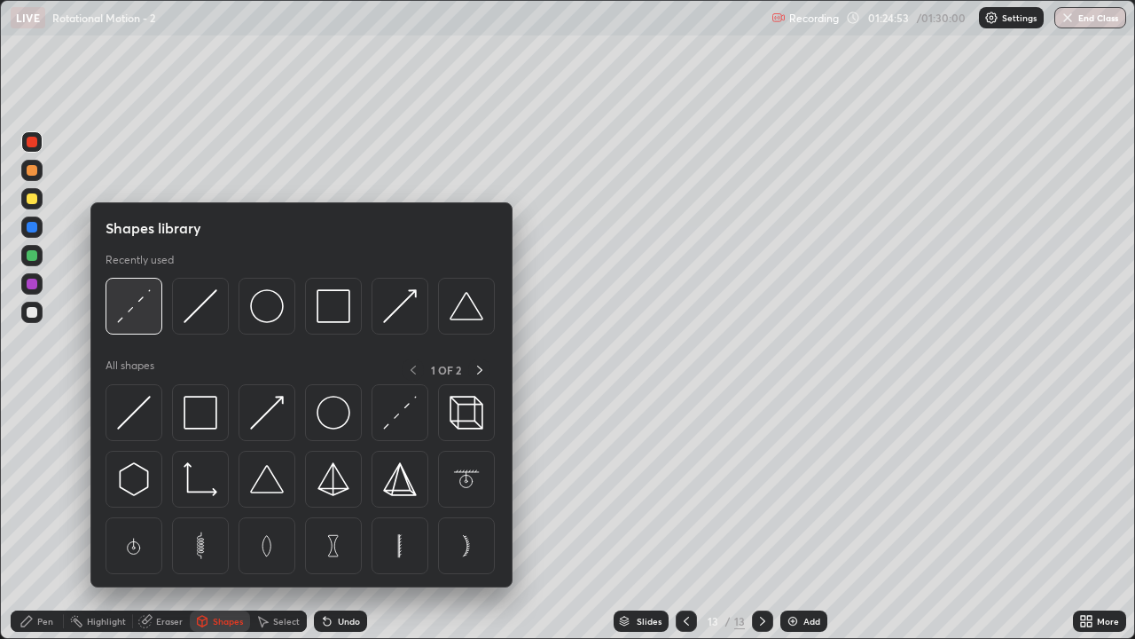
click at [147, 327] on div at bounding box center [134, 306] width 57 height 57
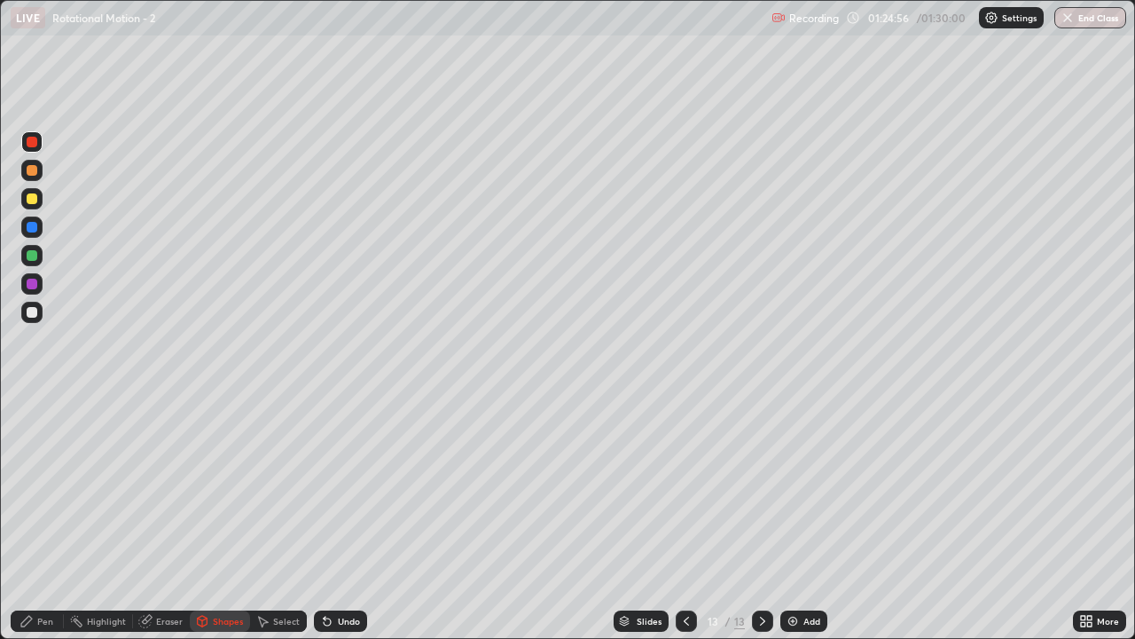
click at [41, 518] on div "Pen" at bounding box center [37, 620] width 53 height 21
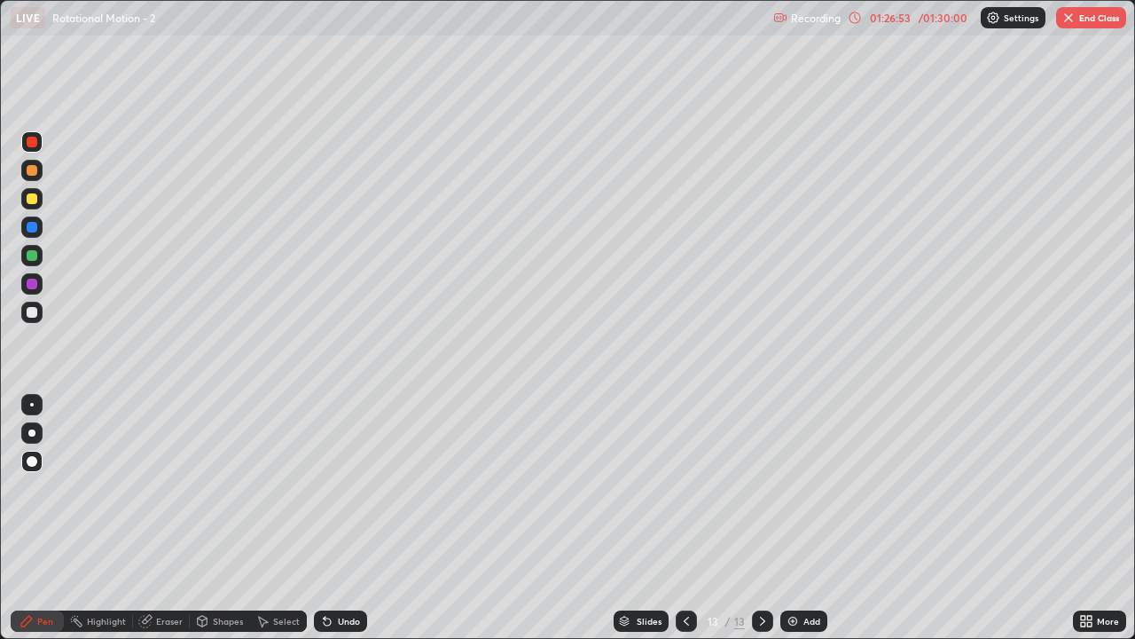
click at [1085, 24] on button "End Class" at bounding box center [1091, 17] width 70 height 21
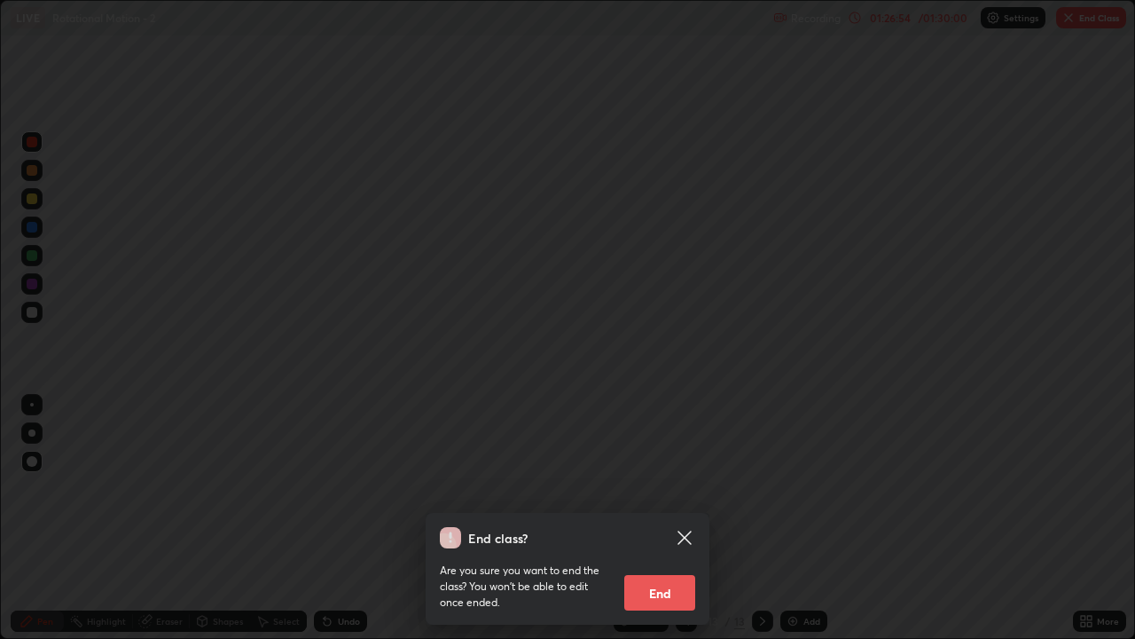
click at [661, 518] on button "End" at bounding box center [659, 592] width 71 height 35
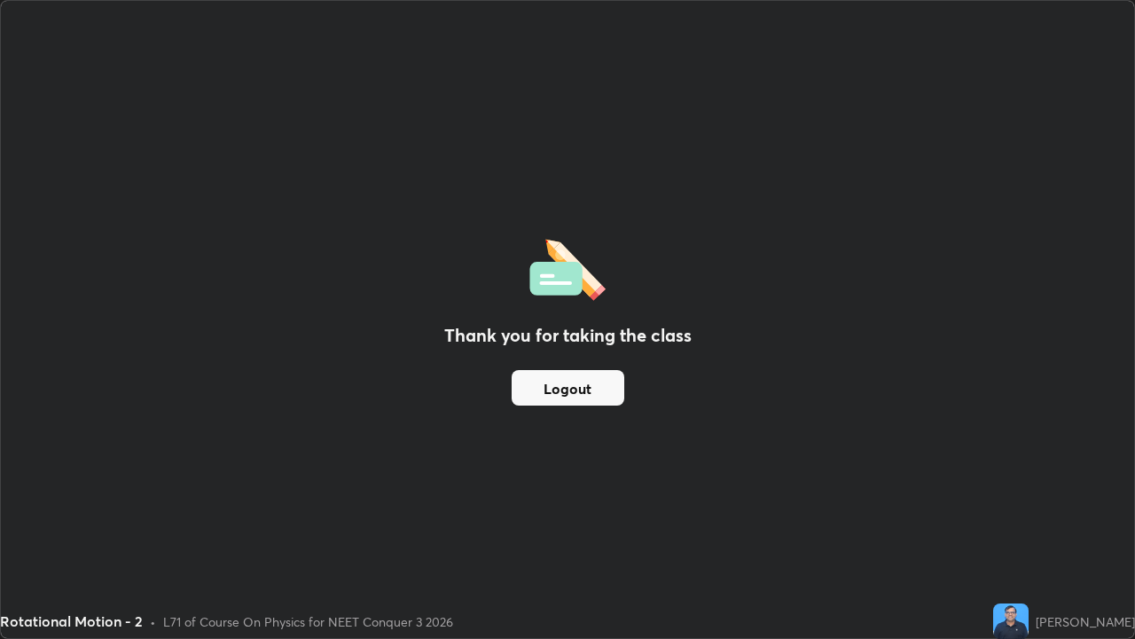
click at [589, 382] on button "Logout" at bounding box center [568, 387] width 113 height 35
